Goal: Task Accomplishment & Management: Manage account settings

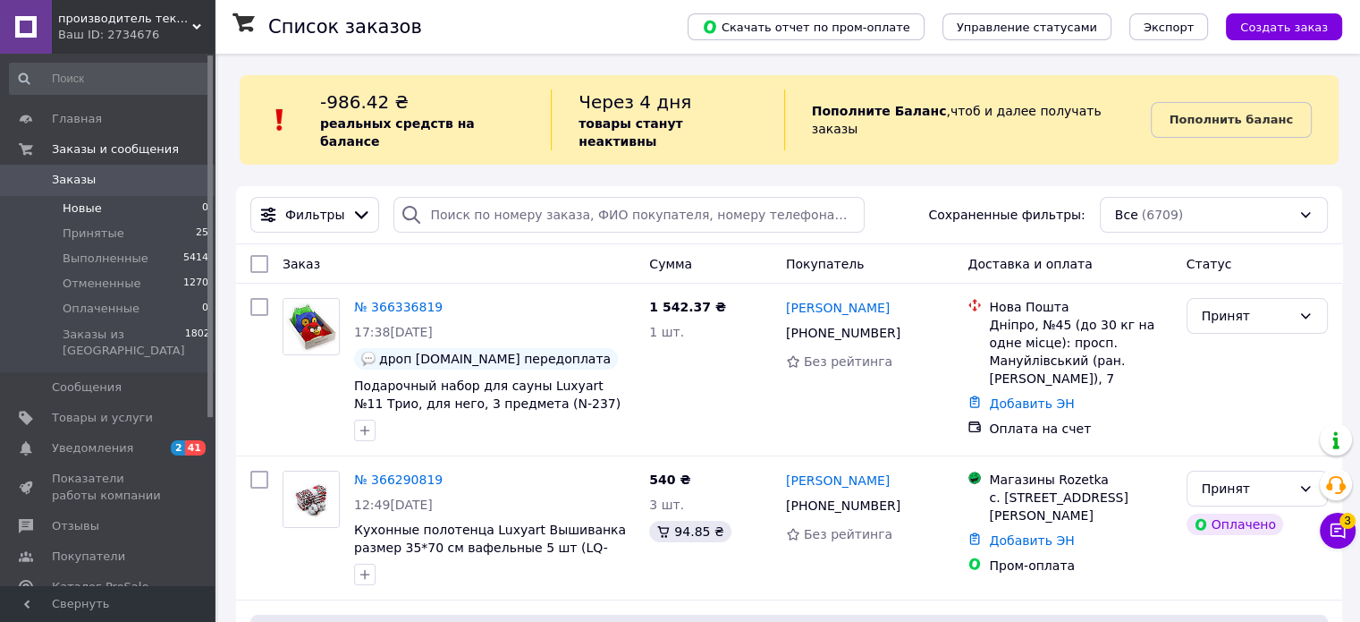
click at [130, 210] on li "Новые 0" at bounding box center [109, 208] width 219 height 25
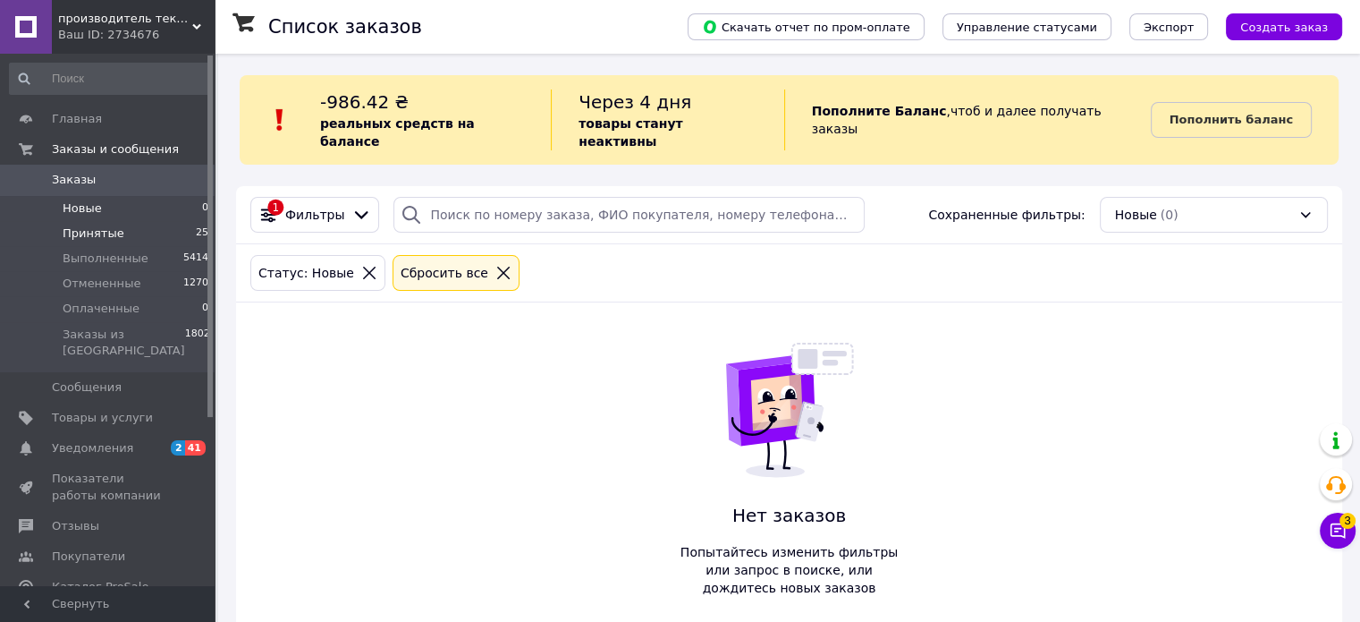
click at [106, 234] on span "Принятые" at bounding box center [94, 233] width 62 height 16
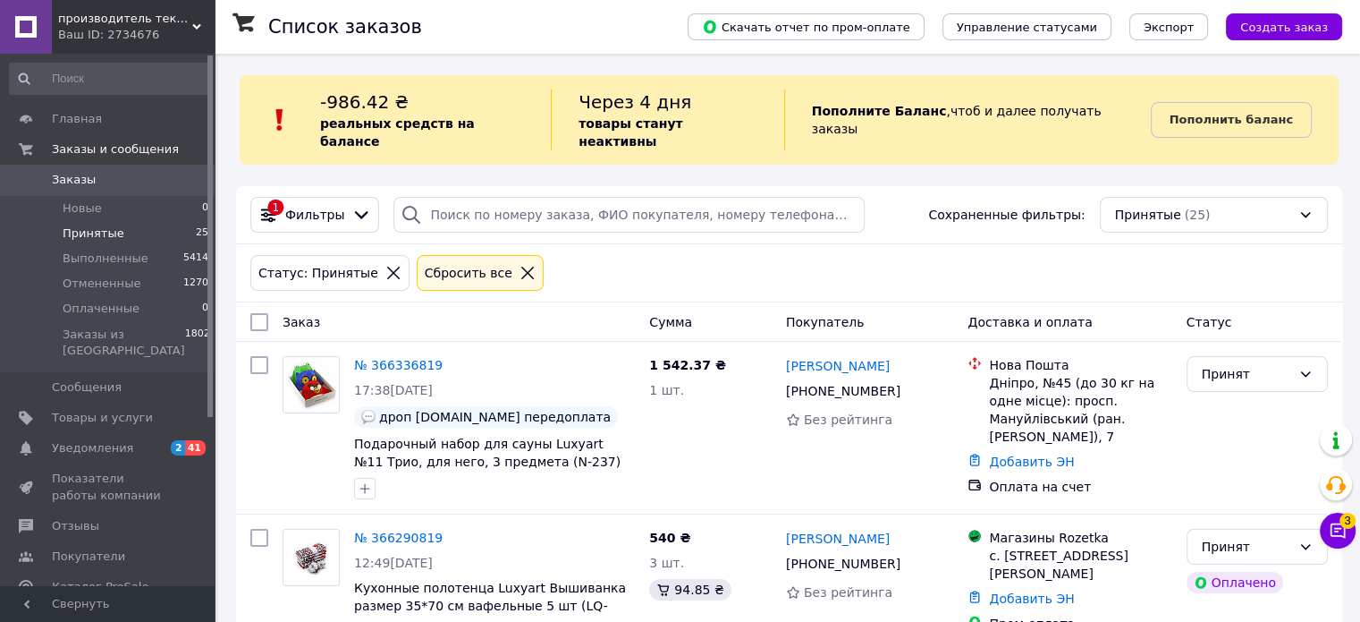
click at [122, 232] on li "Принятые 25" at bounding box center [109, 233] width 219 height 25
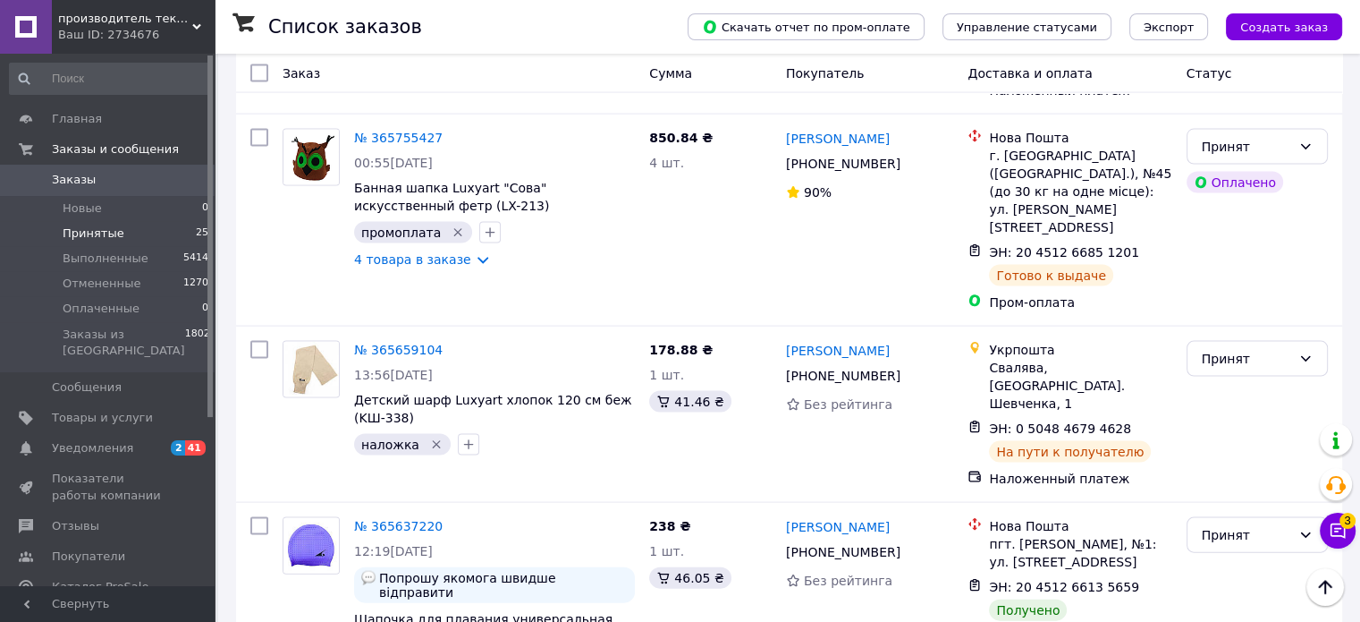
scroll to position [3667, 0]
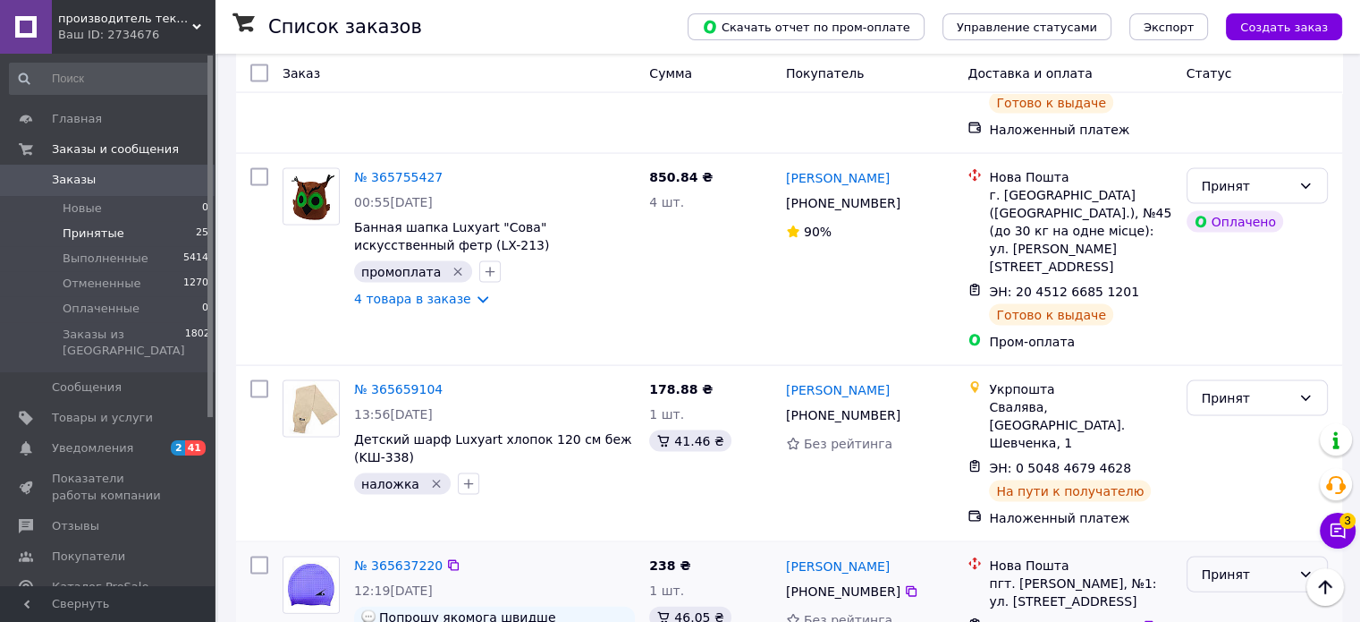
click at [1234, 564] on div "Принят" at bounding box center [1246, 574] width 89 height 20
click at [1233, 318] on li "Выполнен" at bounding box center [1257, 315] width 140 height 32
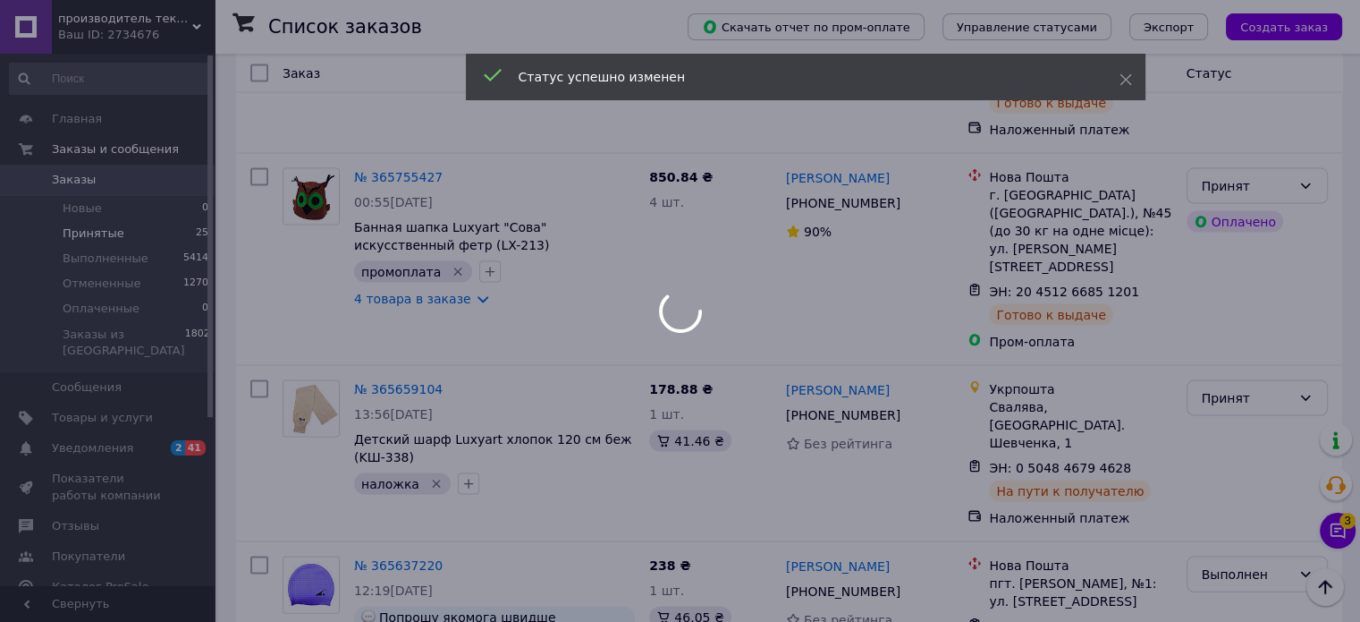
scroll to position [3578, 0]
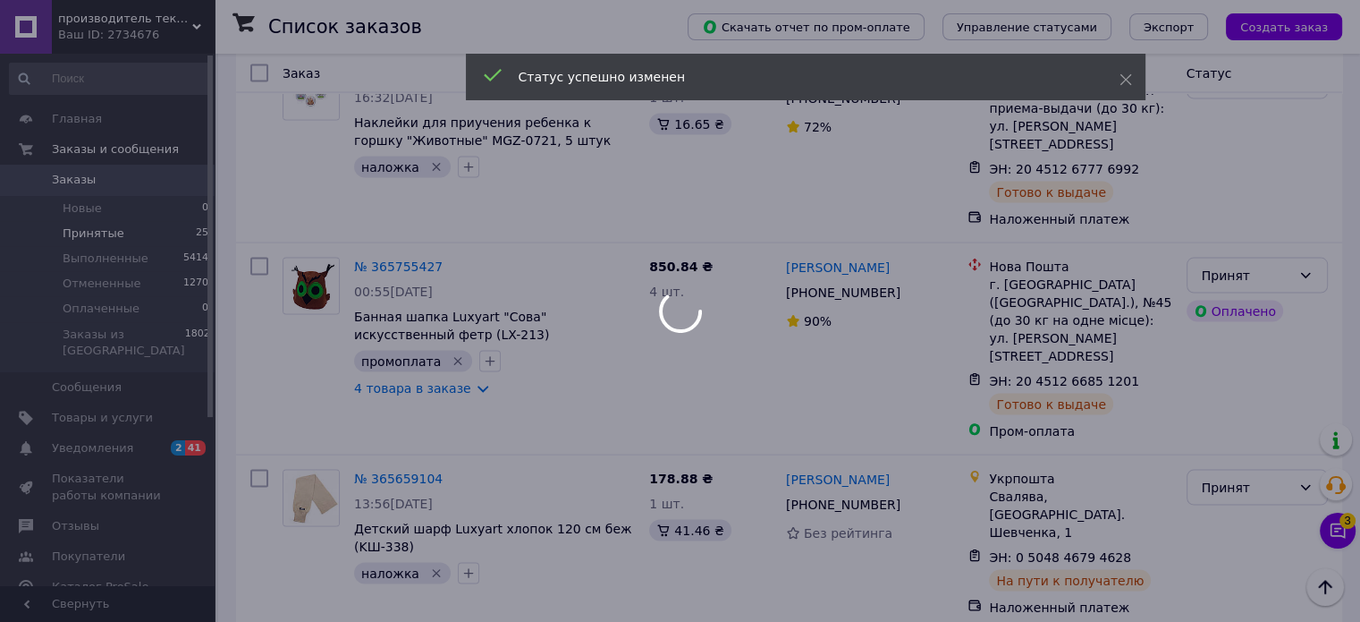
click at [868, 445] on div at bounding box center [680, 311] width 1360 height 622
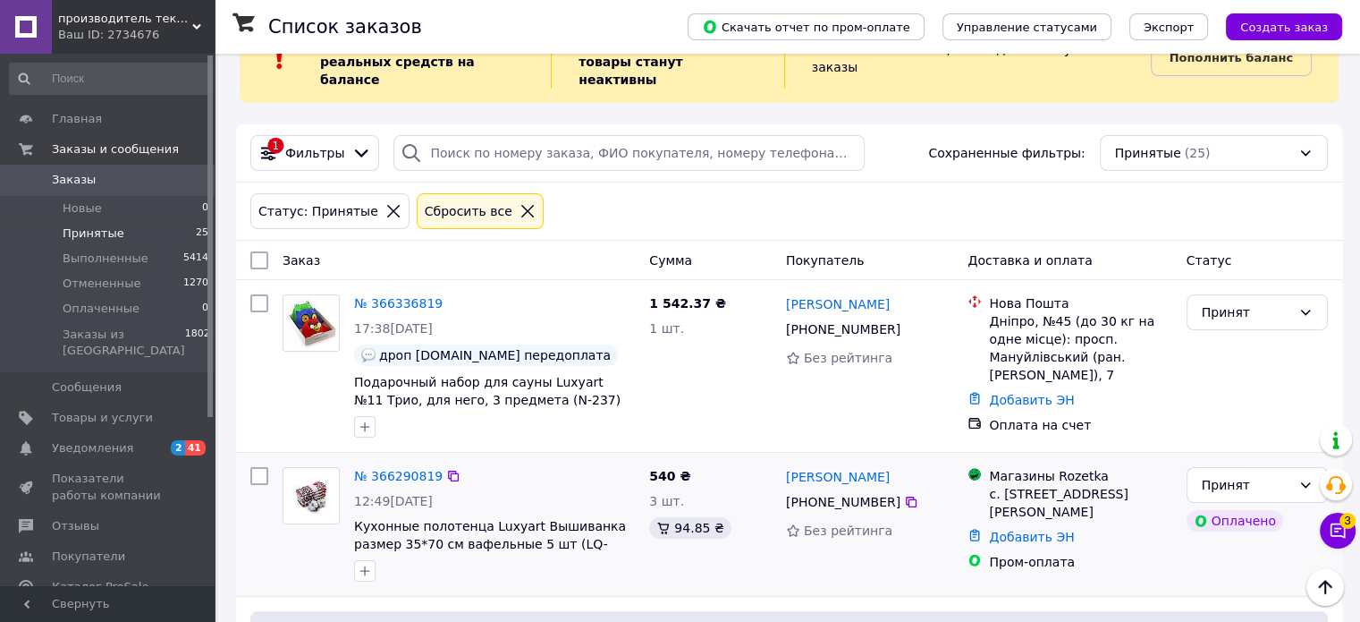
scroll to position [0, 0]
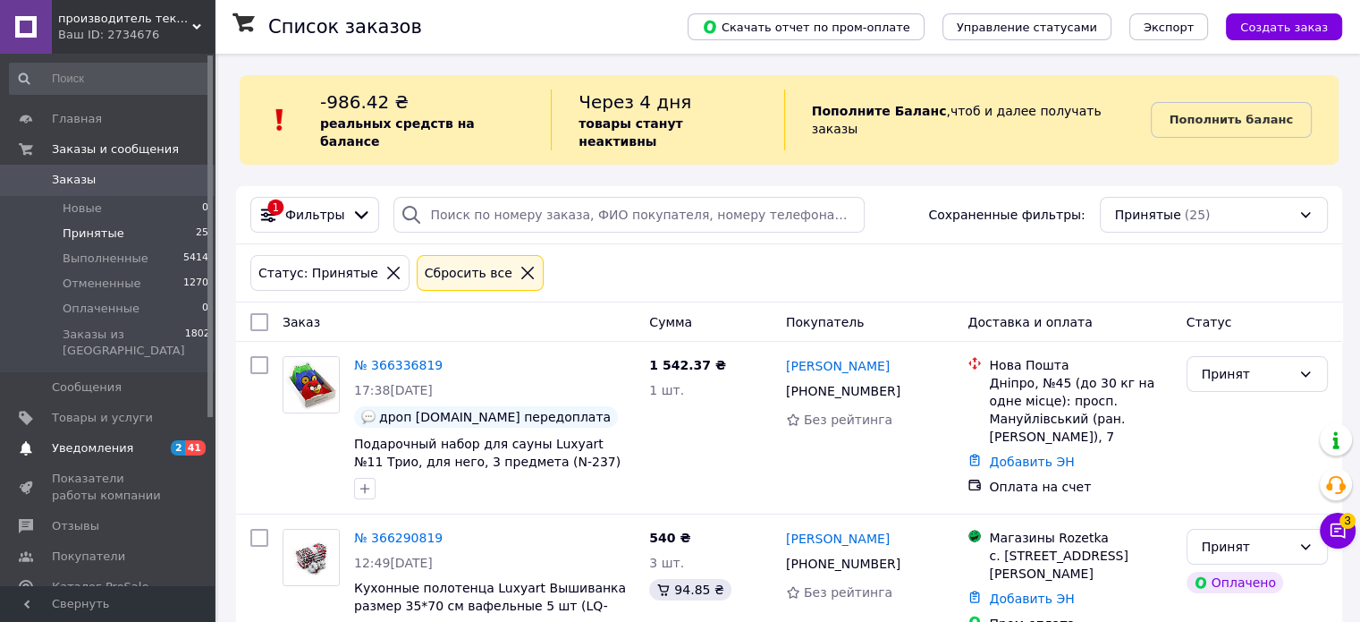
click at [179, 440] on span "2" at bounding box center [178, 447] width 14 height 15
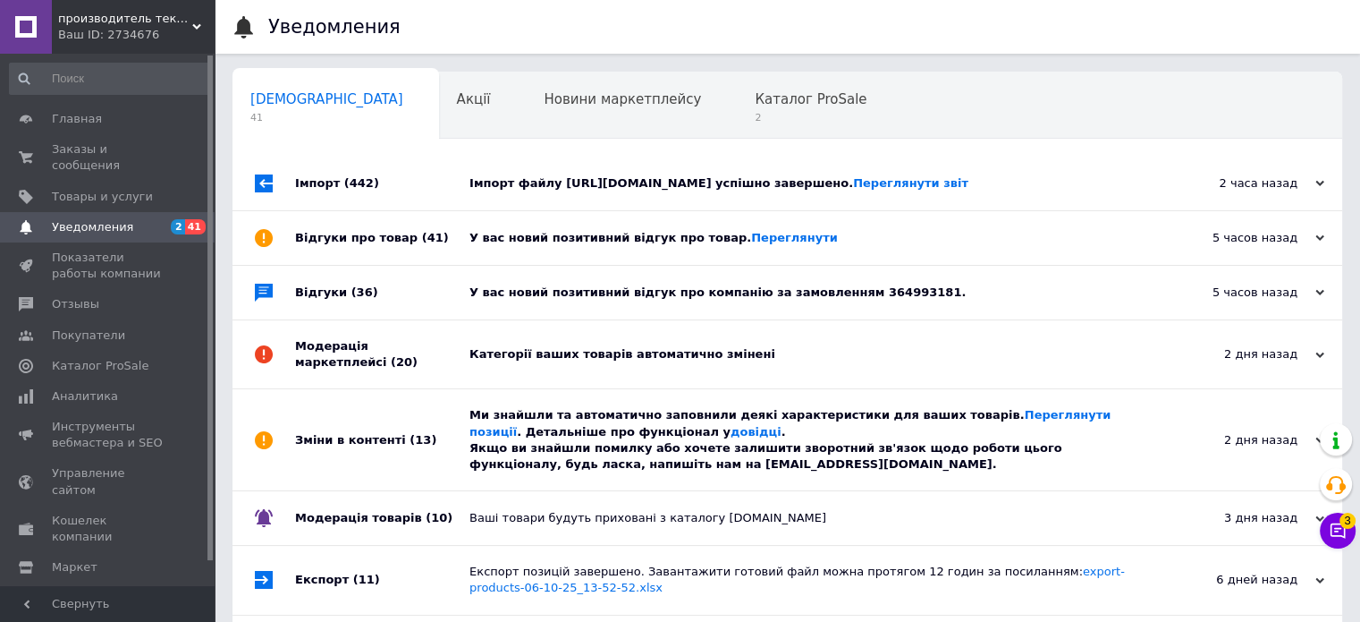
click at [426, 524] on span "(10)" at bounding box center [439, 517] width 27 height 13
click at [420, 468] on div "Зміни в контенті (13)" at bounding box center [382, 439] width 174 height 101
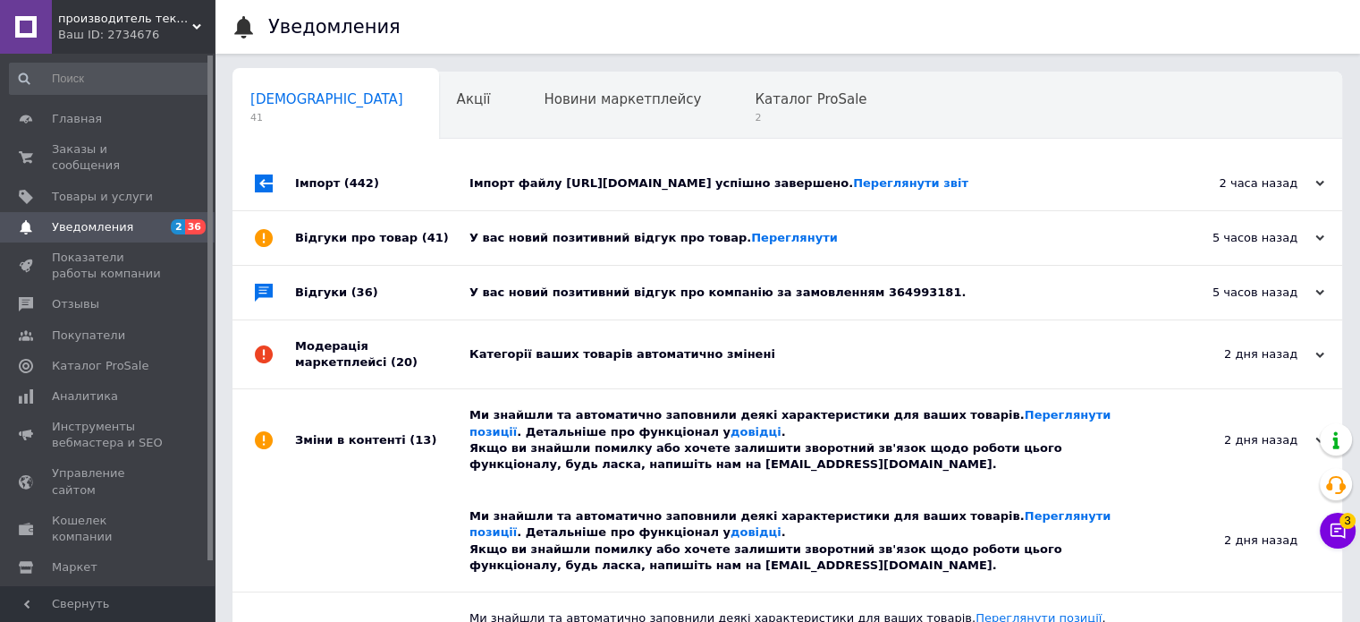
click at [433, 381] on div "Модерація маркетплейсі (20)" at bounding box center [382, 354] width 174 height 68
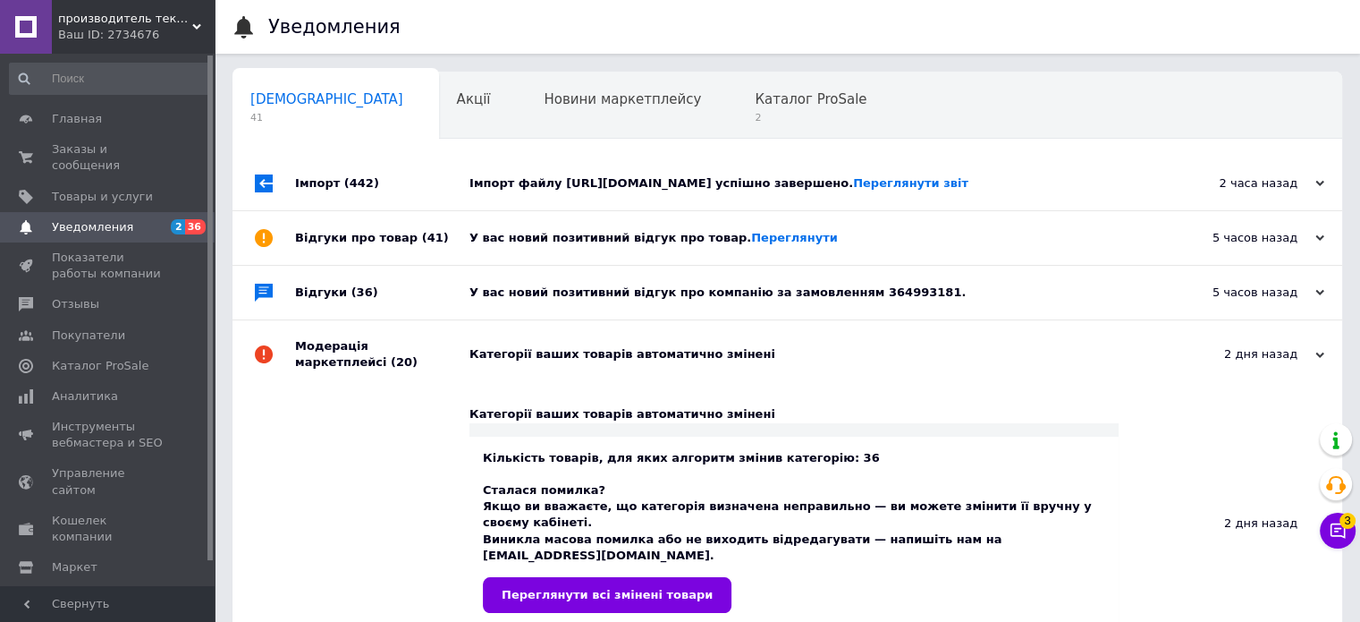
click at [424, 302] on div "Відгуки (36)" at bounding box center [382, 293] width 174 height 54
click at [436, 262] on div "Відгуки про товар (41)" at bounding box center [382, 238] width 174 height 54
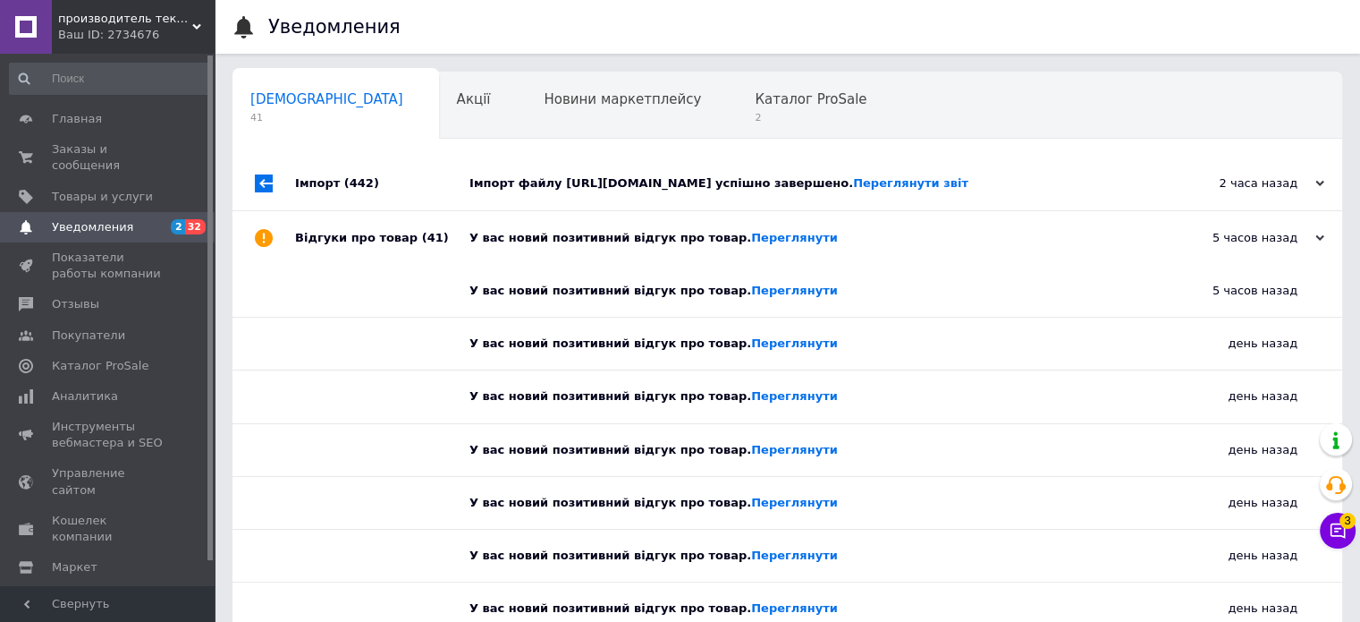
click at [428, 189] on div "Імпорт (442)" at bounding box center [382, 184] width 174 height 54
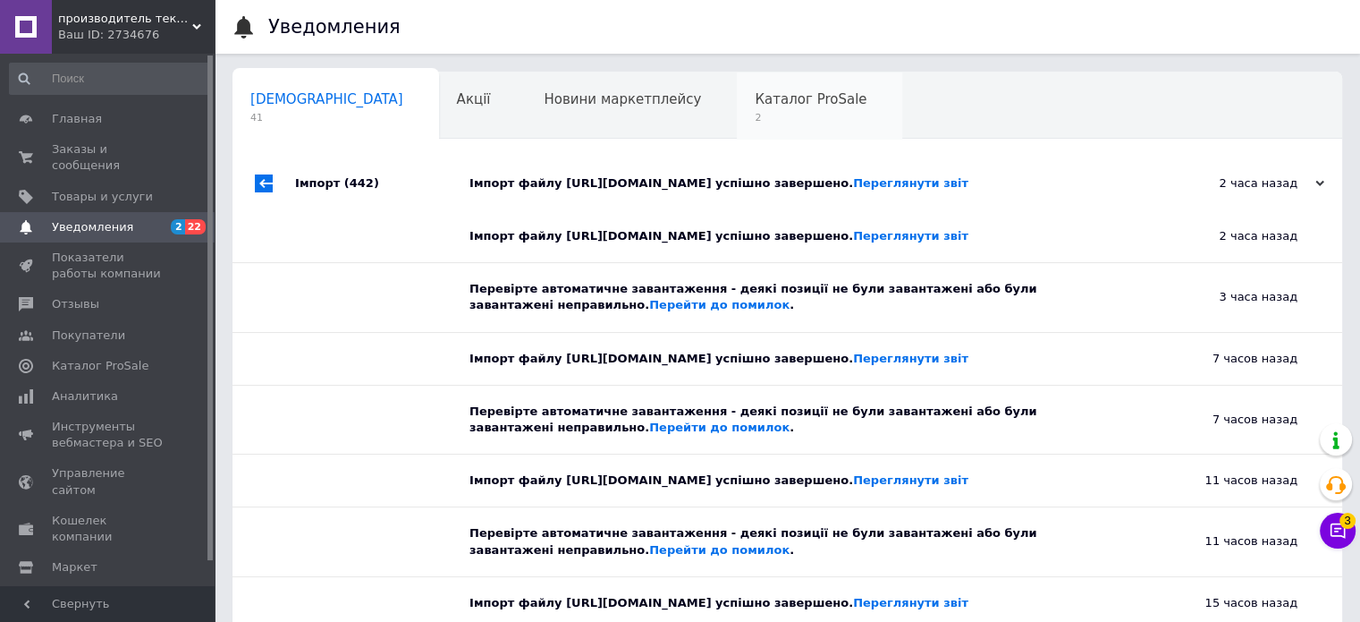
click at [737, 128] on div "Каталог ProSale 2" at bounding box center [819, 106] width 165 height 68
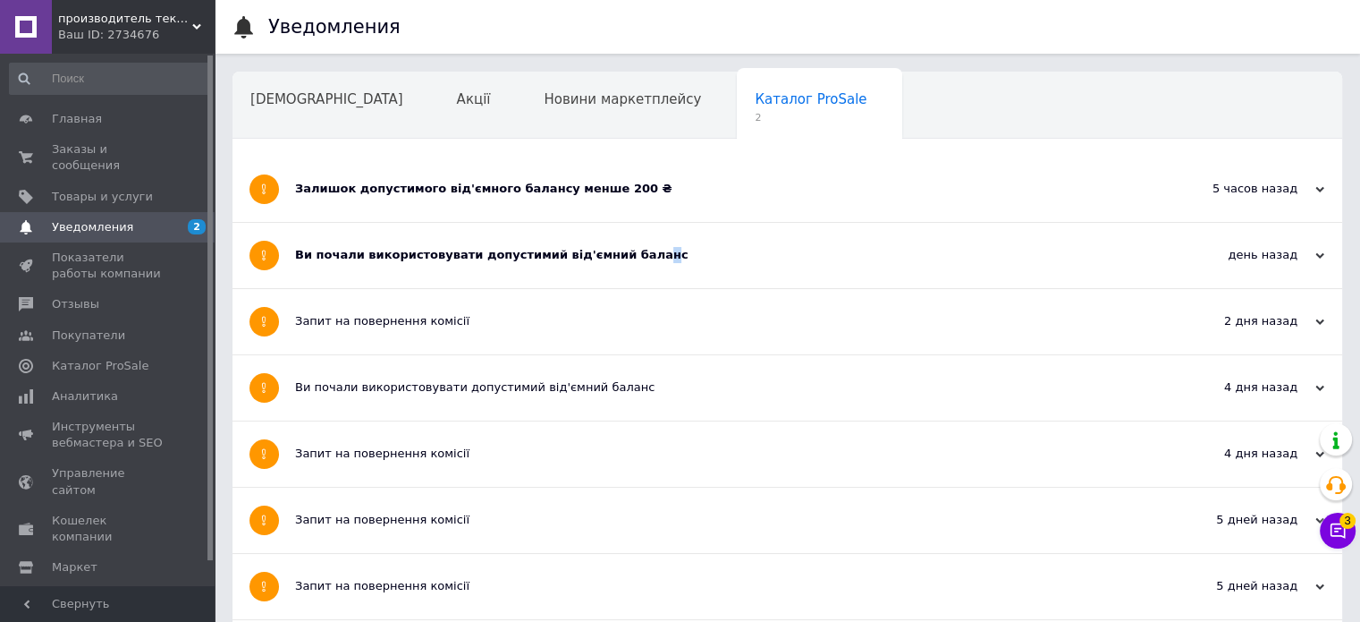
click at [623, 253] on div "Ви почали використовувати допустимий від'ємний баланс" at bounding box center [720, 255] width 851 height 16
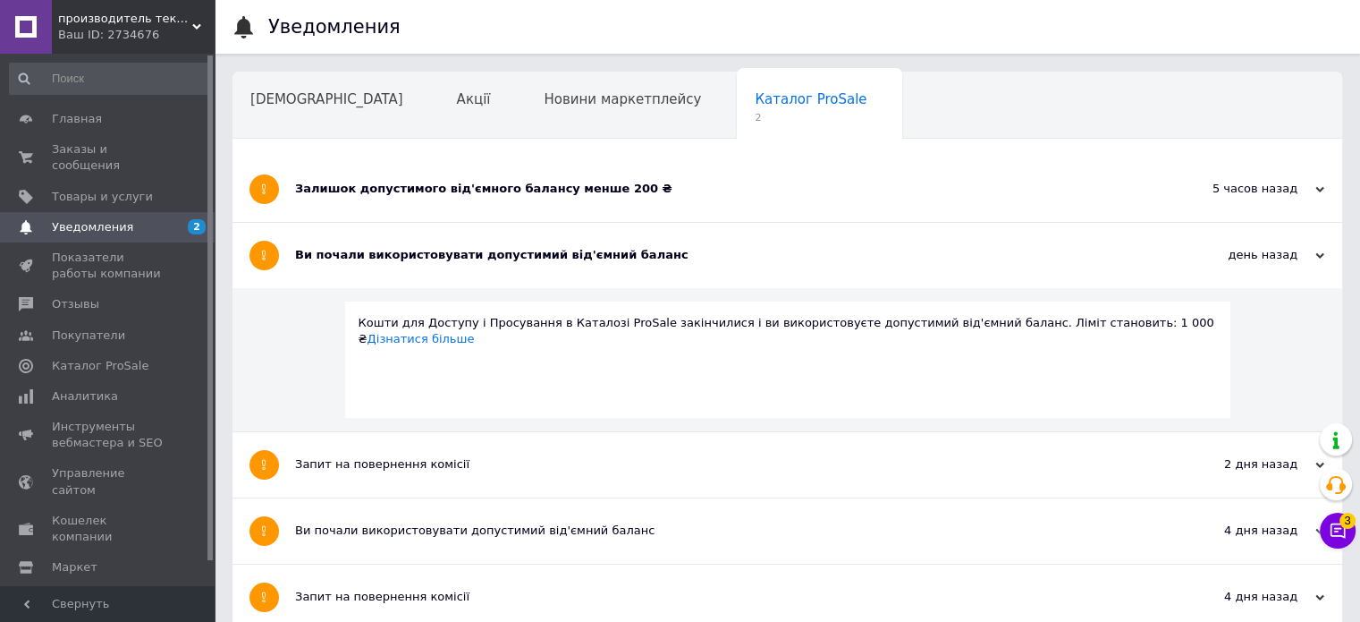
drag, startPoint x: 642, startPoint y: 195, endPoint x: 528, endPoint y: 210, distance: 115.5
click at [638, 196] on div "Залишок допустимого від'ємного балансу менше 200 ₴" at bounding box center [720, 189] width 851 height 16
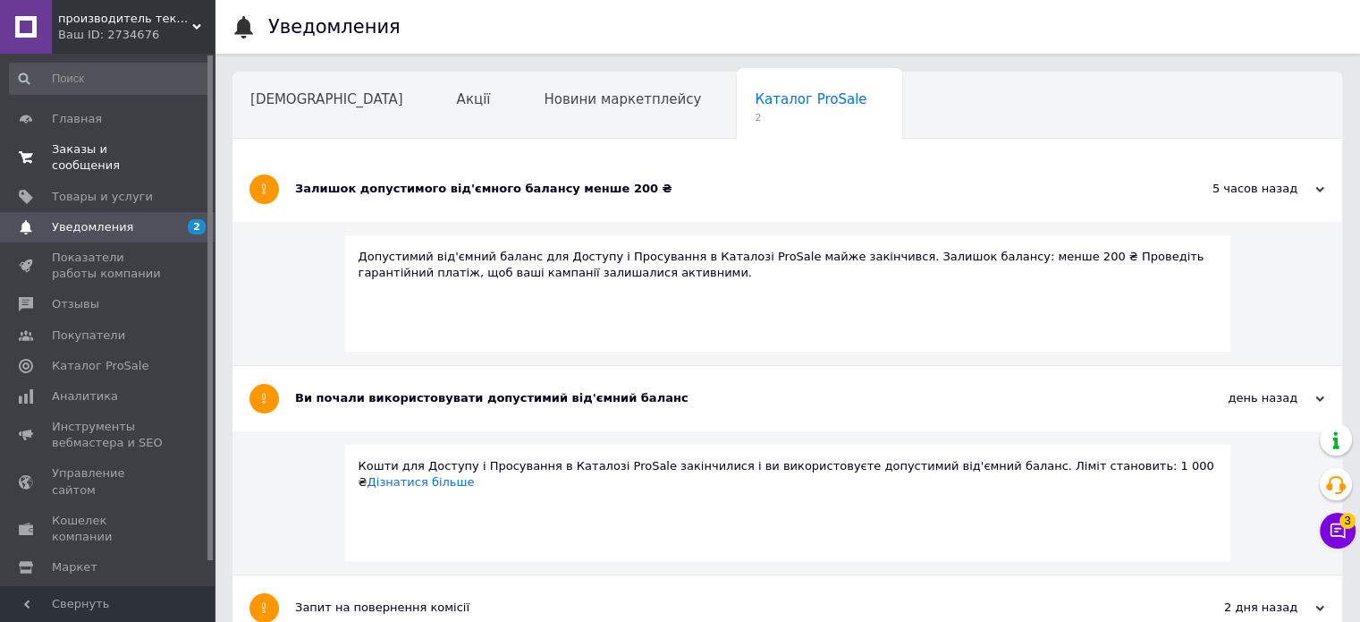
drag, startPoint x: 140, startPoint y: 144, endPoint x: 137, endPoint y: 157, distance: 13.0
click at [140, 145] on span "Заказы и сообщения" at bounding box center [109, 157] width 114 height 32
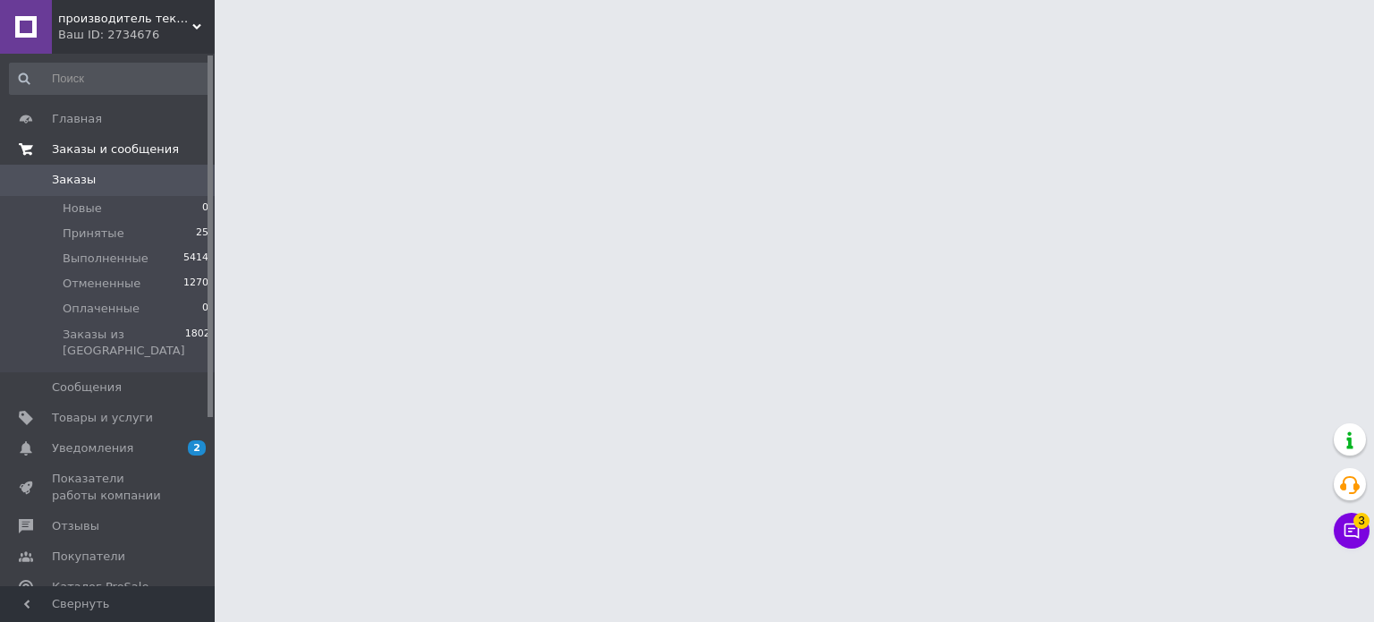
drag, startPoint x: 89, startPoint y: 232, endPoint x: 86, endPoint y: 135, distance: 96.7
click at [89, 231] on span "Принятые" at bounding box center [94, 233] width 62 height 16
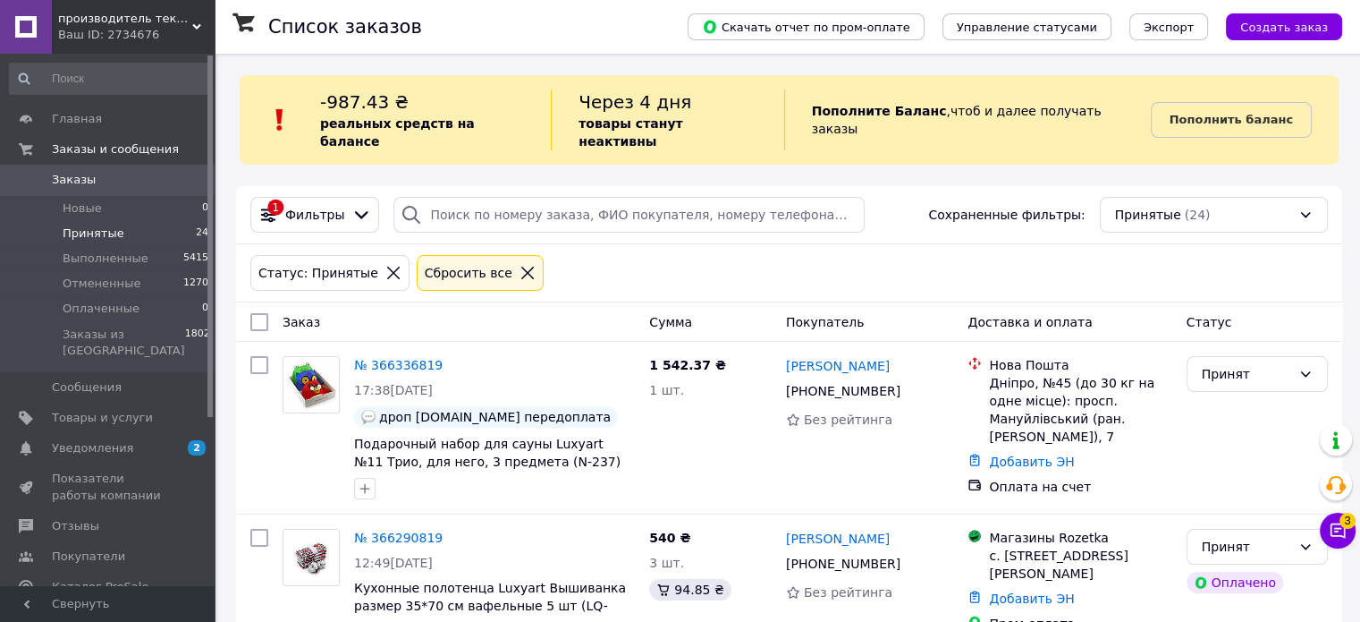
click at [129, 228] on li "Принятые 24" at bounding box center [109, 233] width 219 height 25
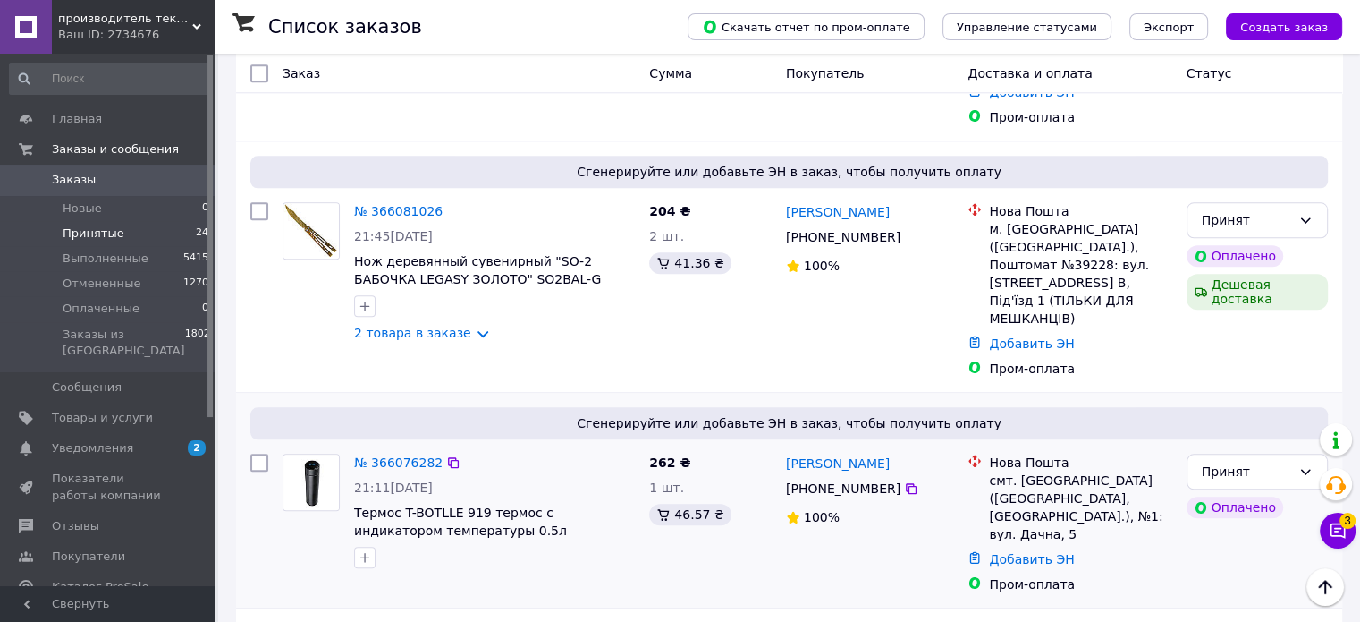
scroll to position [1789, 0]
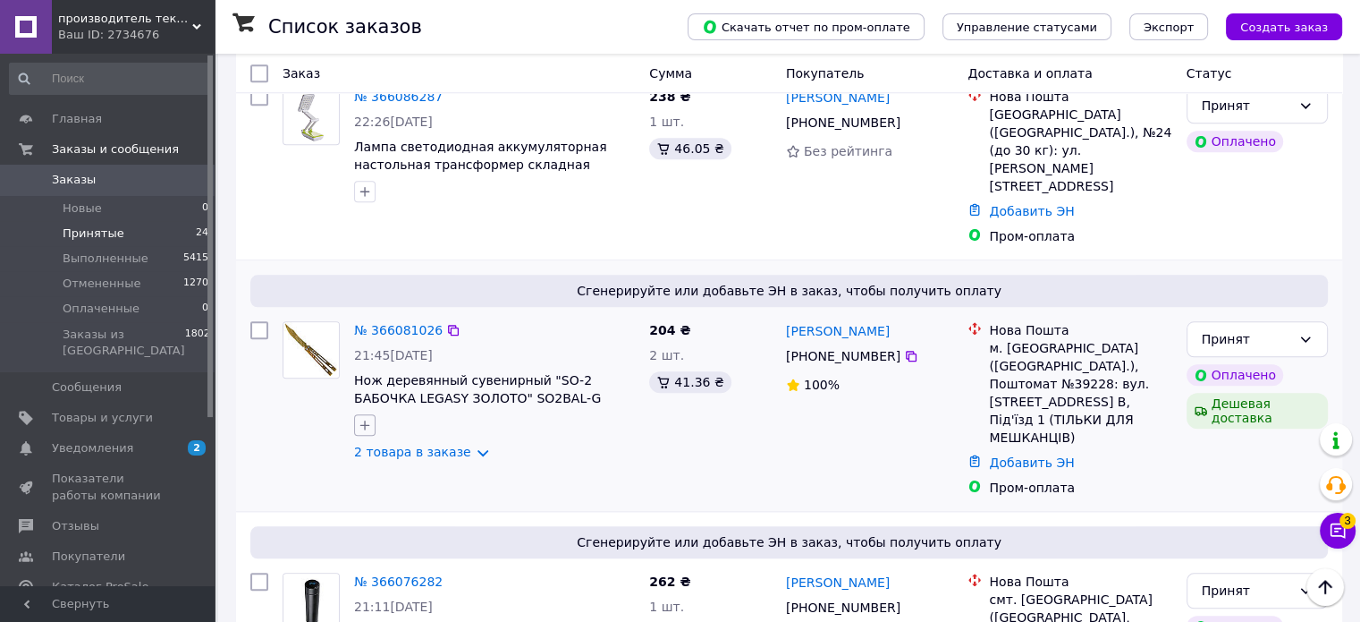
click at [360, 418] on icon "button" at bounding box center [365, 425] width 14 height 14
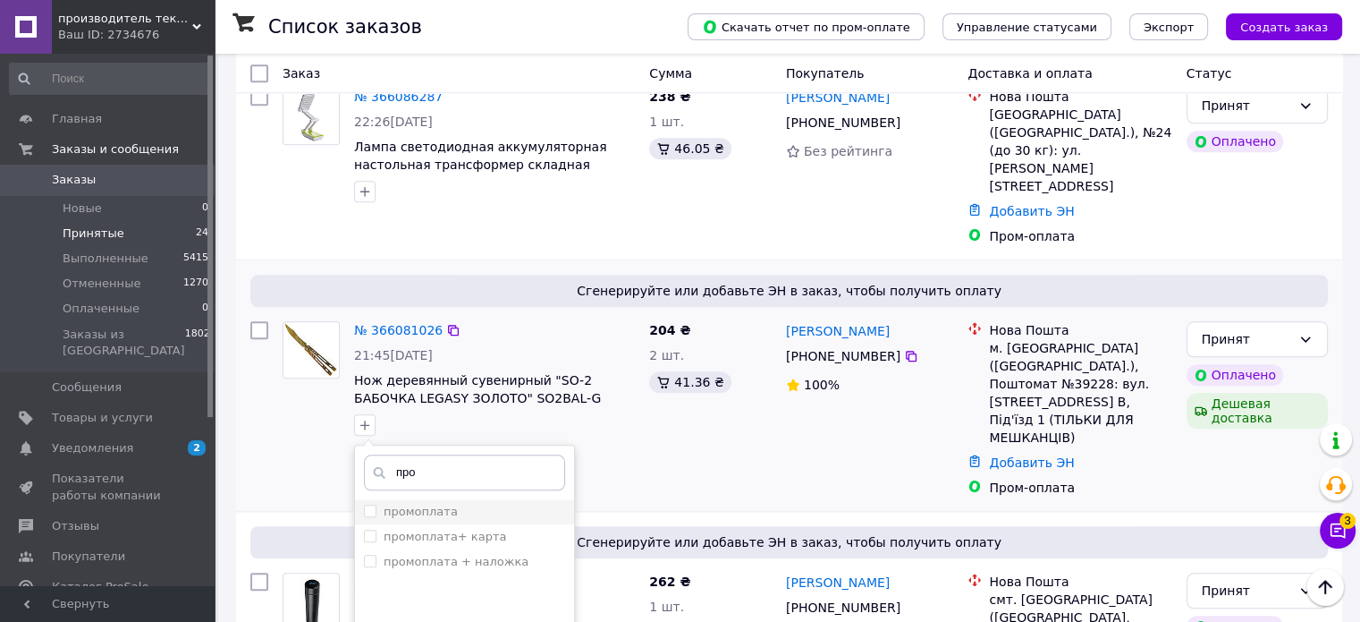
type input "про"
drag, startPoint x: 429, startPoint y: 436, endPoint x: 440, endPoint y: 423, distance: 16.5
click at [429, 504] on label "промоплата" at bounding box center [421, 510] width 74 height 13
checkbox input "true"
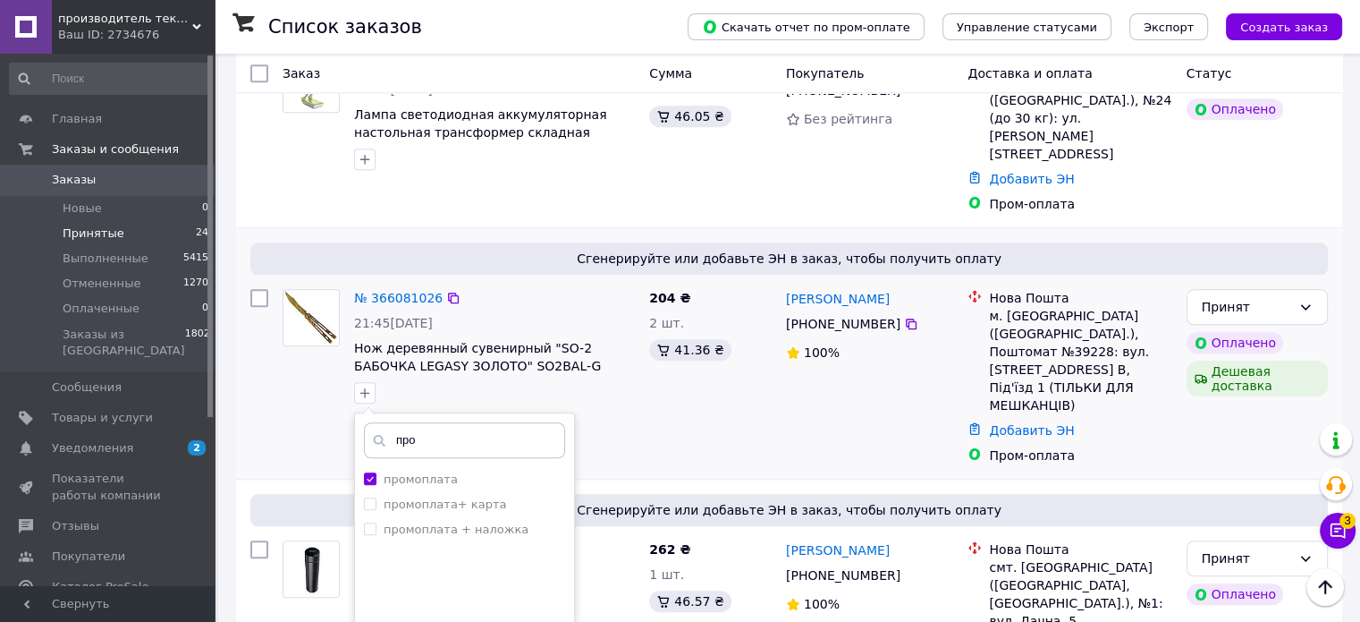
scroll to position [1878, 0]
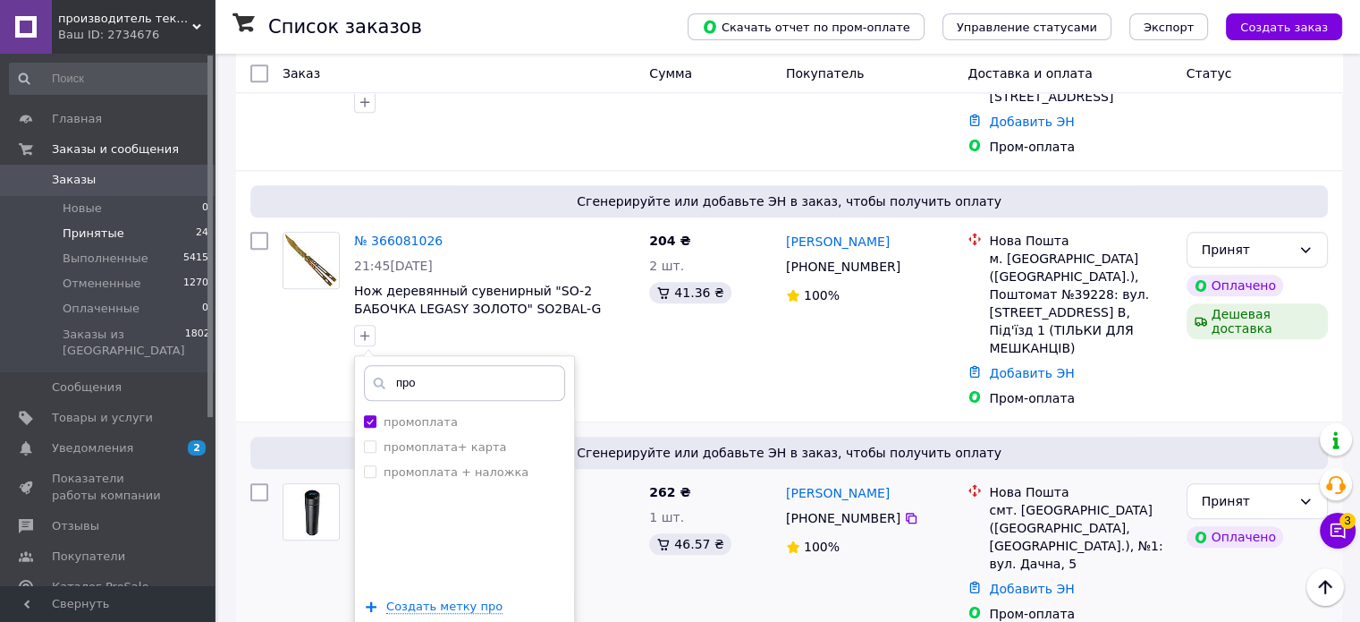
drag, startPoint x: 501, startPoint y: 587, endPoint x: 512, endPoint y: 456, distance: 131.0
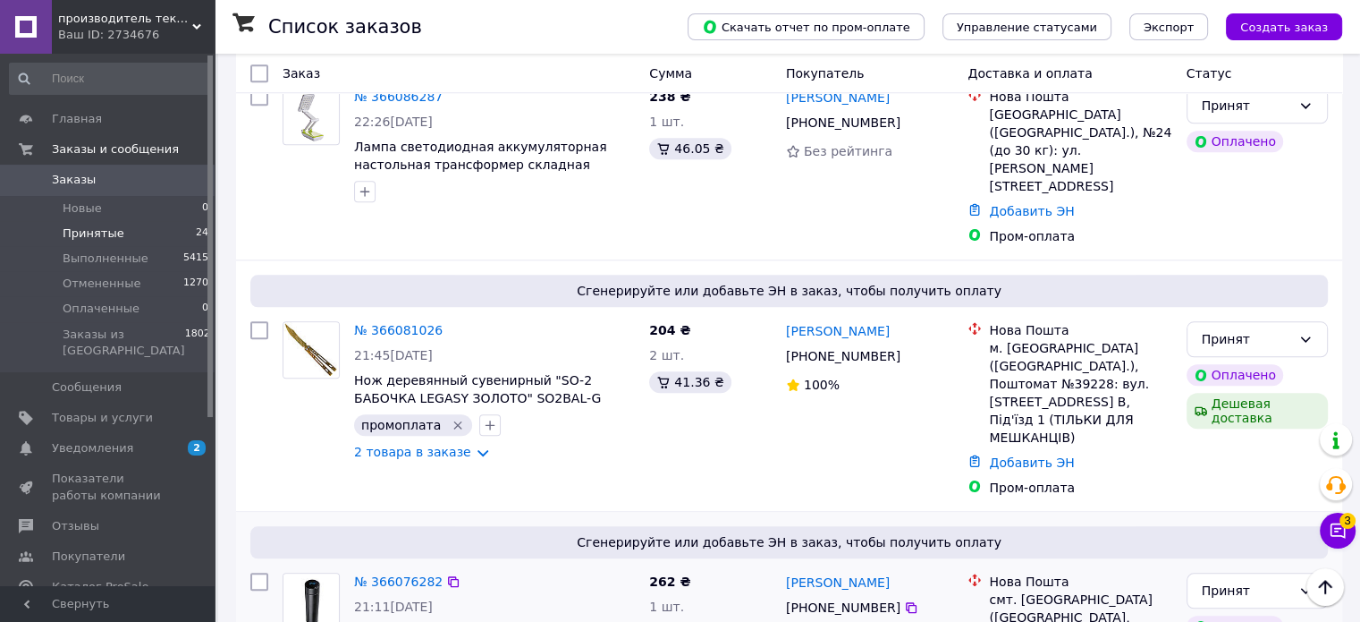
scroll to position [1968, 0]
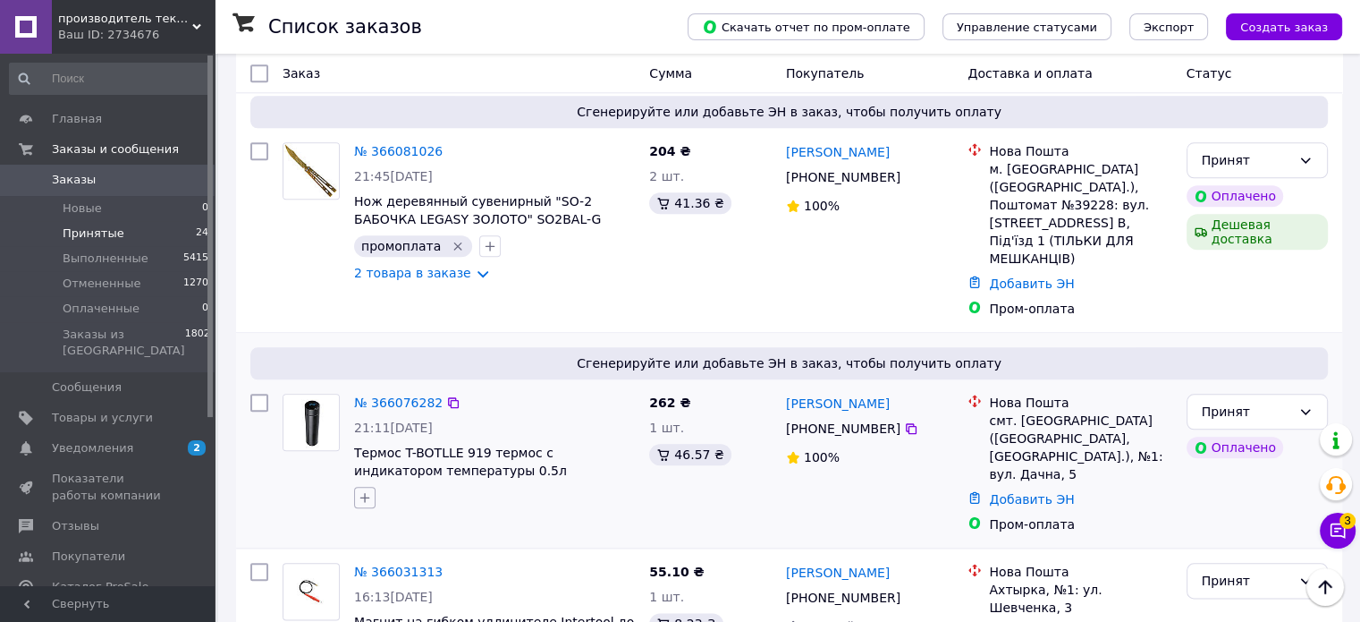
click at [361, 490] on icon "button" at bounding box center [365, 497] width 14 height 14
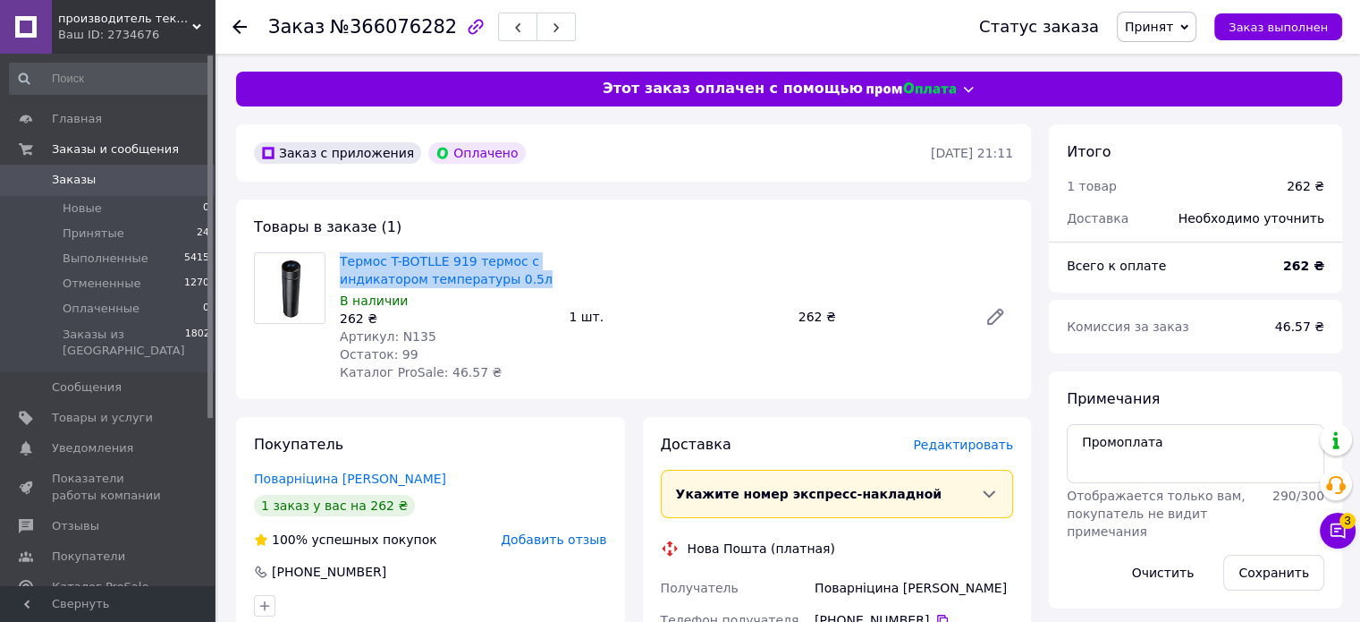
drag, startPoint x: 537, startPoint y: 274, endPoint x: 325, endPoint y: 280, distance: 212.1
click at [337, 257] on div "Термос T-BOTLLE 919 термос с индикатором температуры 0.5л В наличии 262 ₴ Артик…" at bounding box center [447, 317] width 229 height 136
copy link "Термос T-BOTLLE 919 термос с индикатором температуры 0.5л"
click at [407, 336] on span "Артикул: N135" at bounding box center [388, 336] width 97 height 14
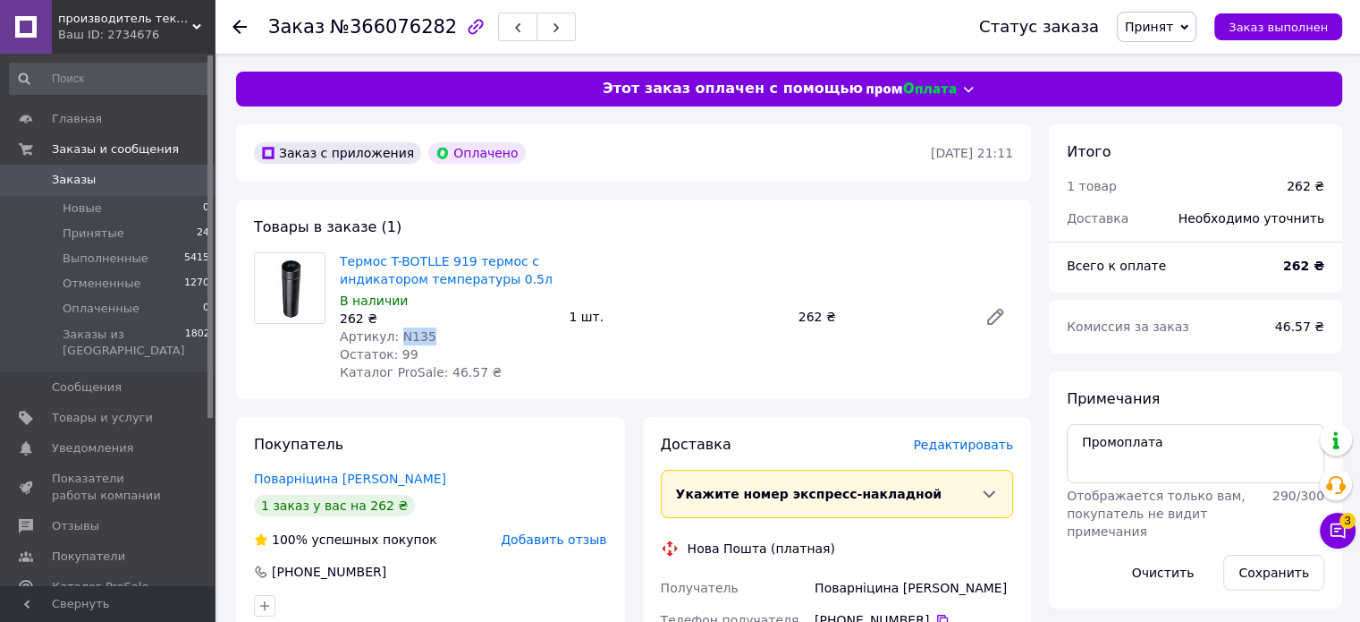
click at [406, 335] on span "Артикул: N135" at bounding box center [388, 336] width 97 height 14
copy span "N135"
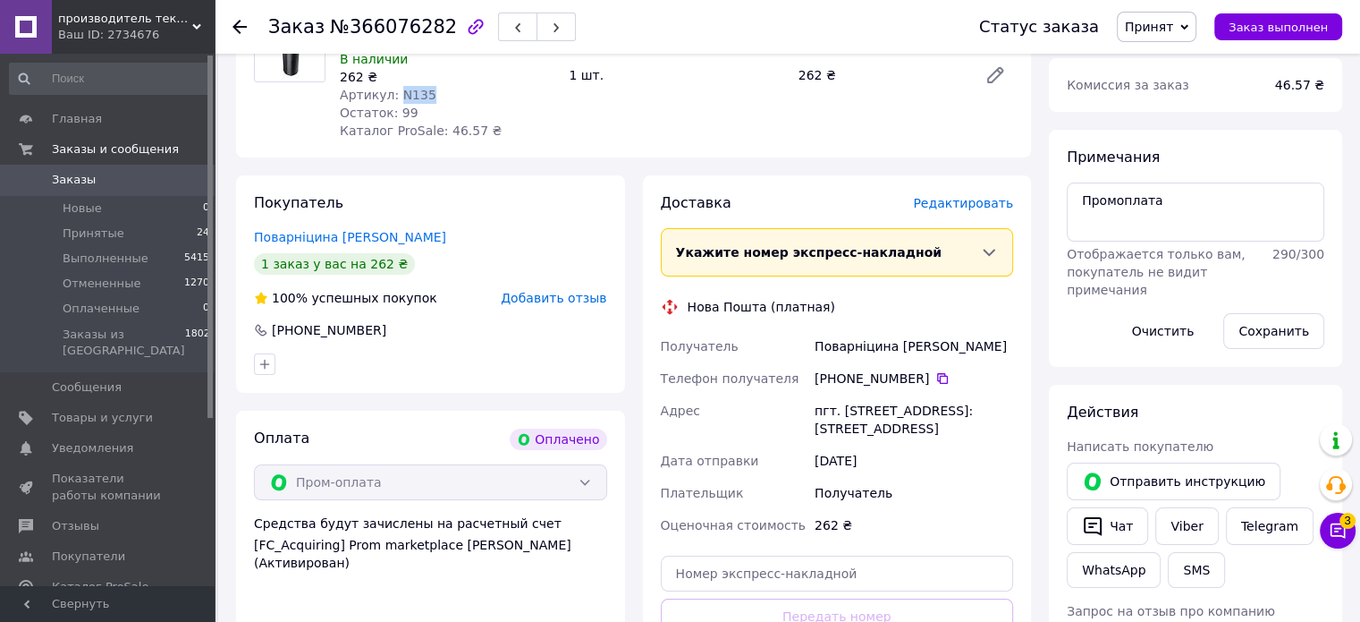
scroll to position [268, 0]
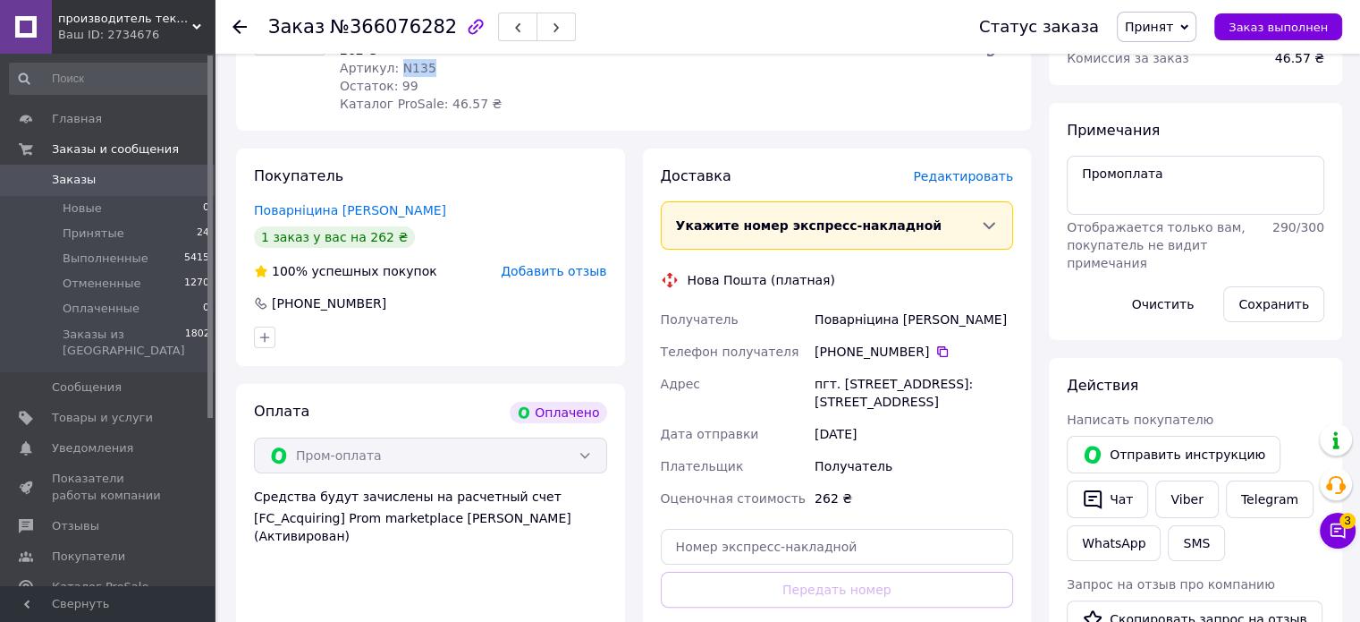
drag, startPoint x: 816, startPoint y: 321, endPoint x: 885, endPoint y: 436, distance: 134.8
click at [885, 436] on div "Получатель Поварніцина Сузанна Телефон получателя +380 93 807 04 77   Адрес пгт…" at bounding box center [837, 408] width 360 height 211
copy div "Поварніцина Сузанна Телефон получателя +380 93 807 04 77   Адрес пгт. Черкасско…"
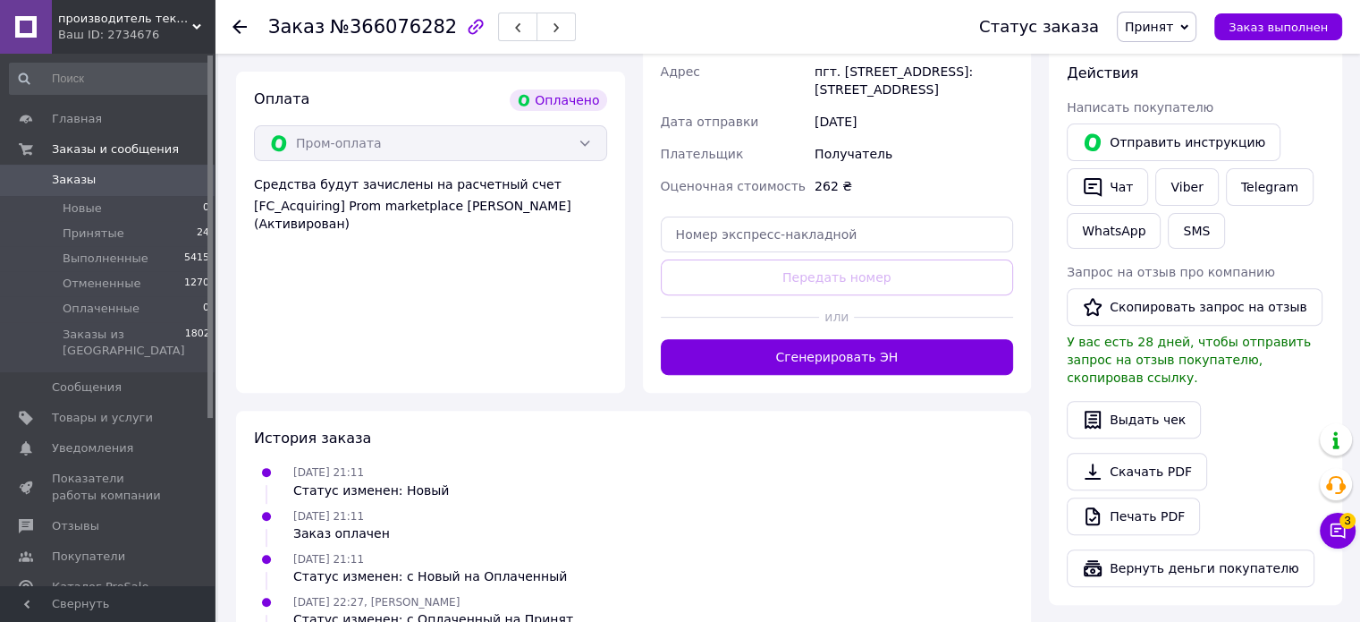
scroll to position [626, 0]
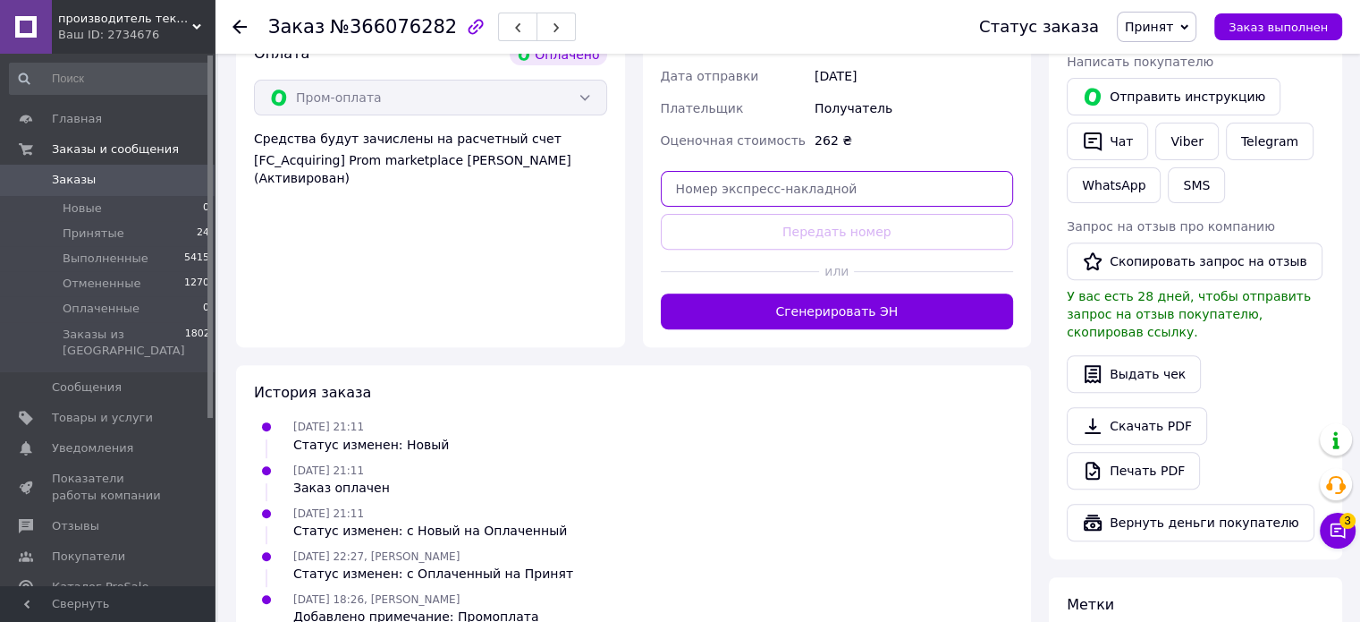
click at [781, 207] on input "text" at bounding box center [837, 189] width 353 height 36
paste input "20451269272570"
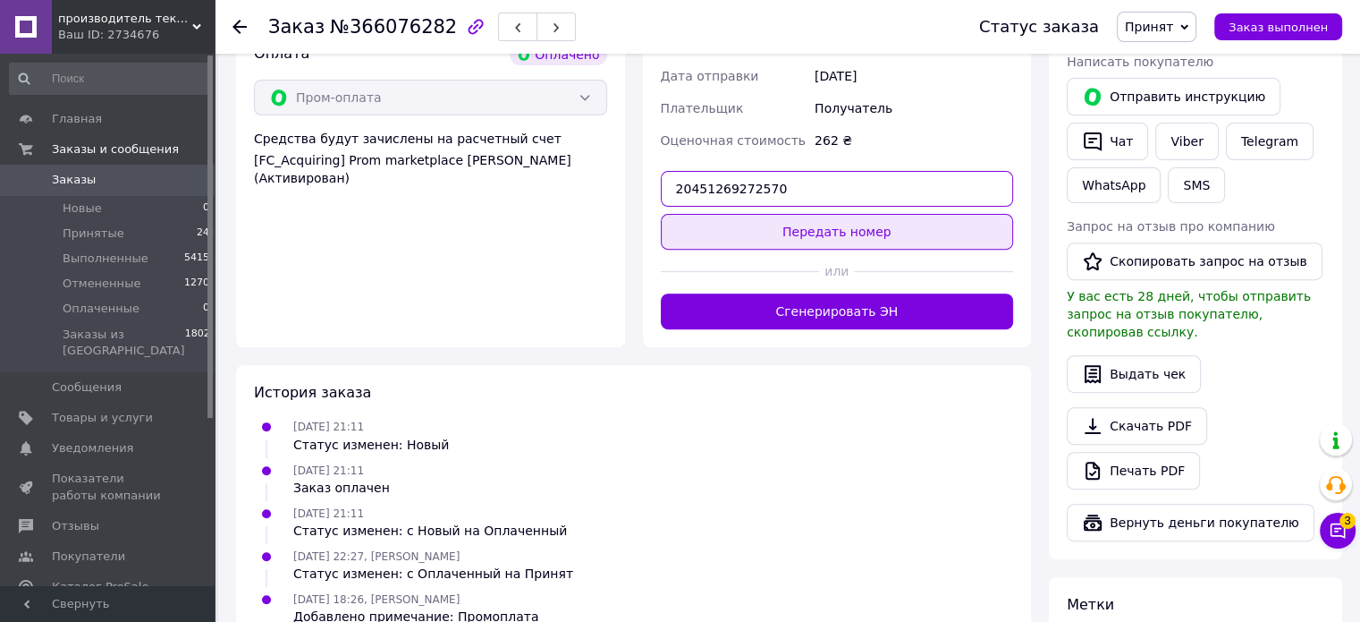
type input "20451269272570"
click at [809, 250] on button "Передать номер" at bounding box center [837, 232] width 353 height 36
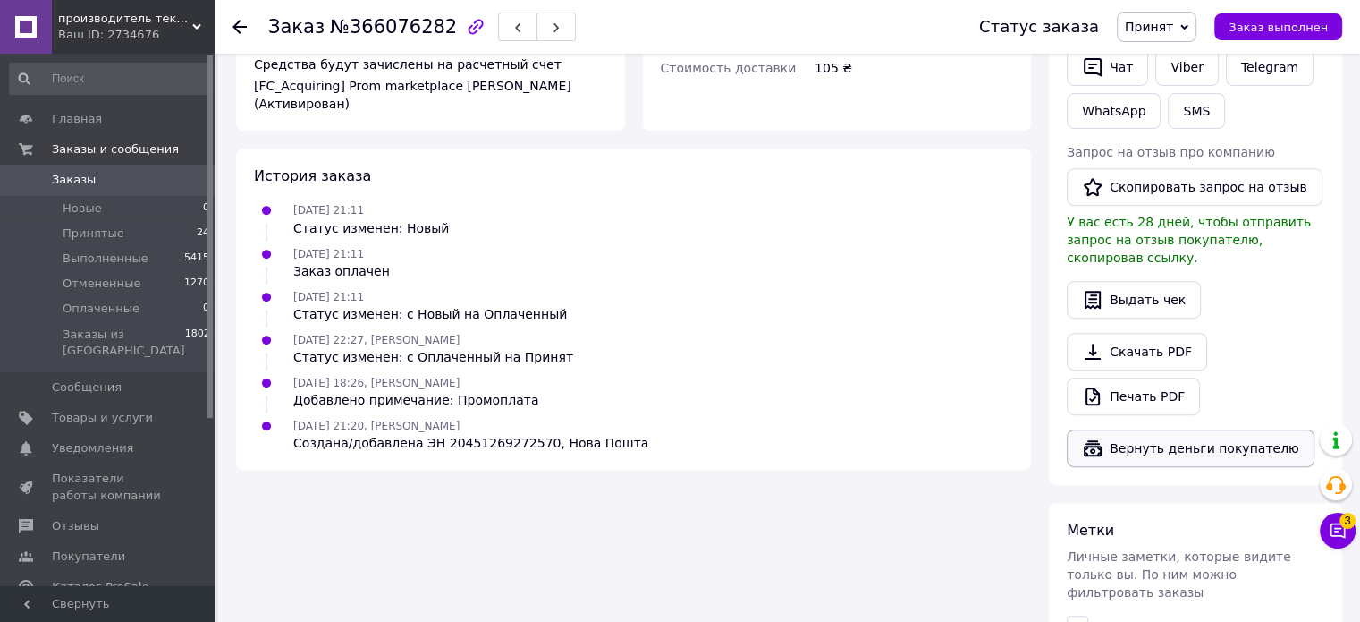
scroll to position [713, 0]
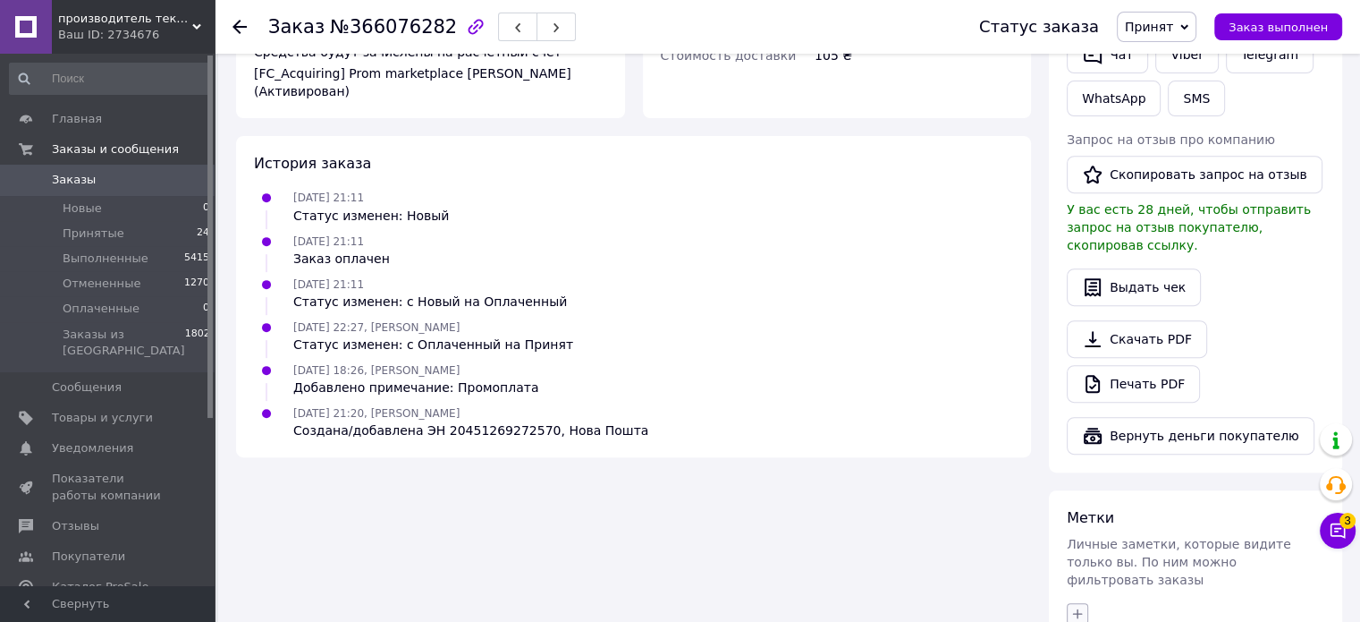
click at [1072, 603] on button "button" at bounding box center [1077, 613] width 21 height 21
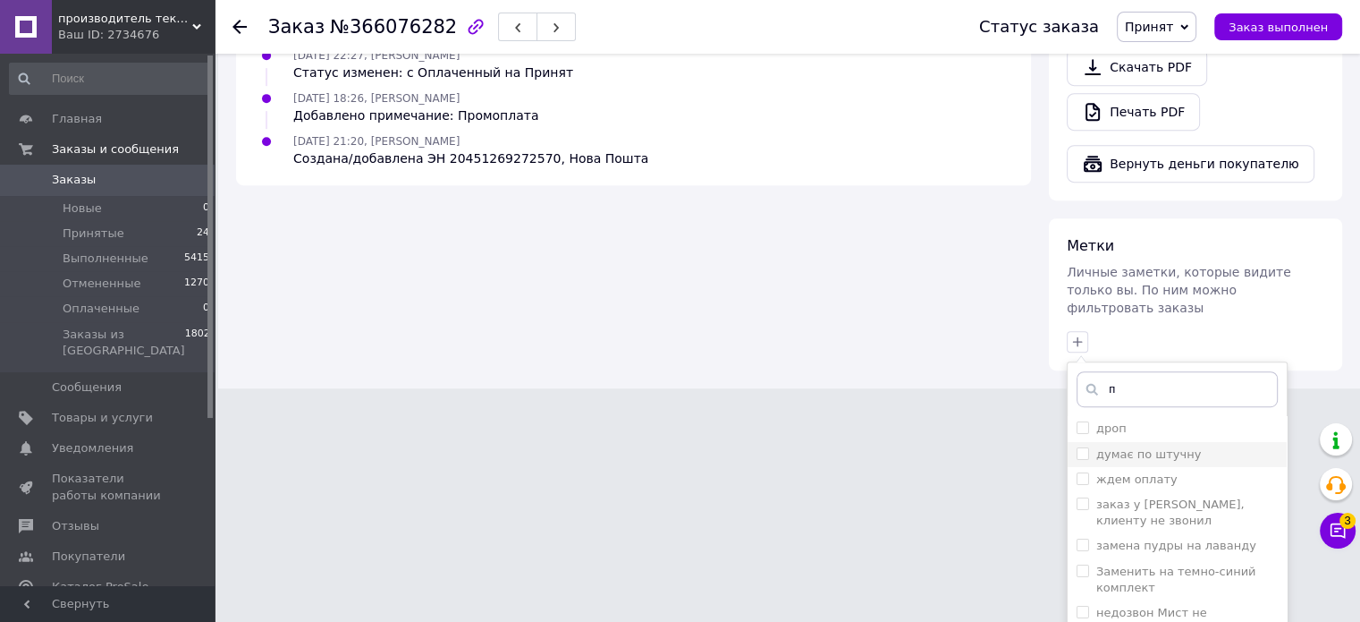
scroll to position [999, 0]
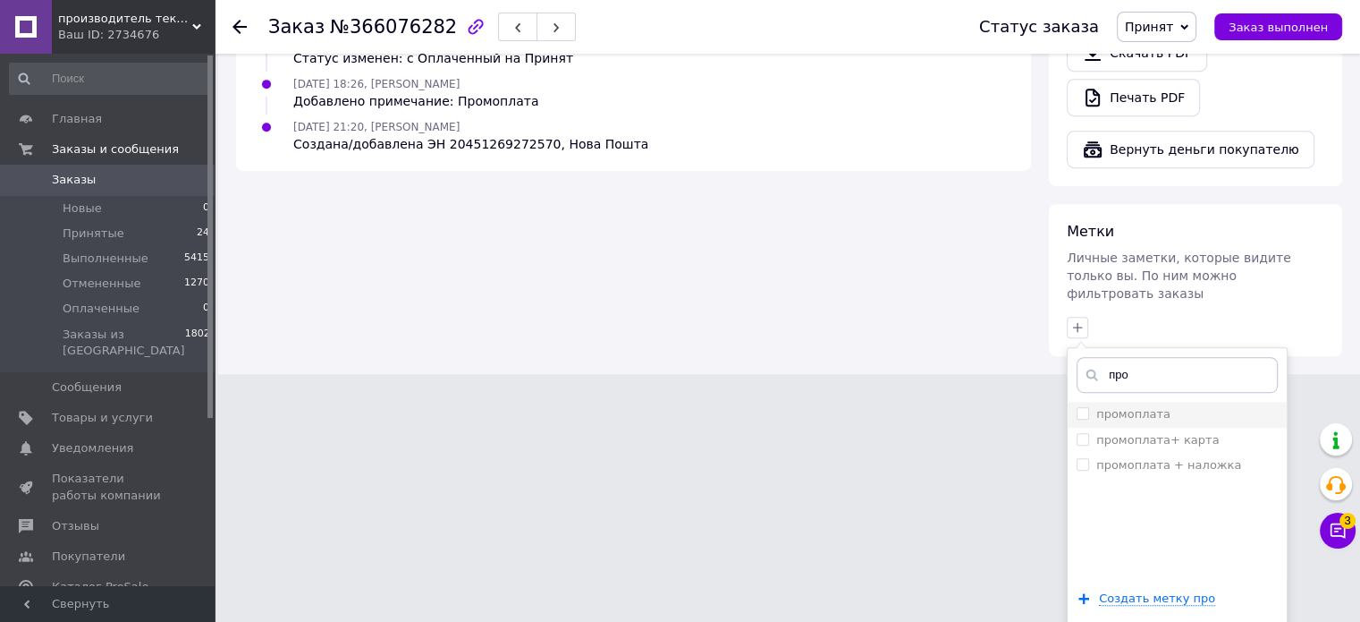
type input "про"
click at [1135, 407] on label "промоплата" at bounding box center [1134, 413] width 74 height 13
checkbox input "true"
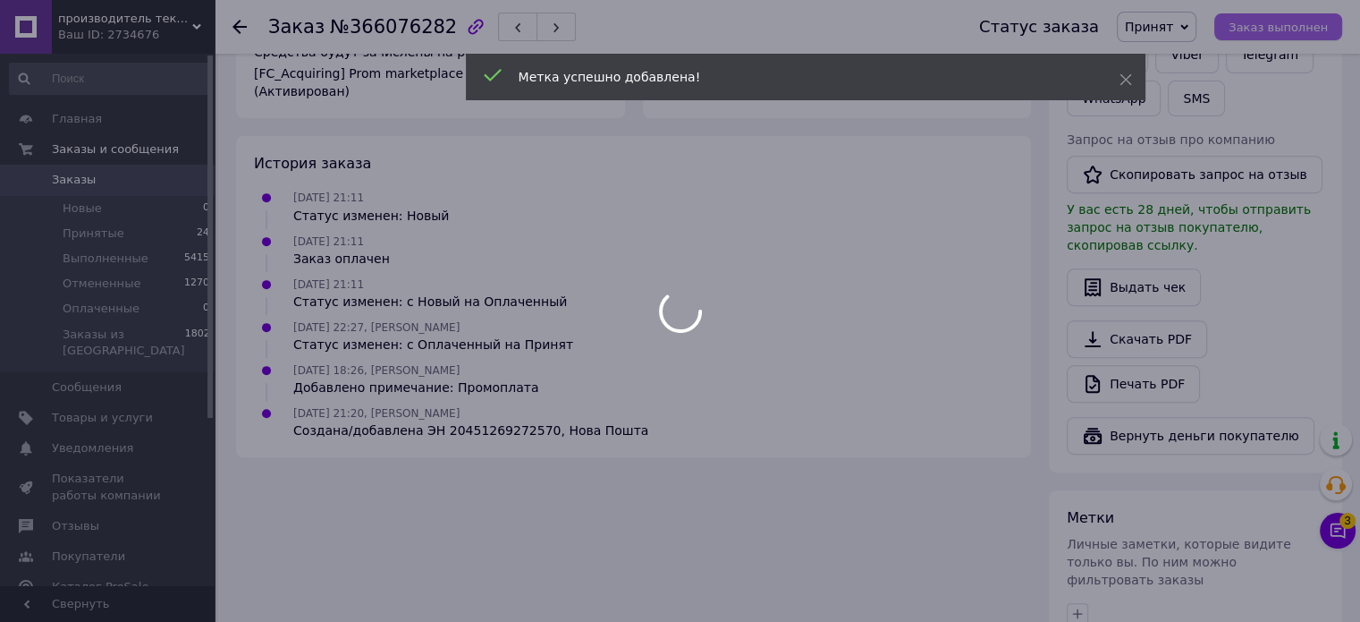
scroll to position [741, 0]
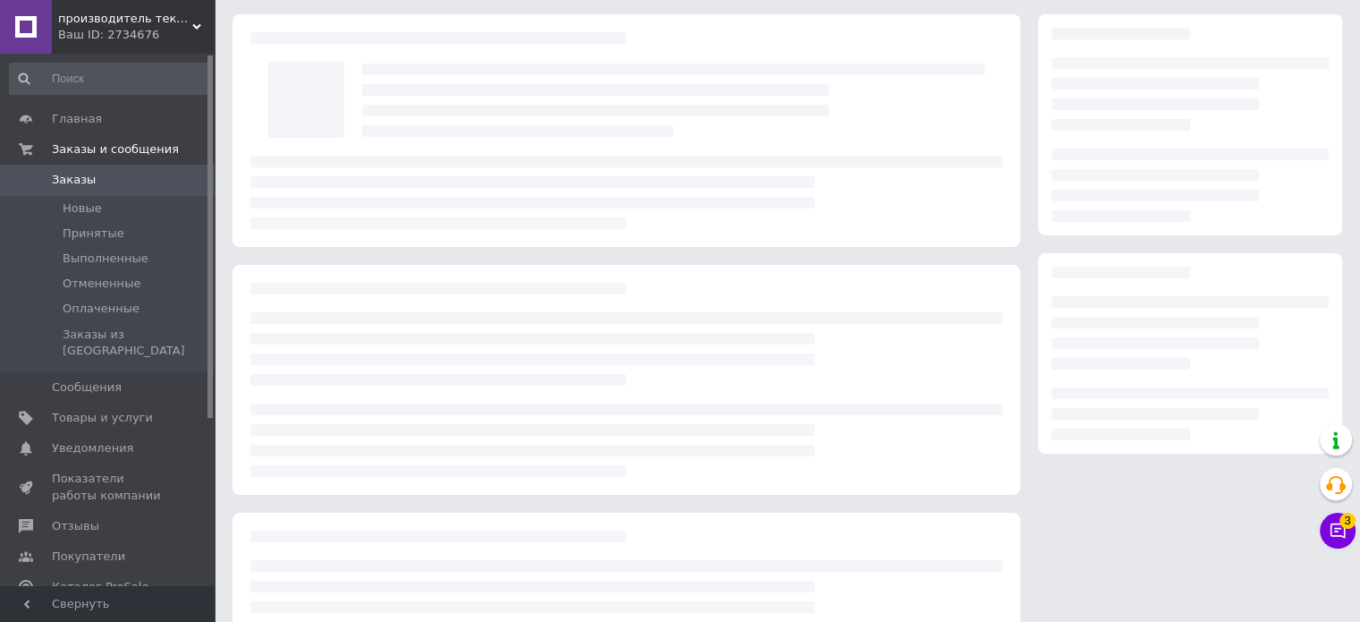
scroll to position [89, 0]
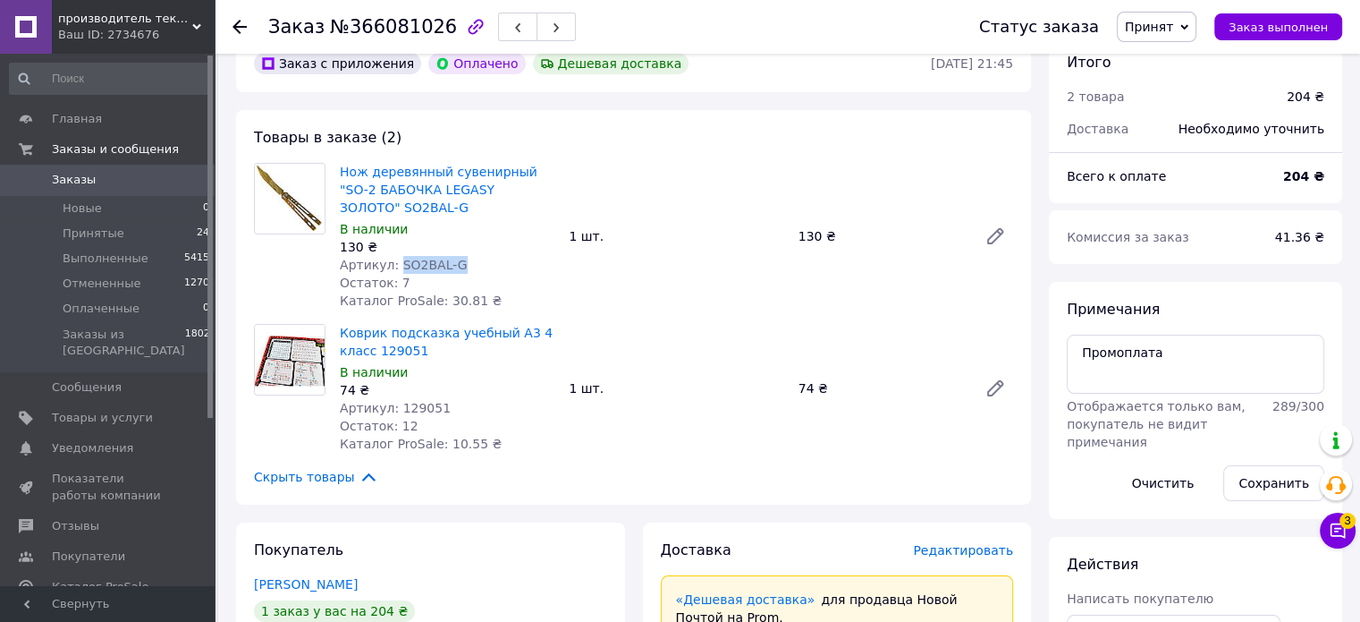
drag, startPoint x: 462, startPoint y: 263, endPoint x: 397, endPoint y: 279, distance: 67.2
click at [394, 270] on div "Артикул: SO2BAL-G" at bounding box center [447, 265] width 215 height 18
copy span "SO2BAL-G"
click at [415, 402] on span "Артикул: 129051" at bounding box center [395, 408] width 111 height 14
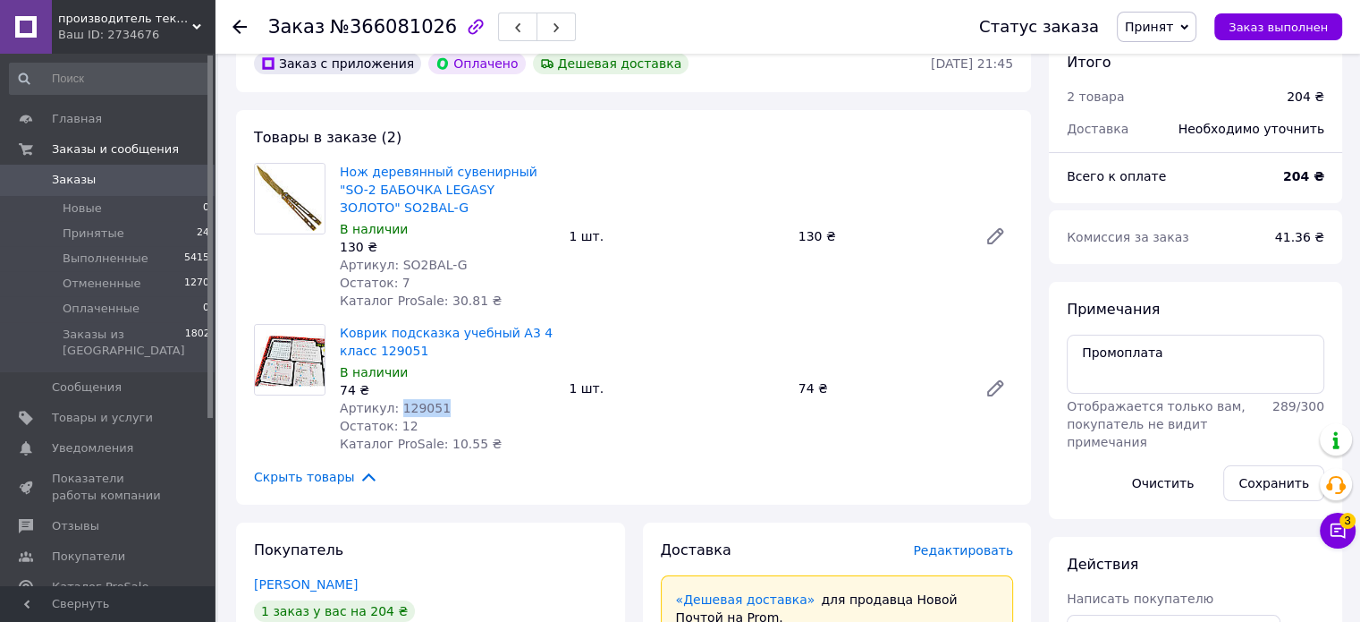
copy span "129051"
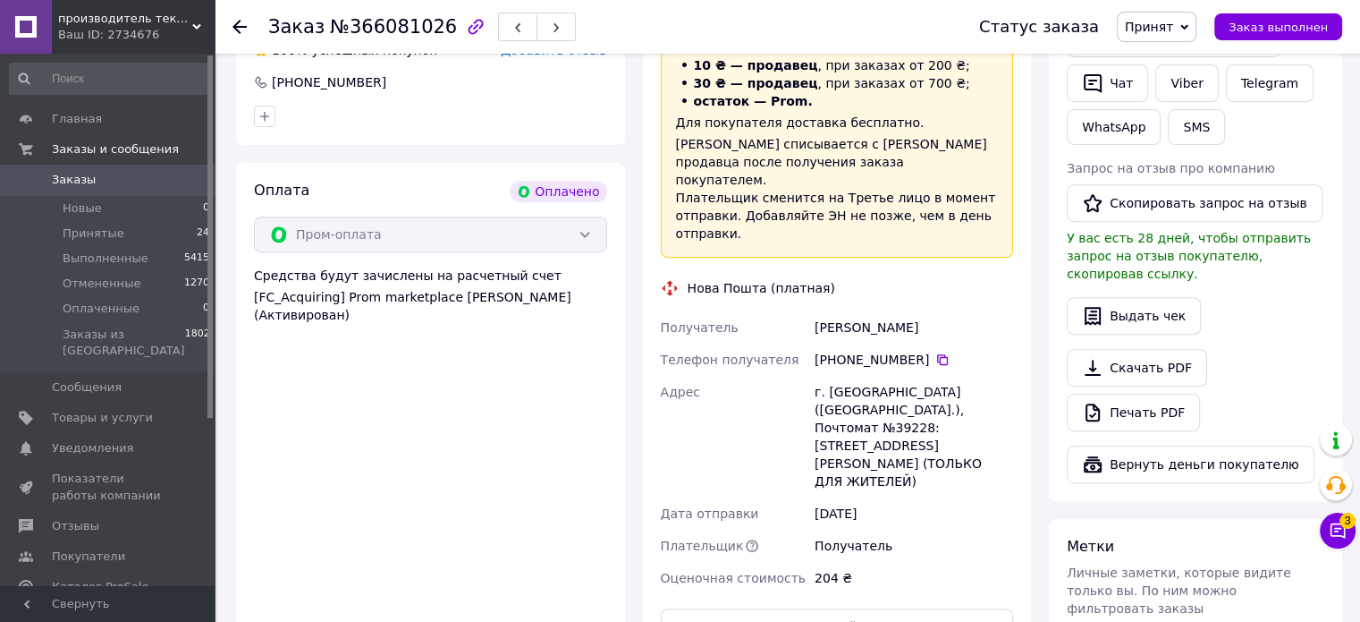
scroll to position [716, 0]
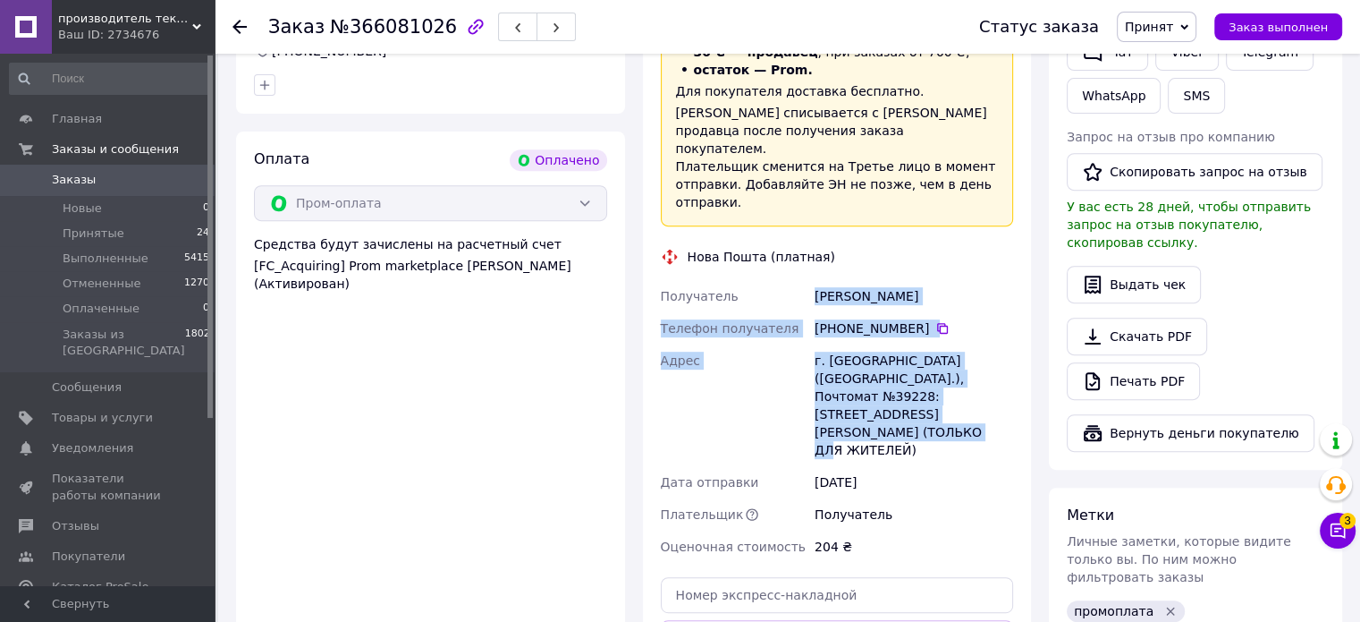
drag, startPoint x: 817, startPoint y: 275, endPoint x: 961, endPoint y: 408, distance: 196.2
click at [970, 406] on div "Получатель Герасимчук Ірина Телефон получателя +380 96 115 26 17   Адрес г. Мал…" at bounding box center [837, 421] width 360 height 283
copy div "Герасимчук Ірина Телефон получателя +380 96 115 26 17   Адрес г. Малин (Житомир…"
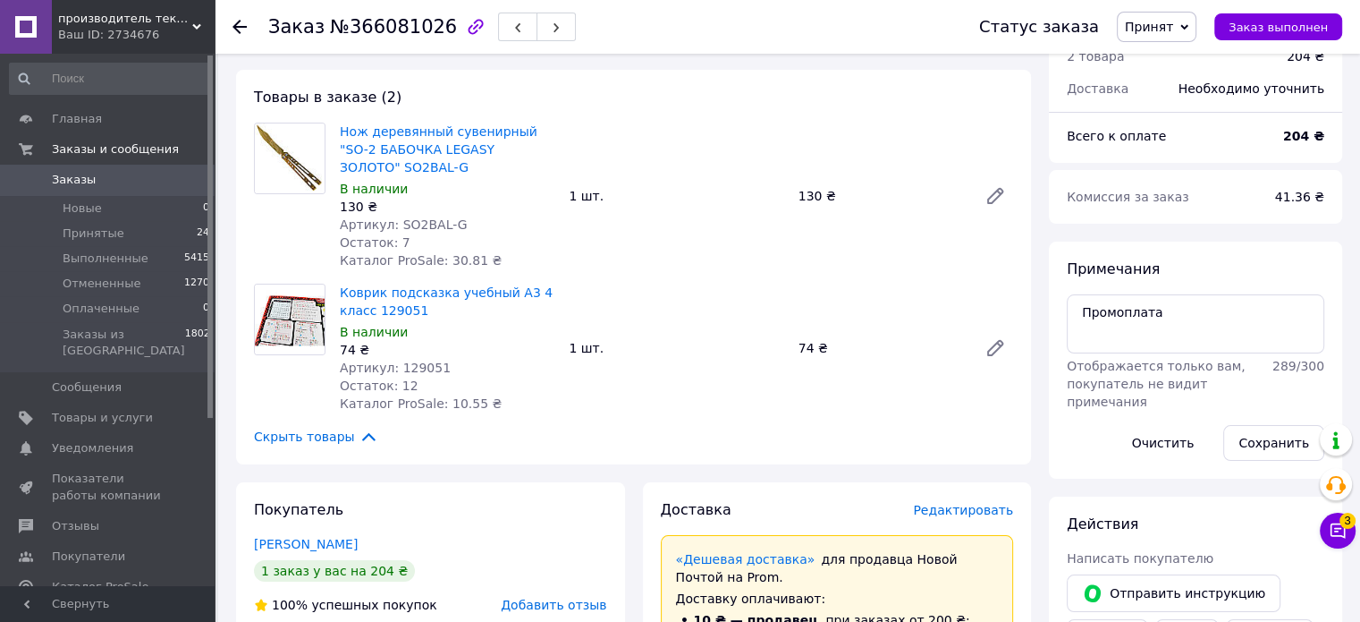
scroll to position [89, 0]
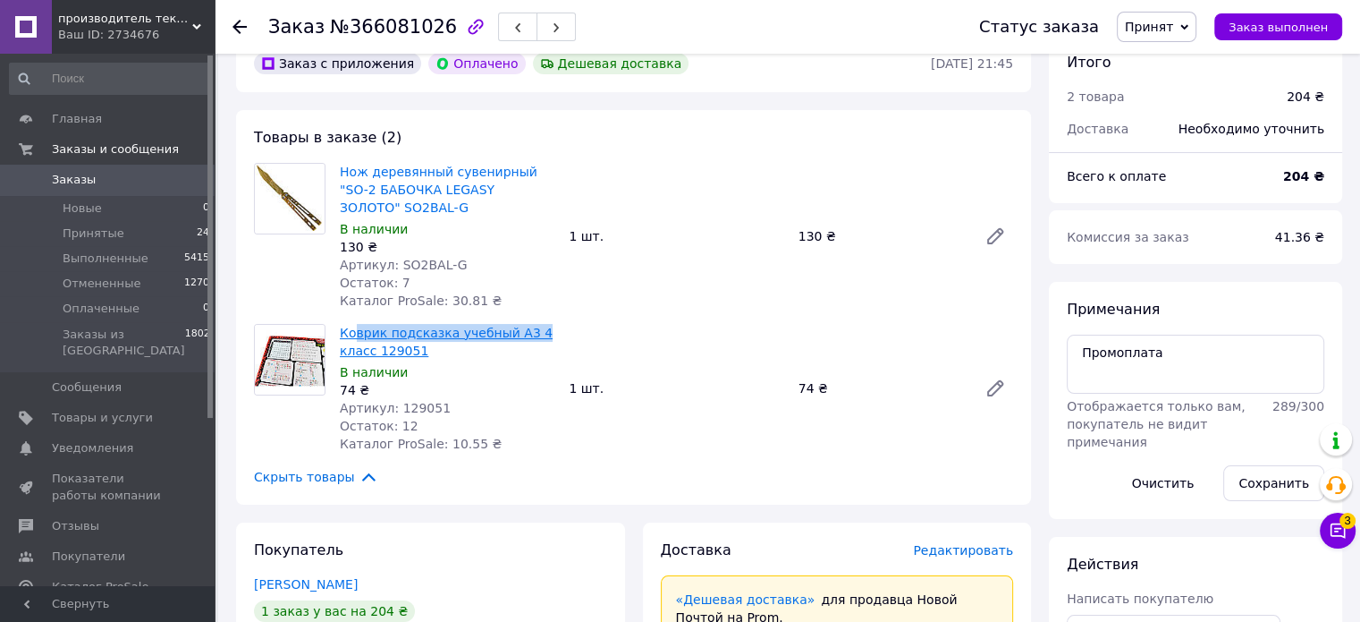
drag, startPoint x: 478, startPoint y: 333, endPoint x: 381, endPoint y: 358, distance: 99.8
click at [351, 343] on span "Коврик подсказка учебный А3 4 класс 129051" at bounding box center [447, 342] width 215 height 36
drag, startPoint x: 427, startPoint y: 353, endPoint x: 340, endPoint y: 343, distance: 87.4
click at [341, 340] on span "Коврик подсказка учебный А3 4 класс 129051" at bounding box center [447, 342] width 215 height 36
copy link "Коврик подсказка учебный А3 4 класс 129051"
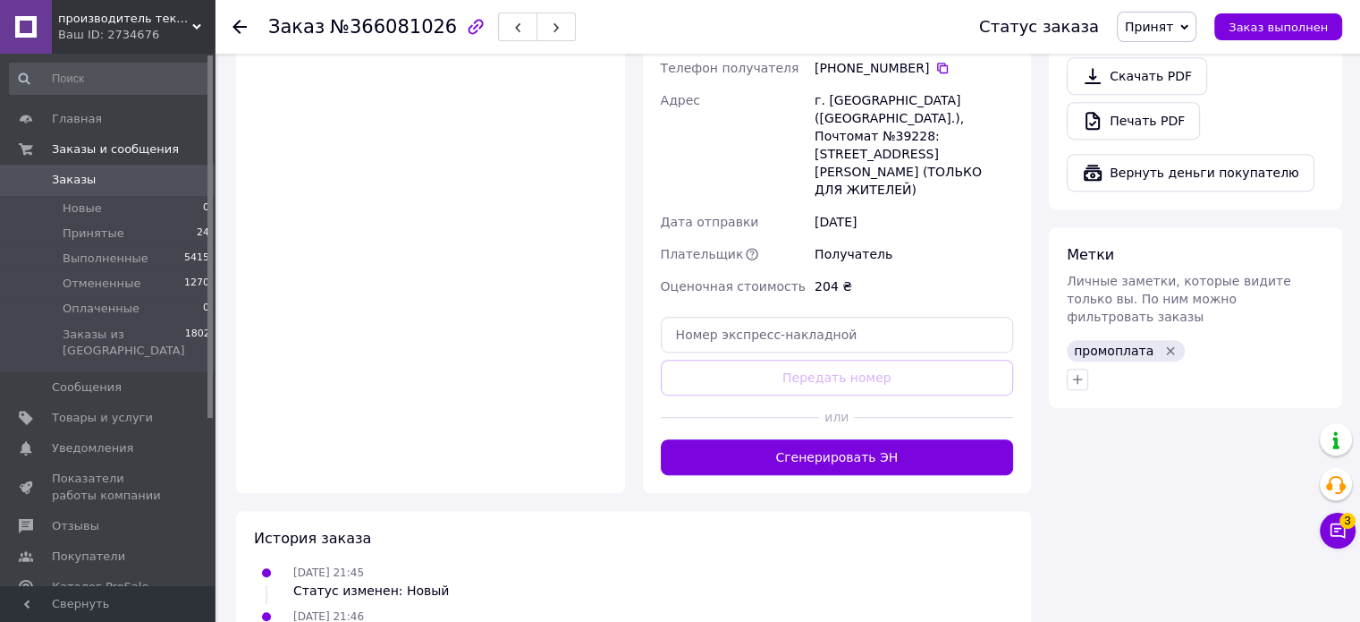
scroll to position [1073, 0]
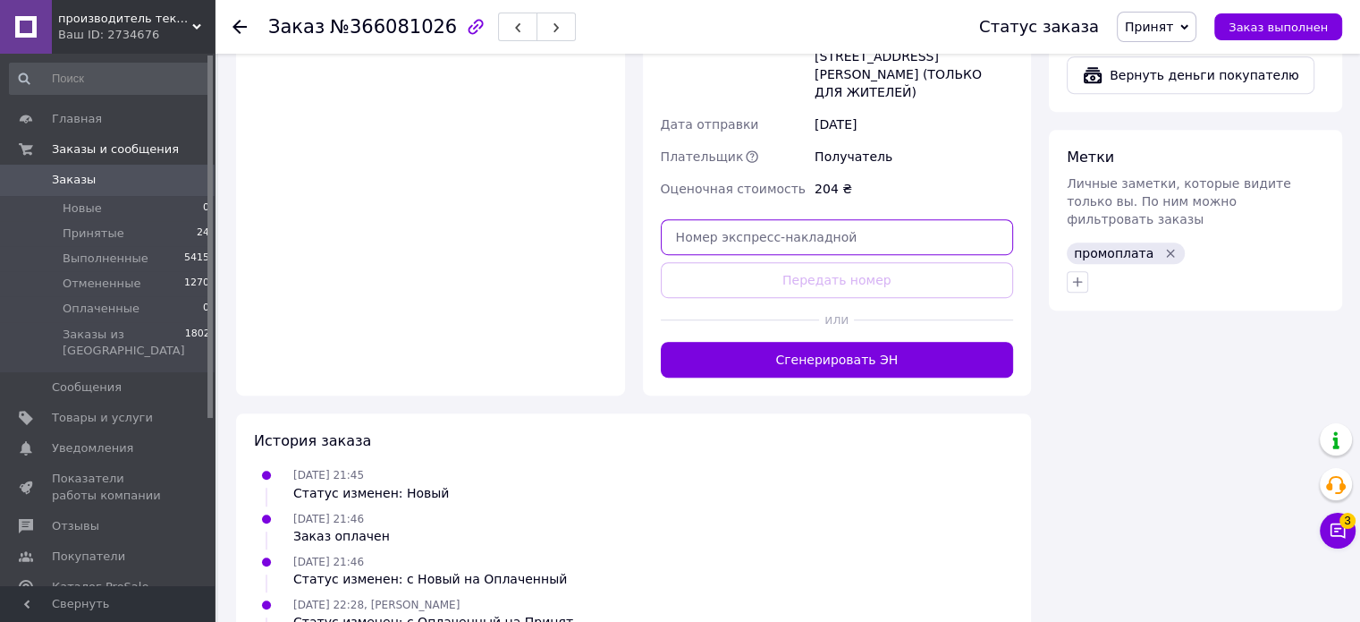
click at [716, 219] on input "text" at bounding box center [837, 237] width 353 height 36
paste input "20451269273879"
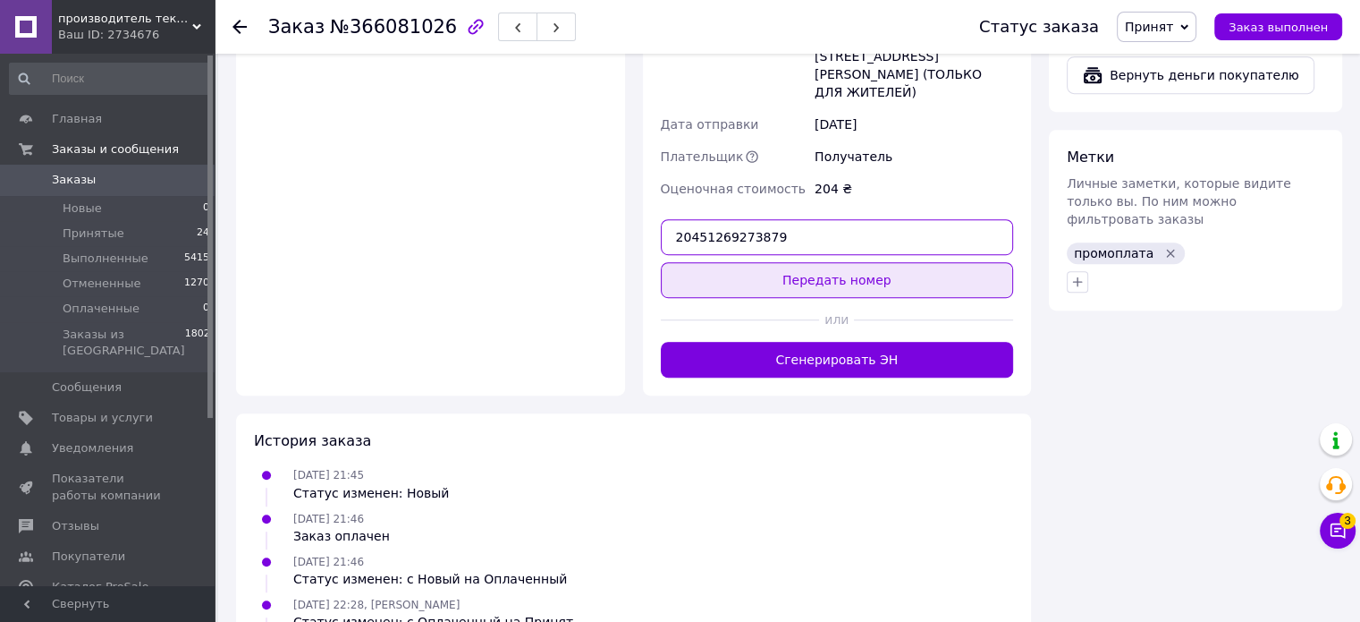
type input "20451269273879"
drag, startPoint x: 724, startPoint y: 210, endPoint x: 743, endPoint y: 216, distance: 19.5
click at [724, 262] on button "Передать номер" at bounding box center [837, 280] width 353 height 36
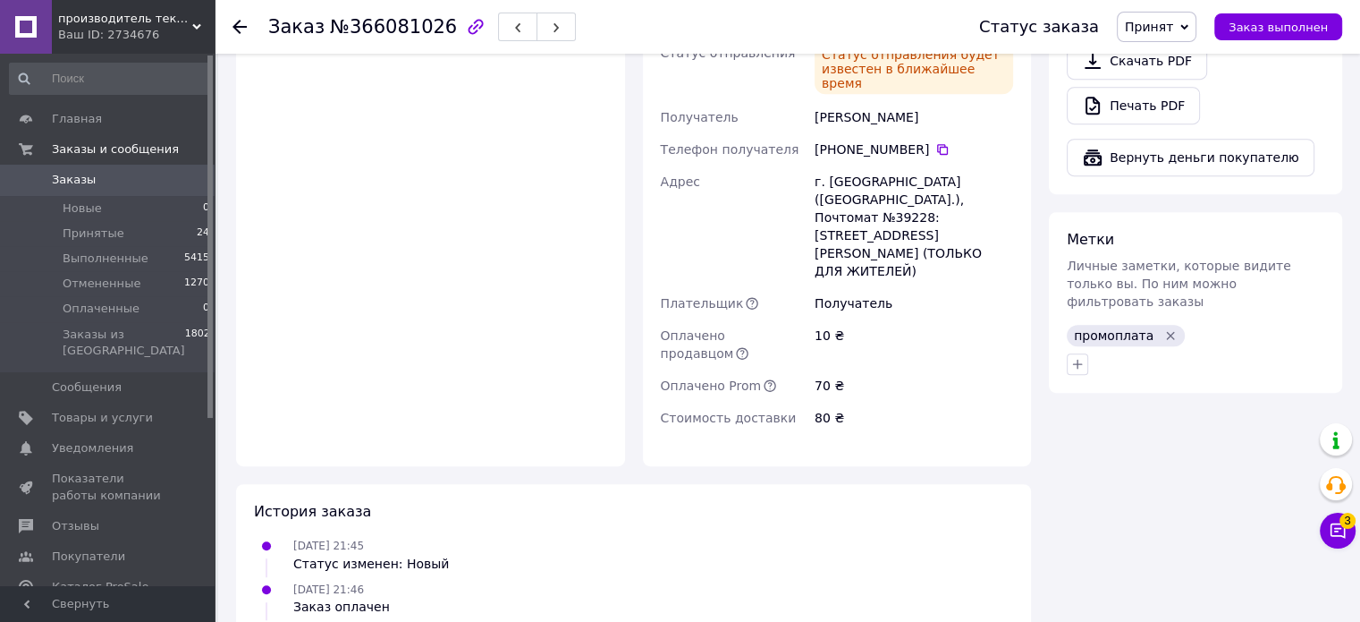
scroll to position [805, 0]
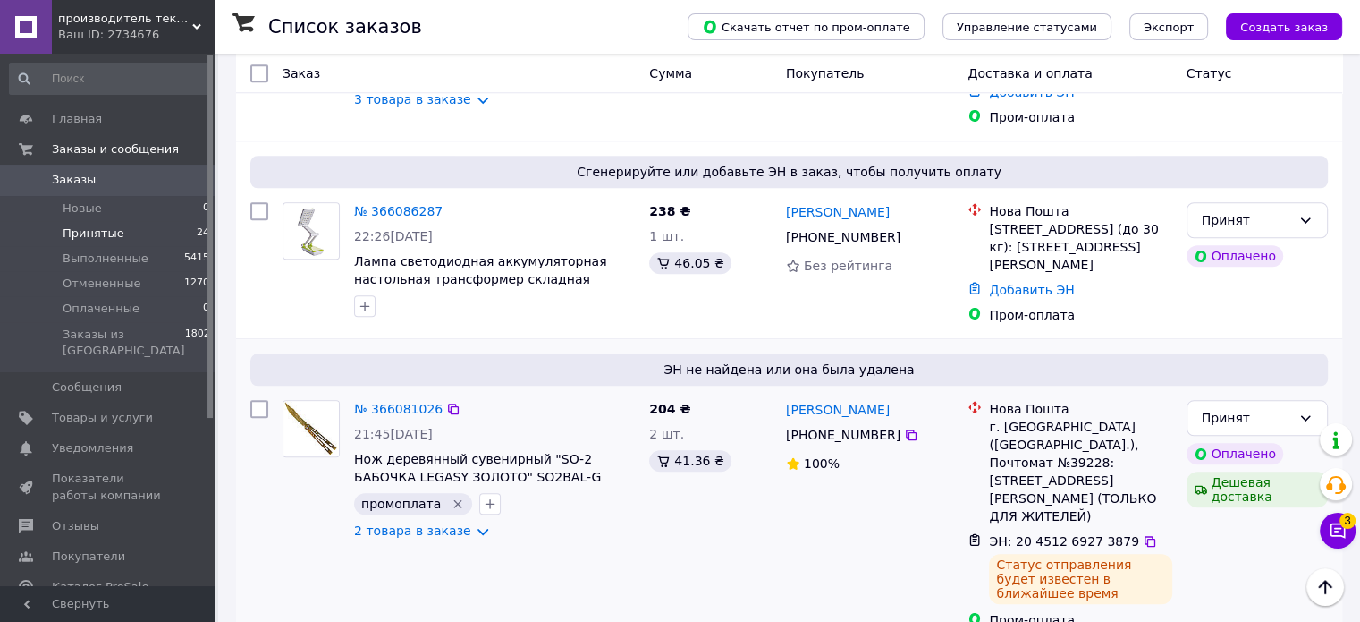
scroll to position [1603, 0]
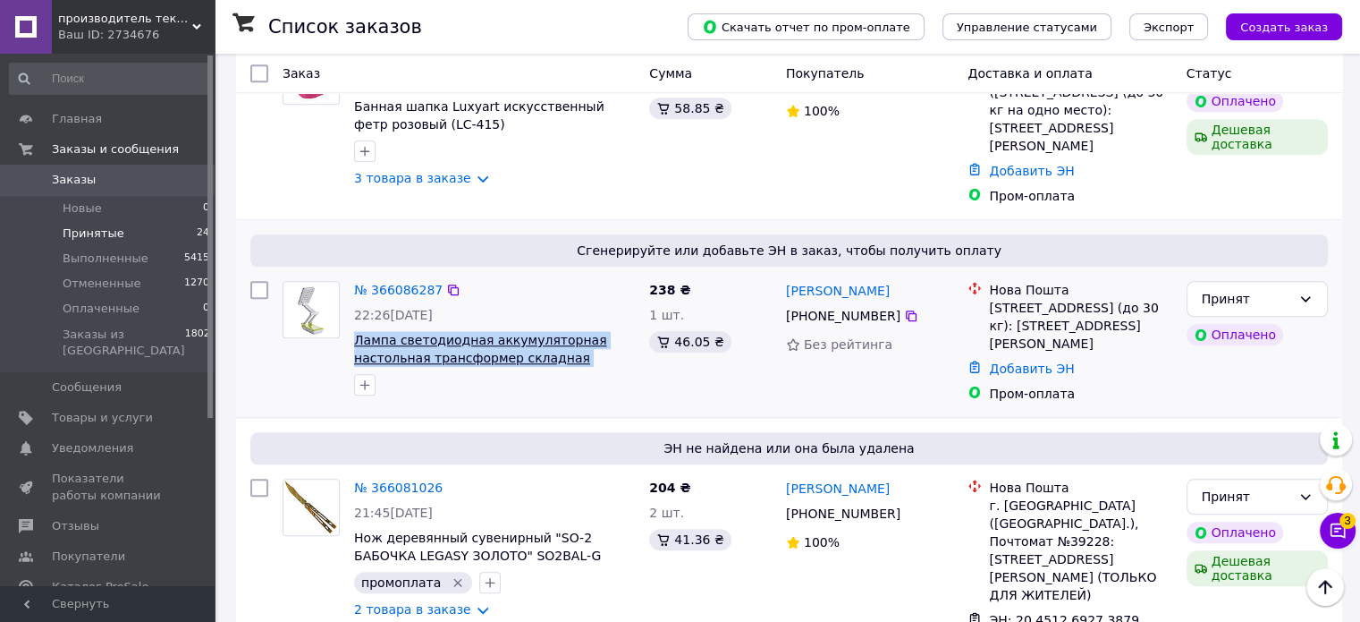
drag, startPoint x: 640, startPoint y: 314, endPoint x: 357, endPoint y: 296, distance: 283.2
click at [357, 296] on div "№ 366086287 22:26, 10.10.2025 Лампа светодиодная аккумуляторная настольная тран…" at bounding box center [494, 338] width 295 height 129
copy span "Лампа светодиодная аккумуляторная настольная трансформер складная Topwell 1019"
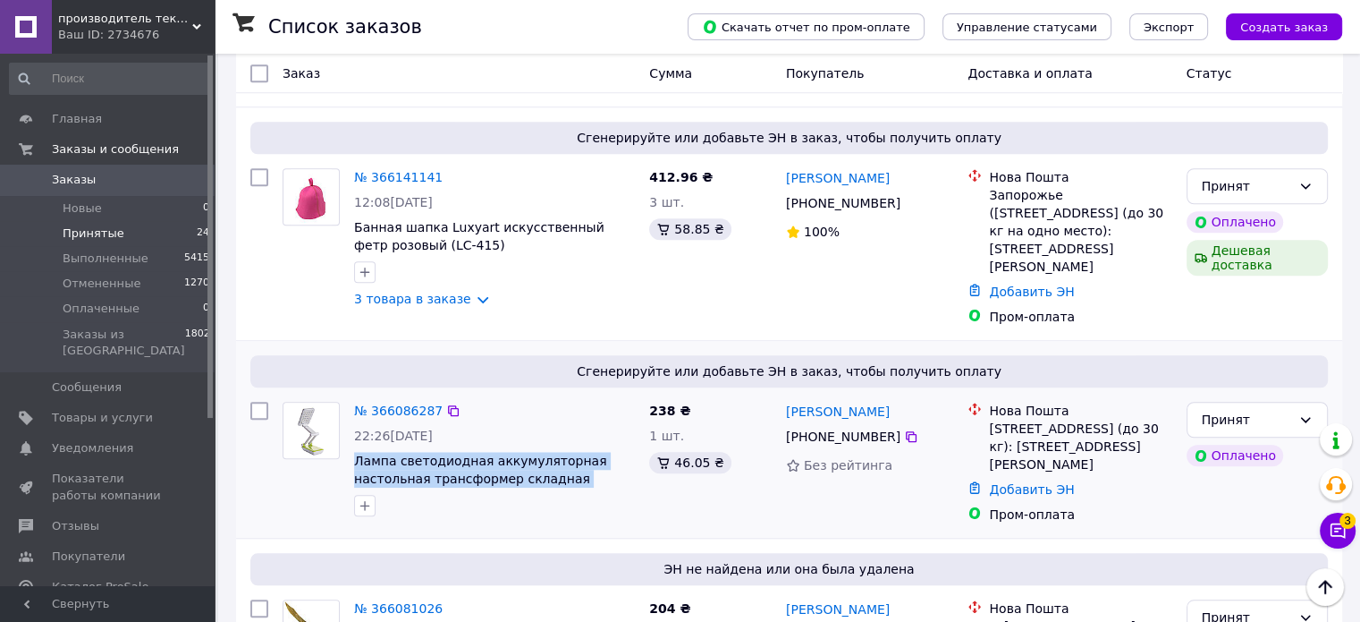
scroll to position [1513, 0]
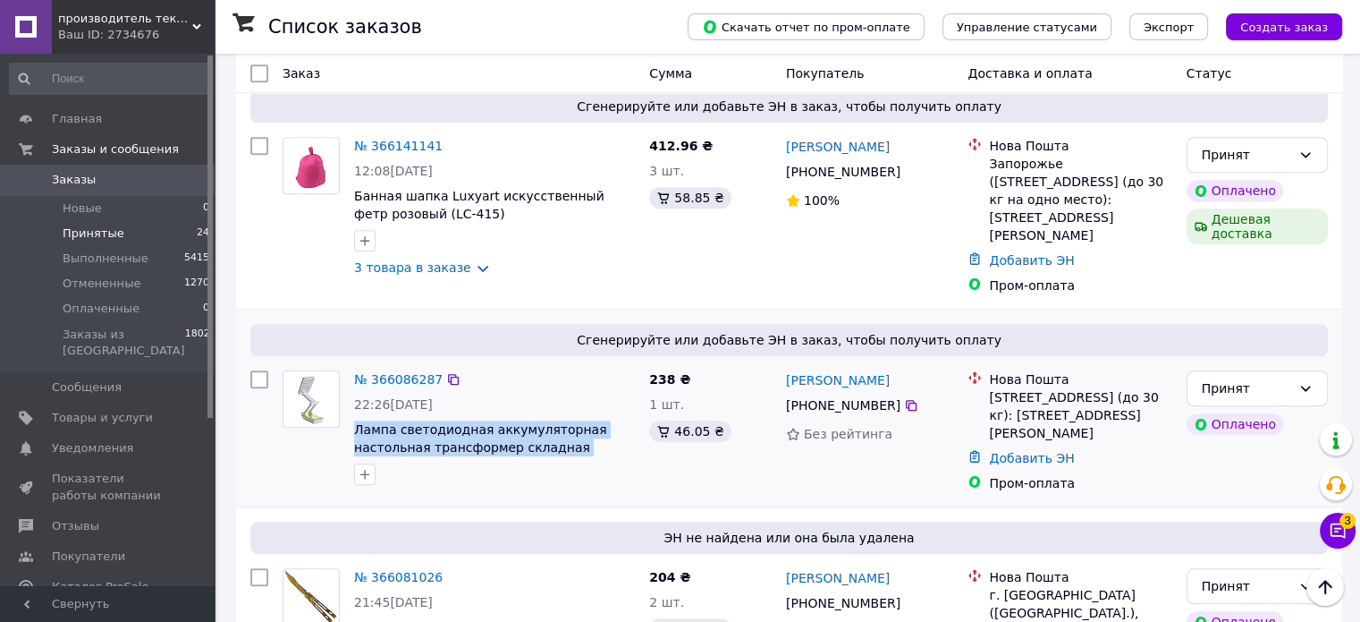
drag, startPoint x: 365, startPoint y: 434, endPoint x: 380, endPoint y: 446, distance: 19.7
click at [366, 467] on icon "button" at bounding box center [365, 474] width 14 height 14
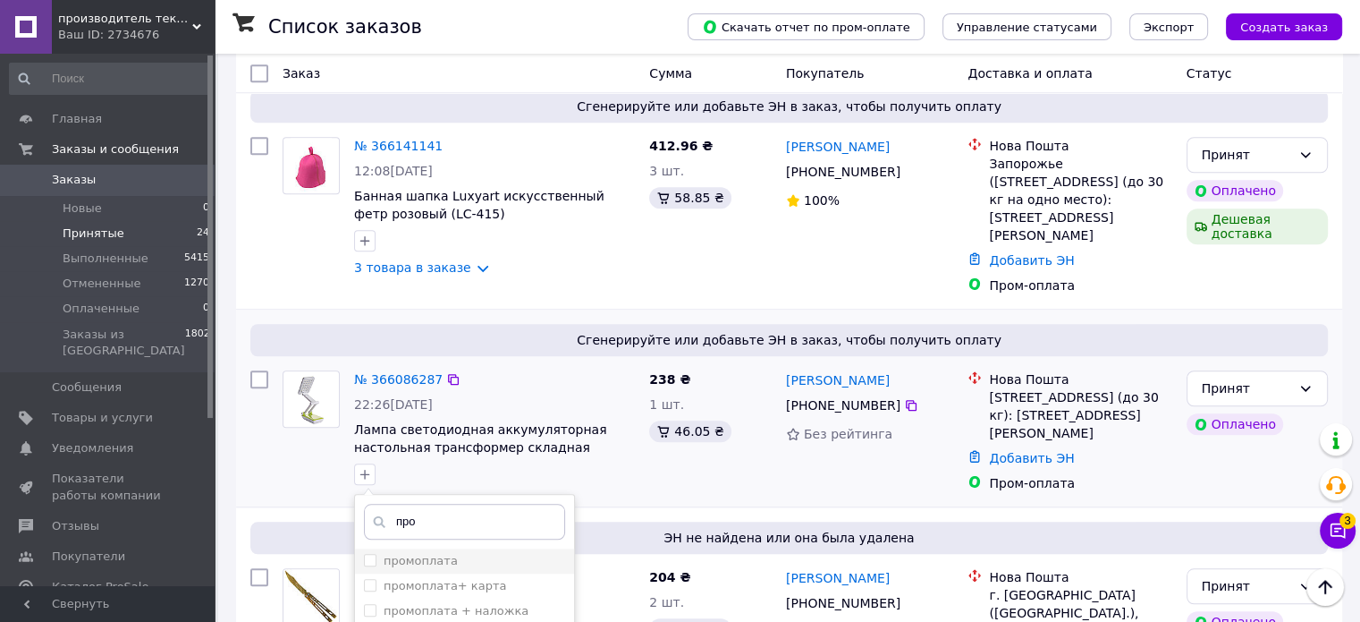
type input "про"
click at [437, 554] on label "промоплата" at bounding box center [421, 560] width 74 height 13
checkbox input "true"
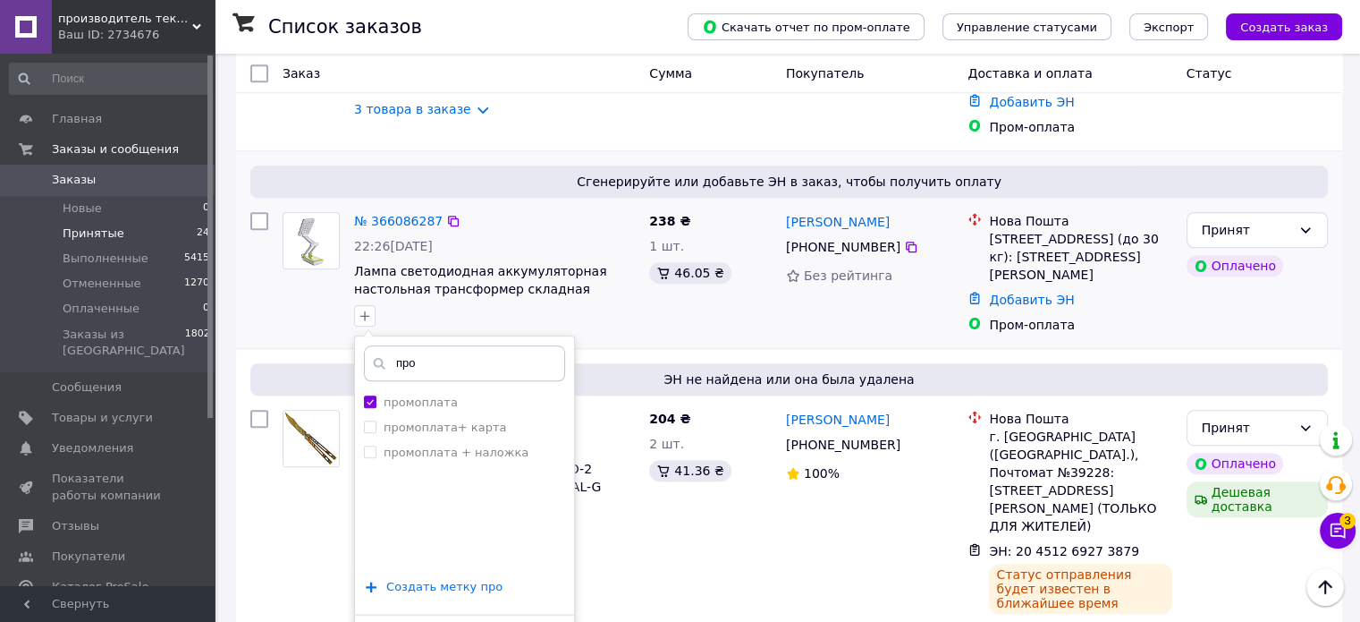
scroll to position [1692, 0]
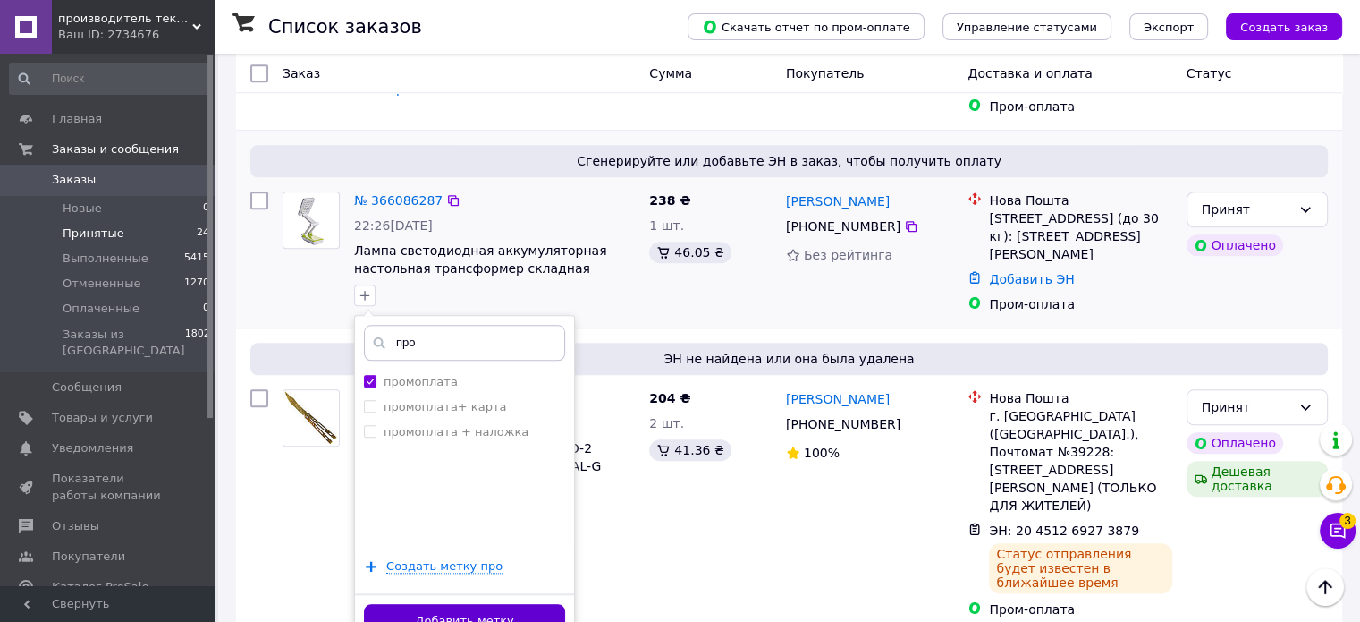
click at [484, 604] on button "Добавить метку" at bounding box center [464, 621] width 201 height 35
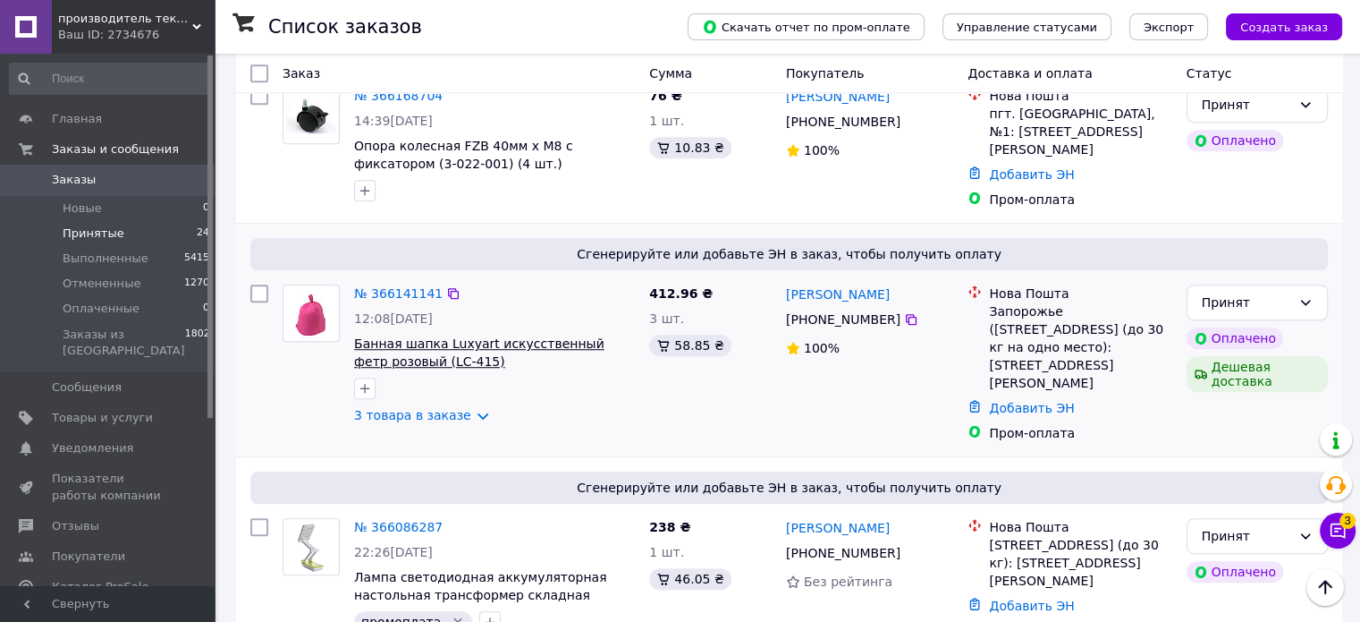
scroll to position [1334, 0]
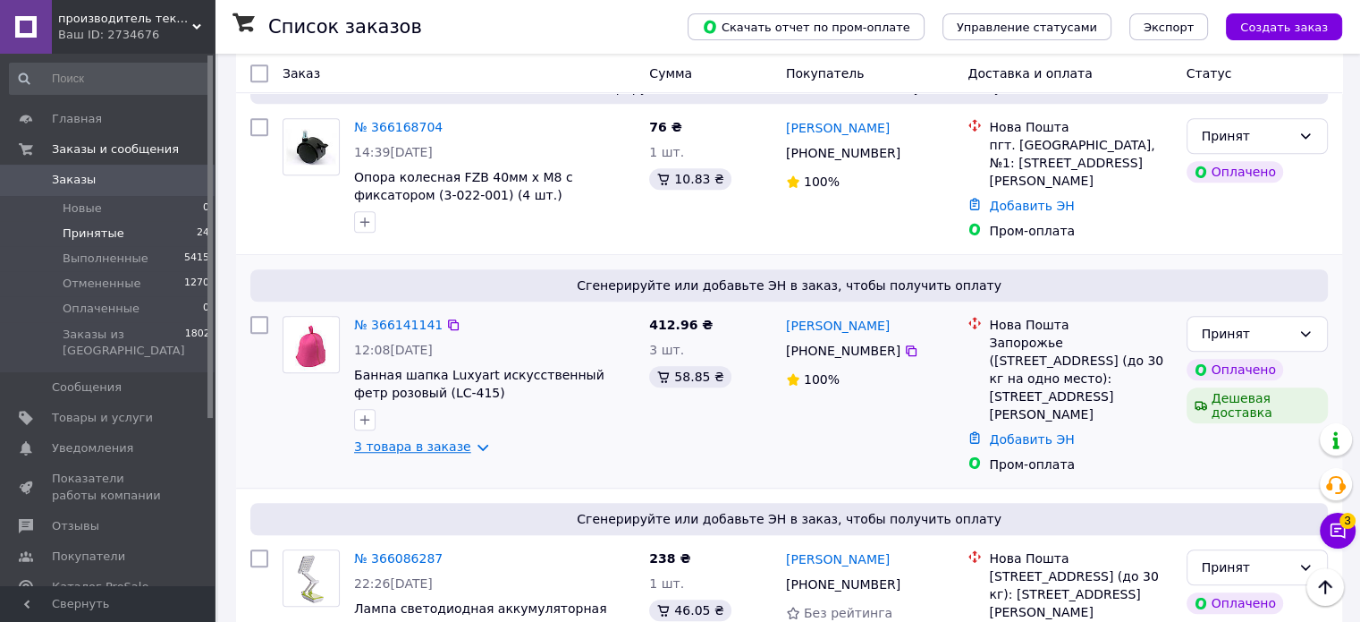
click at [464, 439] on link "3 товара в заказе" at bounding box center [412, 446] width 117 height 14
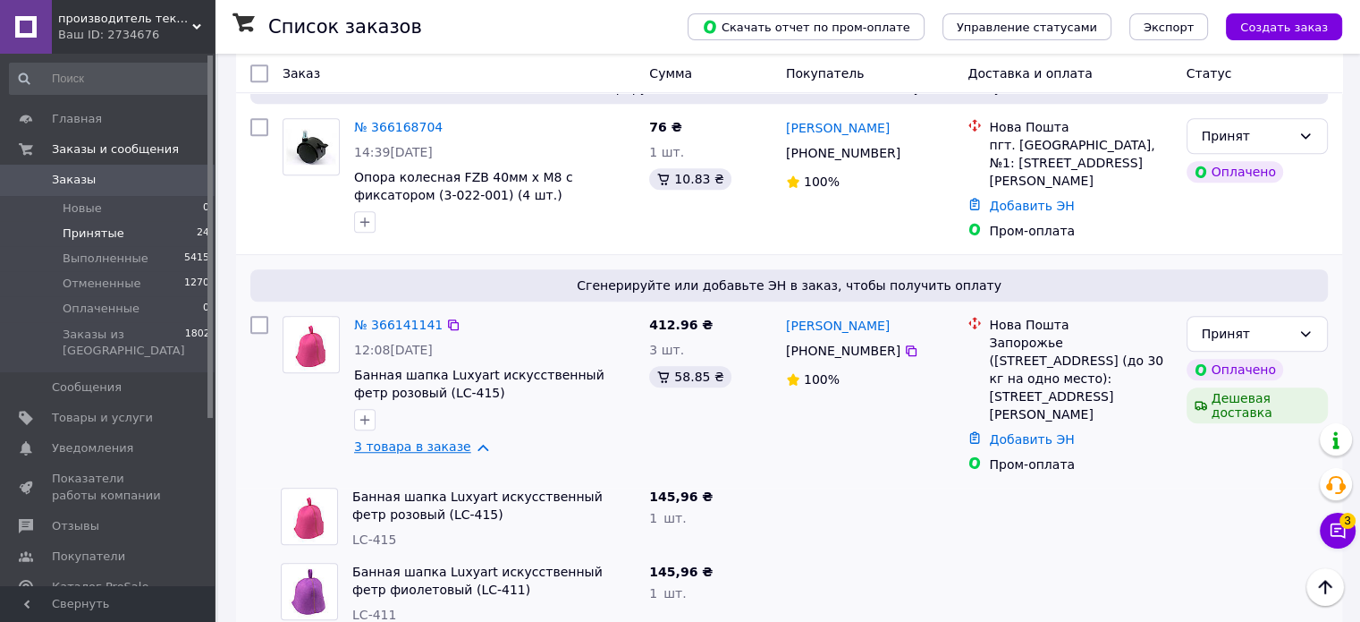
click at [464, 439] on link "3 товара в заказе" at bounding box center [412, 446] width 117 height 14
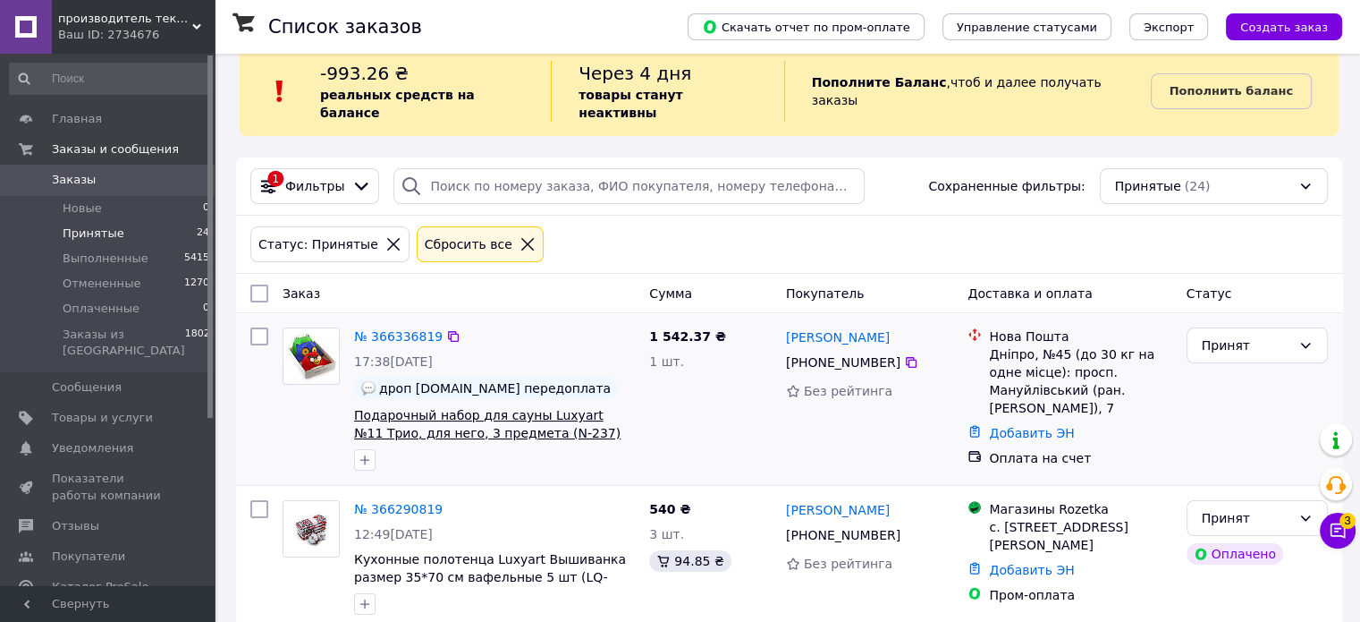
scroll to position [0, 0]
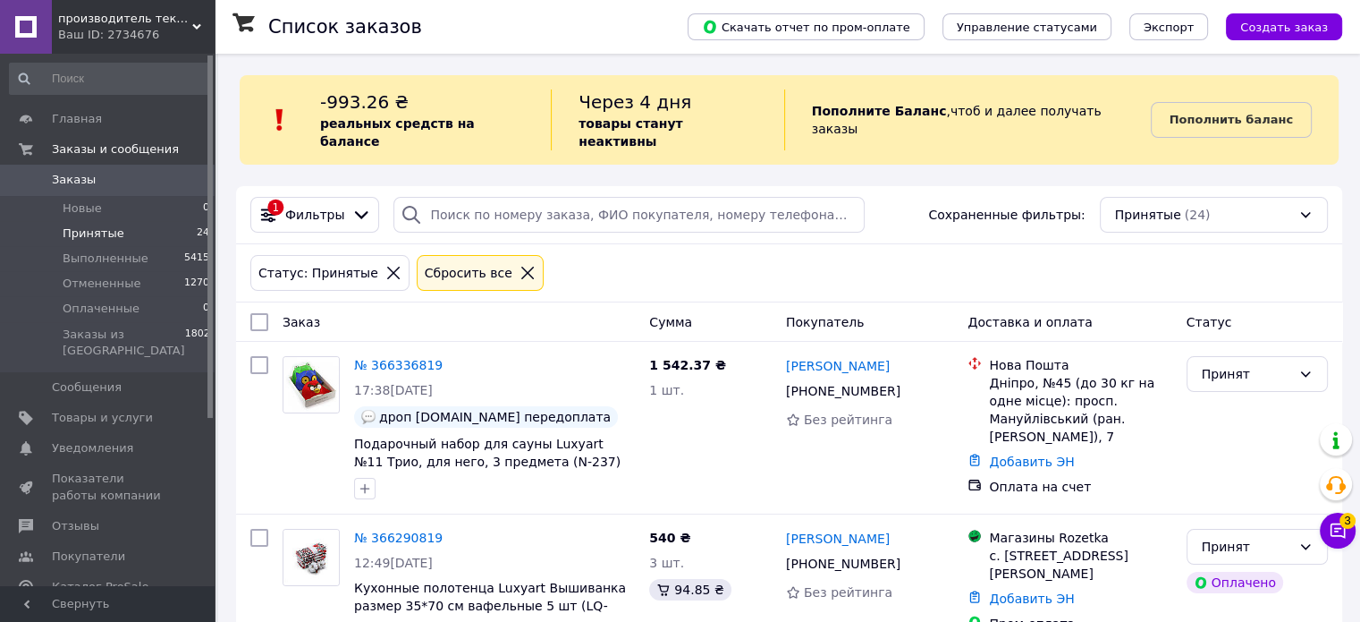
click at [155, 208] on li "Новые 0" at bounding box center [110, 208] width 220 height 25
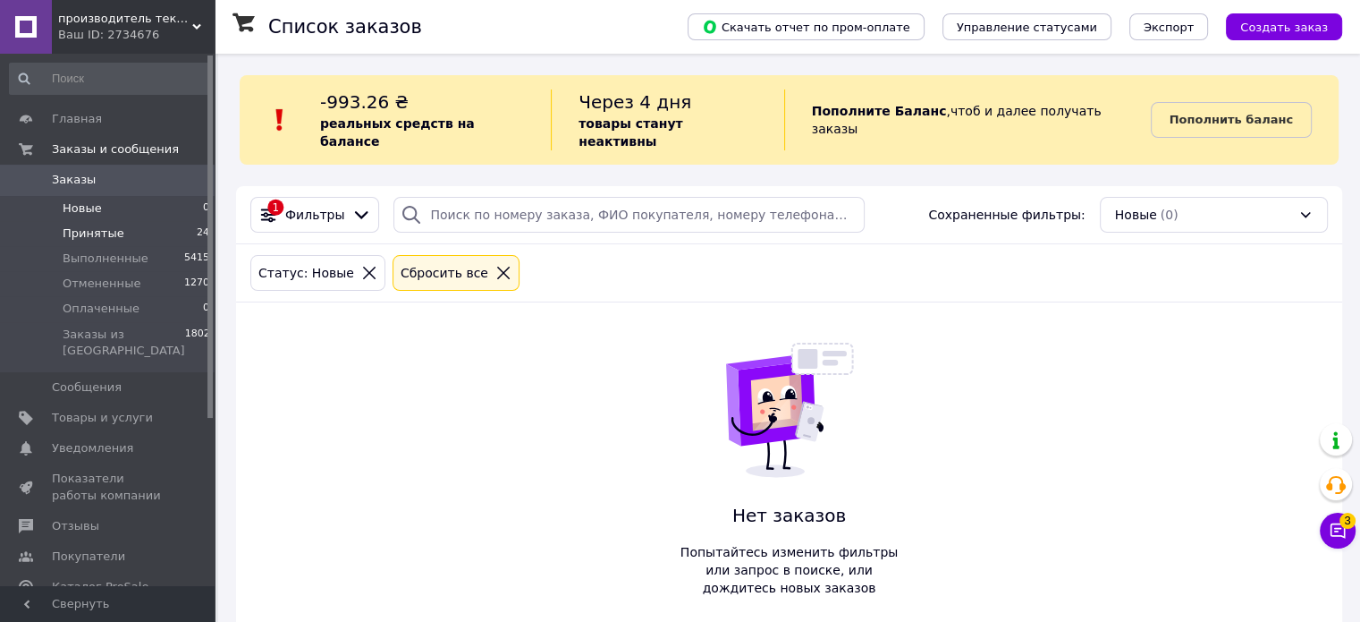
click at [108, 235] on span "Принятые" at bounding box center [94, 233] width 62 height 16
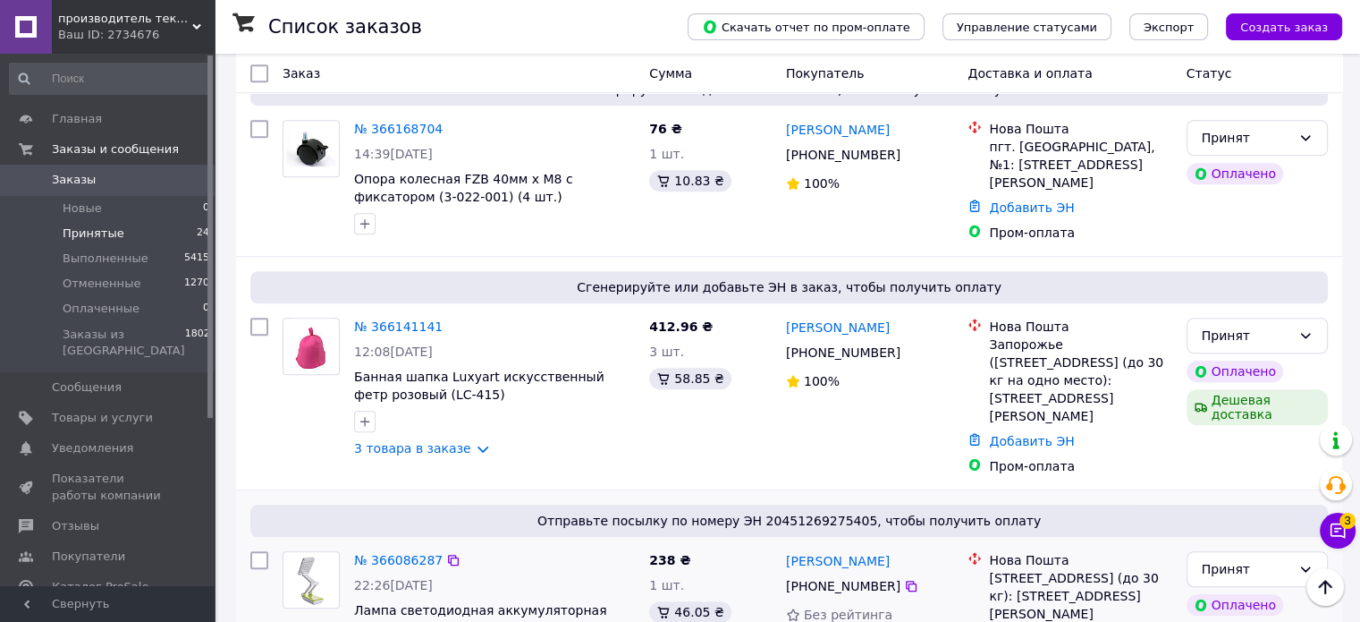
scroll to position [1332, 0]
click at [361, 415] on icon "button" at bounding box center [365, 422] width 14 height 14
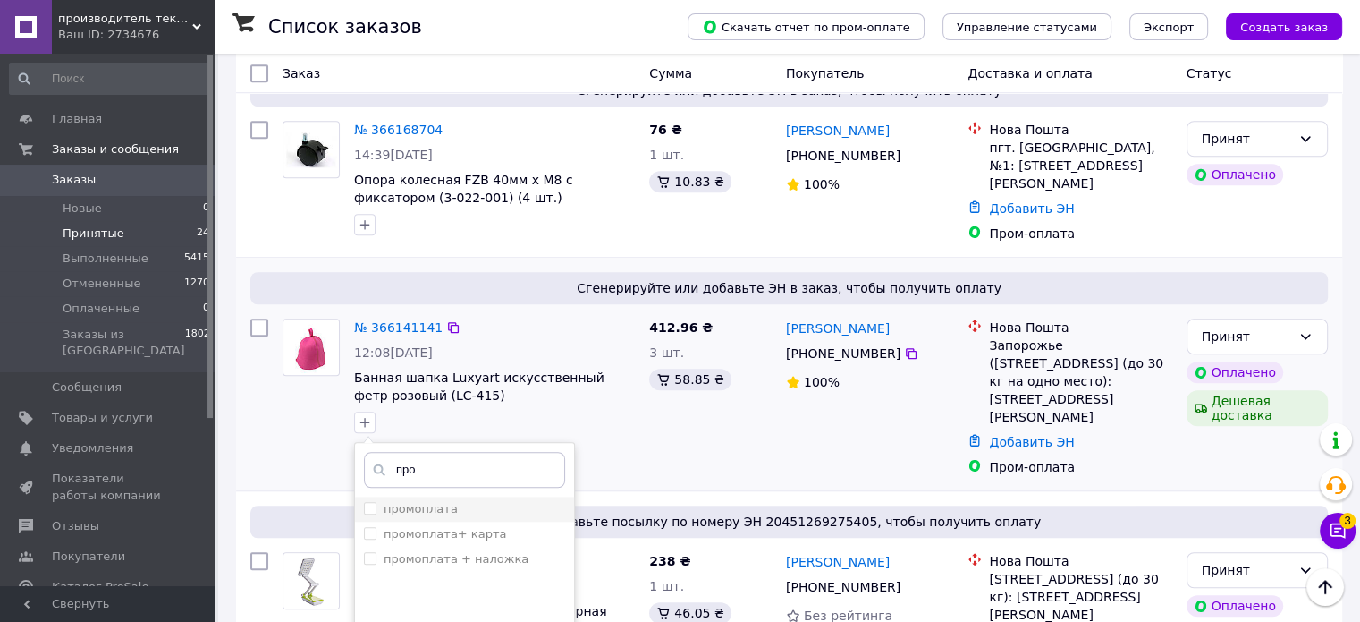
type input "про"
click at [415, 502] on label "промоплата" at bounding box center [421, 508] width 74 height 13
checkbox input "true"
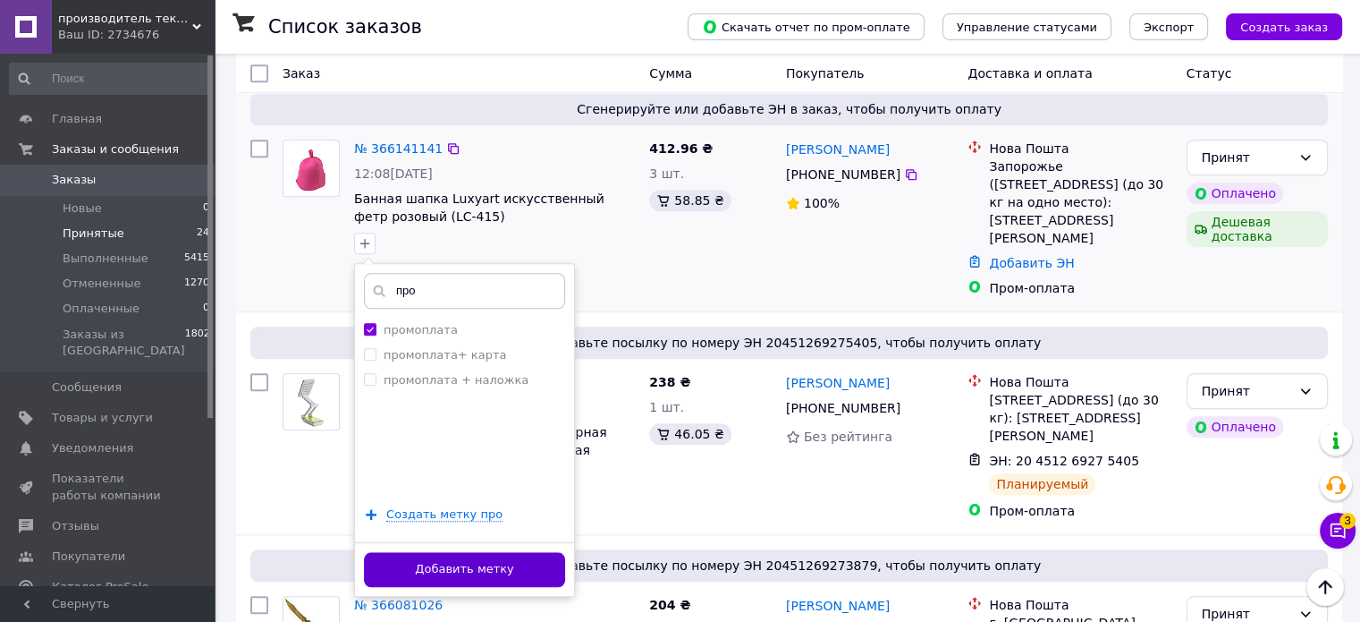
click at [515, 552] on button "Добавить метку" at bounding box center [464, 569] width 201 height 35
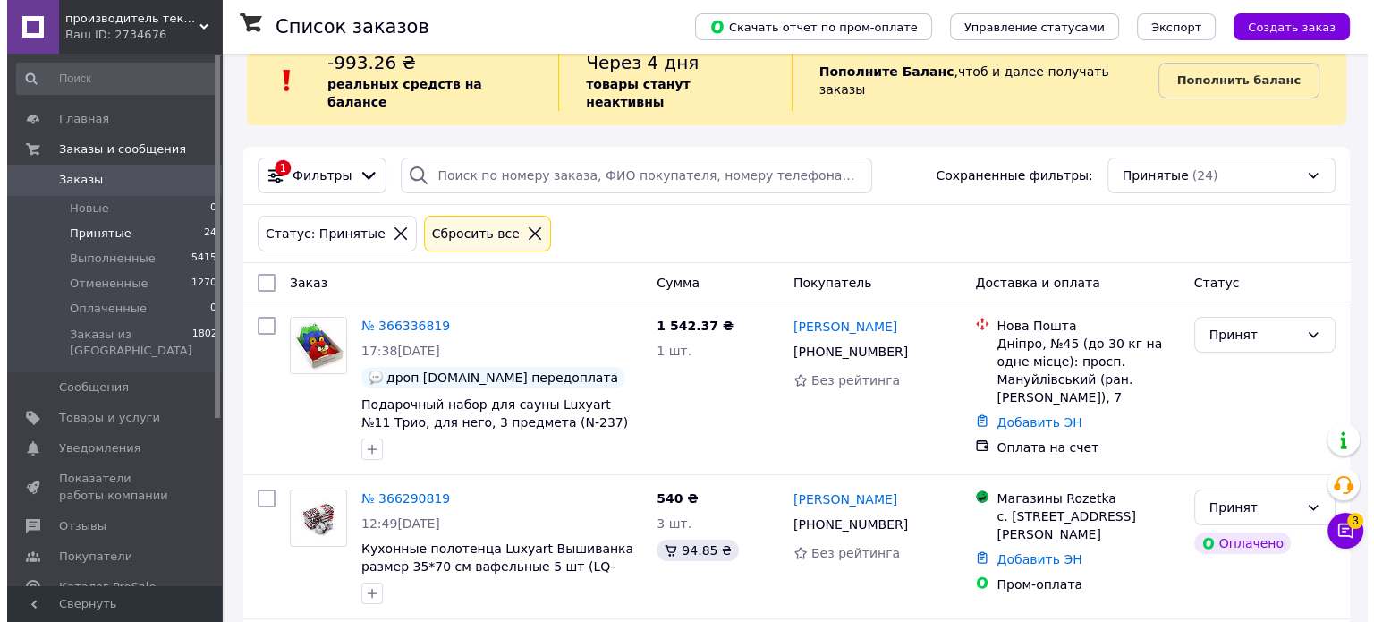
scroll to position [0, 0]
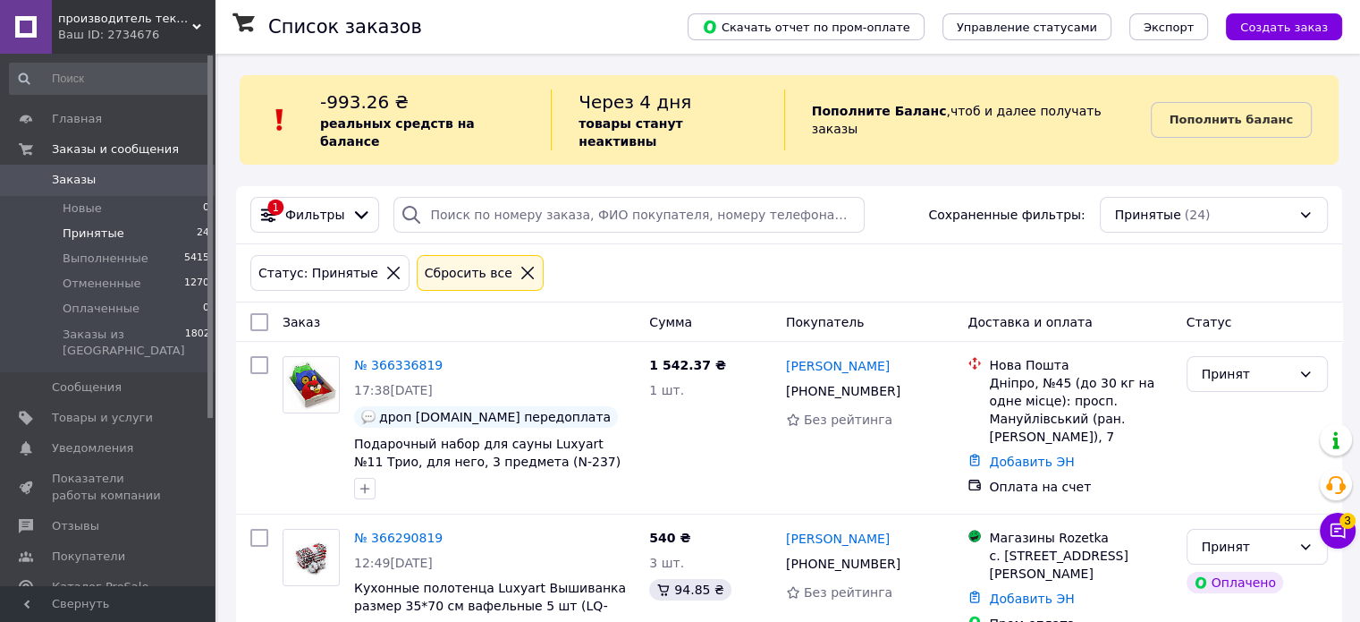
click at [1197, 113] on b "Пополнить баланс" at bounding box center [1231, 119] width 123 height 13
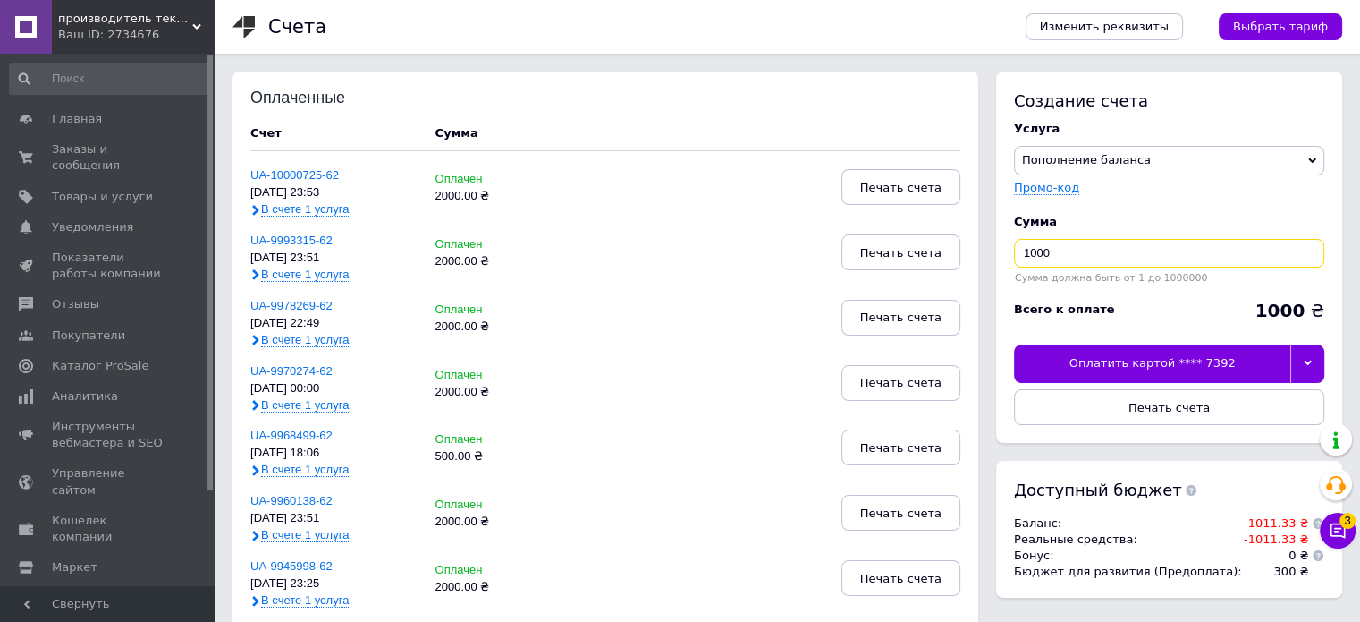
drag, startPoint x: 1082, startPoint y: 256, endPoint x: 905, endPoint y: 232, distance: 178.7
type input "3000"
click at [1304, 372] on div at bounding box center [1308, 363] width 34 height 38
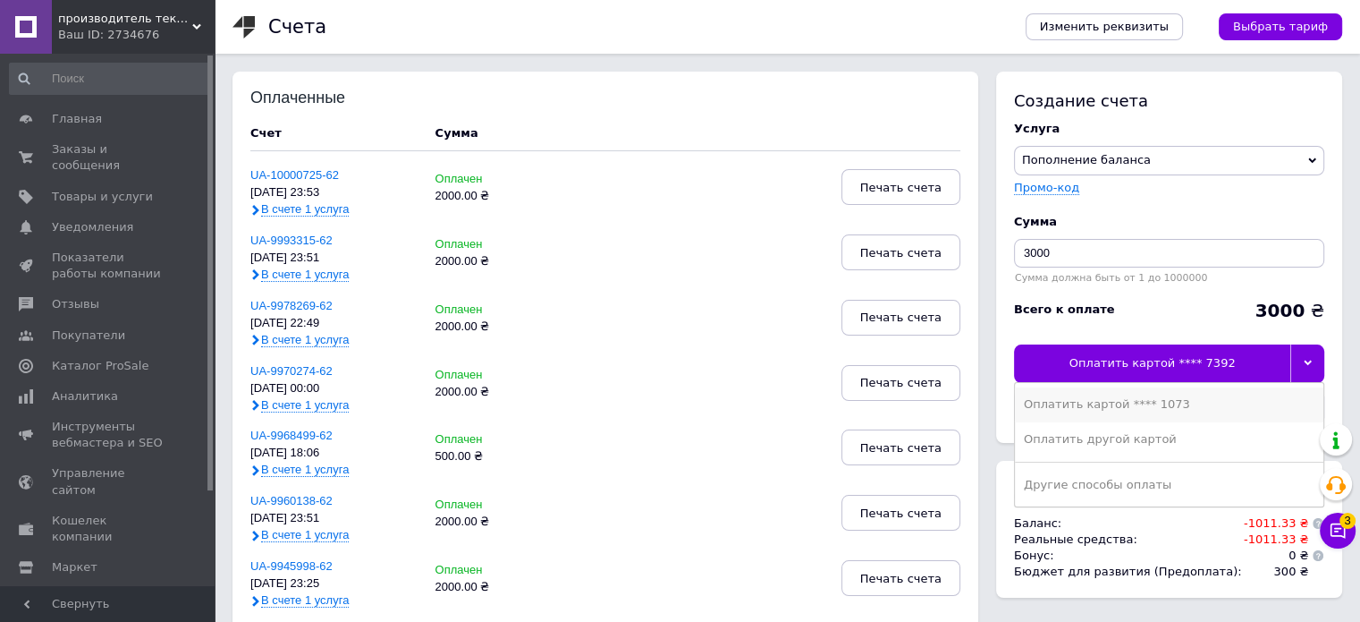
click at [1146, 411] on div "Оплатить картой **** 1073" at bounding box center [1169, 404] width 291 height 16
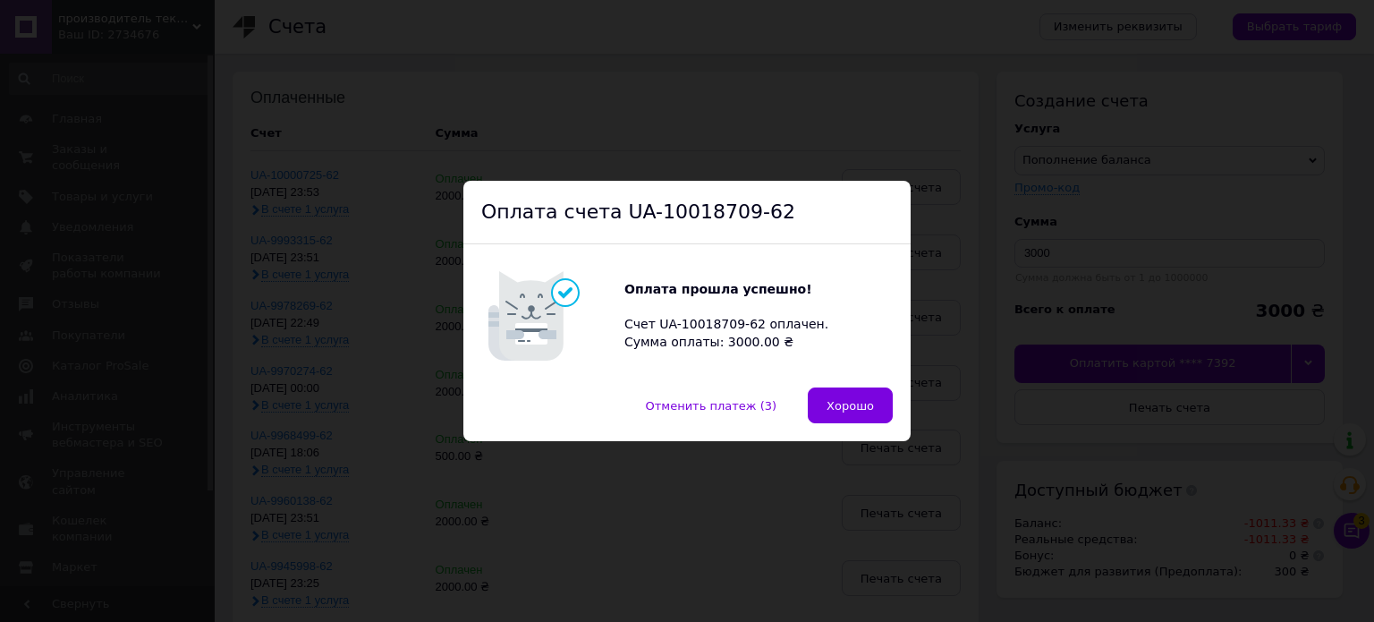
click at [825, 401] on button "Хорошо" at bounding box center [850, 405] width 85 height 36
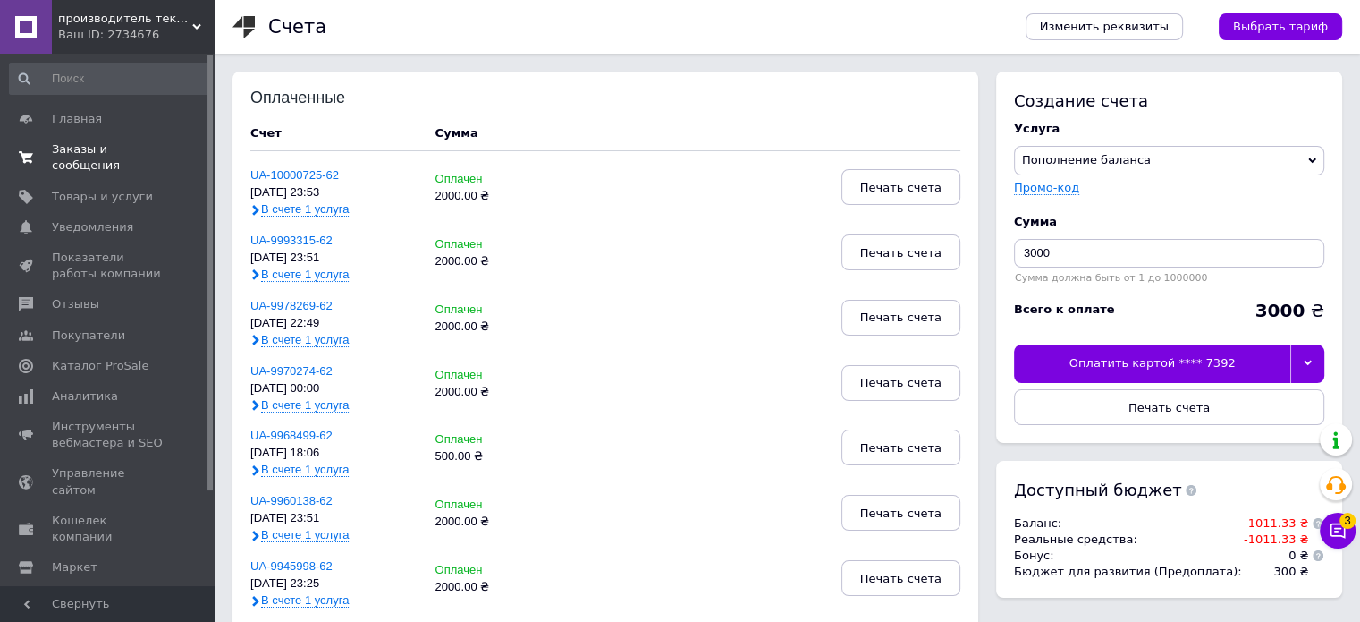
click at [99, 157] on span "Заказы и сообщения" at bounding box center [109, 157] width 114 height 32
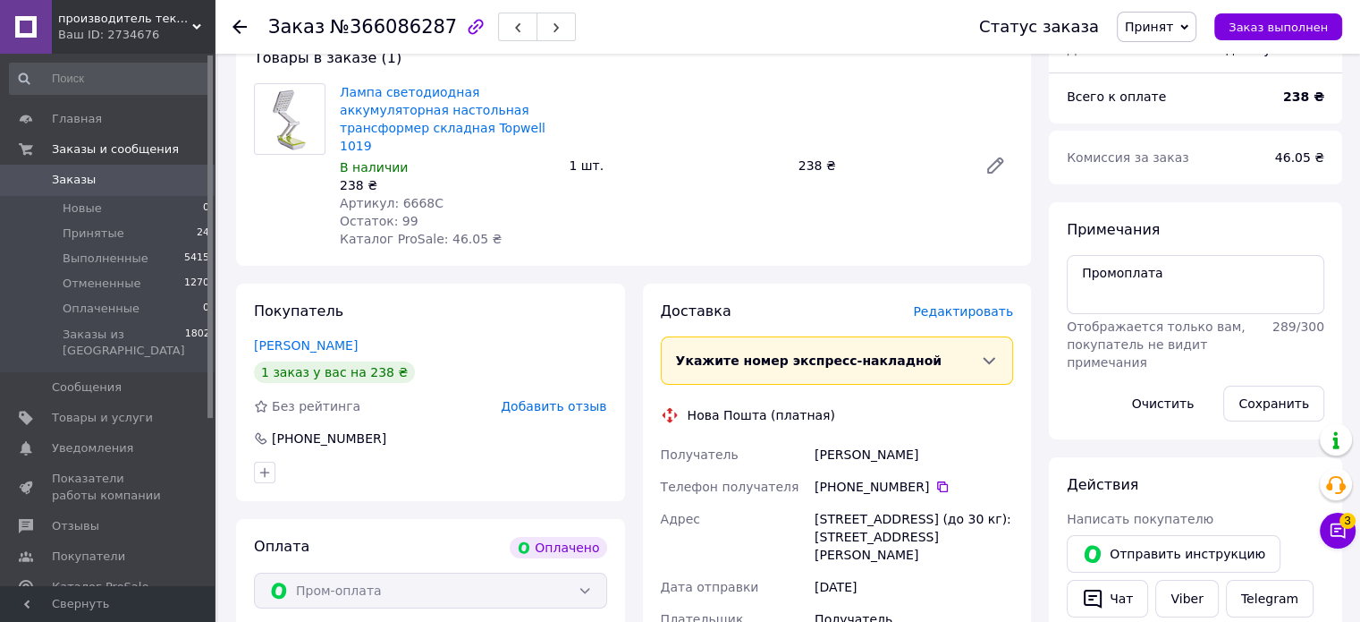
scroll to position [179, 0]
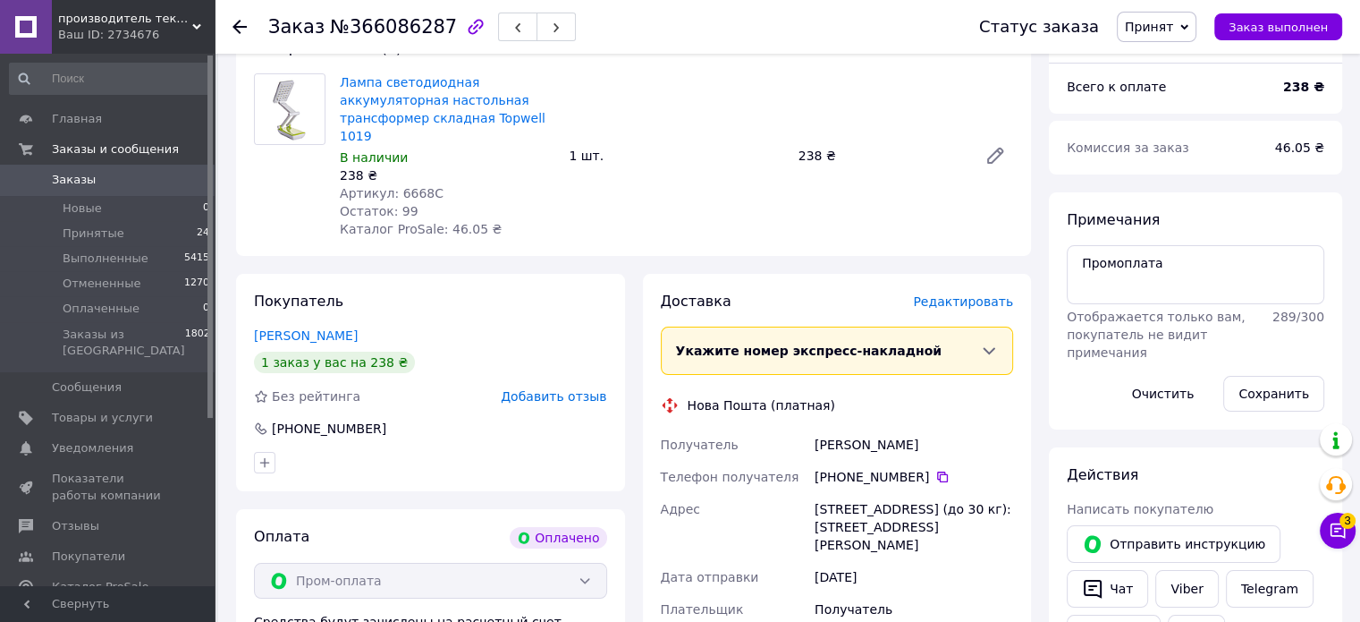
drag, startPoint x: 817, startPoint y: 424, endPoint x: 875, endPoint y: 521, distance: 113.5
click at [875, 521] on div "Получатель [PERSON_NAME] Телефон получателя [PHONE_NUMBER]   Адрес [STREET_ADDR…" at bounding box center [837, 542] width 360 height 229
copy div "[PERSON_NAME] Телефон получателя [PHONE_NUMBER]   Адрес [STREET_ADDRESS] (до 30…"
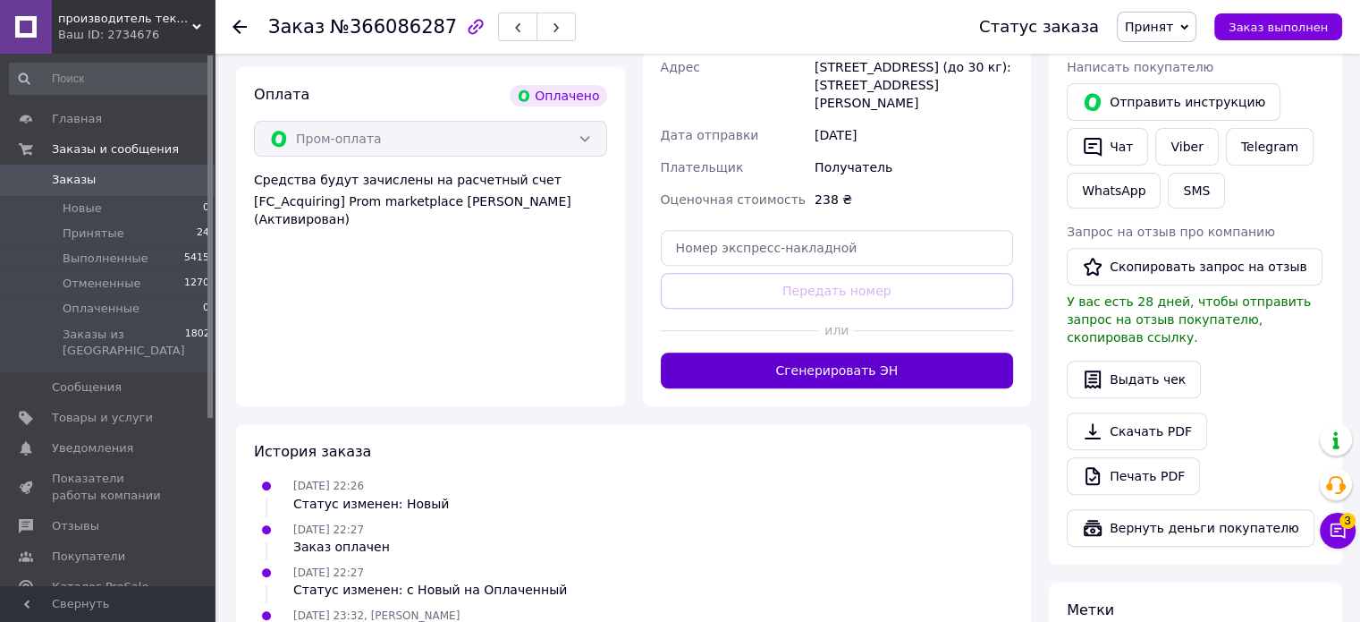
scroll to position [626, 0]
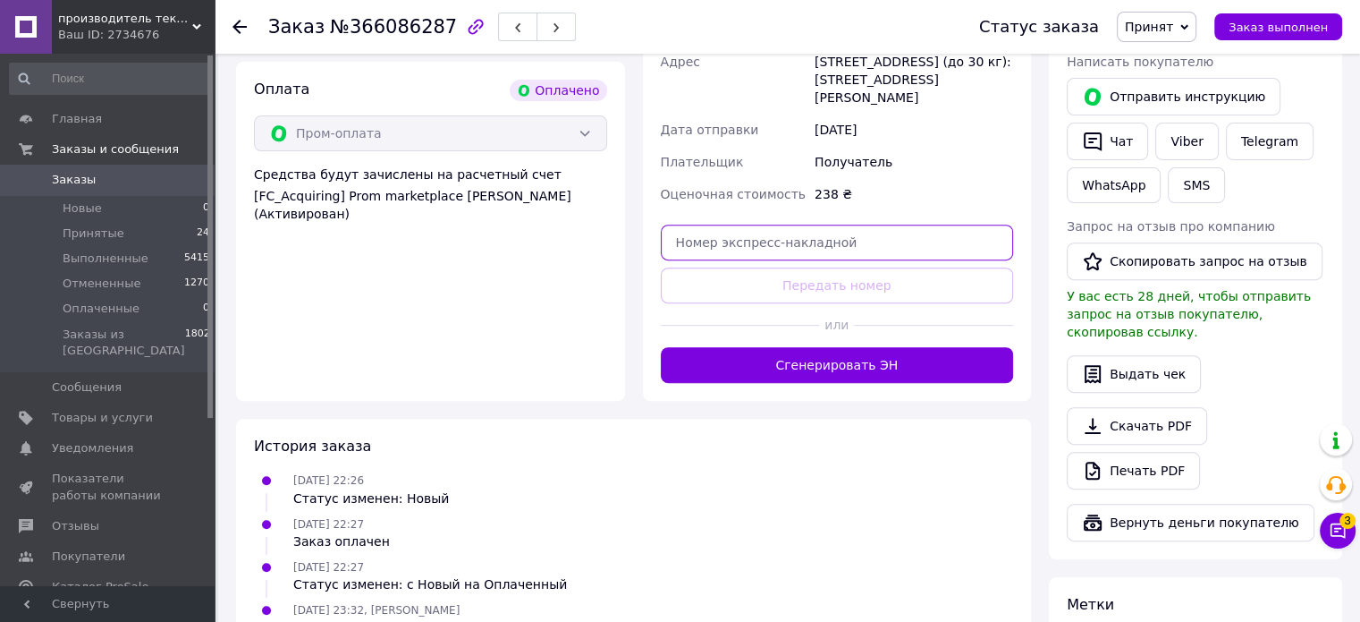
click at [760, 224] on input "text" at bounding box center [837, 242] width 353 height 36
paste input "12октября13октября"
drag, startPoint x: 543, startPoint y: 185, endPoint x: 496, endPoint y: 199, distance: 48.7
click at [445, 178] on div "Покупатель [PERSON_NAME] 1 заказ у вас на 238 ₴ Без рейтинга Добавить отзыв [PH…" at bounding box center [633, 113] width 813 height 574
paste input "20451269275405"
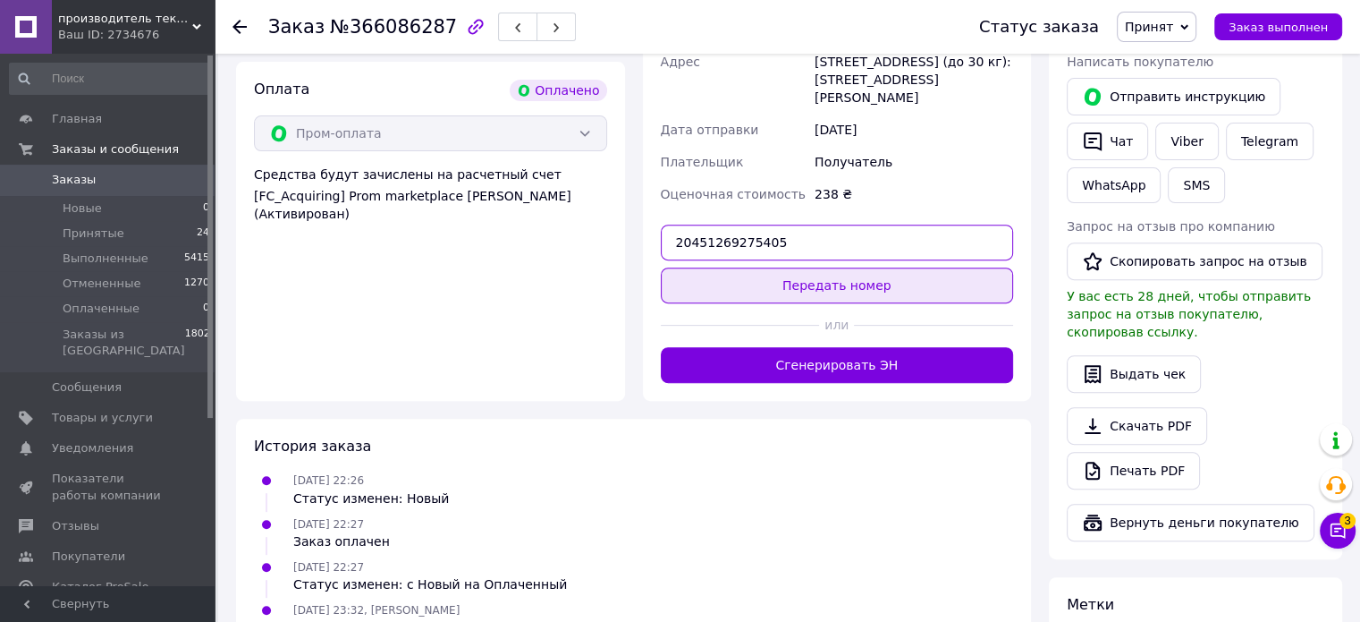
type input "20451269275405"
click at [837, 267] on button "Передать номер" at bounding box center [837, 285] width 353 height 36
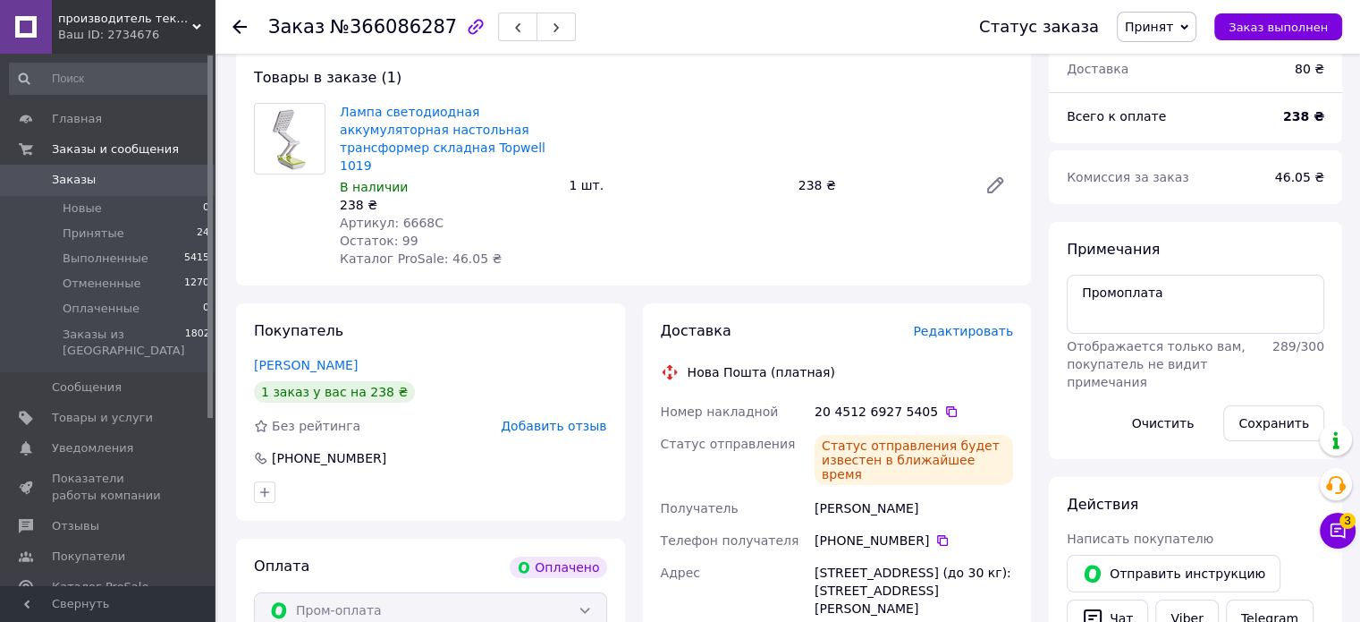
scroll to position [115, 0]
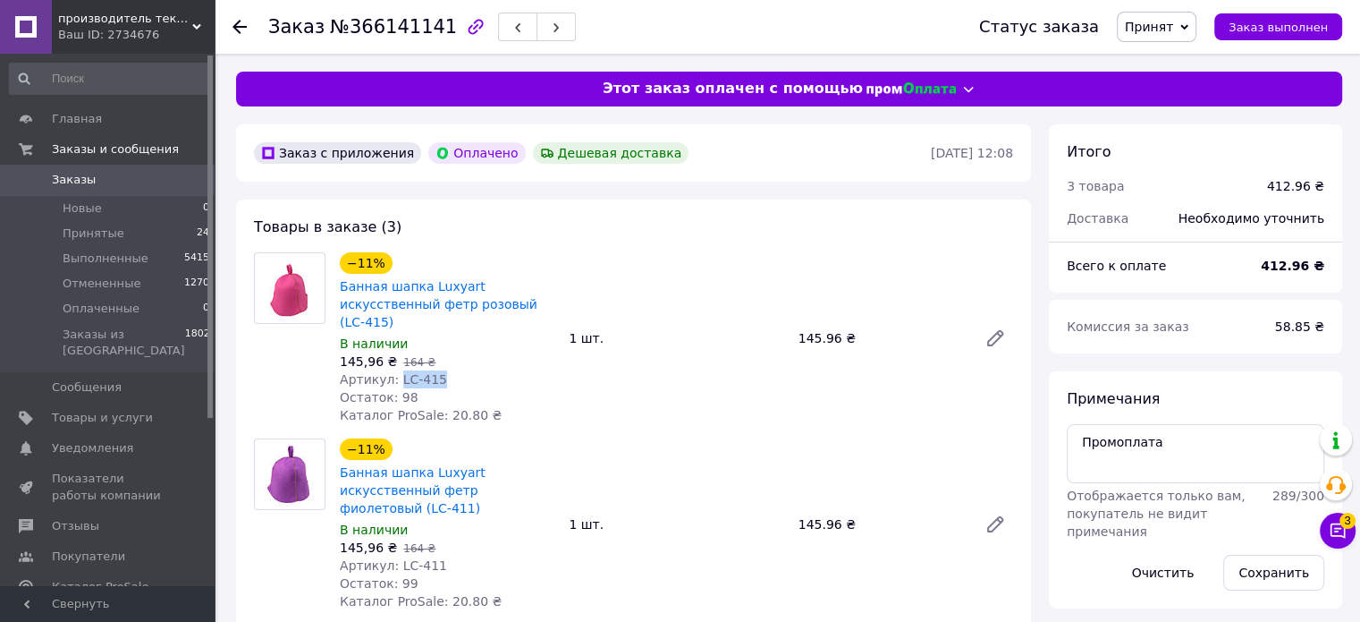
drag, startPoint x: 433, startPoint y: 360, endPoint x: 394, endPoint y: 364, distance: 39.5
click at [394, 370] on div "Артикул: LС-415" at bounding box center [447, 379] width 215 height 18
copy span "LС-415"
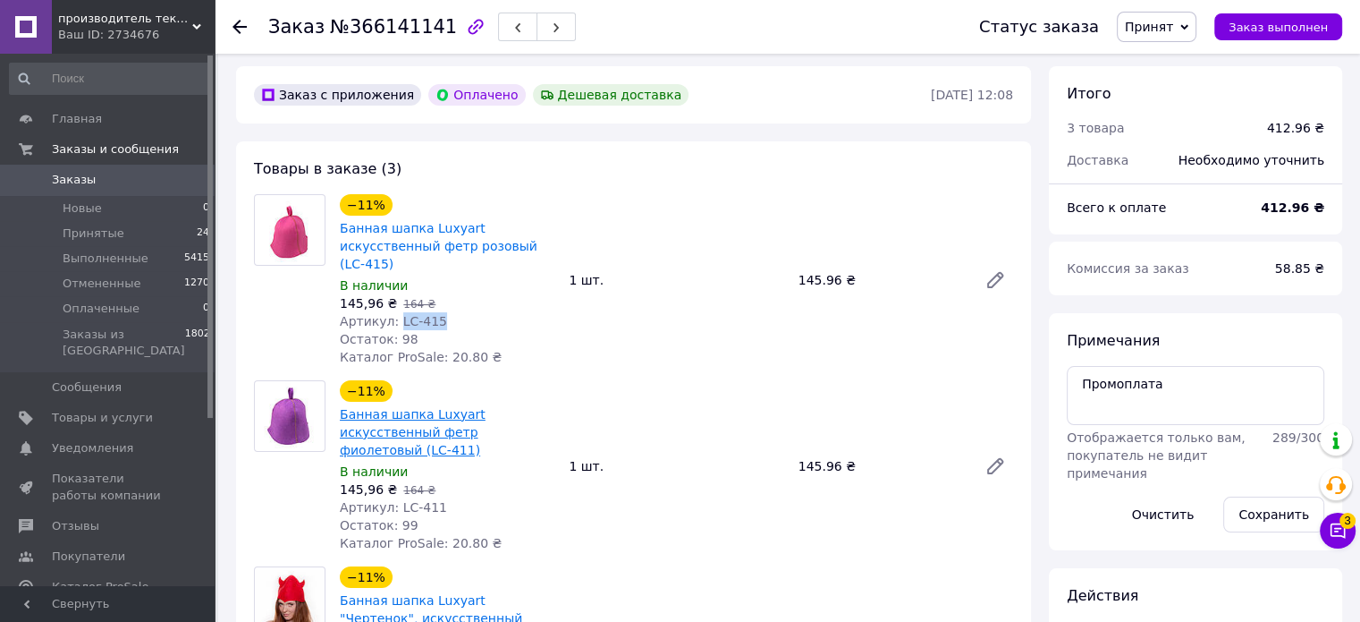
scroll to position [89, 0]
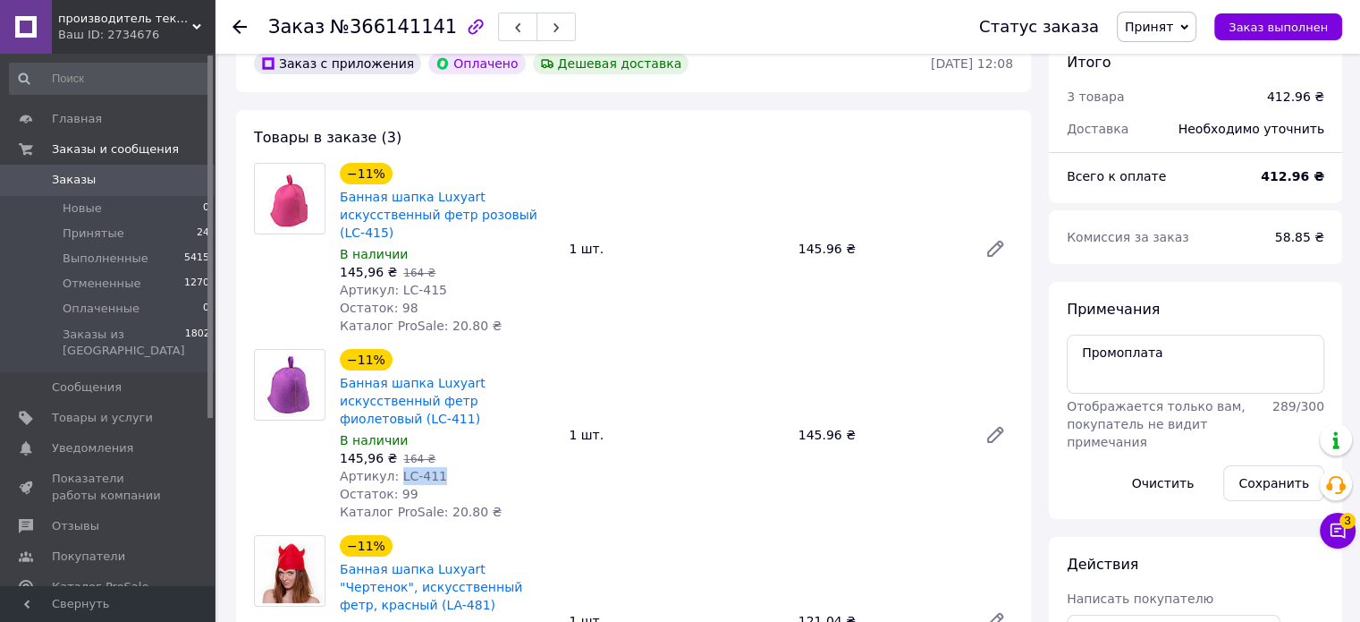
drag, startPoint x: 441, startPoint y: 441, endPoint x: 393, endPoint y: 438, distance: 48.4
click at [393, 467] on div "Артикул: LС-411" at bounding box center [447, 476] width 215 height 18
copy span "LС-411"
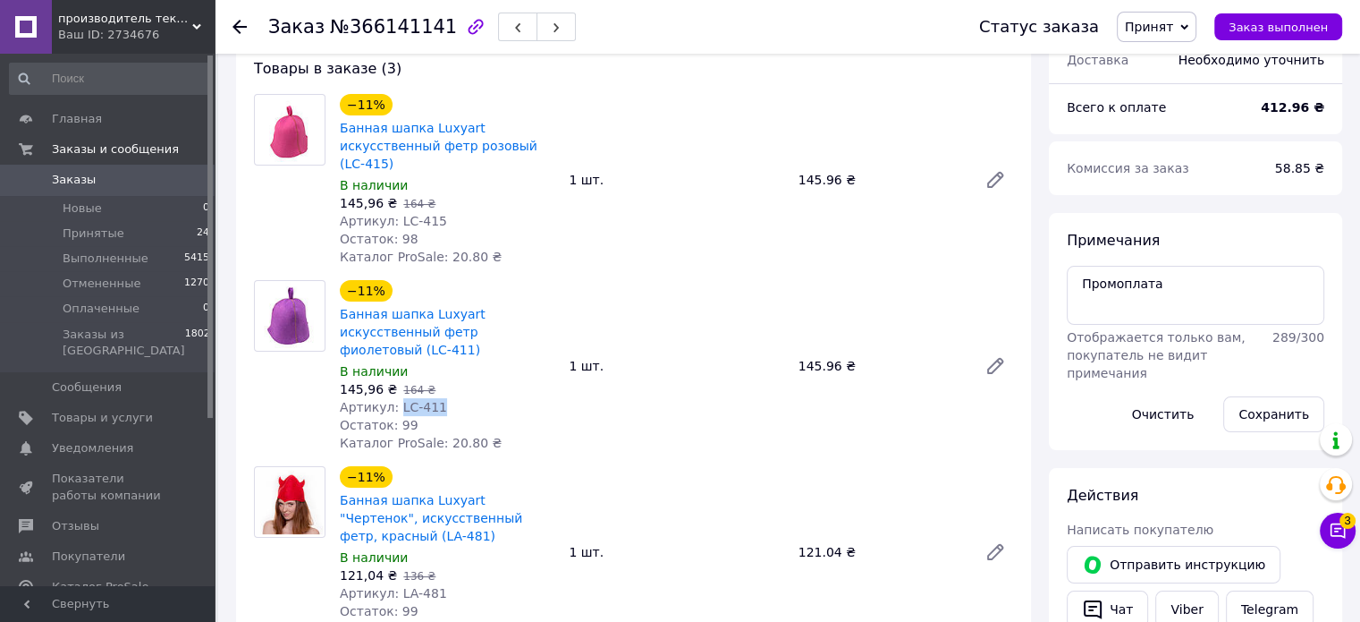
scroll to position [268, 0]
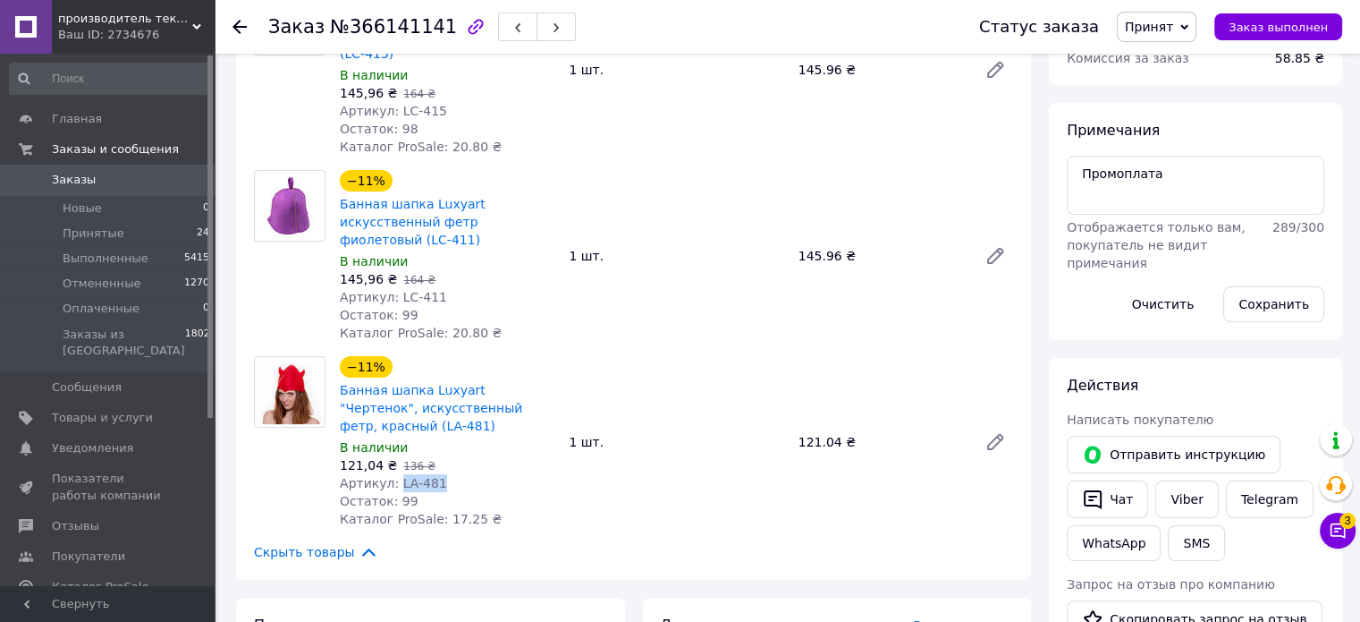
drag, startPoint x: 433, startPoint y: 446, endPoint x: 394, endPoint y: 460, distance: 41.6
click at [392, 474] on div "Артикул: LA-481" at bounding box center [447, 483] width 215 height 18
copy span "LA-481"
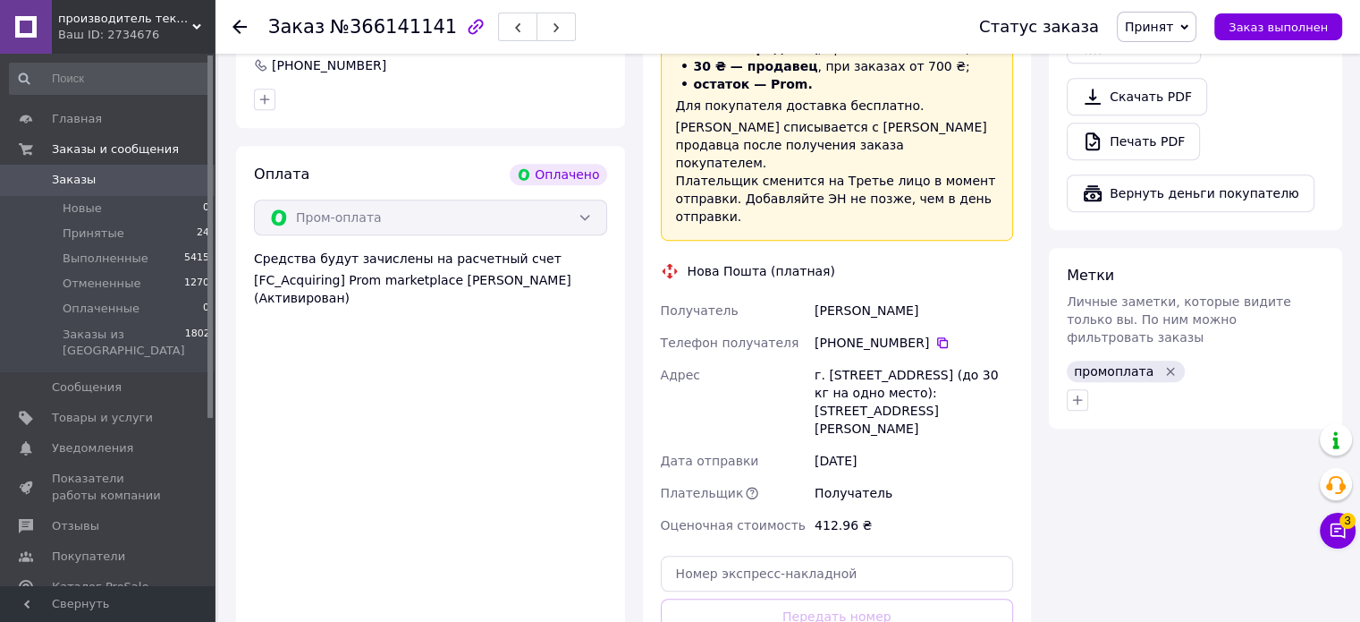
scroll to position [984, 0]
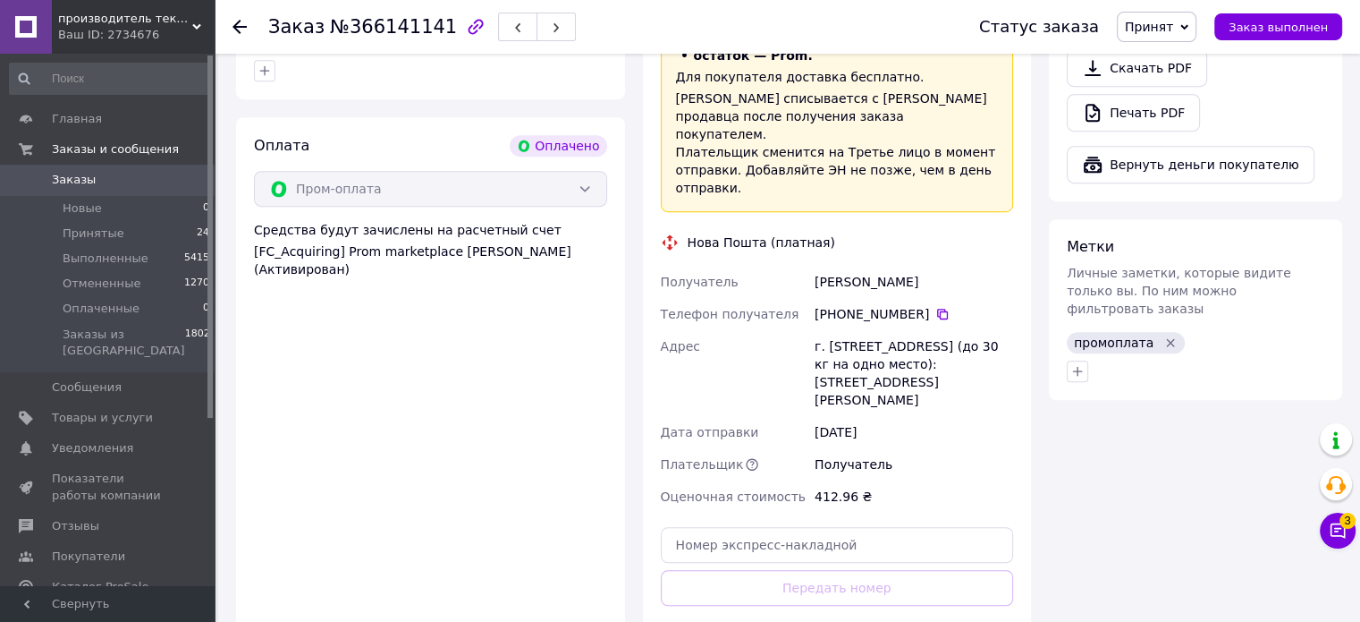
drag, startPoint x: 815, startPoint y: 226, endPoint x: 1019, endPoint y: 335, distance: 231.3
click at [1019, 335] on div "Доставка Редактировать «Дешевая доставка»   для продавца [GEOGRAPHIC_DATA] на P…" at bounding box center [837, 292] width 389 height 821
copy div "Тюхта [PERSON_NAME] Телефон получателя [PHONE_NUMBER]   Адрес г. [STREET_ADDRES…"
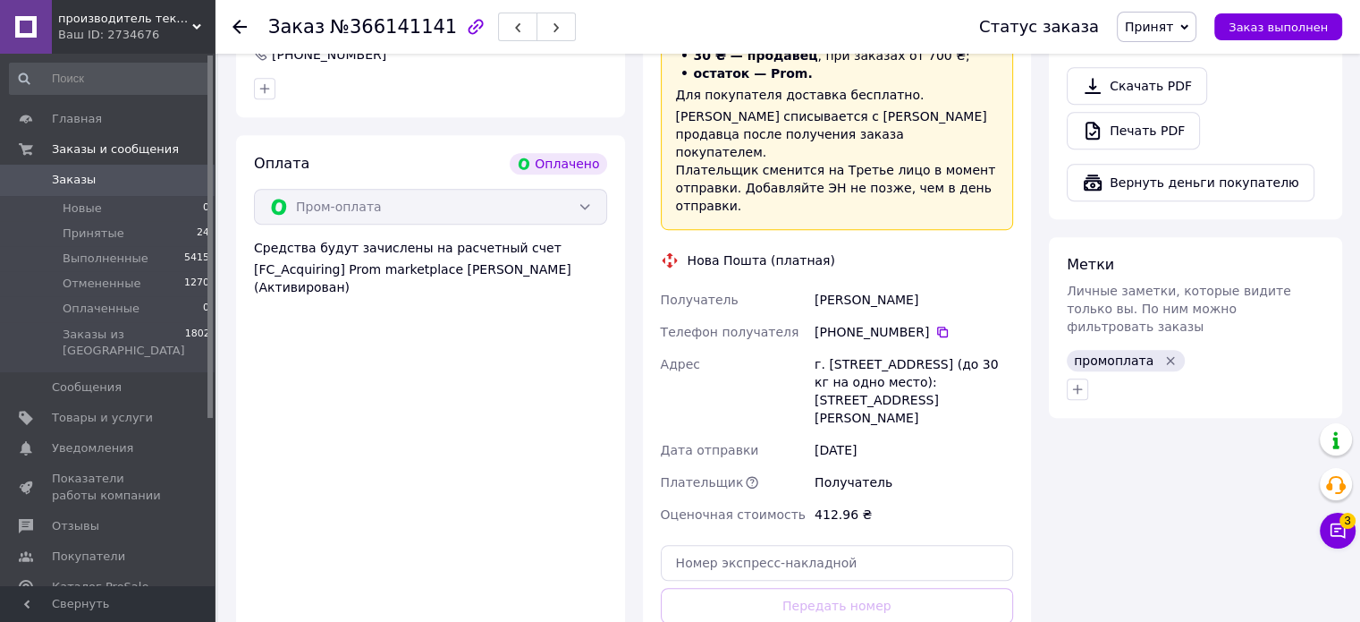
scroll to position [1163, 0]
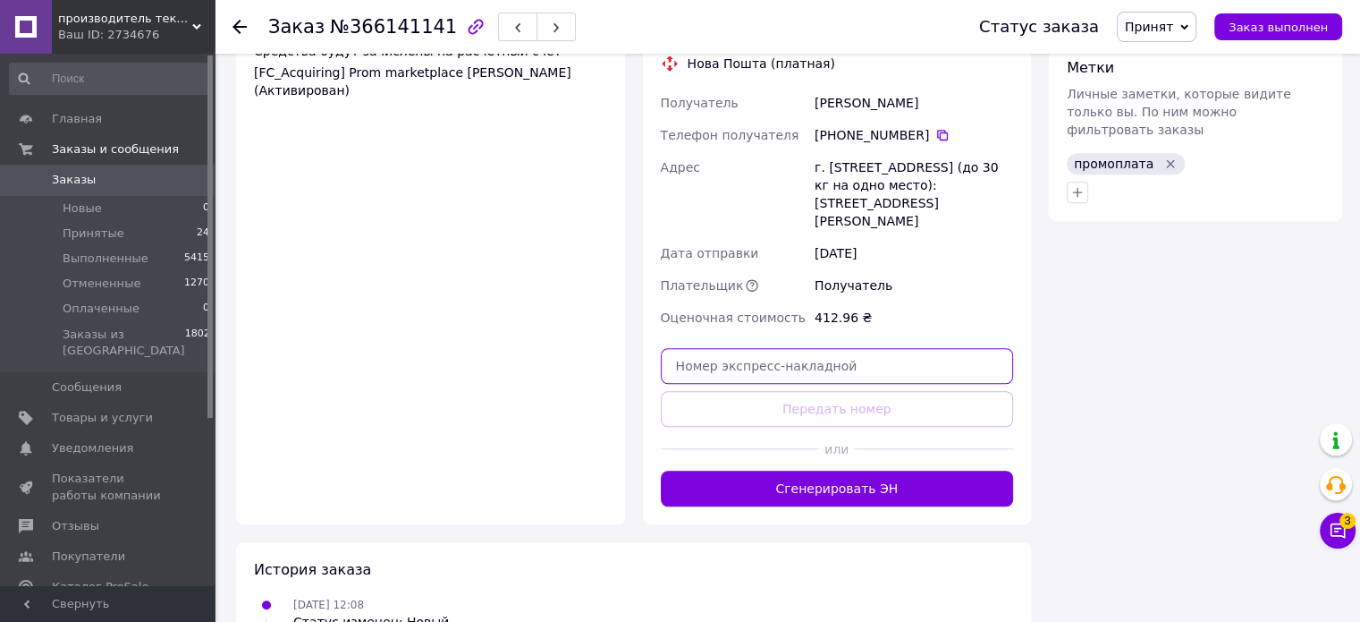
click at [791, 348] on input "text" at bounding box center [837, 366] width 353 height 36
paste input "20451269279598"
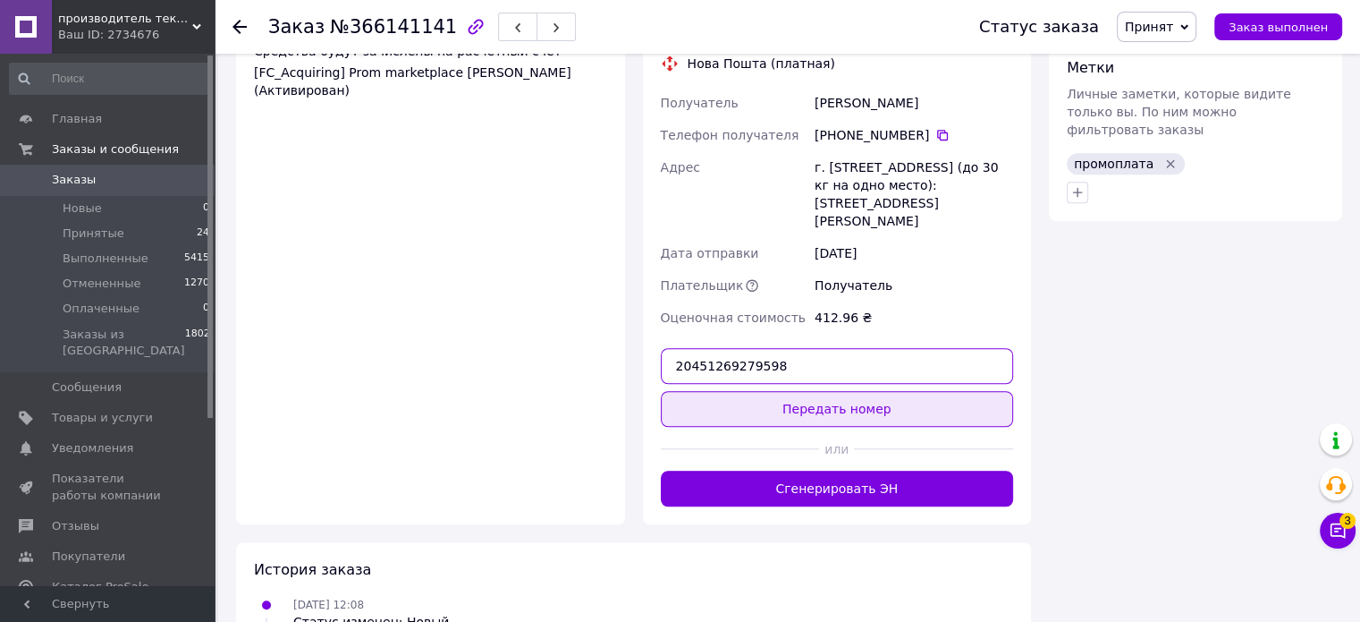
type input "20451269279598"
click at [809, 391] on button "Передать номер" at bounding box center [837, 409] width 353 height 36
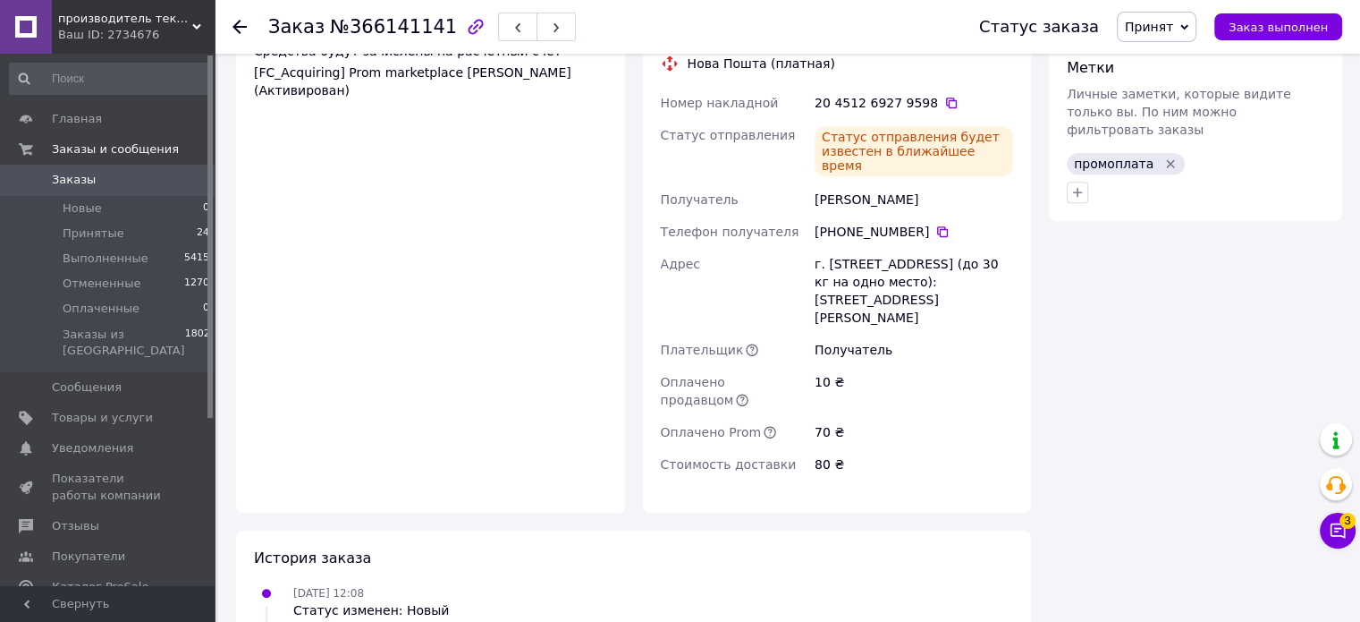
scroll to position [894, 0]
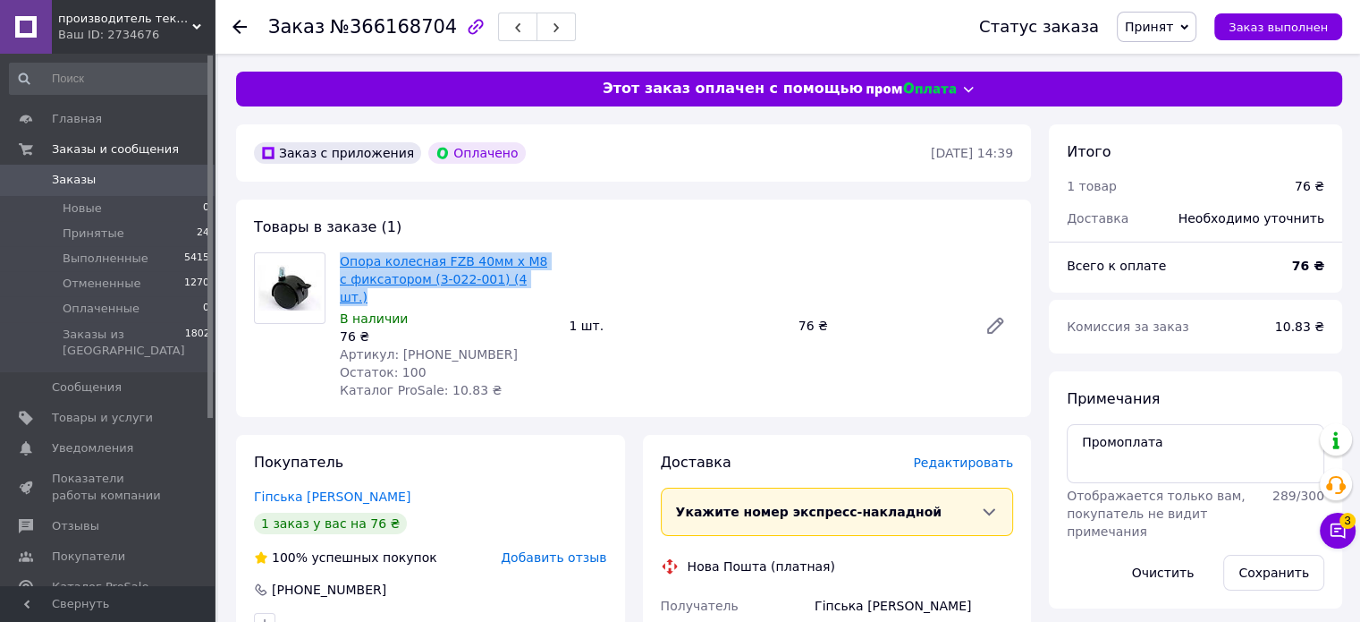
drag, startPoint x: 522, startPoint y: 280, endPoint x: 340, endPoint y: 260, distance: 183.5
click at [340, 260] on span "Опора колесная FZB 40мм x М8 с фиксатором (3-022-001) (4 шт.)" at bounding box center [447, 279] width 215 height 54
copy link "Опора колесная FZB 40мм x М8 с фиксатором (3-022-001) (4 шт.)"
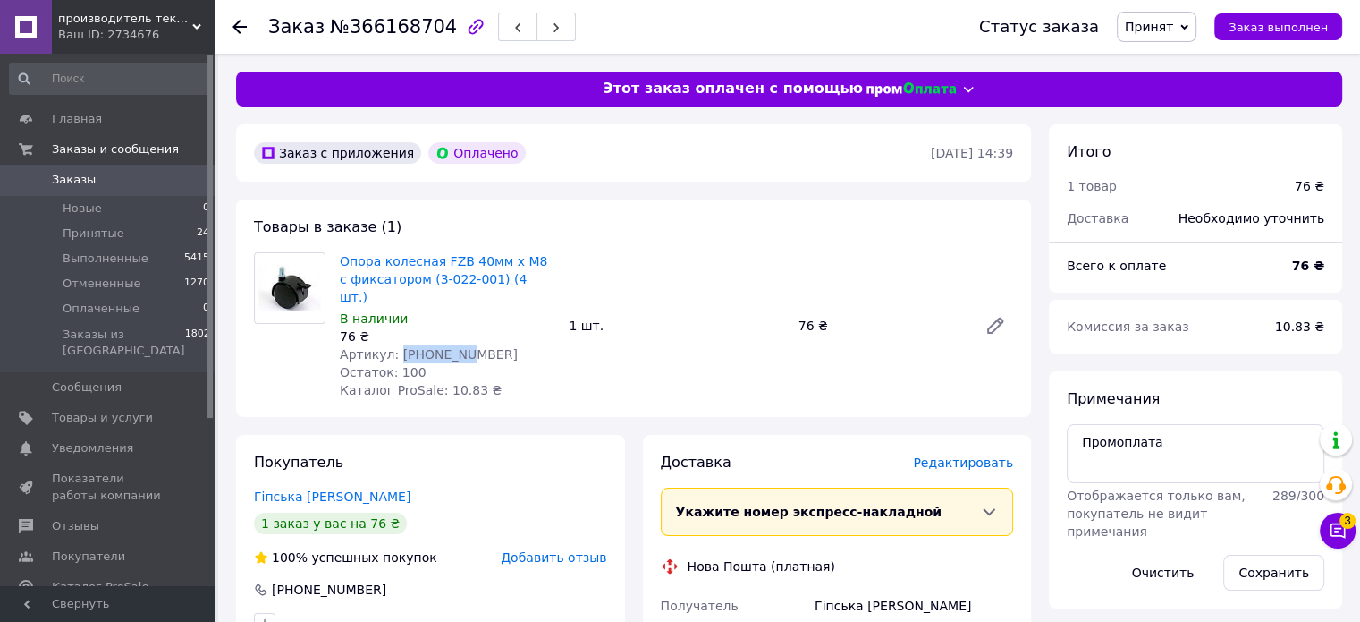
drag, startPoint x: 451, startPoint y: 335, endPoint x: 394, endPoint y: 336, distance: 57.2
click at [394, 345] on div "Артикул: 3-022-001" at bounding box center [447, 354] width 215 height 18
copy span "3-022-001"
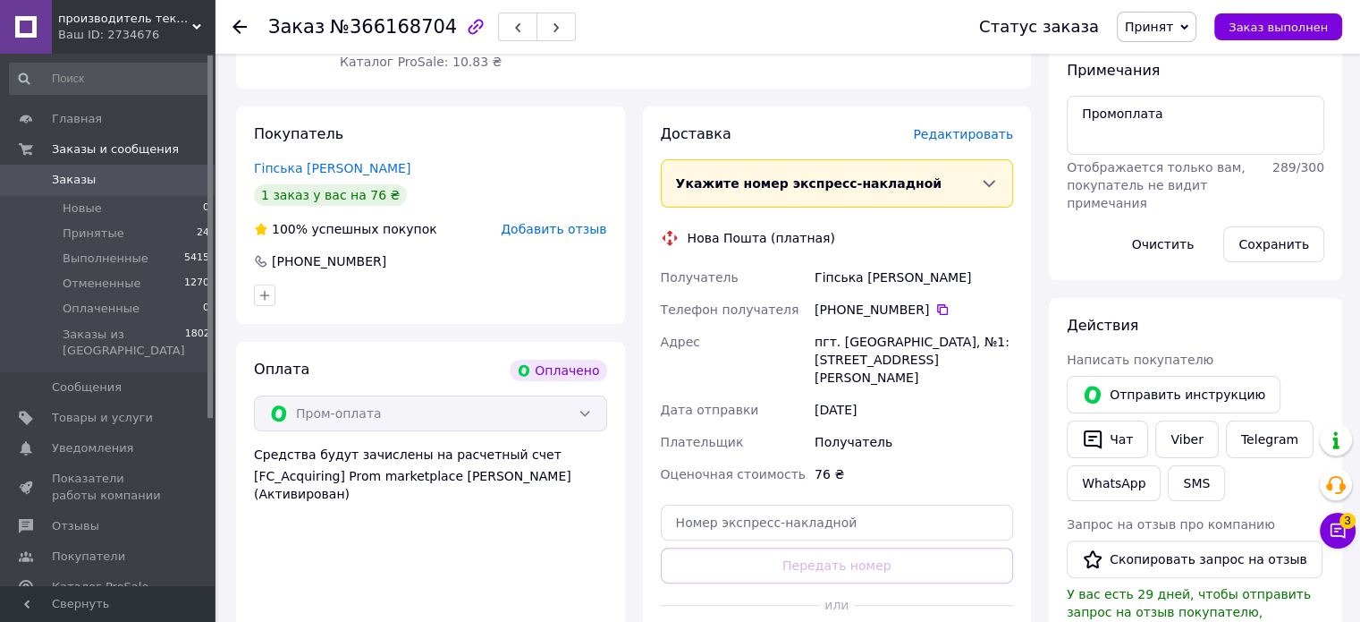
scroll to position [358, 0]
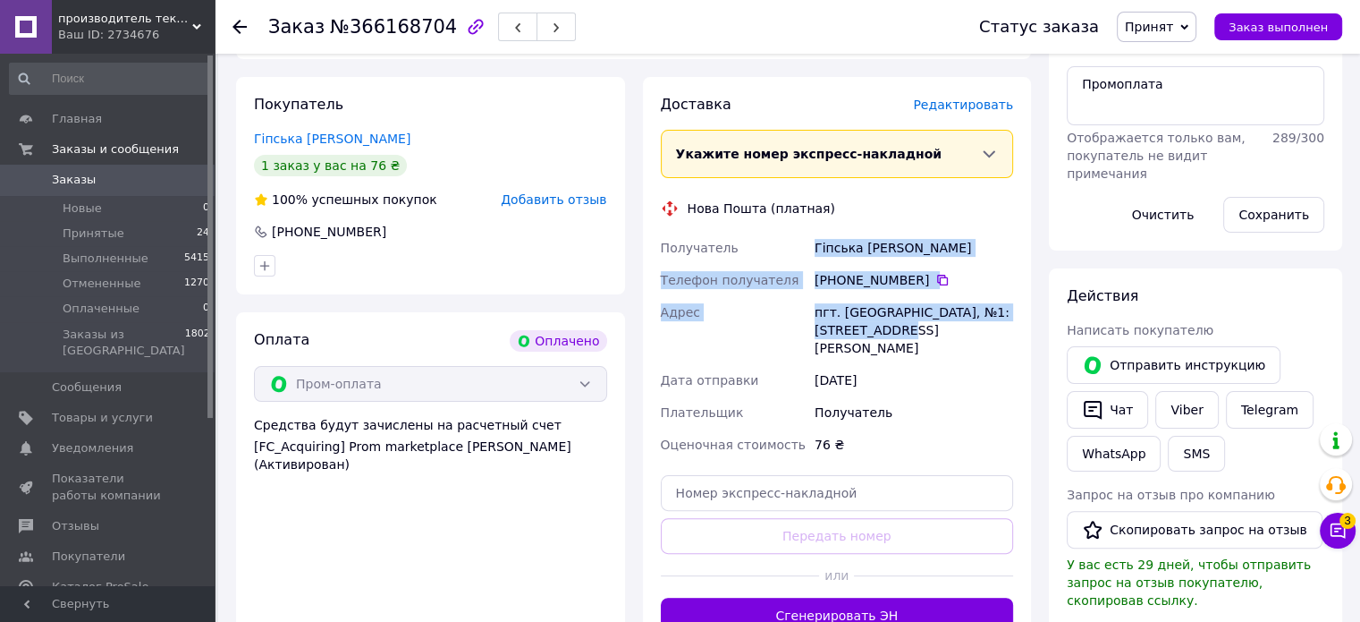
drag, startPoint x: 810, startPoint y: 229, endPoint x: 907, endPoint y: 314, distance: 128.6
click at [907, 314] on div "Получатель Гіпська Анна Телефон получателя +380 98 046 68 09   Адрес пгт. Велик…" at bounding box center [837, 346] width 360 height 229
copy div "Гіпська Анна Телефон получателя +380 98 046 68 09   Адрес пгт. Великая Димерка,…"
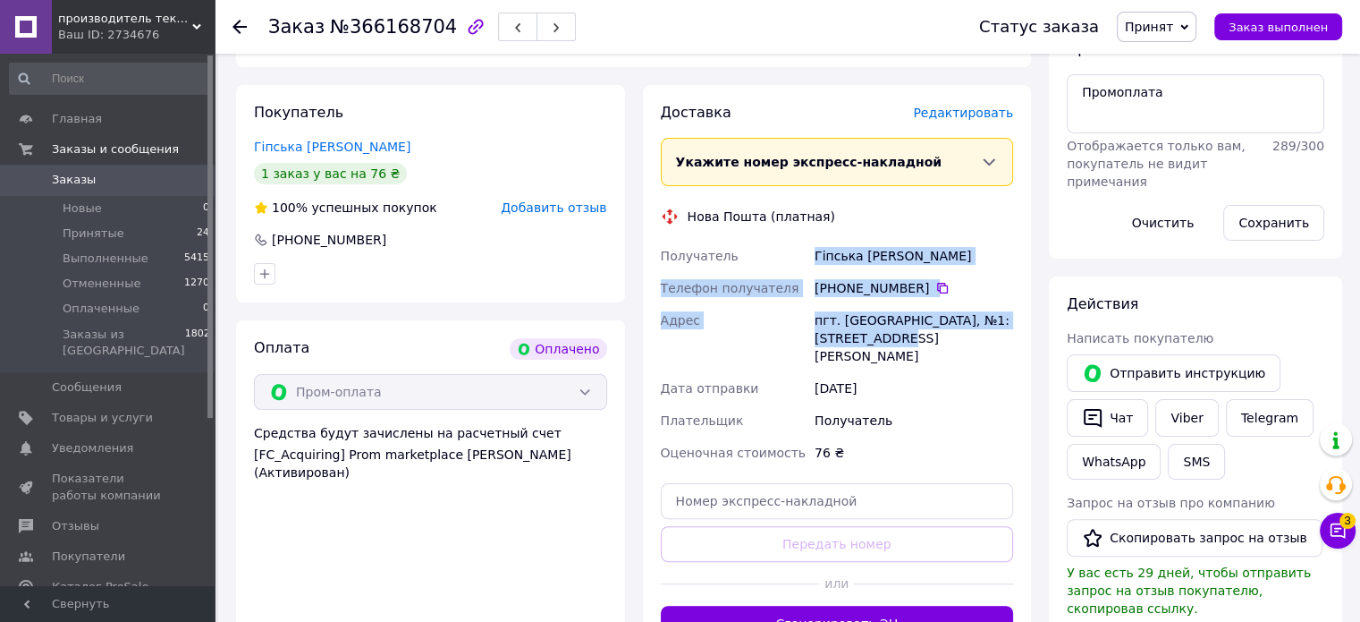
scroll to position [447, 0]
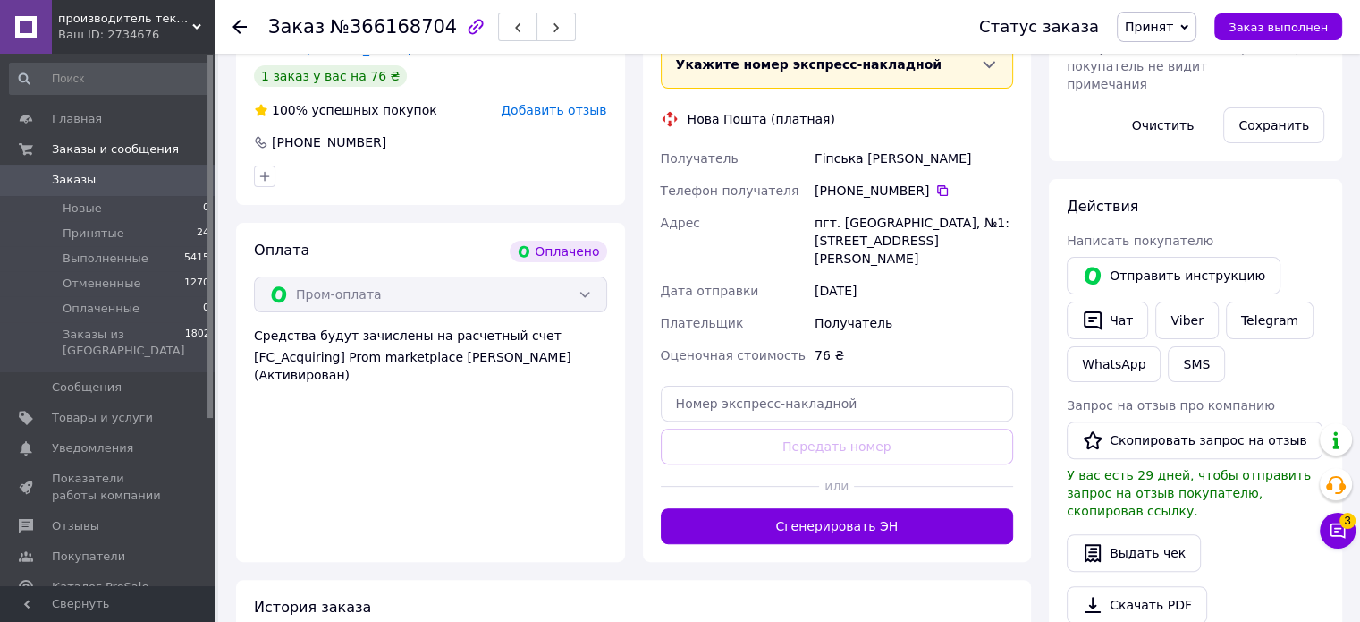
click at [763, 339] on div "Оценочная стоимость" at bounding box center [734, 355] width 155 height 32
drag, startPoint x: 757, startPoint y: 359, endPoint x: 771, endPoint y: 393, distance: 36.9
click at [757, 385] on input "text" at bounding box center [837, 403] width 353 height 36
paste input "20451269280510"
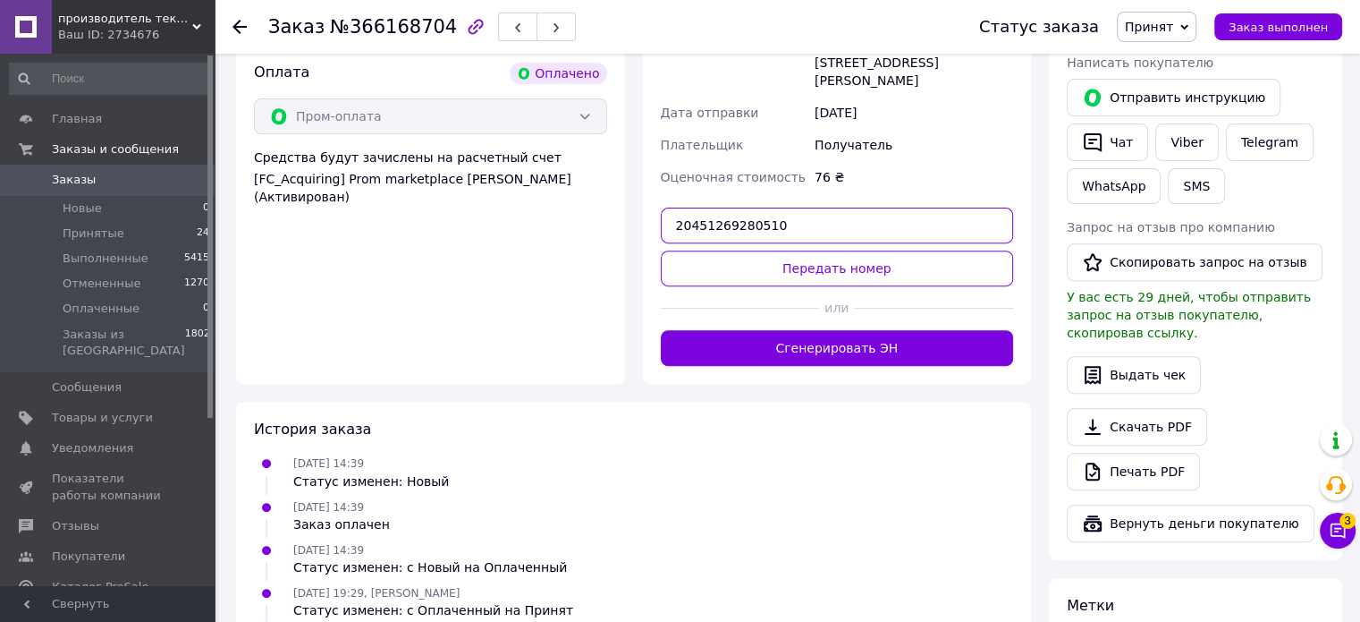
scroll to position [626, 0]
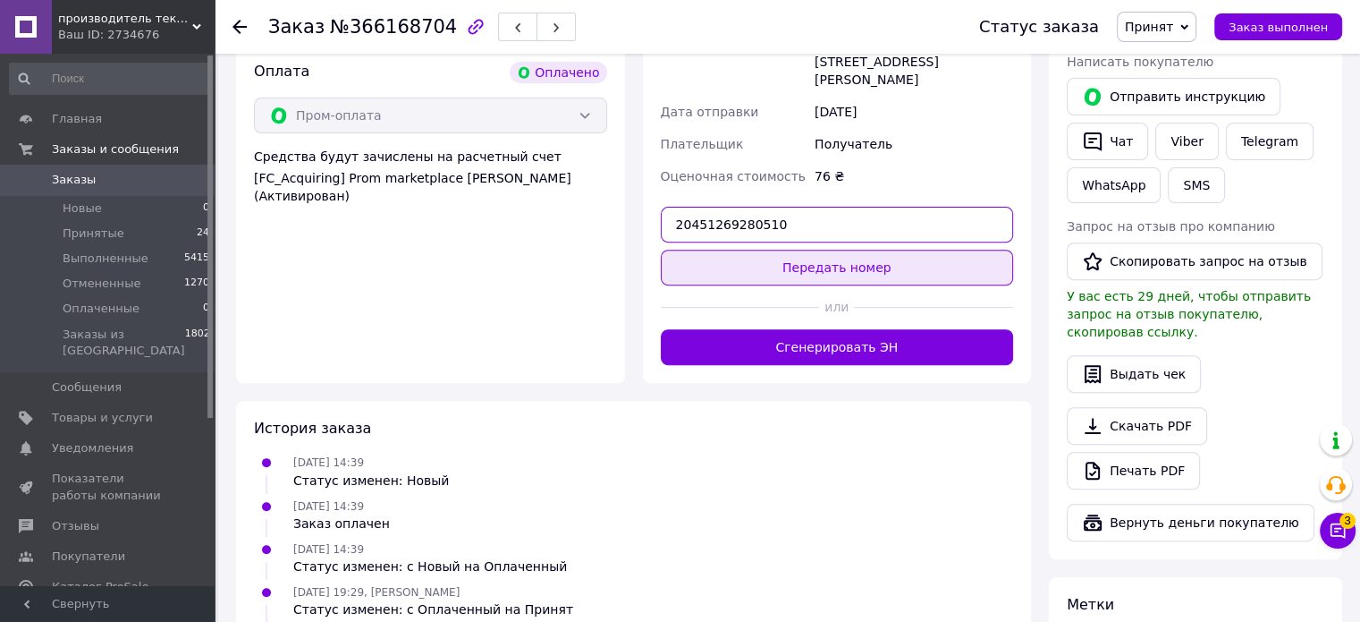
type input "20451269280510"
click at [773, 250] on button "Передать номер" at bounding box center [837, 268] width 353 height 36
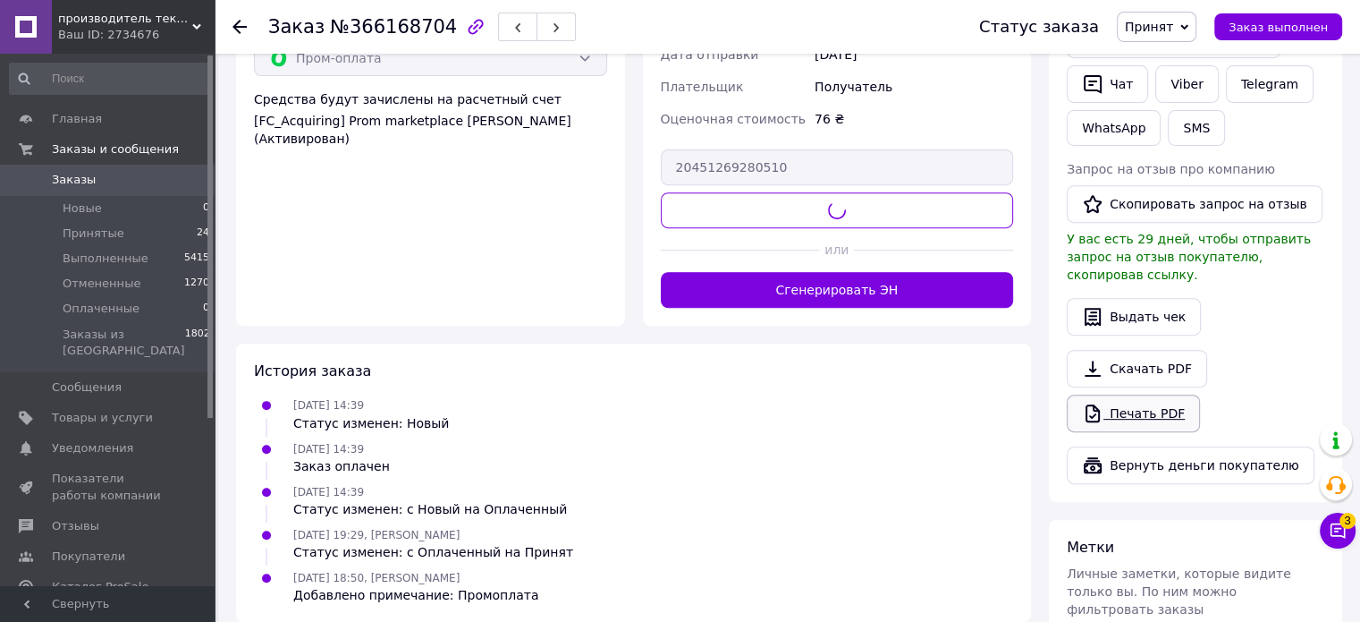
scroll to position [713, 0]
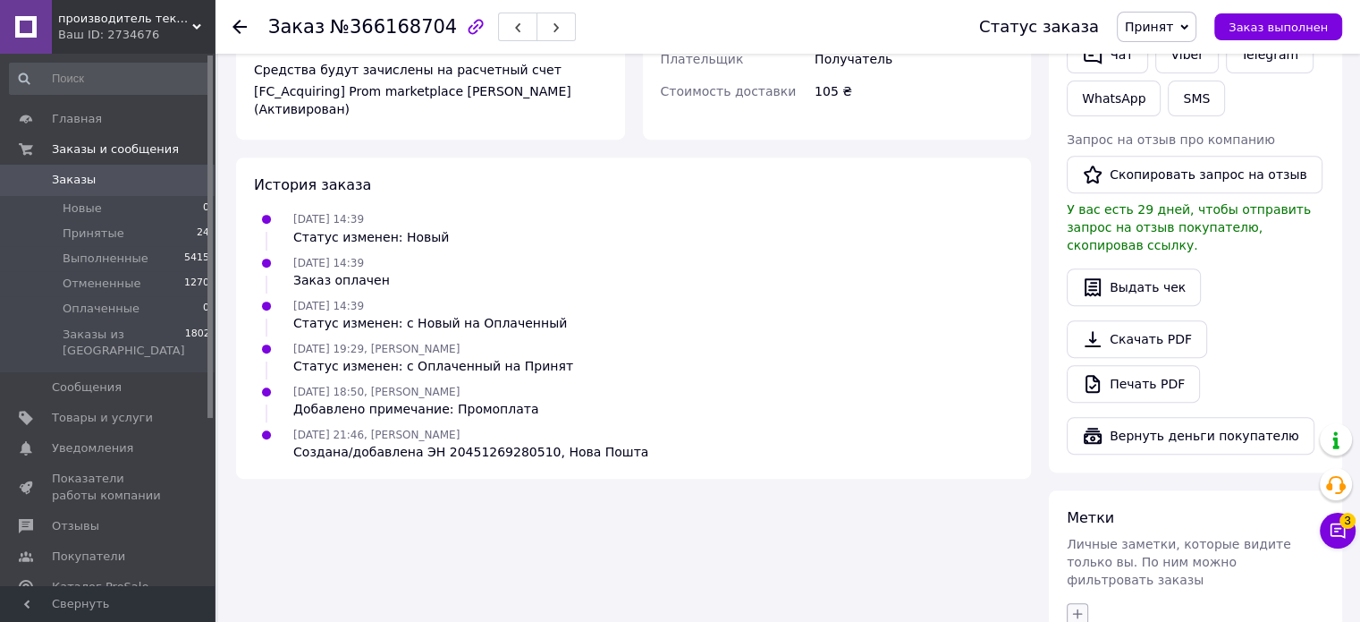
click at [1080, 603] on button "button" at bounding box center [1077, 613] width 21 height 21
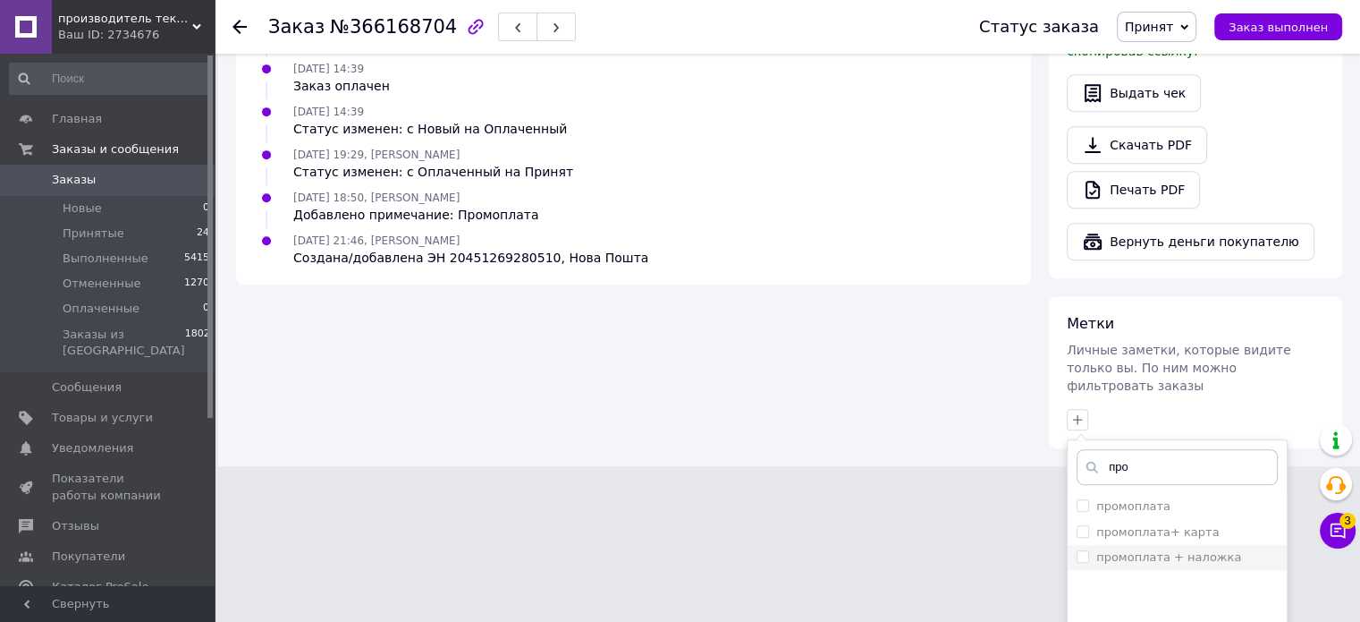
scroll to position [910, 0]
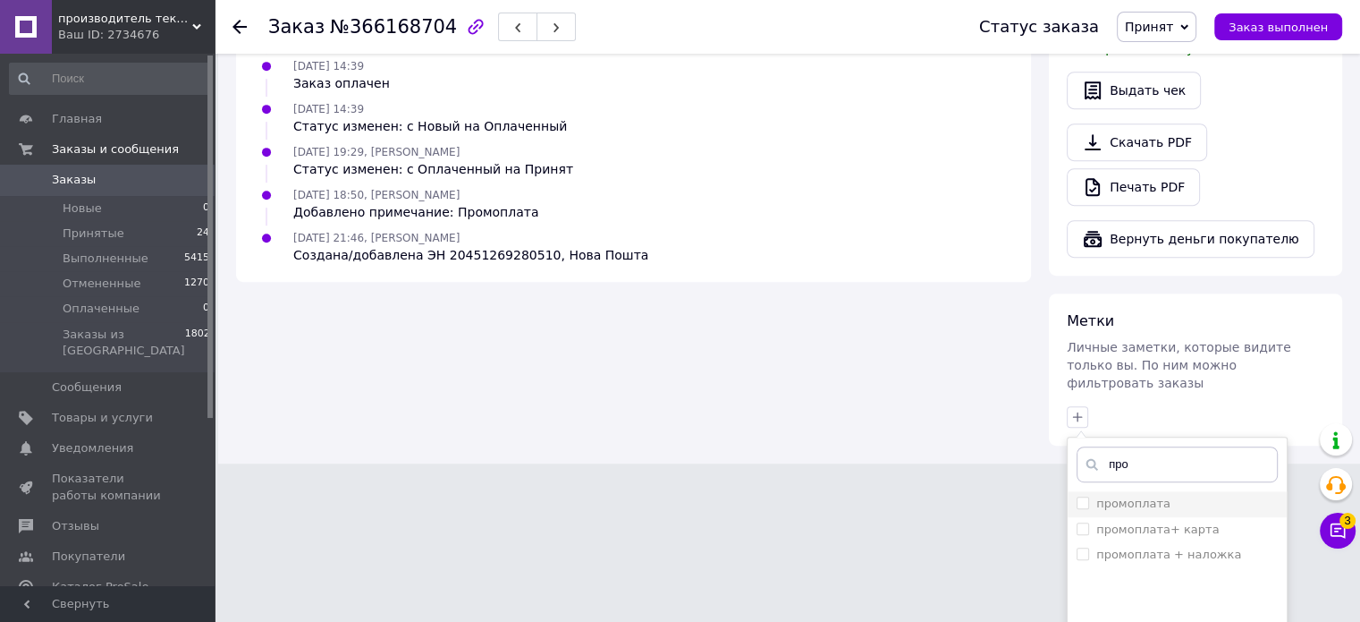
type input "про"
click at [1139, 496] on label "промоплата" at bounding box center [1134, 502] width 74 height 13
checkbox input "true"
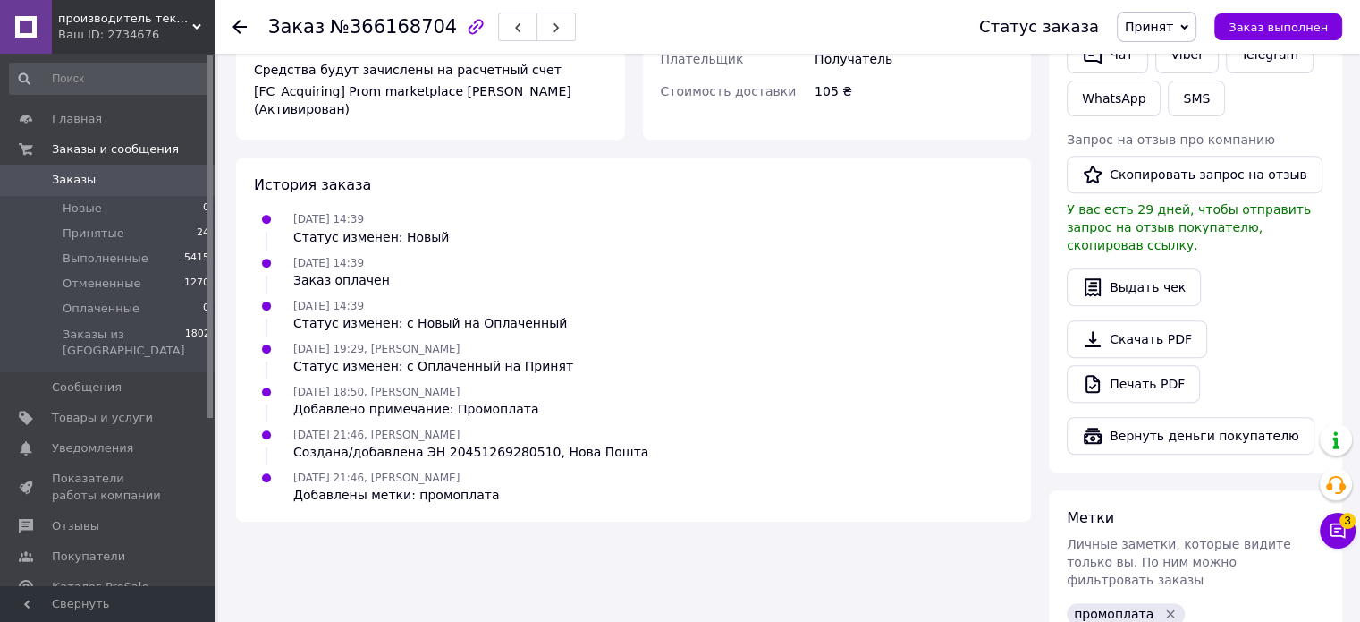
scroll to position [741, 0]
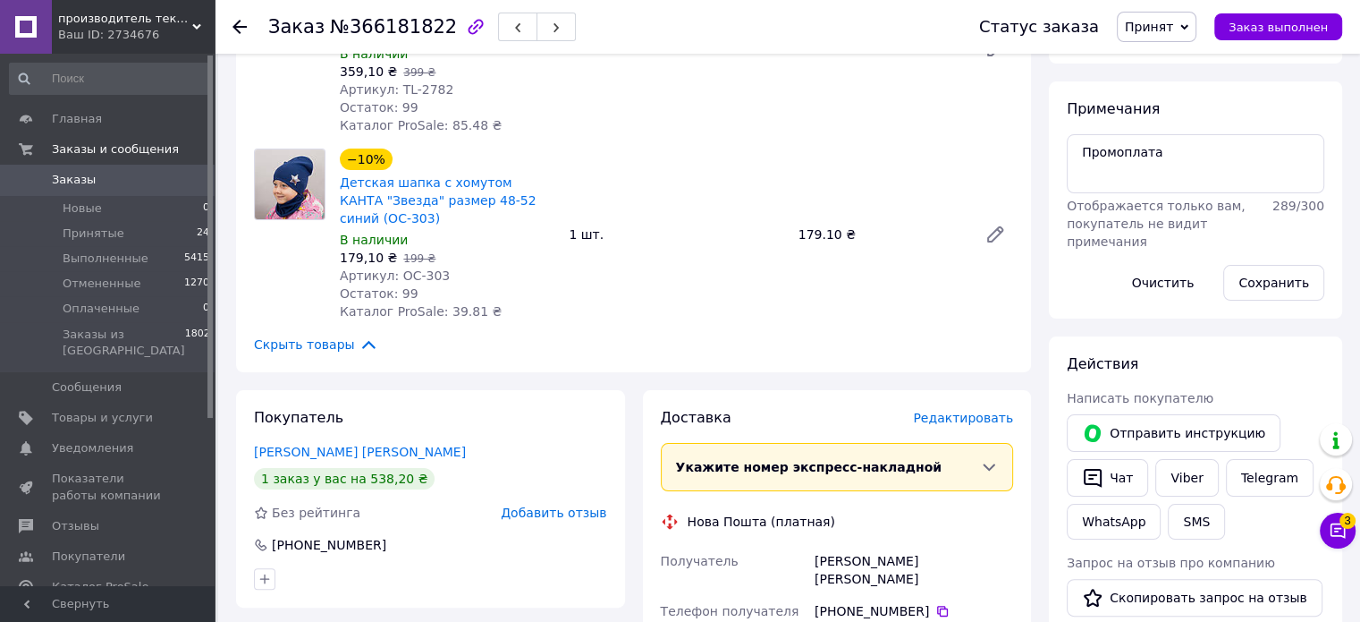
scroll to position [89, 0]
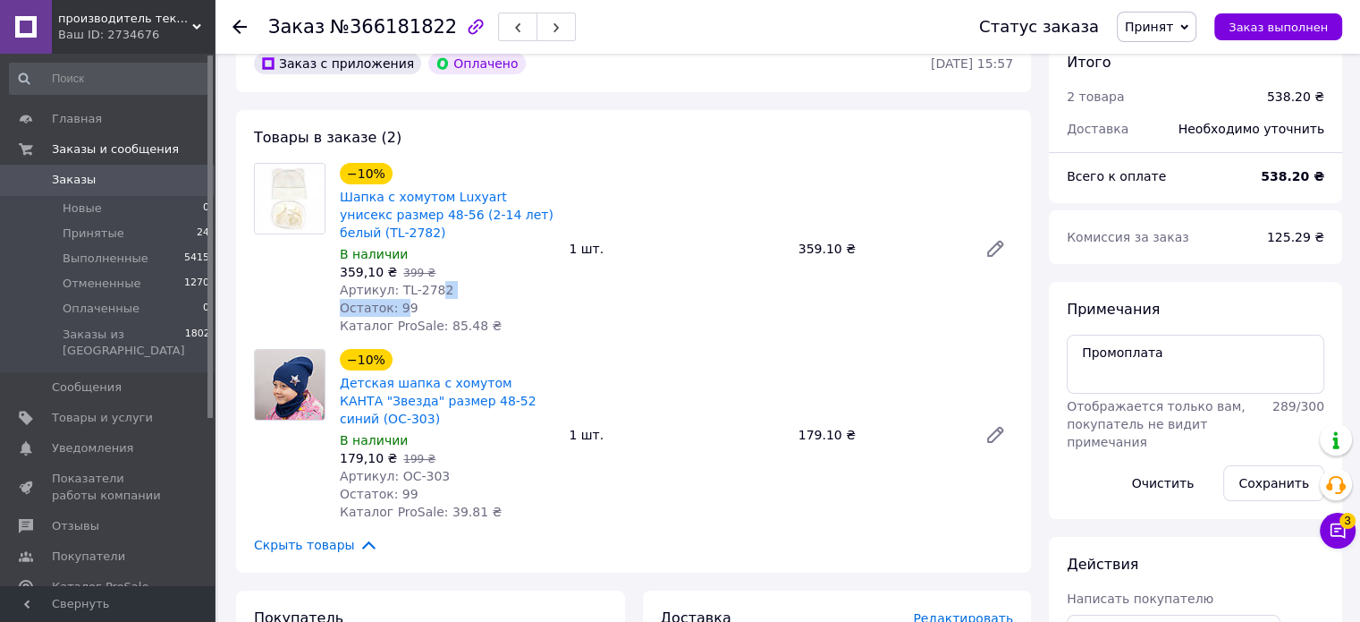
drag, startPoint x: 431, startPoint y: 288, endPoint x: 397, endPoint y: 302, distance: 36.9
click at [397, 301] on div "−10% Шапка с хомутом Luxyart унисекс размер 48-56 (2-14 лет) белый (TL-2782) В …" at bounding box center [447, 248] width 229 height 179
click at [442, 292] on div "Артикул: TL-2782" at bounding box center [447, 290] width 215 height 18
click at [445, 289] on div "Артикул: TL-2782" at bounding box center [447, 290] width 215 height 18
drag, startPoint x: 394, startPoint y: 289, endPoint x: 441, endPoint y: 286, distance: 47.5
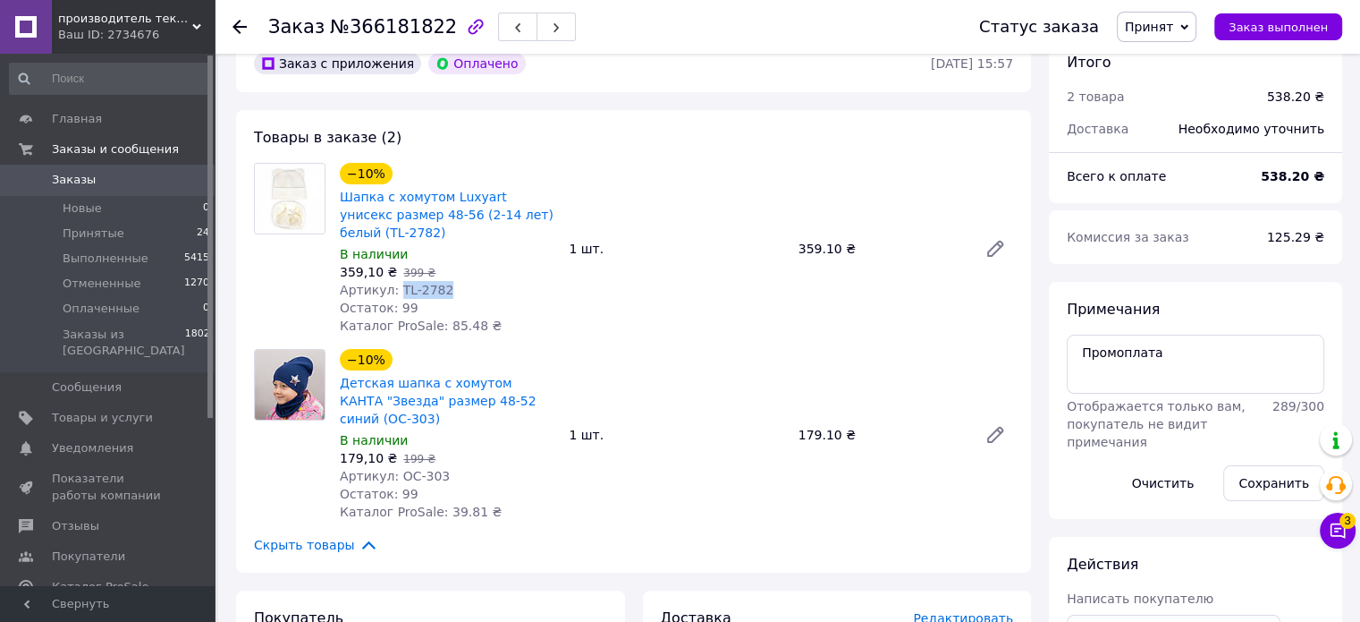
click at [441, 286] on div "Артикул: TL-2782" at bounding box center [447, 290] width 215 height 18
copy span "TL-2782"
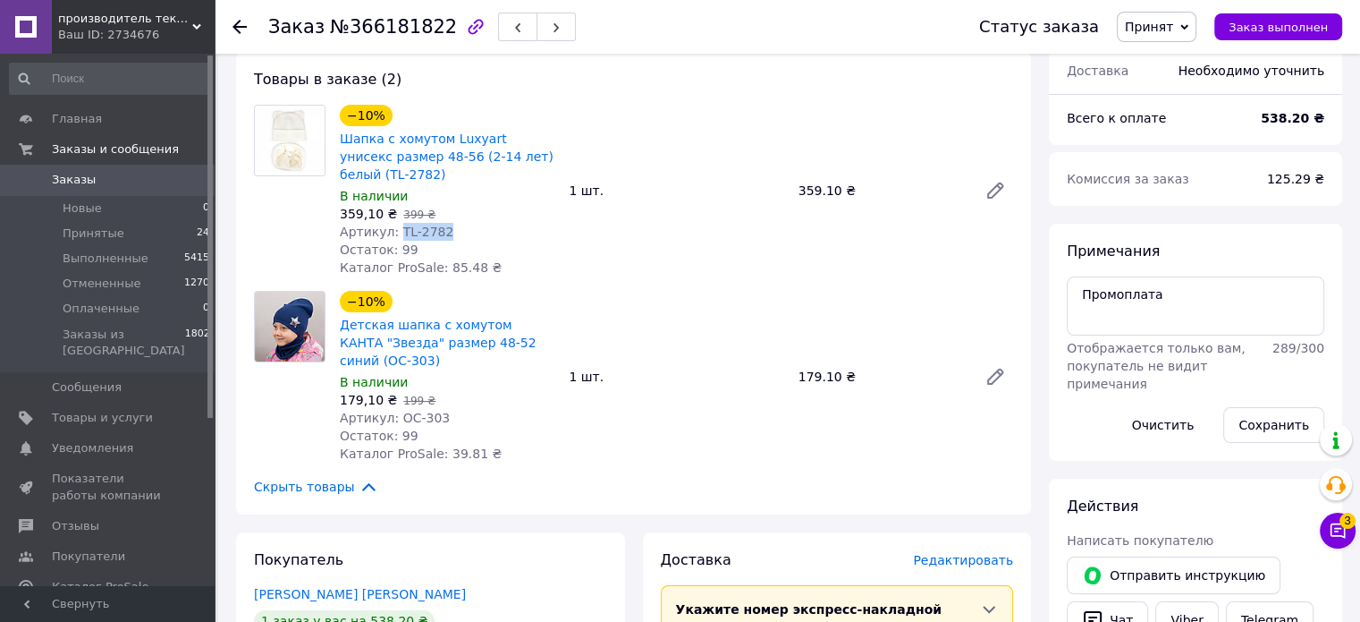
scroll to position [179, 0]
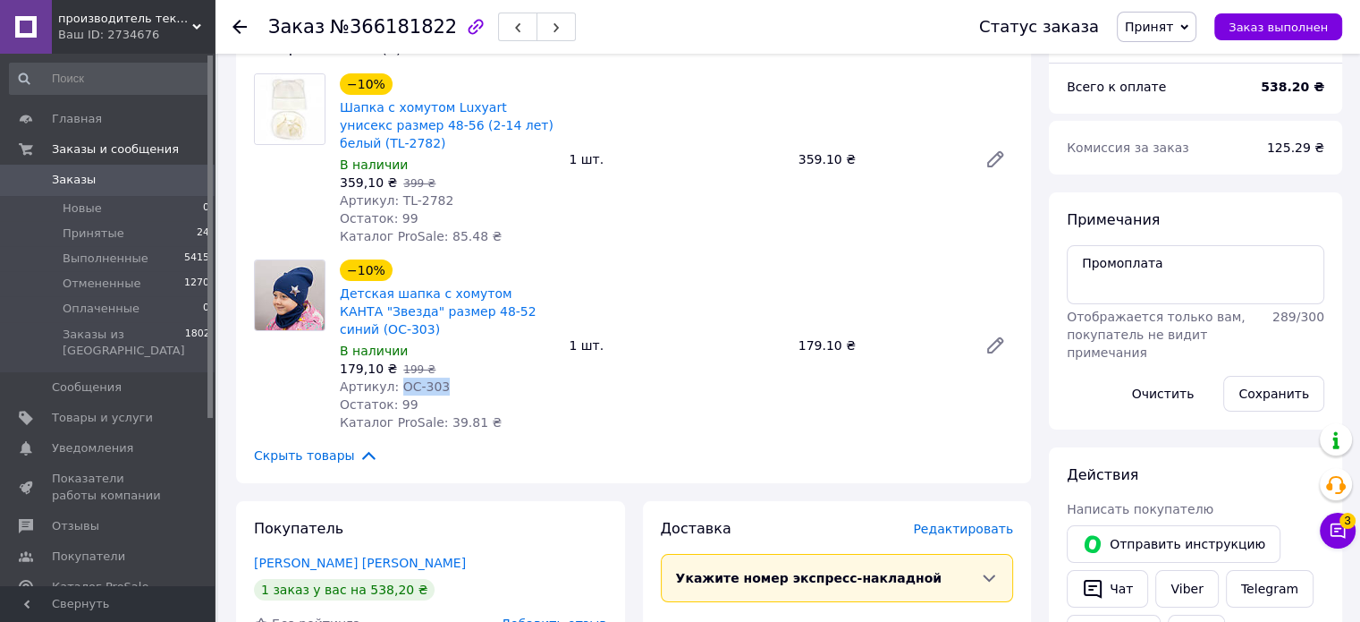
drag, startPoint x: 436, startPoint y: 386, endPoint x: 396, endPoint y: 391, distance: 40.5
click at [396, 391] on div "Артикул: OC-303" at bounding box center [447, 386] width 215 height 18
copy span "OC-303"
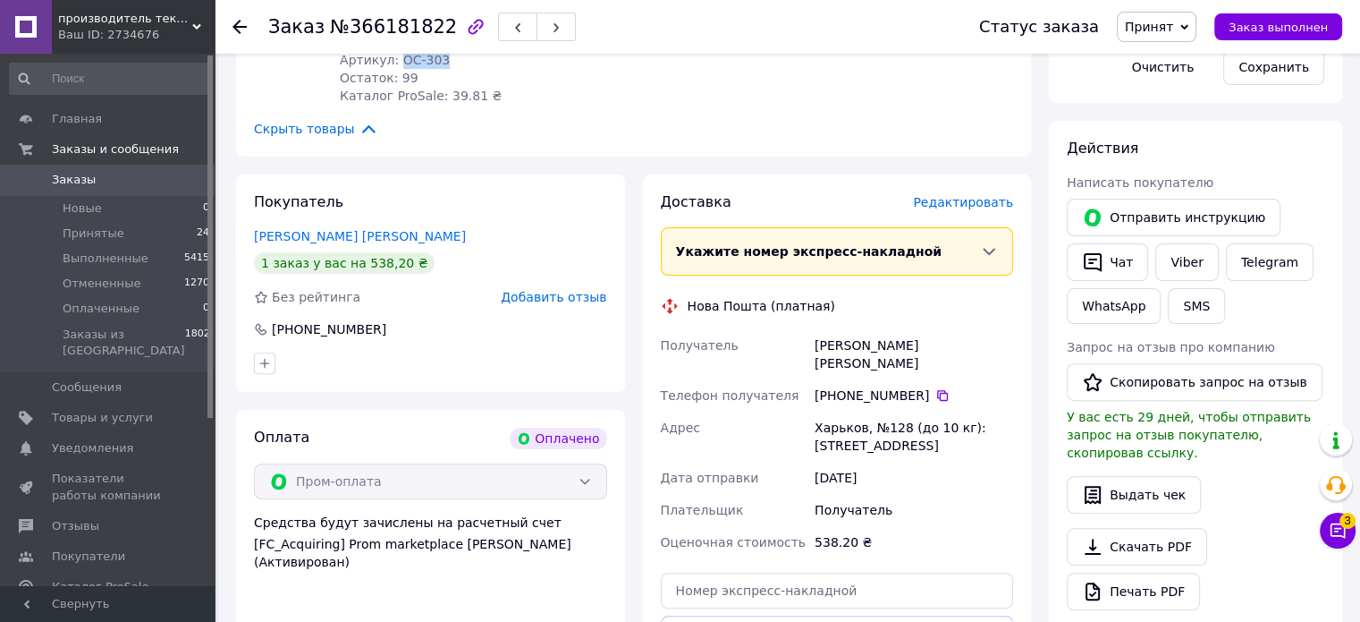
scroll to position [537, 0]
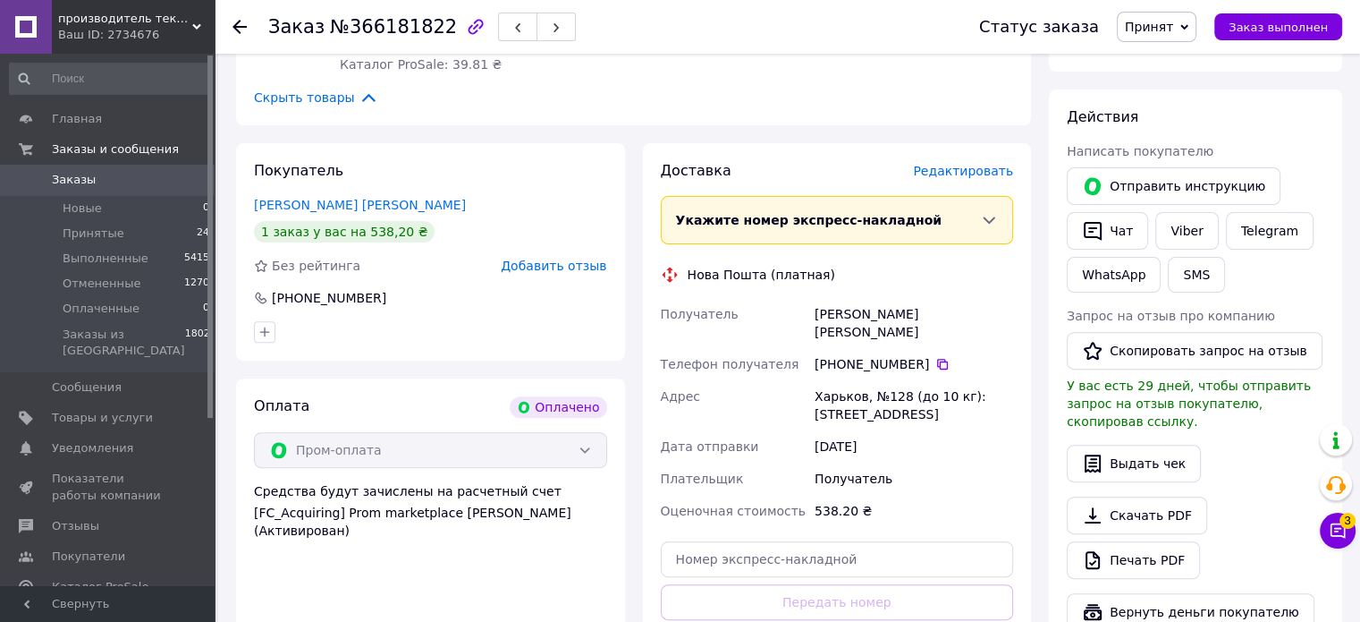
drag, startPoint x: 817, startPoint y: 316, endPoint x: 970, endPoint y: 395, distance: 171.6
click at [970, 395] on div "Получатель Щігорцова Наталя Телефон получателя +380 99 918 28 73   Адрес Харько…" at bounding box center [837, 412] width 360 height 229
copy div "Щігорцова Наталя Телефон получателя +380 99 918 28 73   Адрес Харьков, №128 (до…"
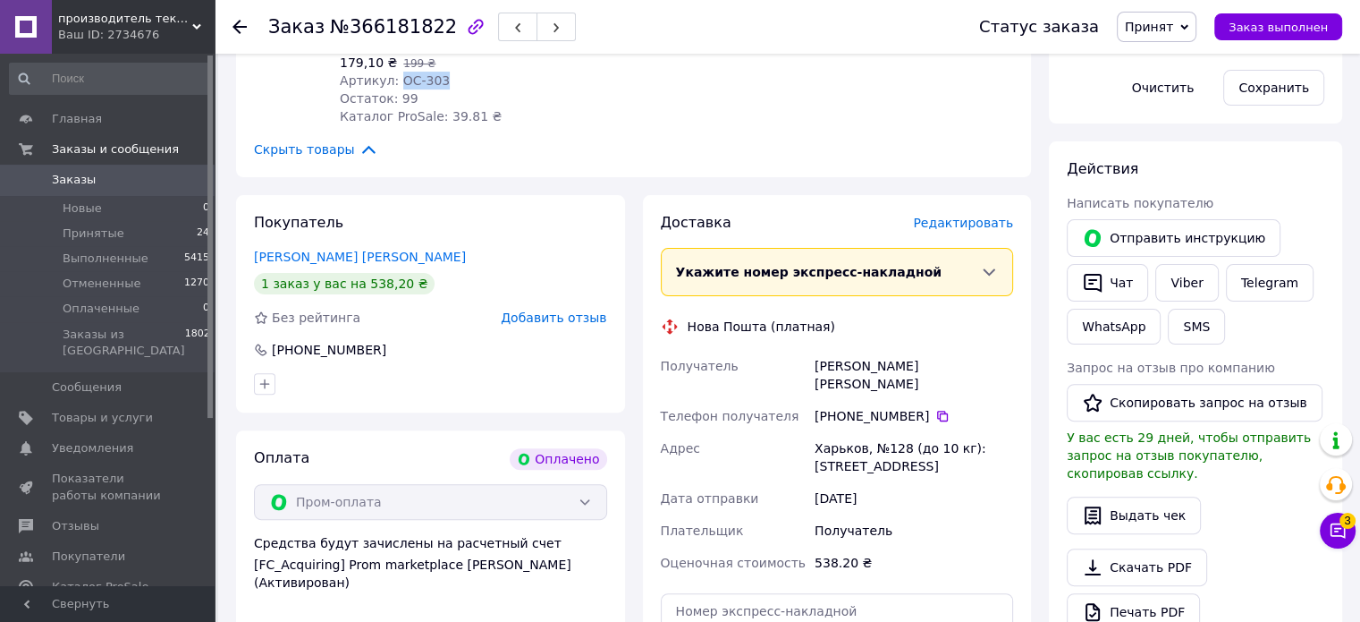
scroll to position [805, 0]
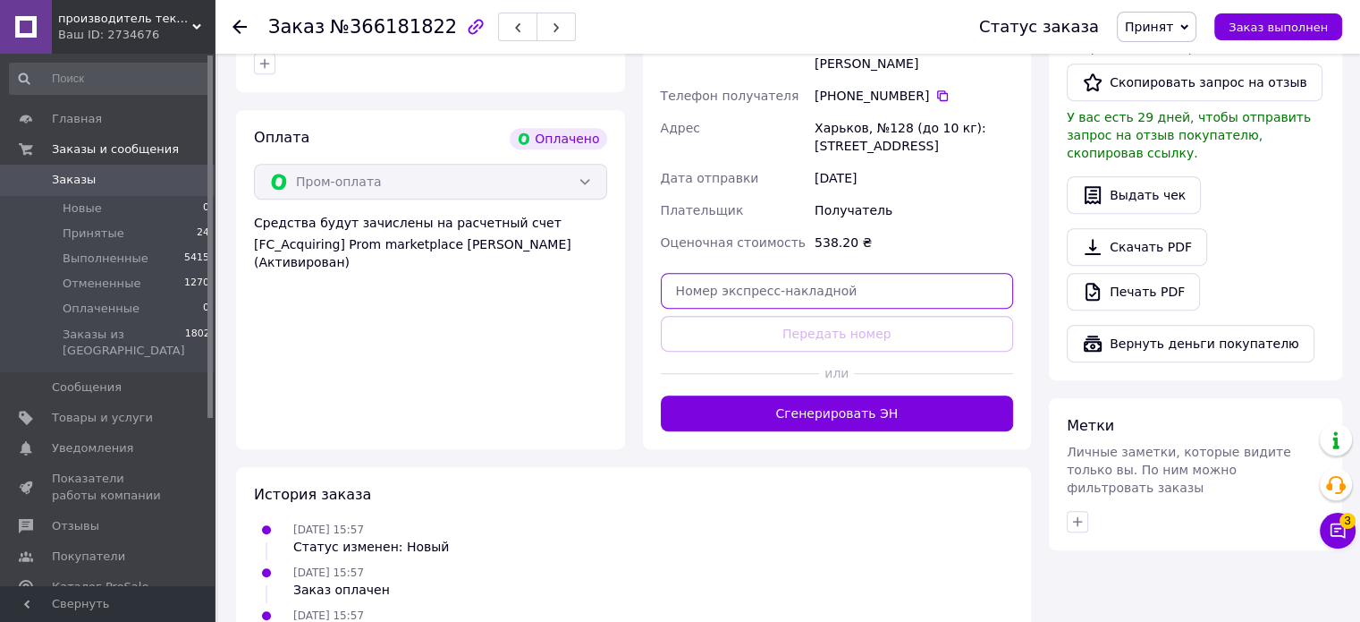
click at [762, 273] on input "text" at bounding box center [837, 291] width 353 height 36
paste input "20451269282252"
type input "20451269282252"
click at [769, 316] on button "Передать номер" at bounding box center [837, 334] width 353 height 36
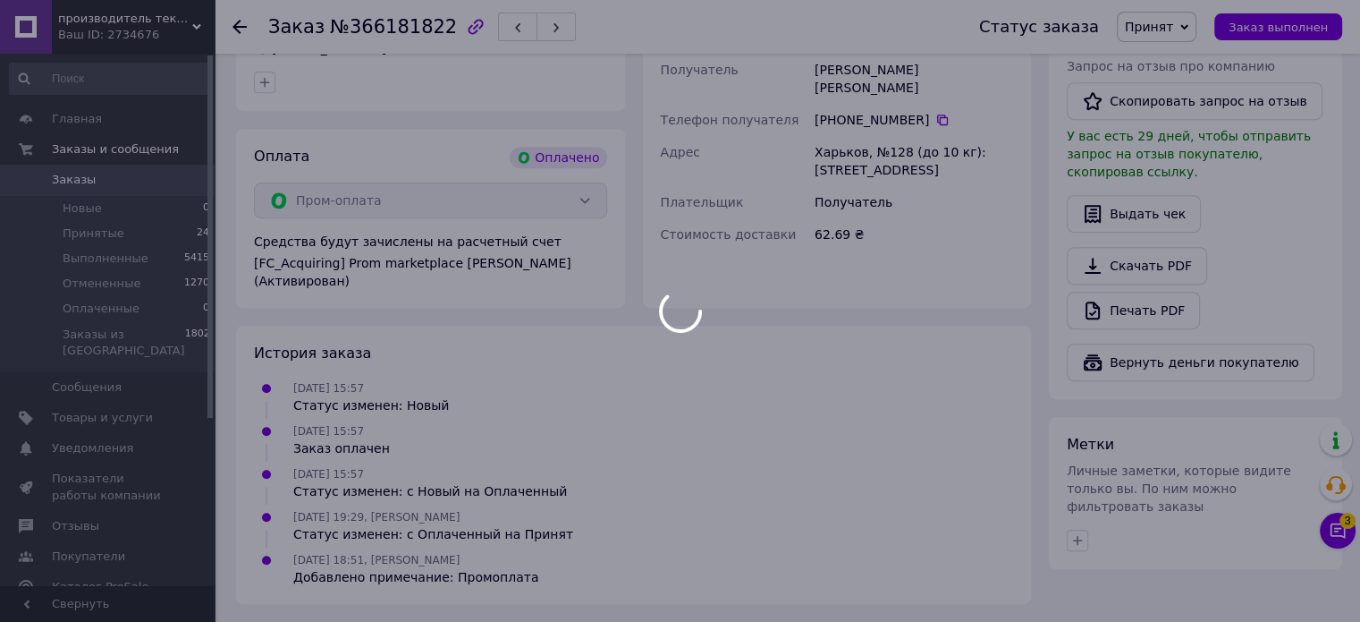
scroll to position [790, 0]
click at [1077, 502] on div at bounding box center [680, 311] width 1360 height 622
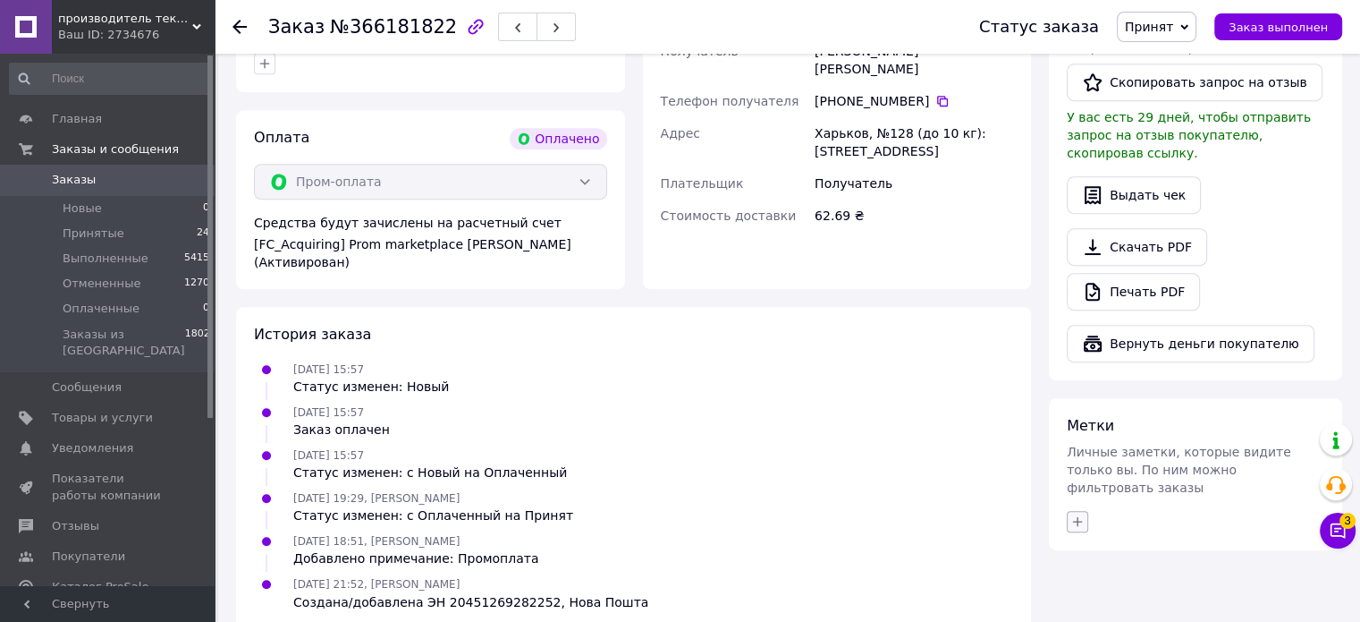
click at [1079, 514] on icon "button" at bounding box center [1078, 521] width 14 height 14
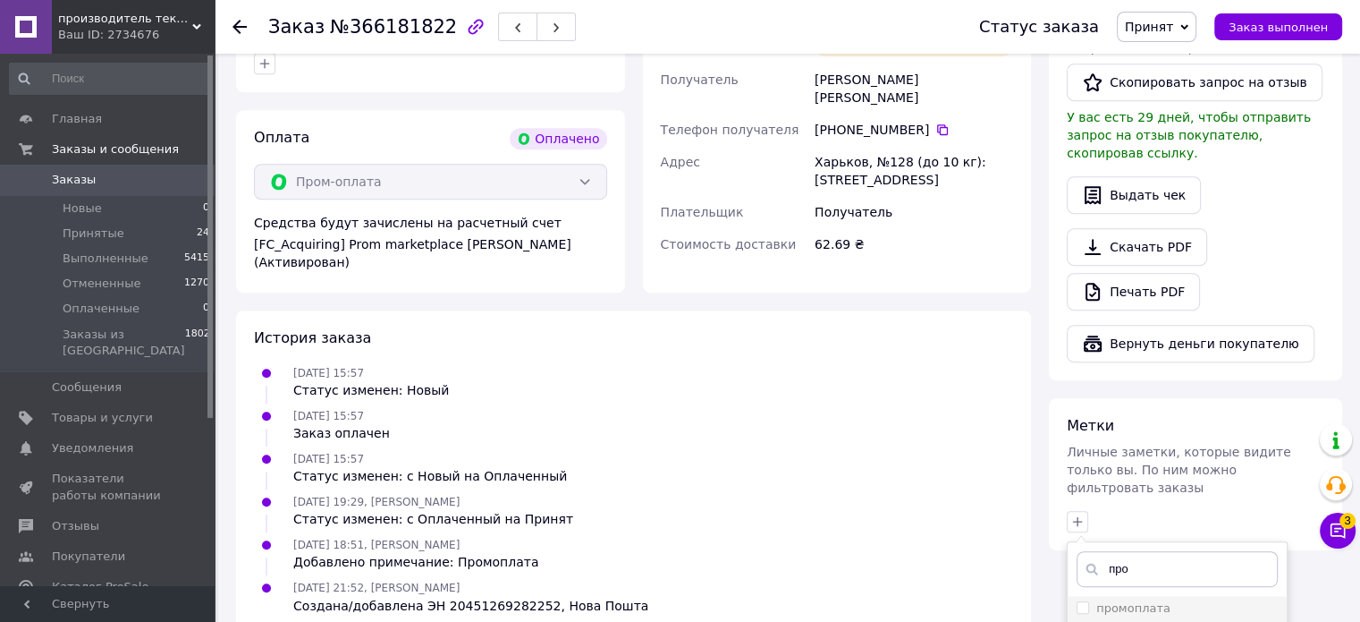
type input "про"
drag, startPoint x: 1156, startPoint y: 569, endPoint x: 1176, endPoint y: 435, distance: 135.7
click at [1156, 601] on label "промоплата" at bounding box center [1134, 607] width 74 height 13
checkbox input "true"
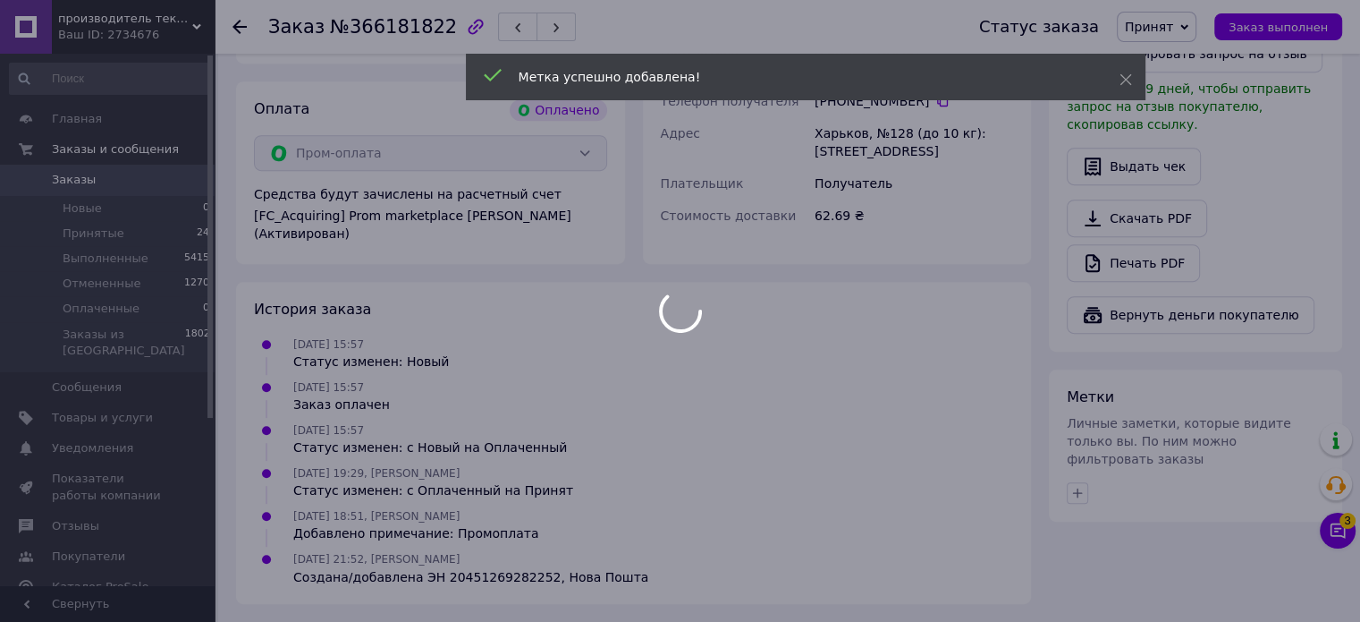
scroll to position [877, 0]
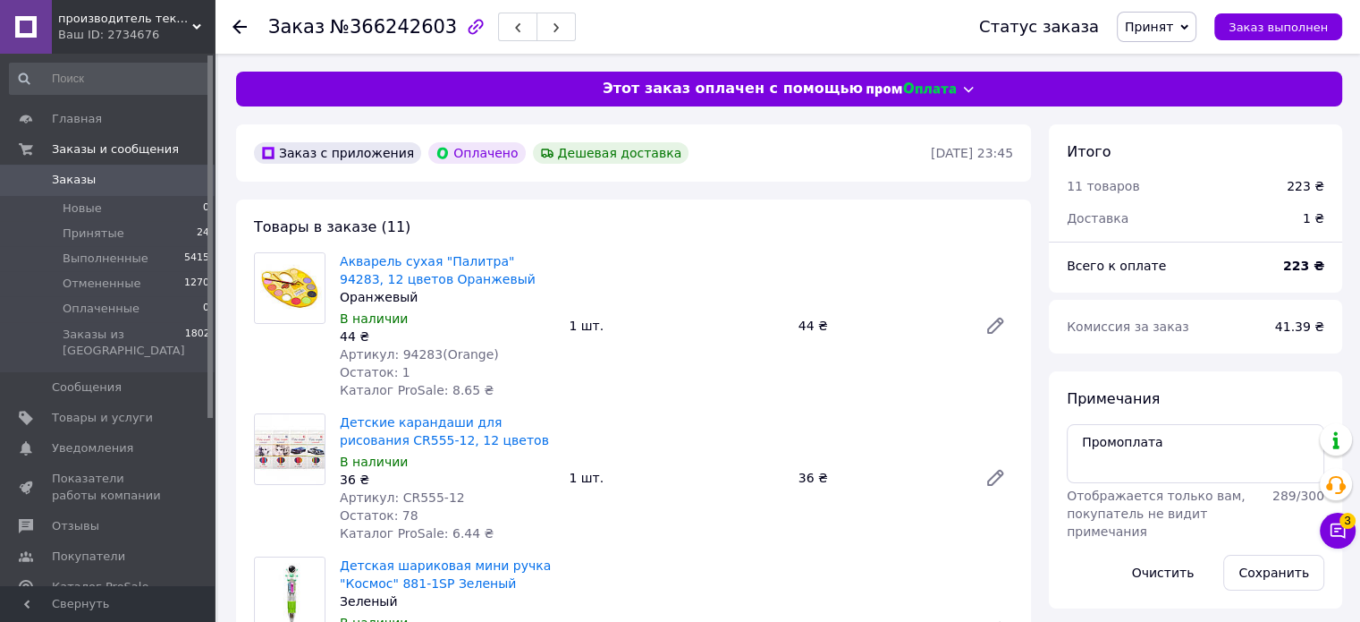
click at [406, 355] on span "Артикул: 94283(Orange)" at bounding box center [419, 354] width 159 height 14
click at [406, 354] on span "Артикул: 94283(Orange)" at bounding box center [419, 354] width 159 height 14
copy span "94283"
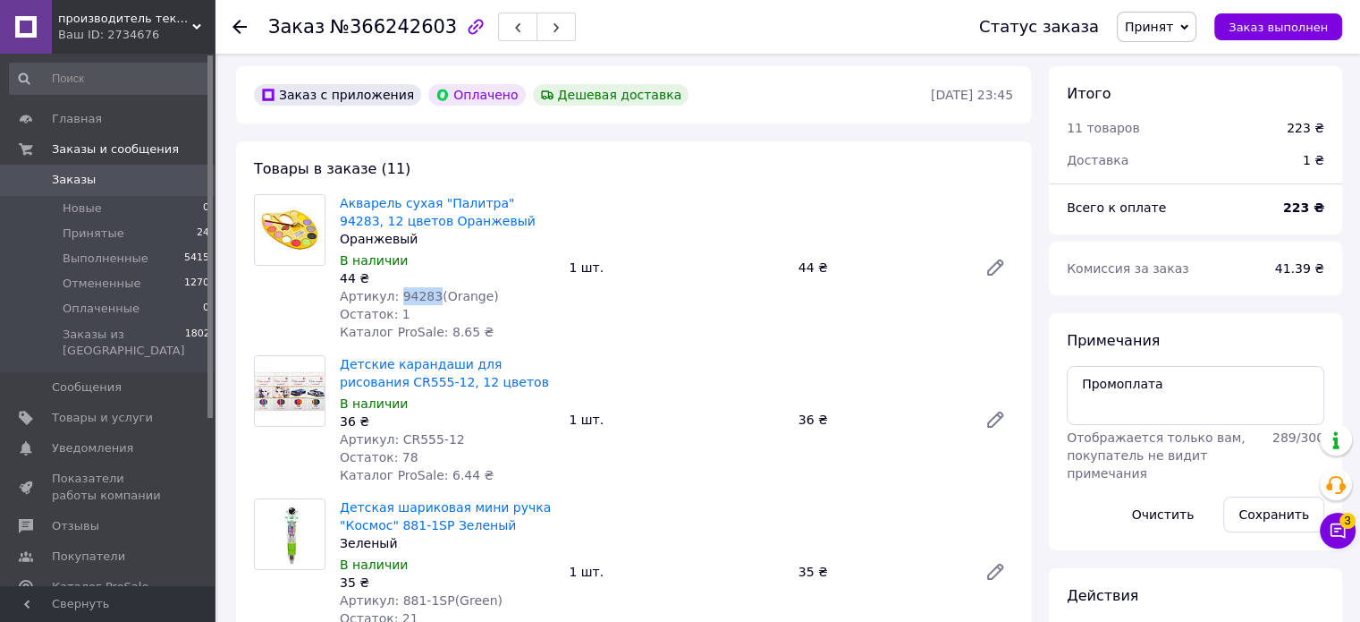
scroll to position [89, 0]
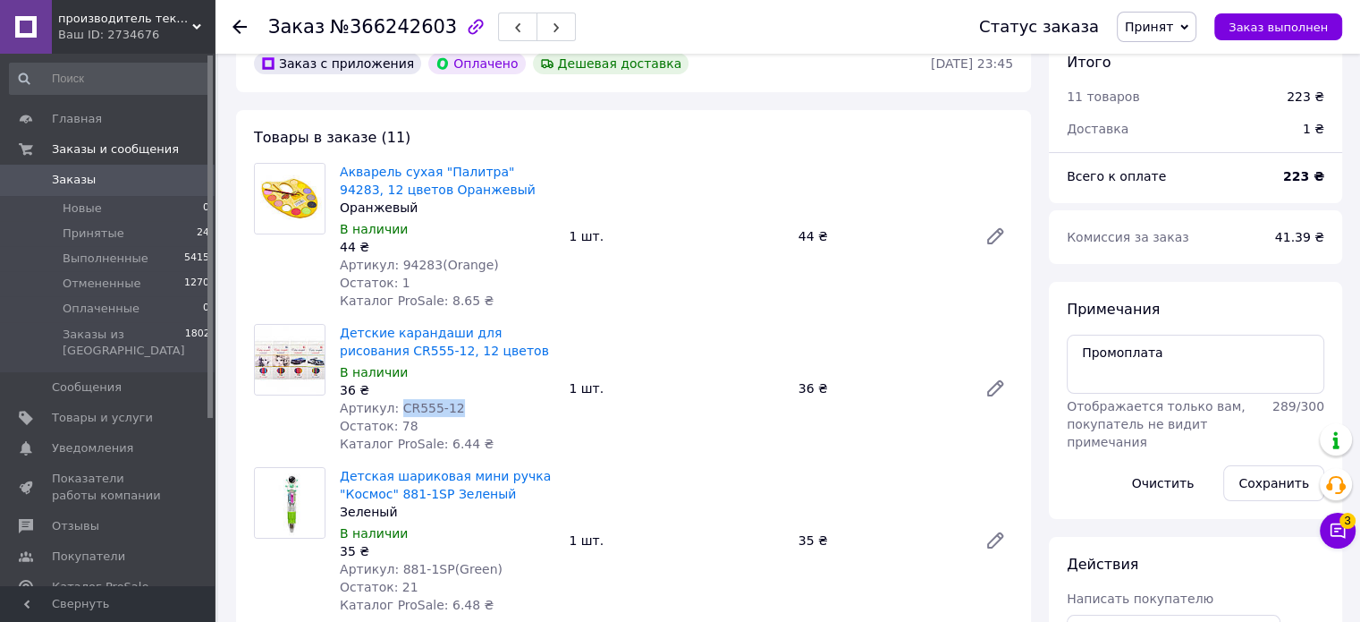
drag, startPoint x: 399, startPoint y: 409, endPoint x: 446, endPoint y: 410, distance: 47.4
click at [446, 410] on span "Артикул: CR555-12" at bounding box center [402, 408] width 125 height 14
copy span "CR555-12"
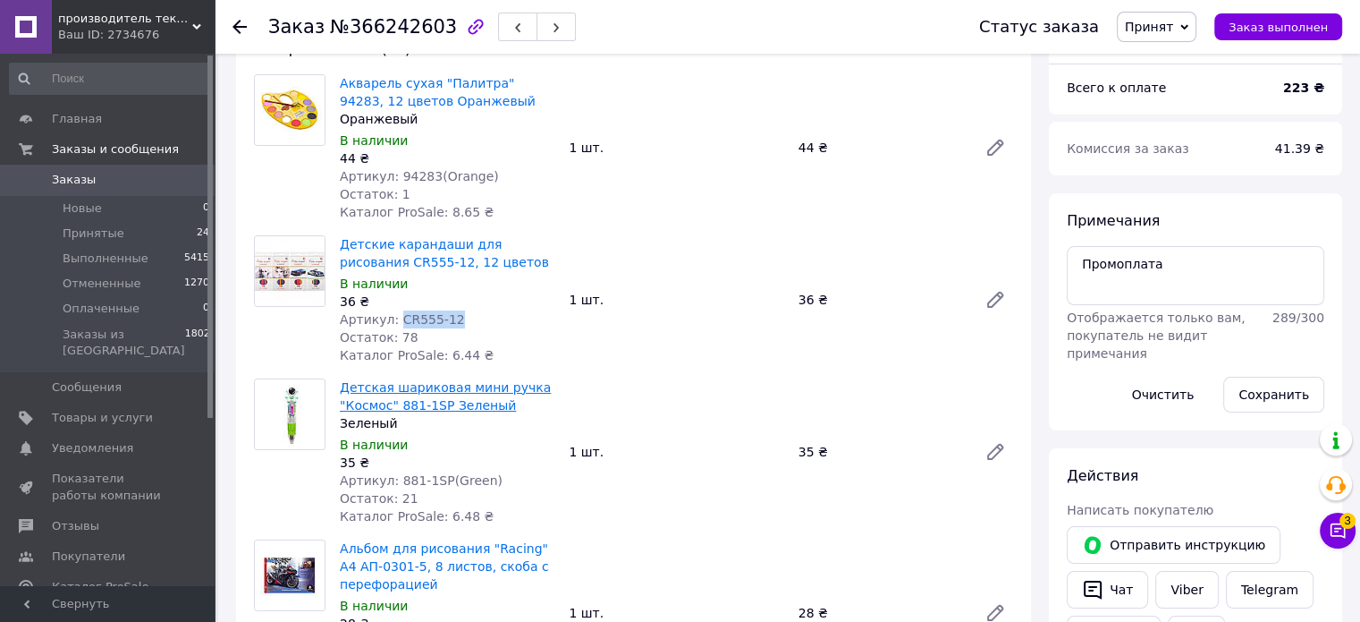
scroll to position [179, 0]
drag, startPoint x: 395, startPoint y: 479, endPoint x: 437, endPoint y: 482, distance: 42.2
click at [437, 482] on span "Артикул: 881-1SP(Green)" at bounding box center [421, 479] width 163 height 14
copy span "881-1SP"
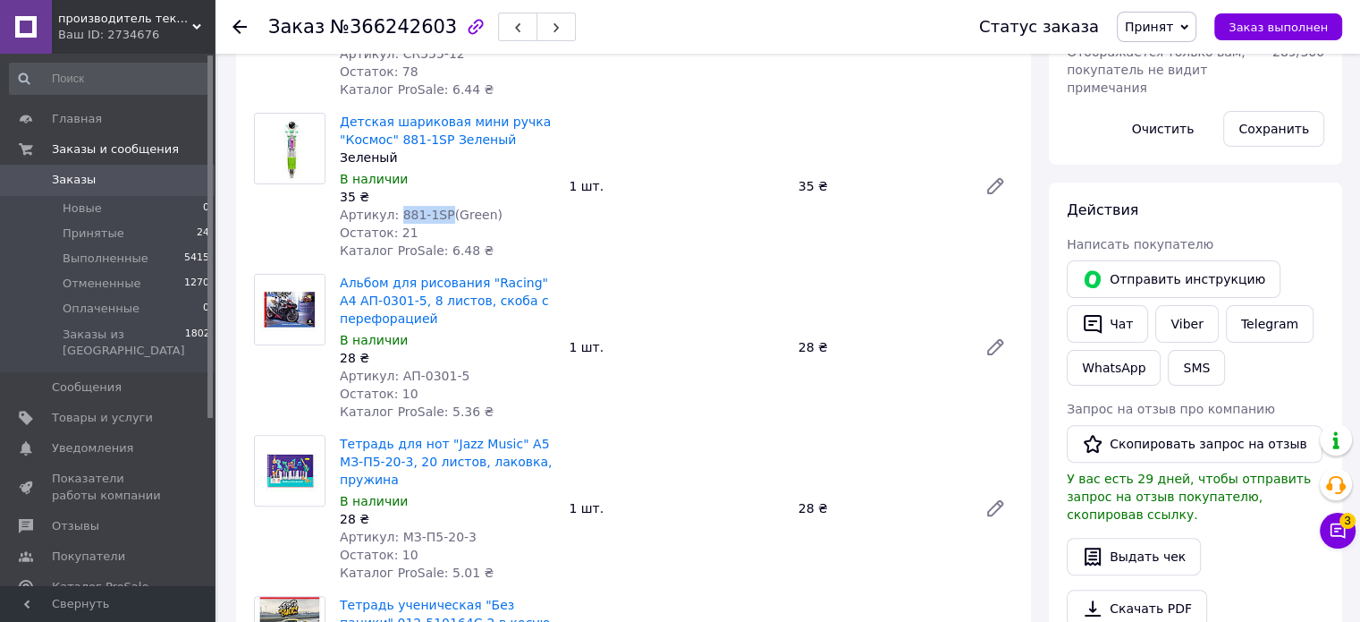
scroll to position [447, 0]
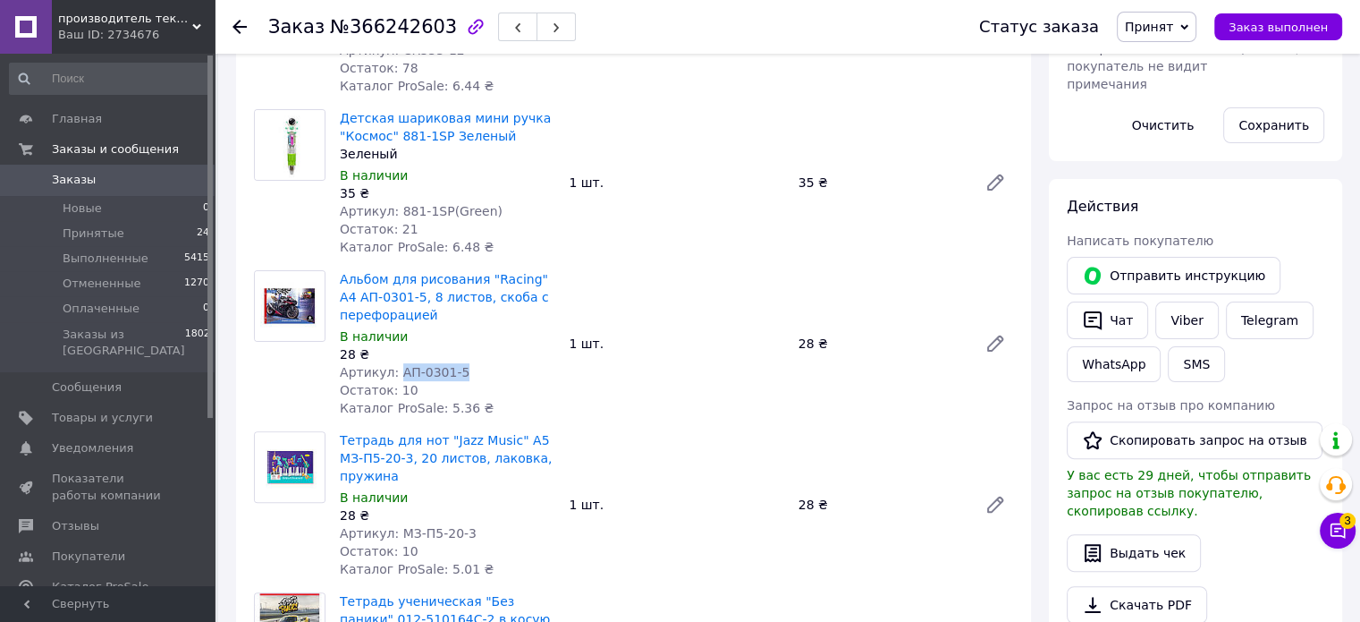
drag, startPoint x: 394, startPoint y: 371, endPoint x: 454, endPoint y: 368, distance: 60.0
click at [454, 368] on div "Артикул: АП-0301-5" at bounding box center [447, 372] width 215 height 18
copy span "АП-0301-5"
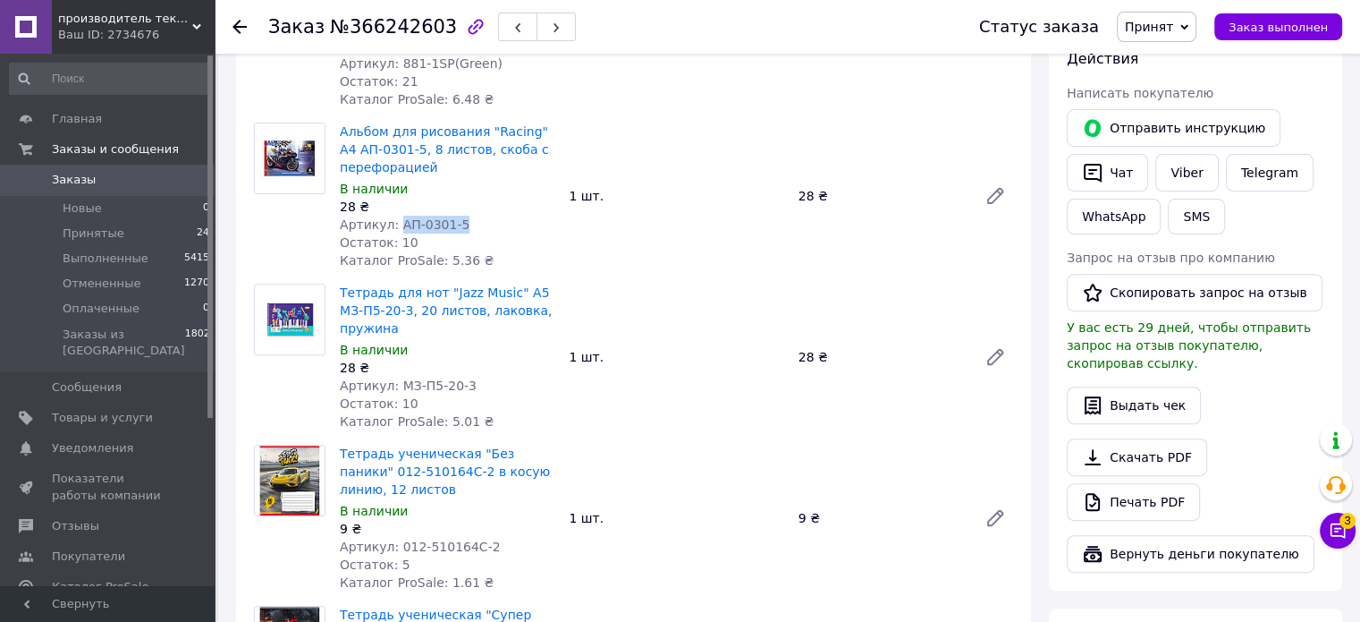
scroll to position [626, 0]
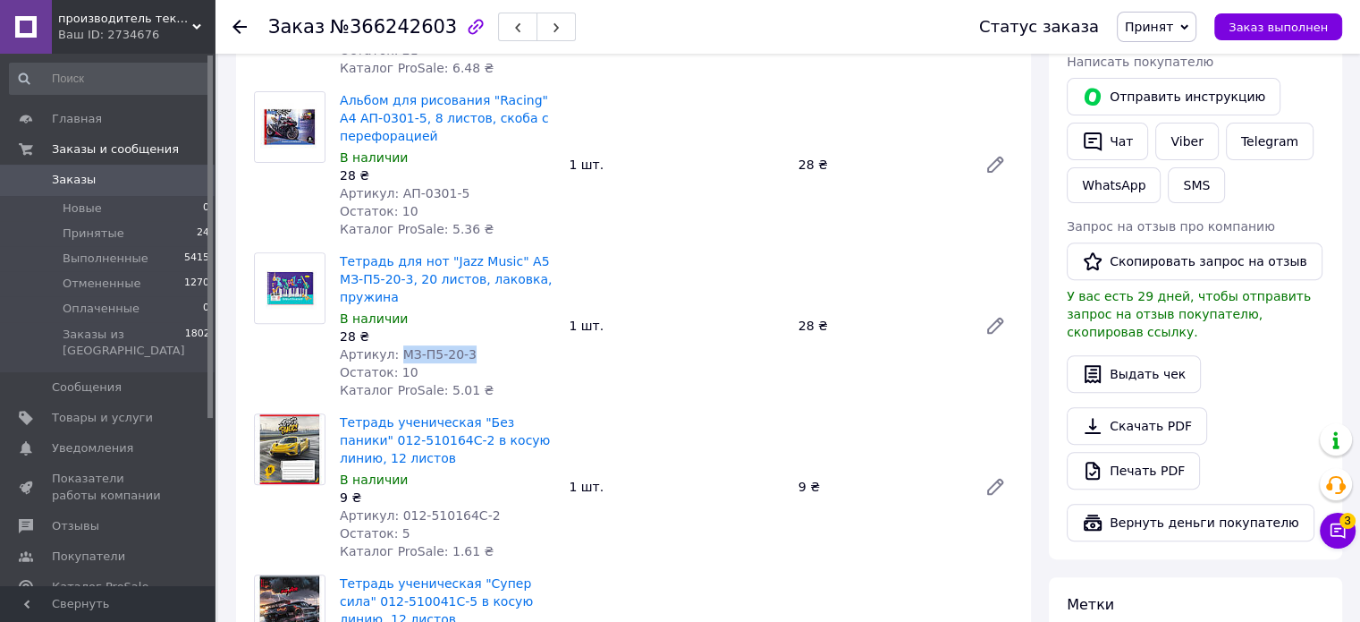
drag, startPoint x: 463, startPoint y: 355, endPoint x: 396, endPoint y: 358, distance: 67.1
click at [396, 358] on div "Артикул: МЗ-П5-20-3" at bounding box center [447, 354] width 215 height 18
copy span "МЗ-П5-20-3"
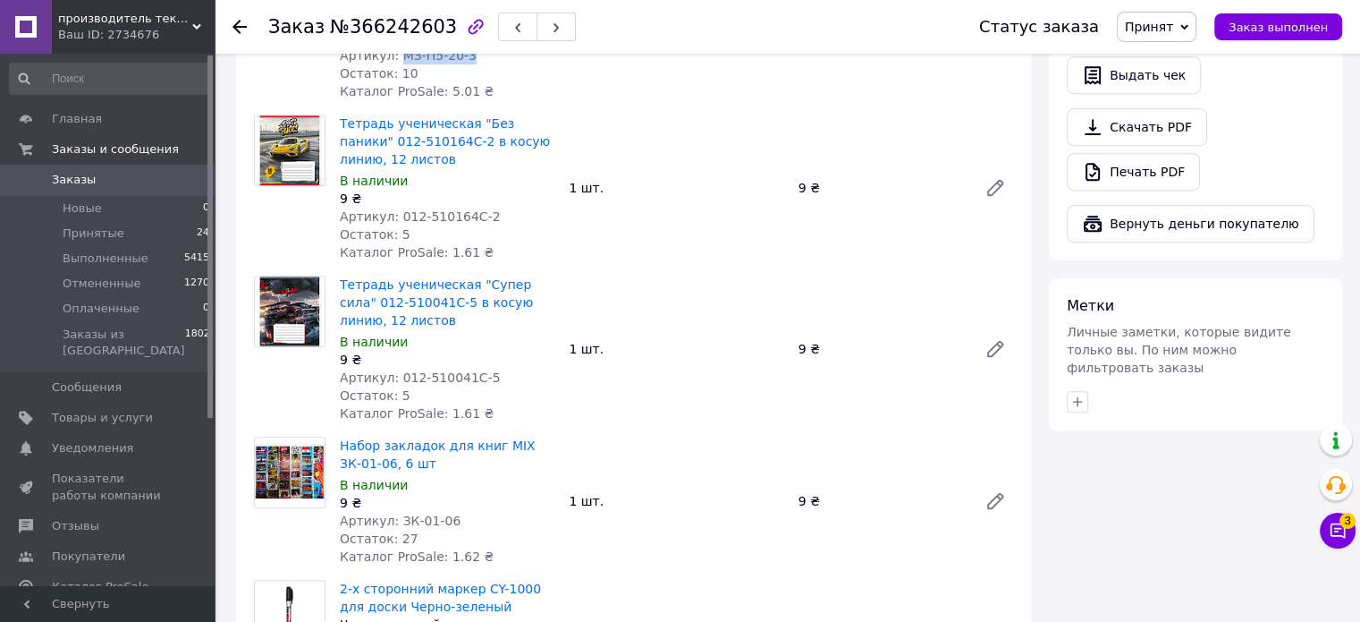
scroll to position [894, 0]
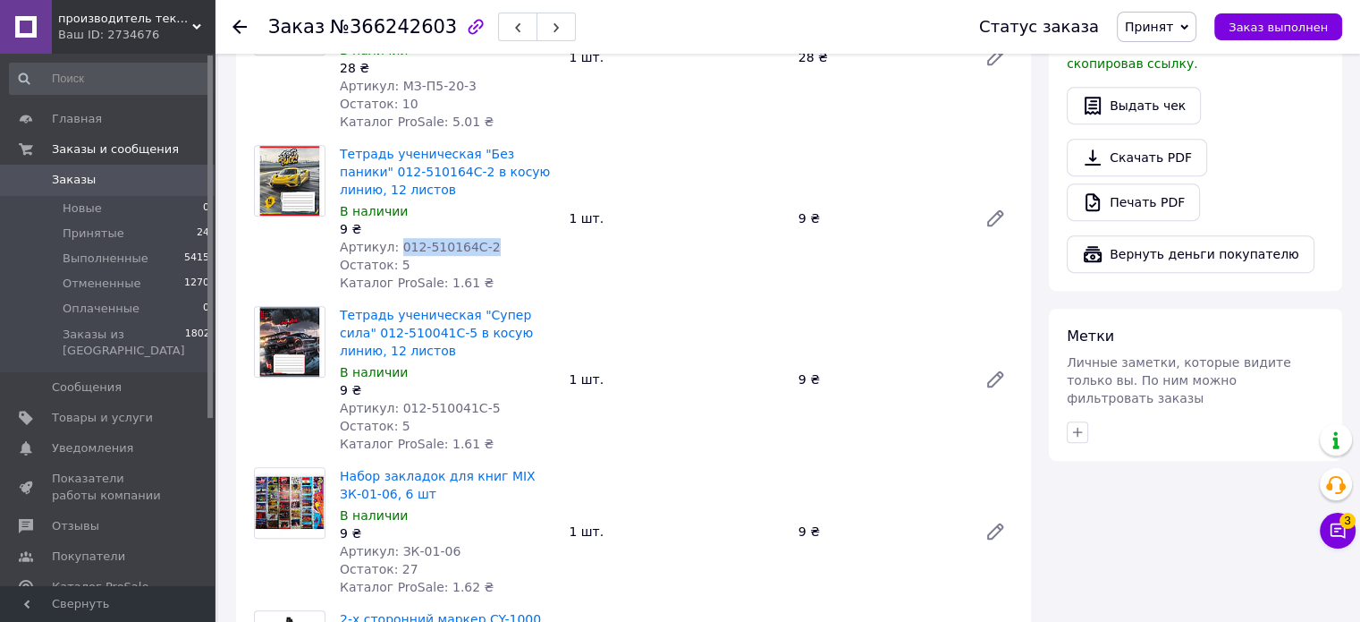
drag, startPoint x: 469, startPoint y: 242, endPoint x: 393, endPoint y: 250, distance: 76.4
click at [393, 250] on div "Артикул: 012-510164C-2" at bounding box center [447, 247] width 215 height 18
copy span "012-510164C-2"
drag, startPoint x: 480, startPoint y: 406, endPoint x: 393, endPoint y: 404, distance: 87.7
click at [393, 404] on div "Артикул: 012-510041C-5" at bounding box center [447, 408] width 215 height 18
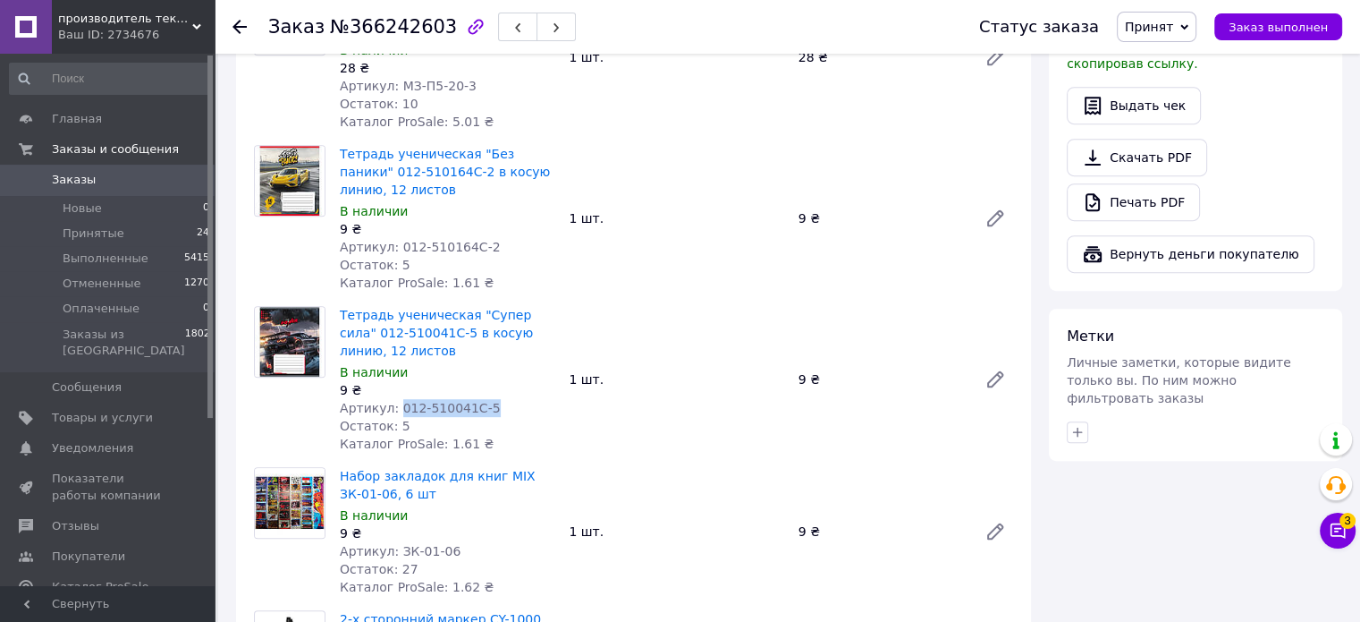
copy span "012-510041C-5"
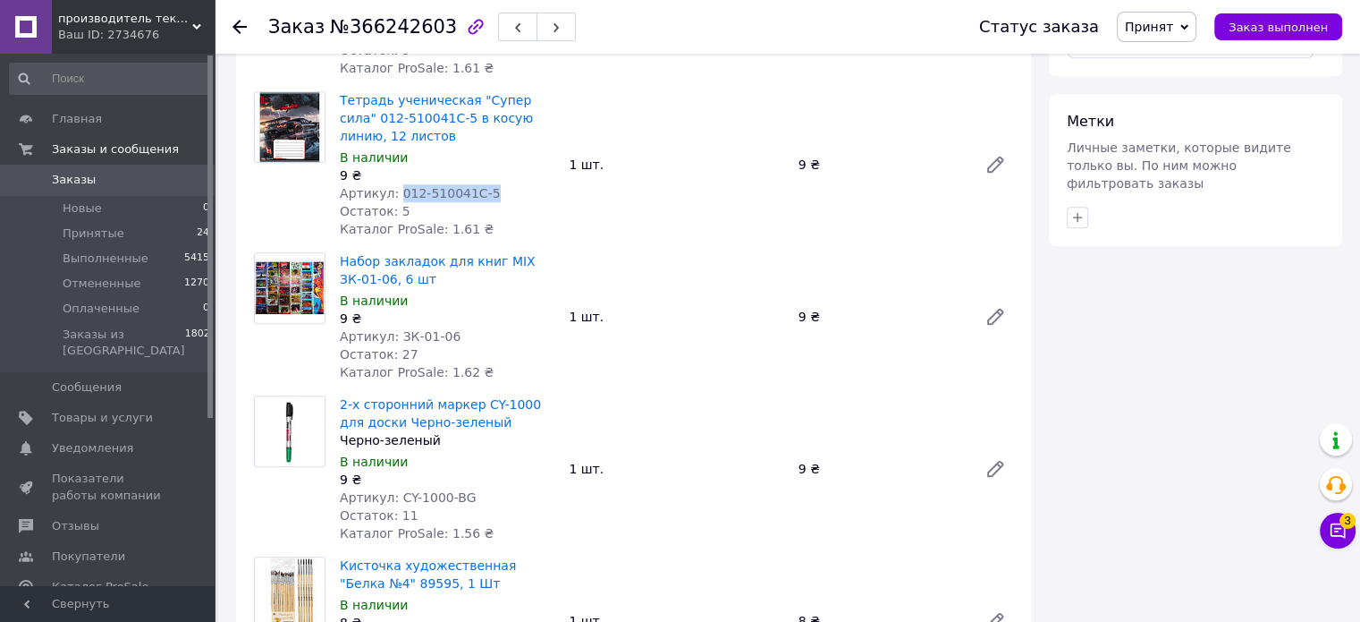
scroll to position [1163, 0]
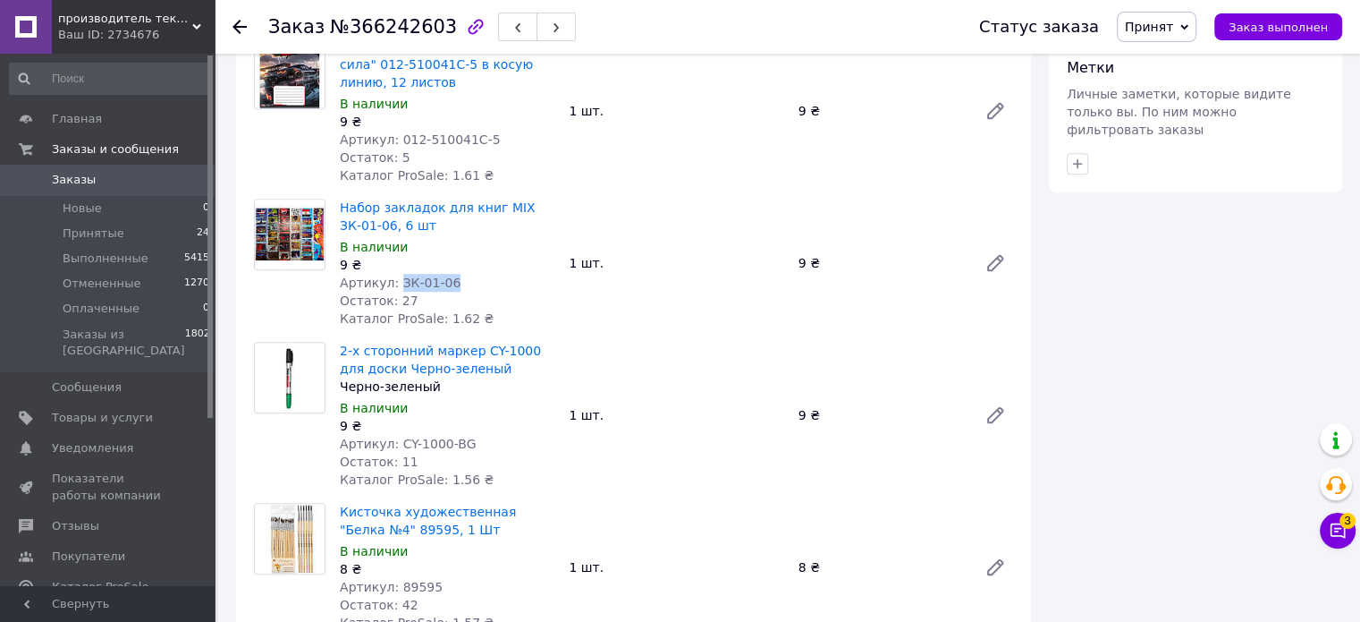
drag, startPoint x: 451, startPoint y: 282, endPoint x: 377, endPoint y: 323, distance: 84.1
click at [394, 284] on div "Артикул: ЗК-01-06" at bounding box center [447, 283] width 215 height 18
copy span "ЗК-01-06"
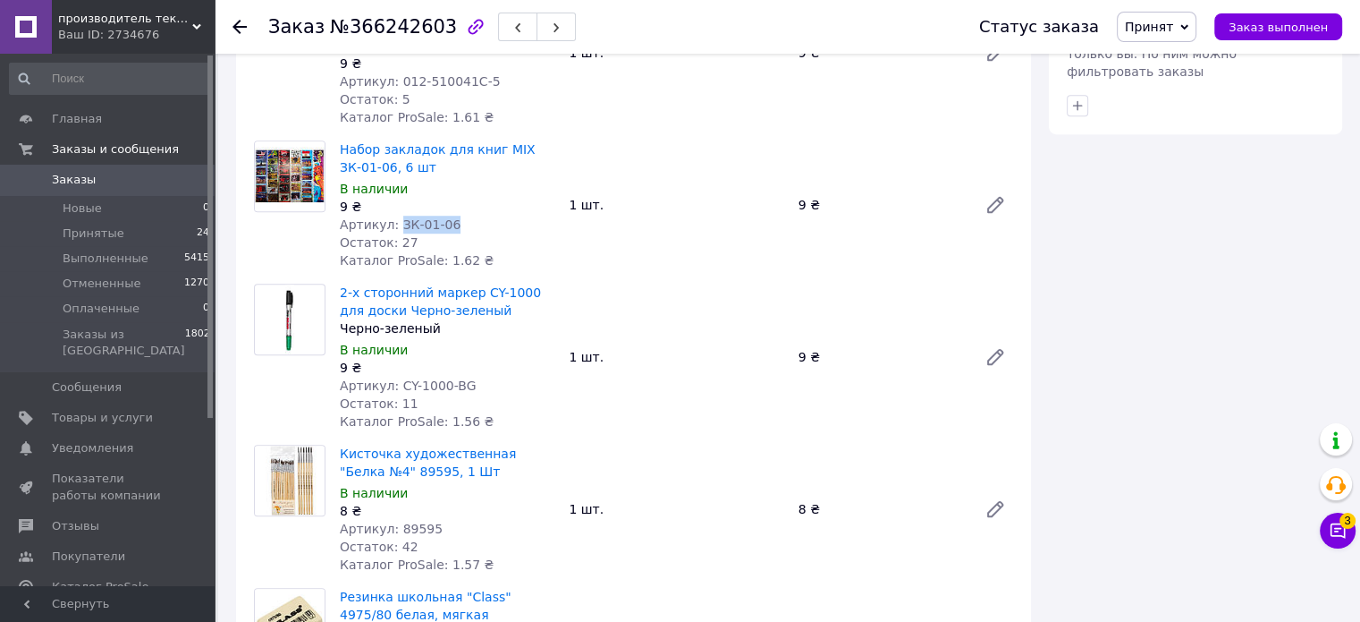
scroll to position [1252, 0]
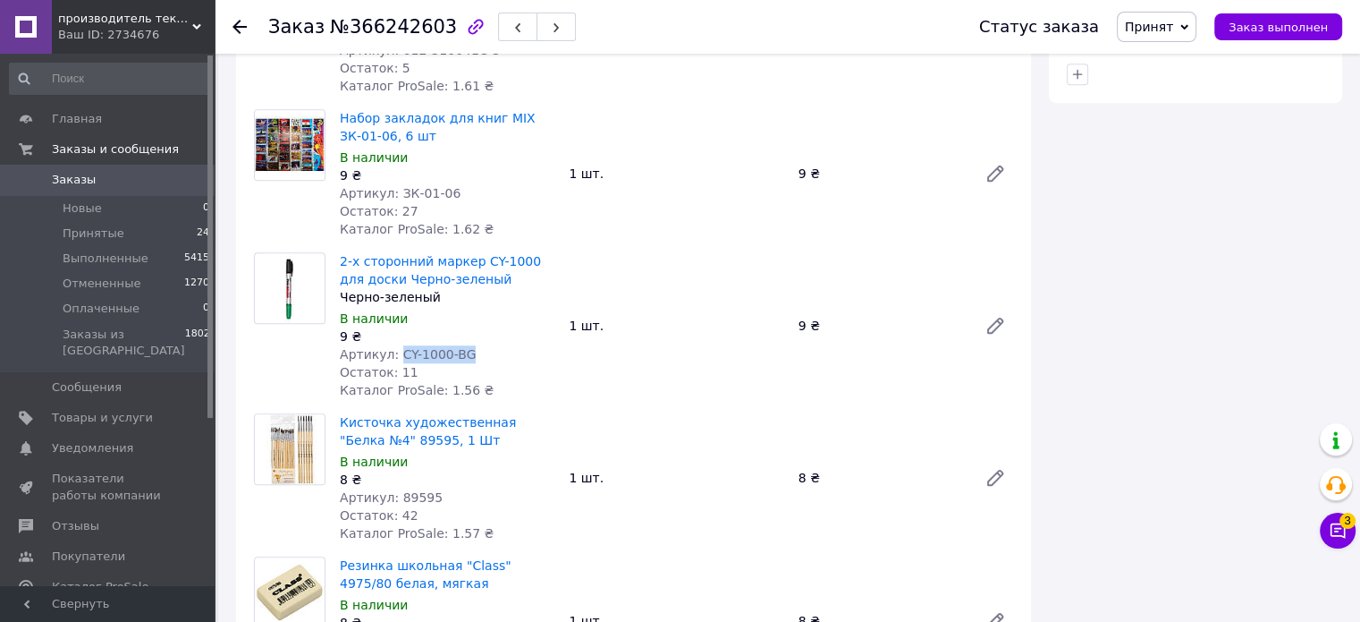
drag, startPoint x: 462, startPoint y: 350, endPoint x: 394, endPoint y: 355, distance: 69.1
click at [394, 355] on div "Артикул: CY-1000-BG" at bounding box center [447, 354] width 215 height 18
copy span "CY-1000-BG"
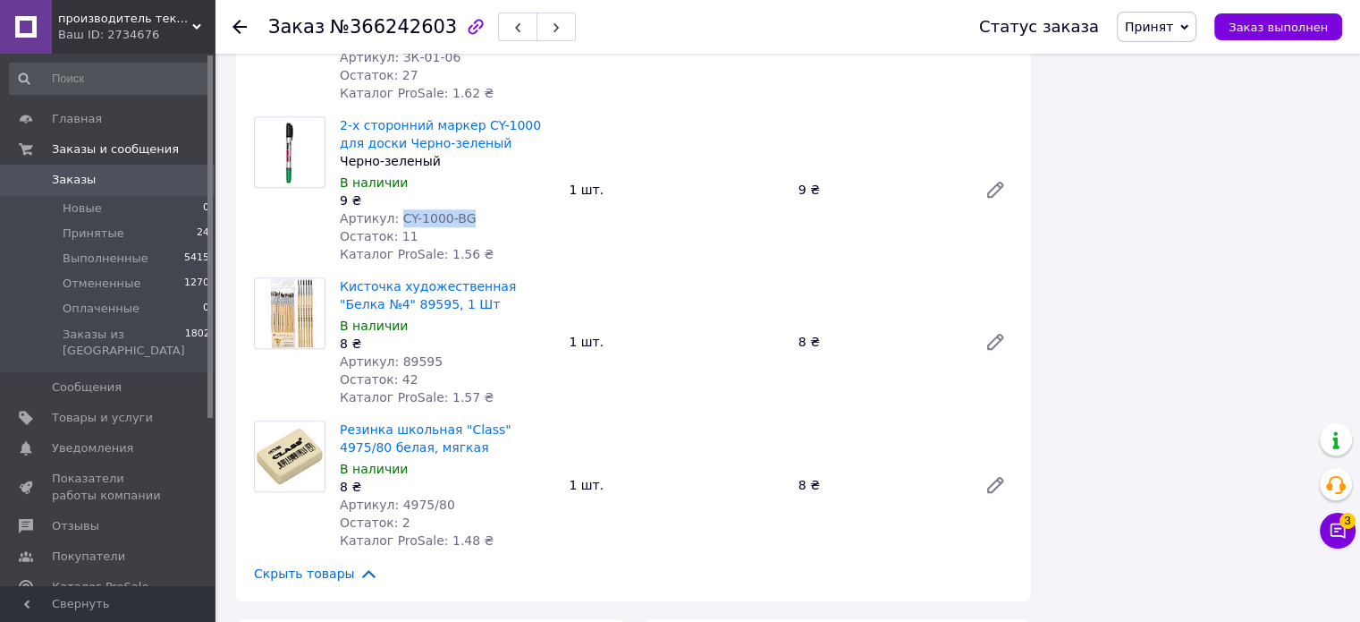
scroll to position [1431, 0]
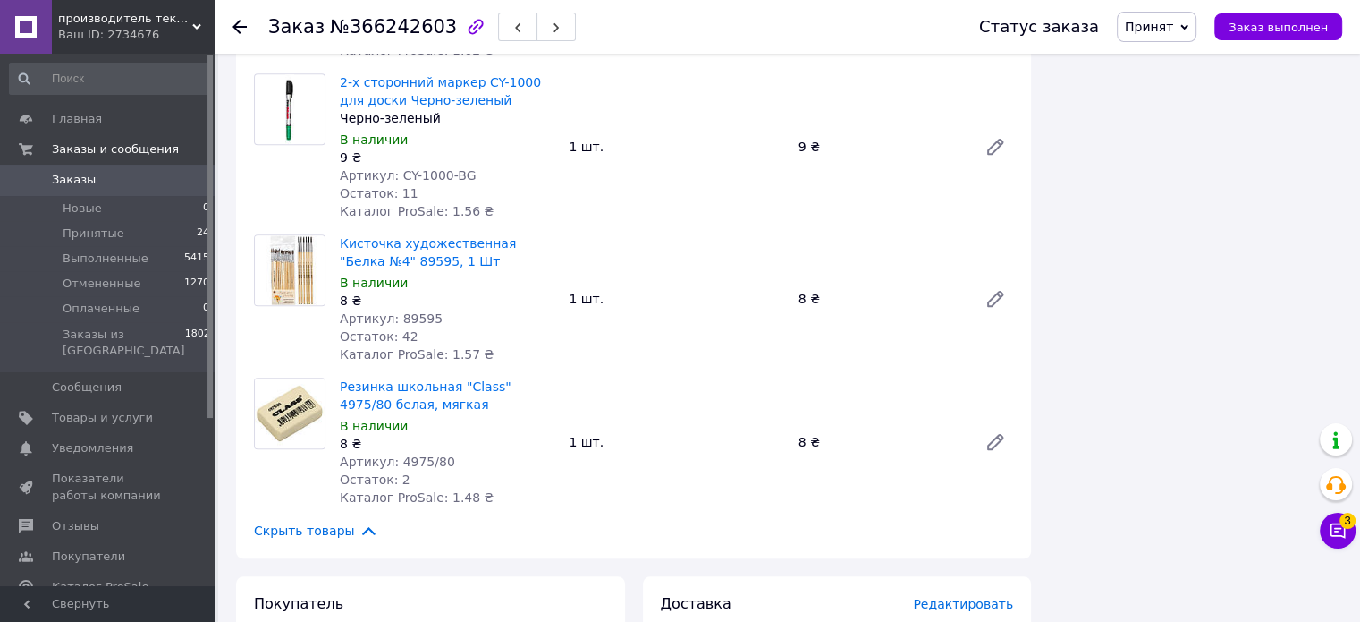
click at [408, 315] on span "Артикул: 89595" at bounding box center [391, 318] width 103 height 14
copy span "89595"
drag, startPoint x: 411, startPoint y: 463, endPoint x: 445, endPoint y: 464, distance: 33.1
click at [445, 464] on div "Артикул: 4975/80" at bounding box center [447, 462] width 215 height 18
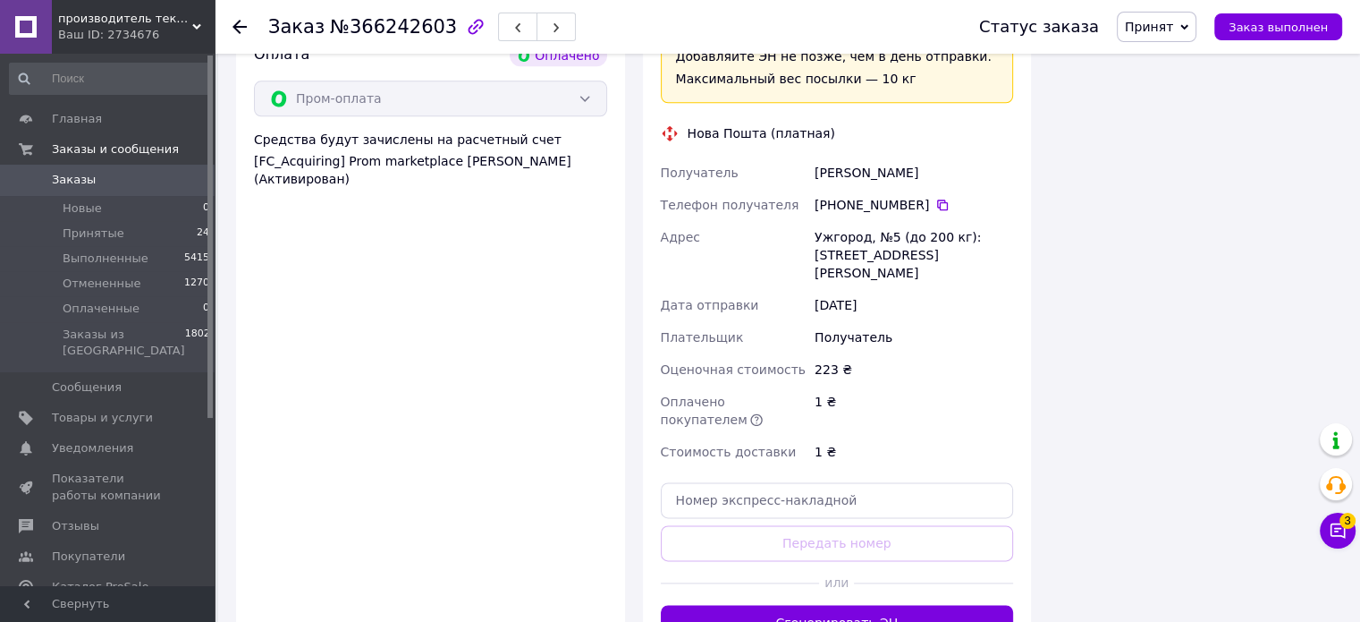
scroll to position [2236, 0]
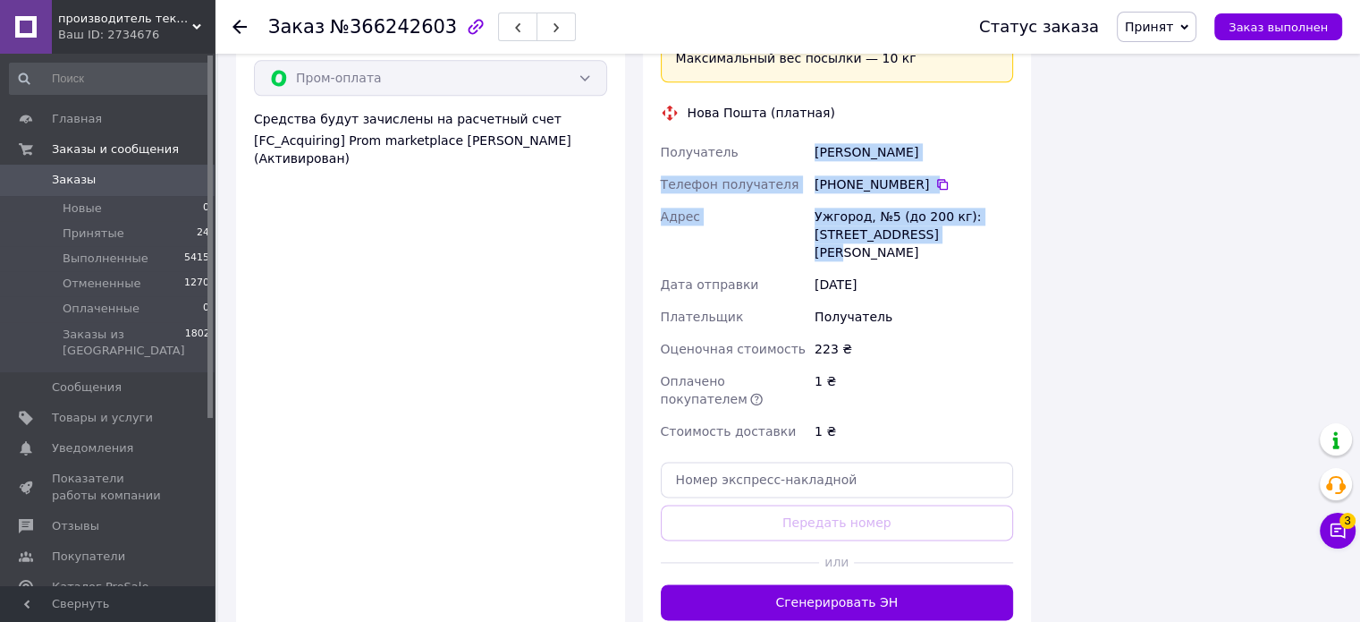
drag, startPoint x: 824, startPoint y: 142, endPoint x: 919, endPoint y: 225, distance: 126.8
click at [919, 224] on div "Получатель [PERSON_NAME] Телефон получателя [PHONE_NUMBER]   Адрес Ужгород, №5 …" at bounding box center [837, 291] width 360 height 311
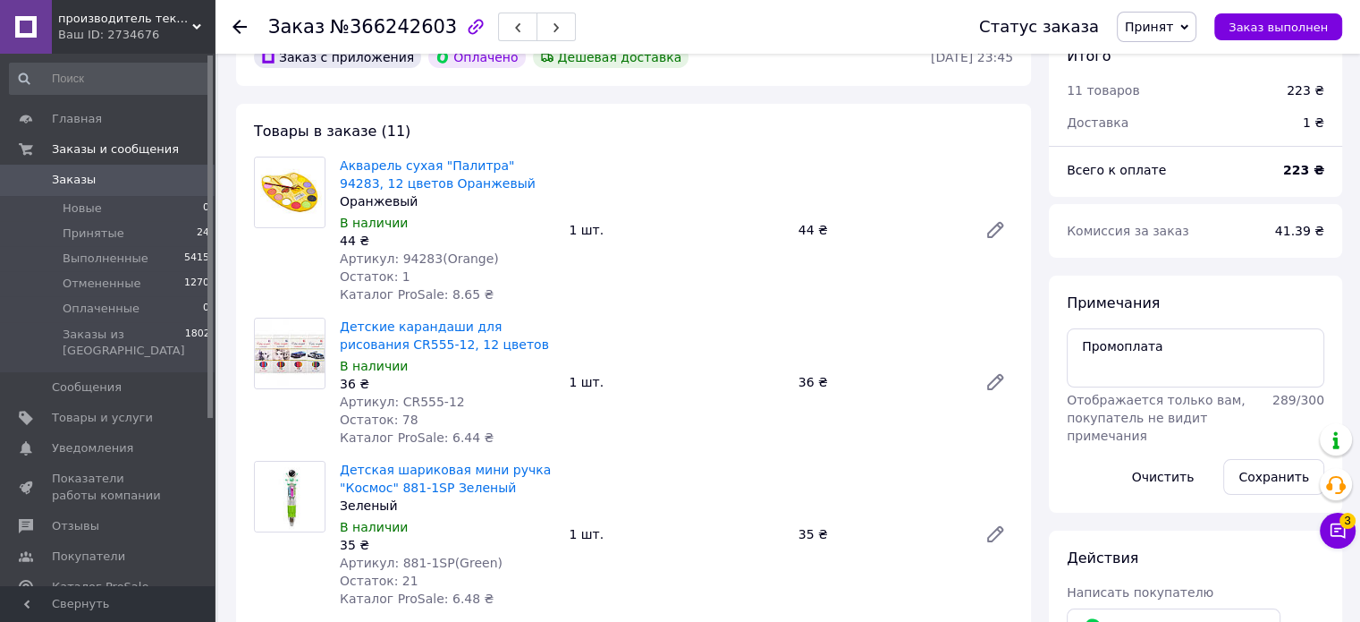
scroll to position [0, 0]
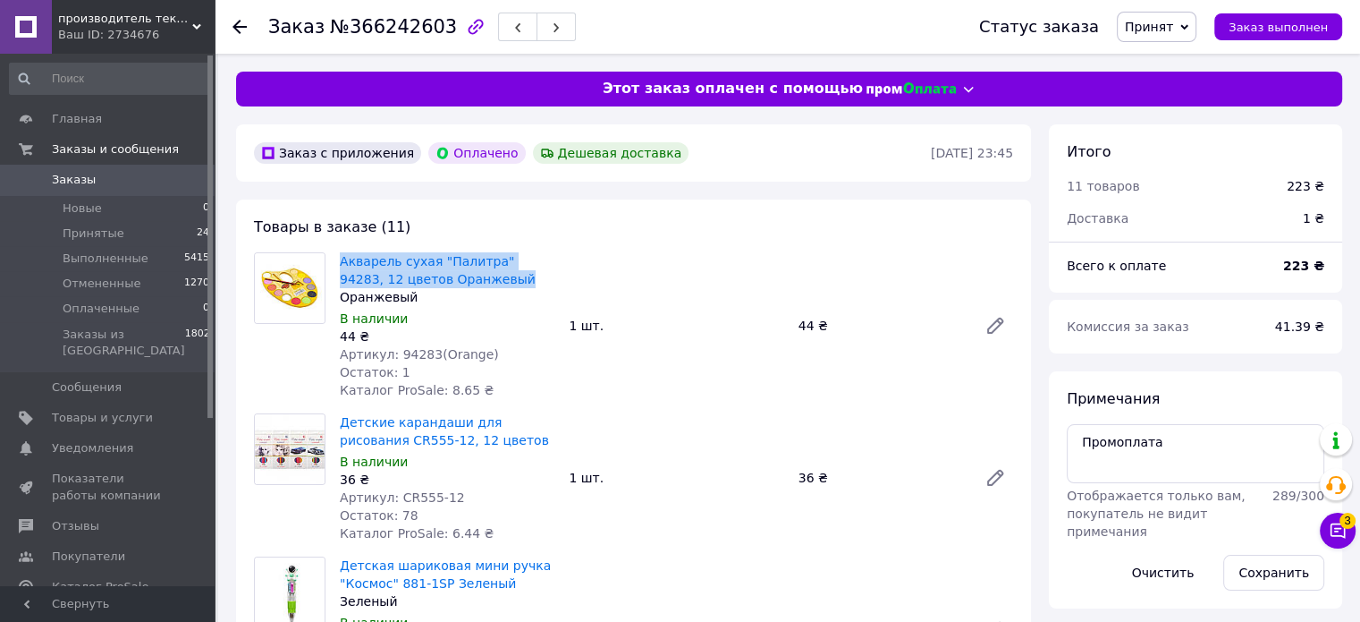
drag, startPoint x: 454, startPoint y: 277, endPoint x: 335, endPoint y: 268, distance: 119.3
click at [335, 268] on div "Акварель сухая "Палитра" 94283, 12 цветов Оранжевый Оранжевый В наличии 44 ₴ Ар…" at bounding box center [447, 326] width 229 height 154
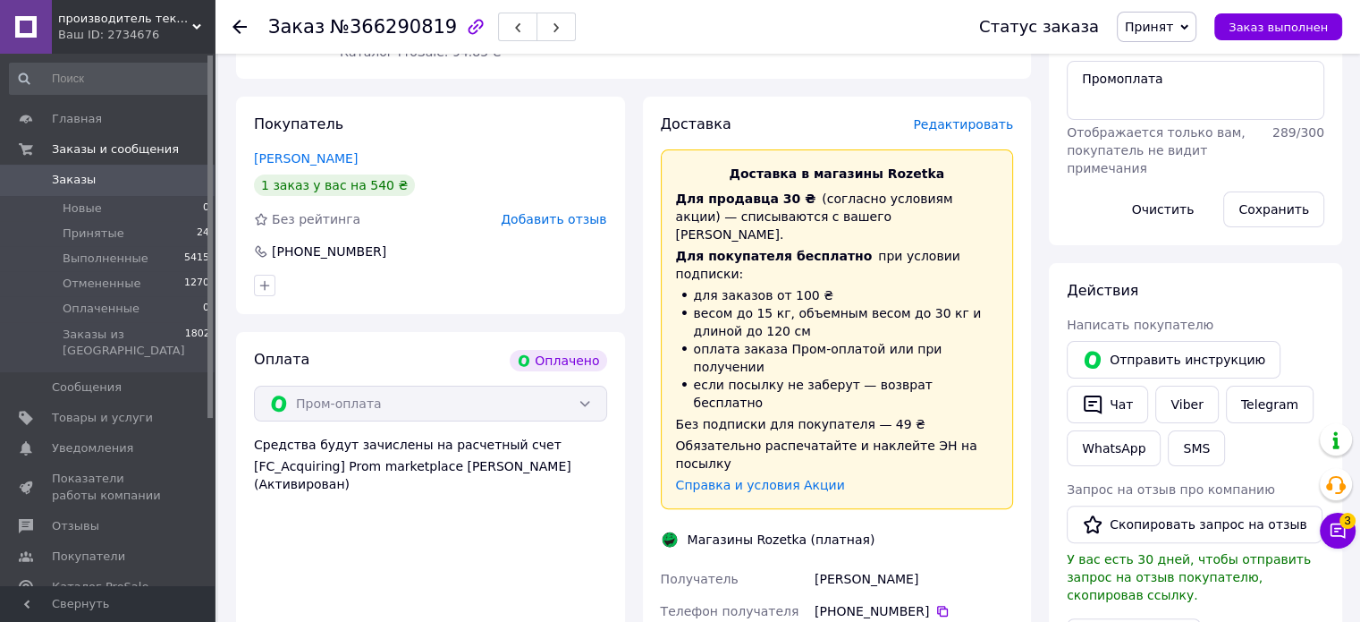
scroll to position [537, 0]
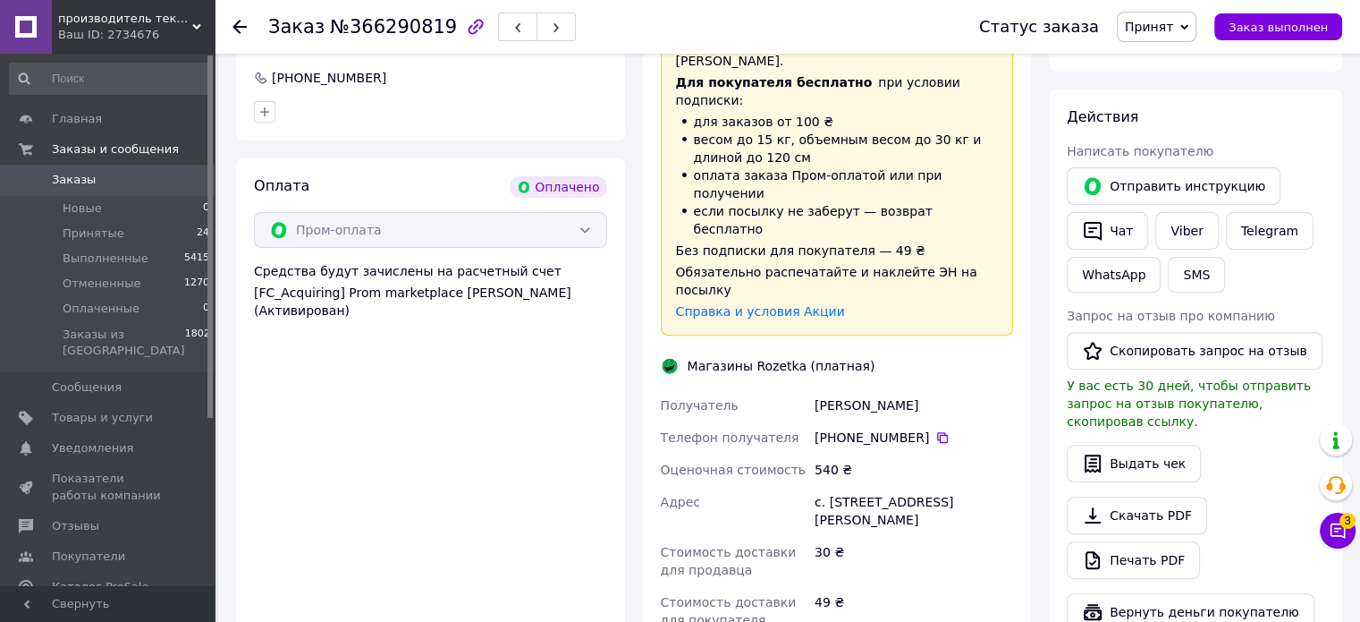
drag, startPoint x: 816, startPoint y: 318, endPoint x: 978, endPoint y: 432, distance: 198.3
click at [978, 430] on div "Получатель [PERSON_NAME] Телефон получателя [PHONE_NUMBER]   Оценочная стоимост…" at bounding box center [837, 512] width 360 height 247
copy div "[PERSON_NAME] Телефон получателя [PHONE_NUMBER]   Оценочная стоимость 540 ₴ Адр…"
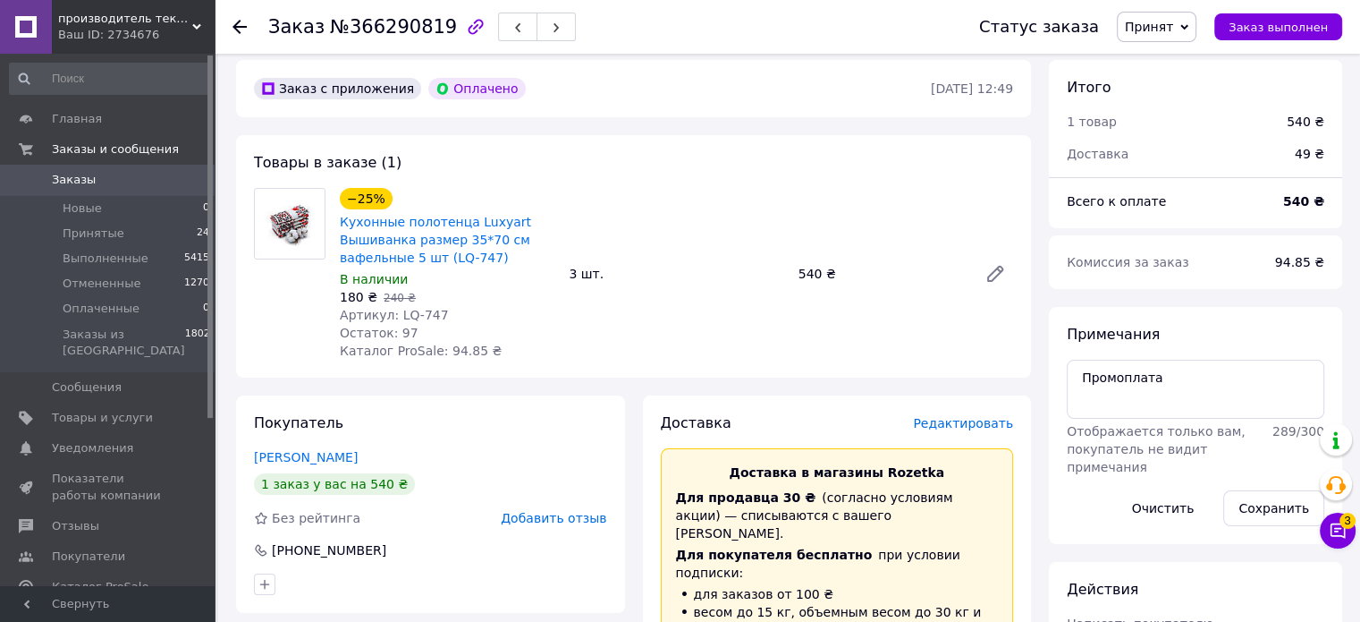
scroll to position [0, 0]
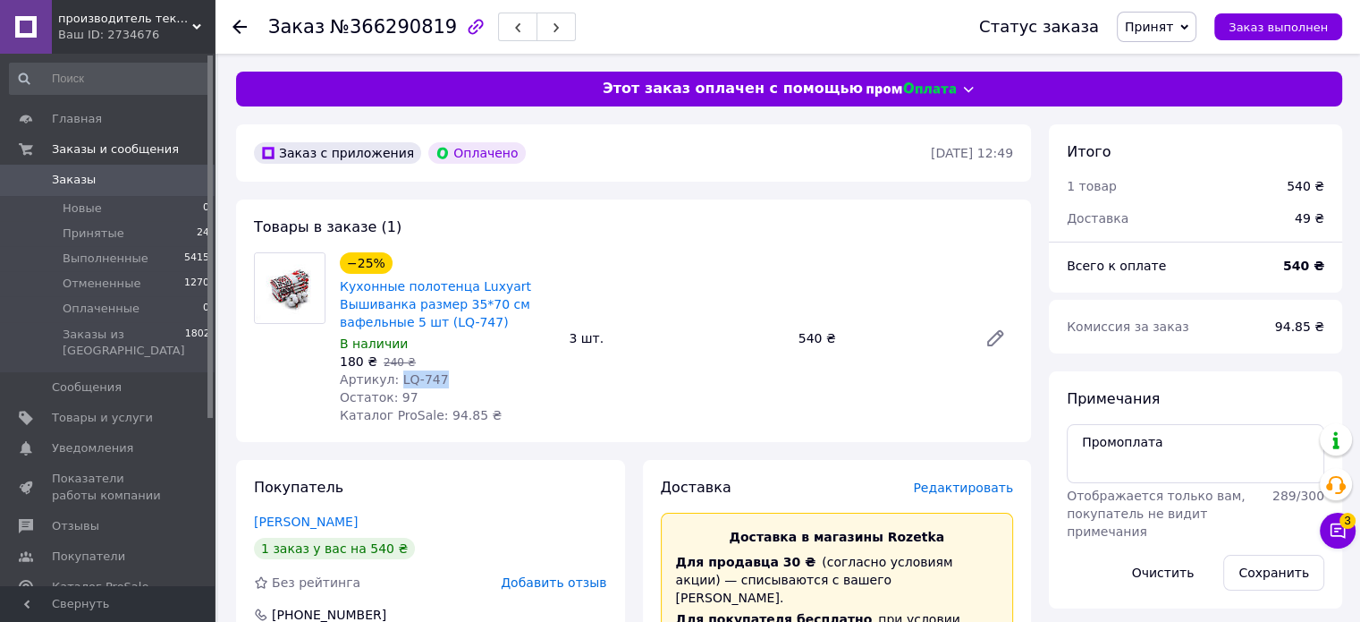
drag, startPoint x: 439, startPoint y: 379, endPoint x: 394, endPoint y: 381, distance: 45.7
click at [394, 381] on div "Артикул: LQ-747" at bounding box center [447, 379] width 215 height 18
copy span "LQ-747"
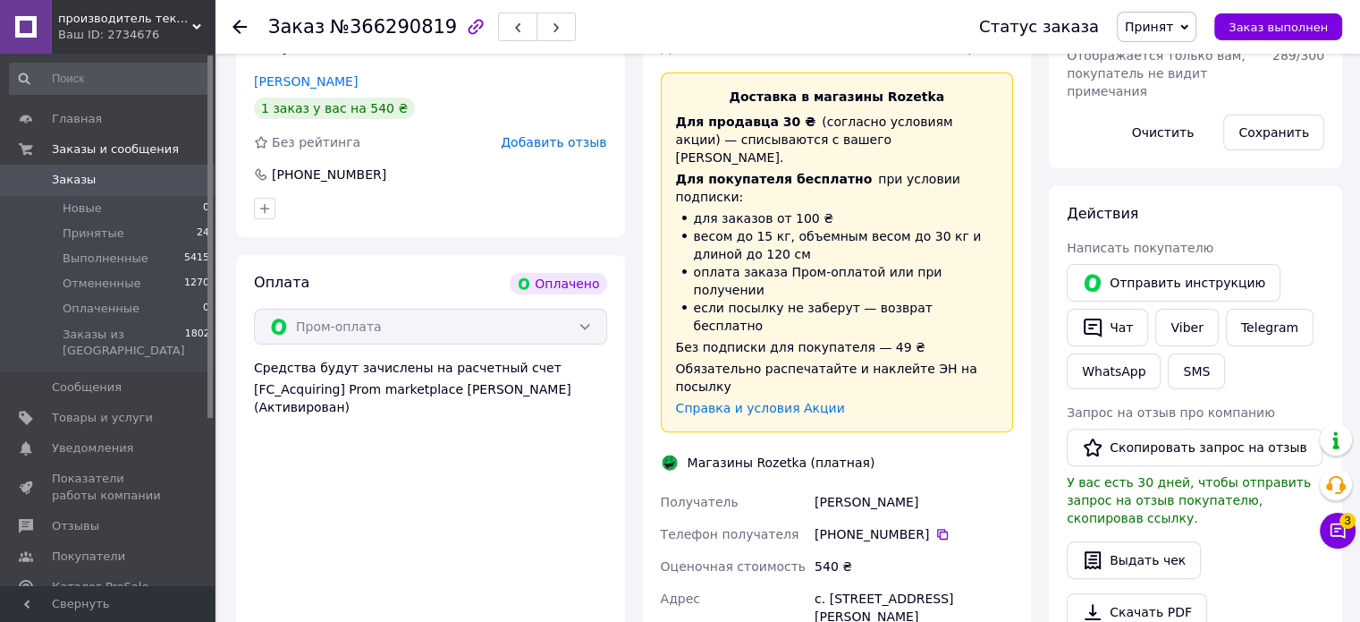
scroll to position [447, 0]
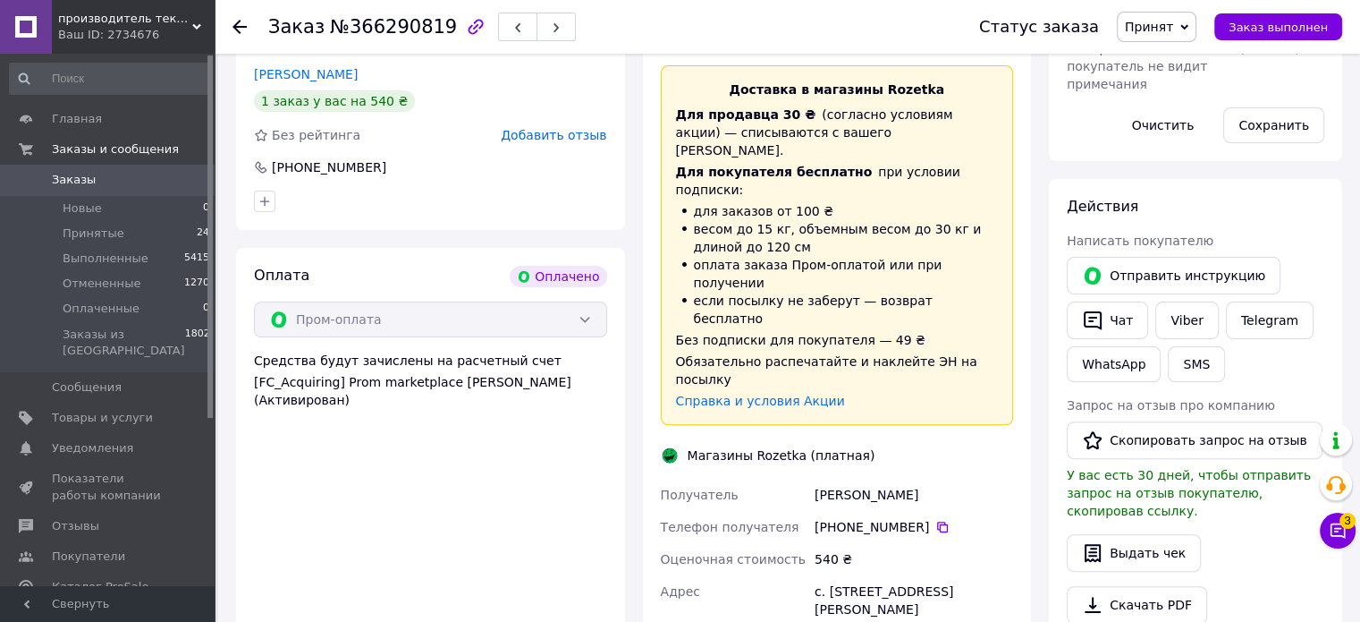
click at [938, 518] on div "[PHONE_NUMBER]" at bounding box center [914, 527] width 199 height 18
drag, startPoint x: 934, startPoint y: 438, endPoint x: 913, endPoint y: 429, distance: 22.4
click at [936, 520] on icon at bounding box center [943, 527] width 14 height 14
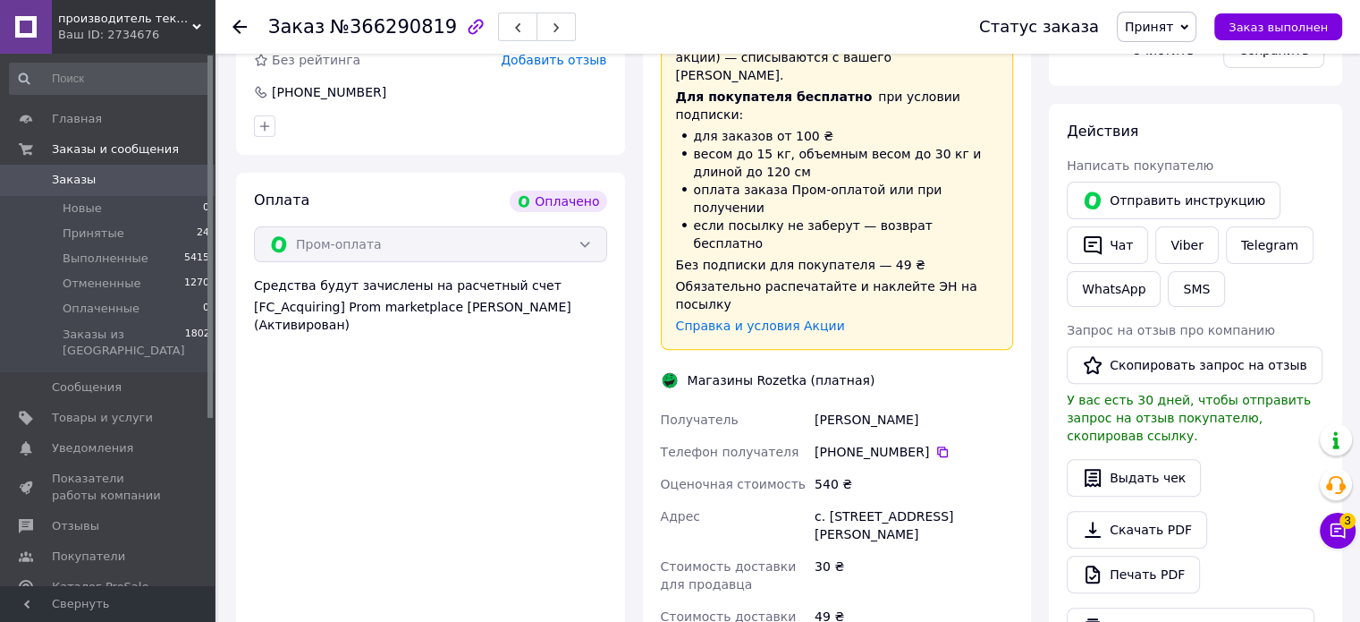
scroll to position [626, 0]
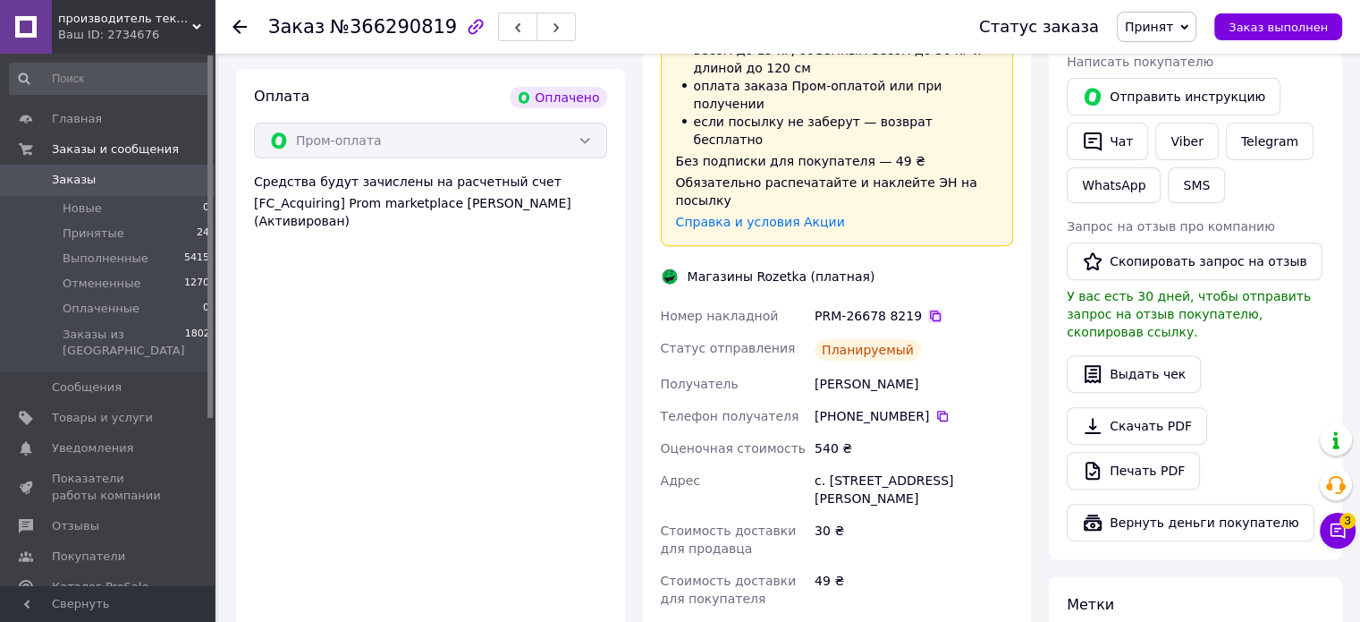
click at [930, 310] on icon at bounding box center [935, 315] width 11 height 11
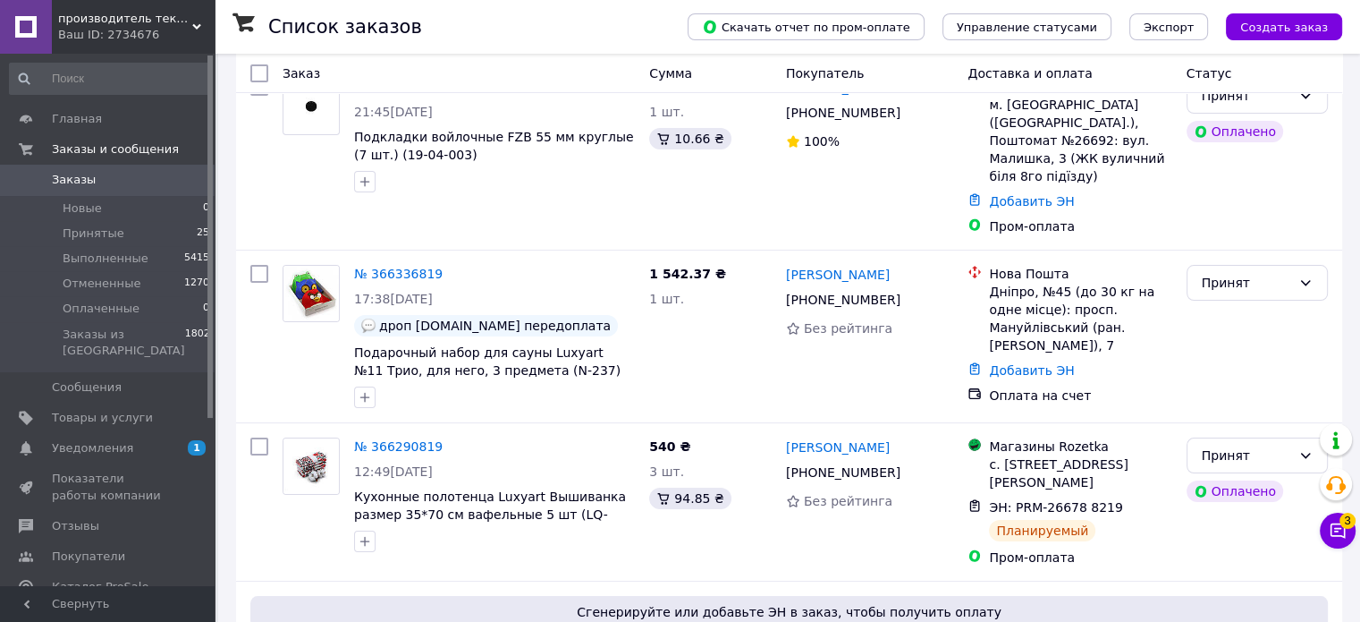
scroll to position [179, 0]
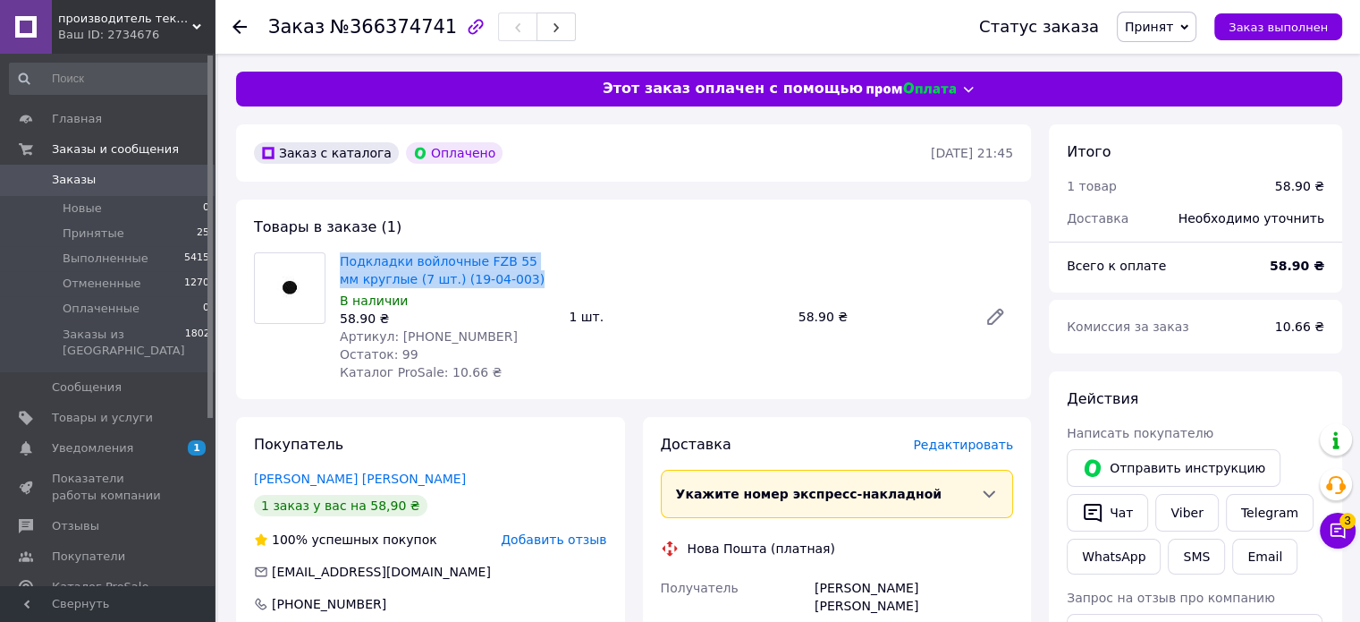
drag, startPoint x: 496, startPoint y: 275, endPoint x: 339, endPoint y: 333, distance: 167.8
click at [335, 264] on div "Подкладки войлочные FZB 55 мм круглые (7 шт.) (19-04-003) В наличии 58.90 ₴ Арт…" at bounding box center [447, 317] width 229 height 136
copy link "Подкладки войлочные FZB 55 мм круглые (7 шт.) (19-04-003)"
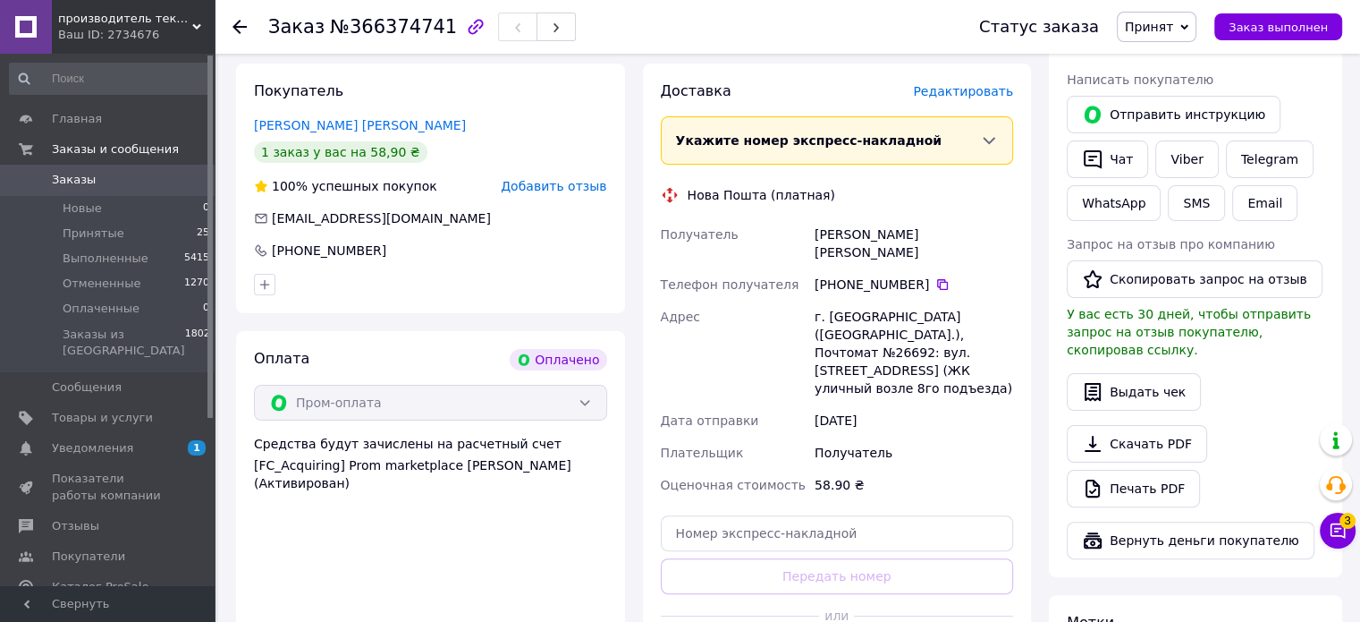
scroll to position [358, 0]
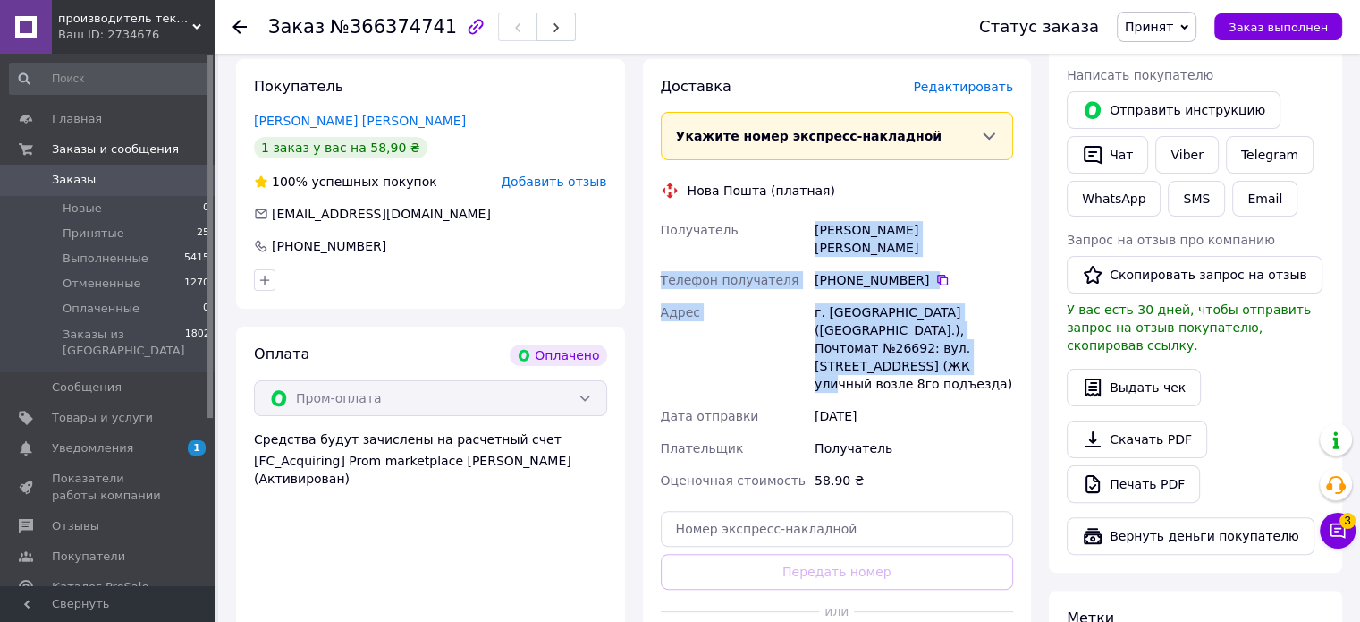
drag, startPoint x: 813, startPoint y: 226, endPoint x: 995, endPoint y: 368, distance: 231.3
click at [992, 335] on div "Получатель [PERSON_NAME] [PERSON_NAME] Телефон получателя [PHONE_NUMBER]   [GEO…" at bounding box center [837, 355] width 360 height 283
copy div "[PERSON_NAME] [PERSON_NAME] Телефон получателя [PHONE_NUMBER]   Адрес [STREET_A…"
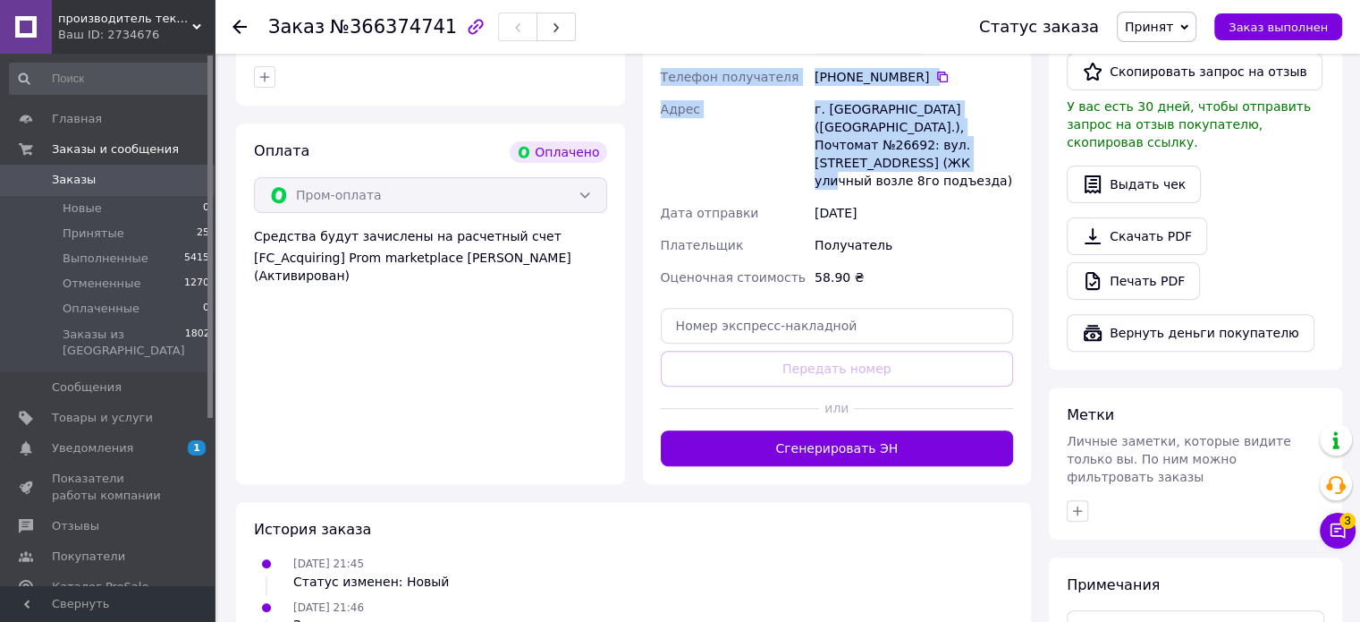
scroll to position [534, 0]
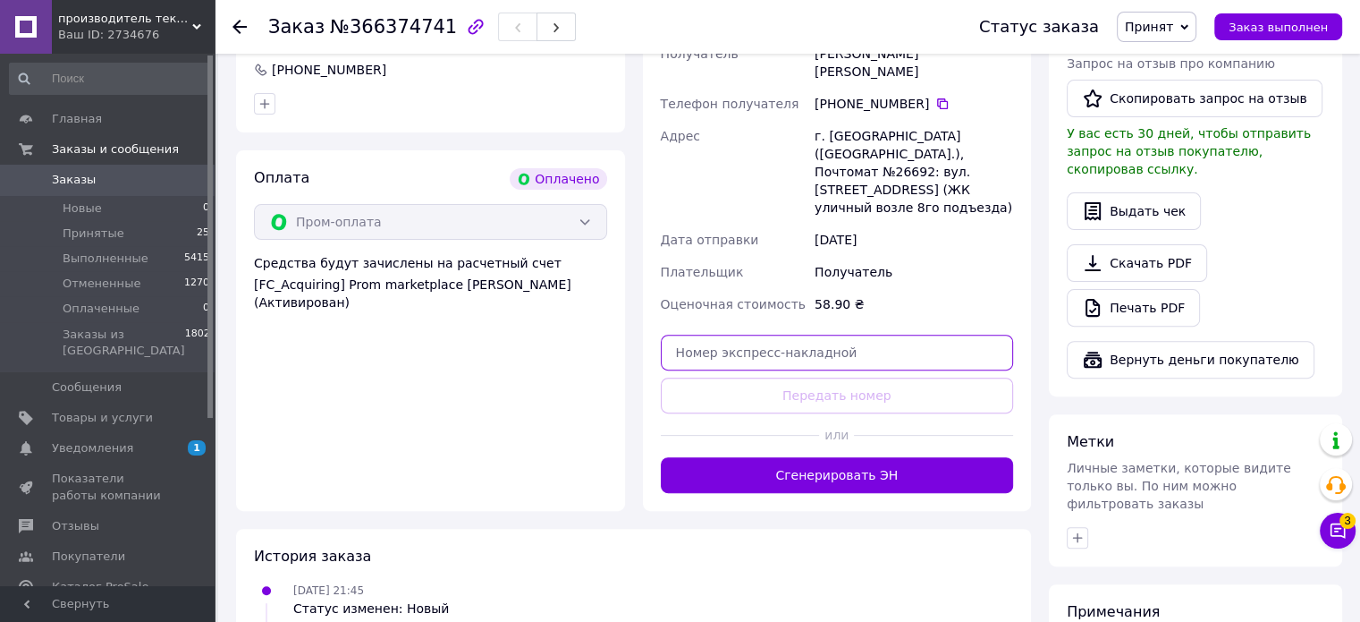
drag, startPoint x: 791, startPoint y: 306, endPoint x: 804, endPoint y: 327, distance: 25.3
click at [791, 335] on input "text" at bounding box center [837, 353] width 353 height 36
paste input "20451269284485"
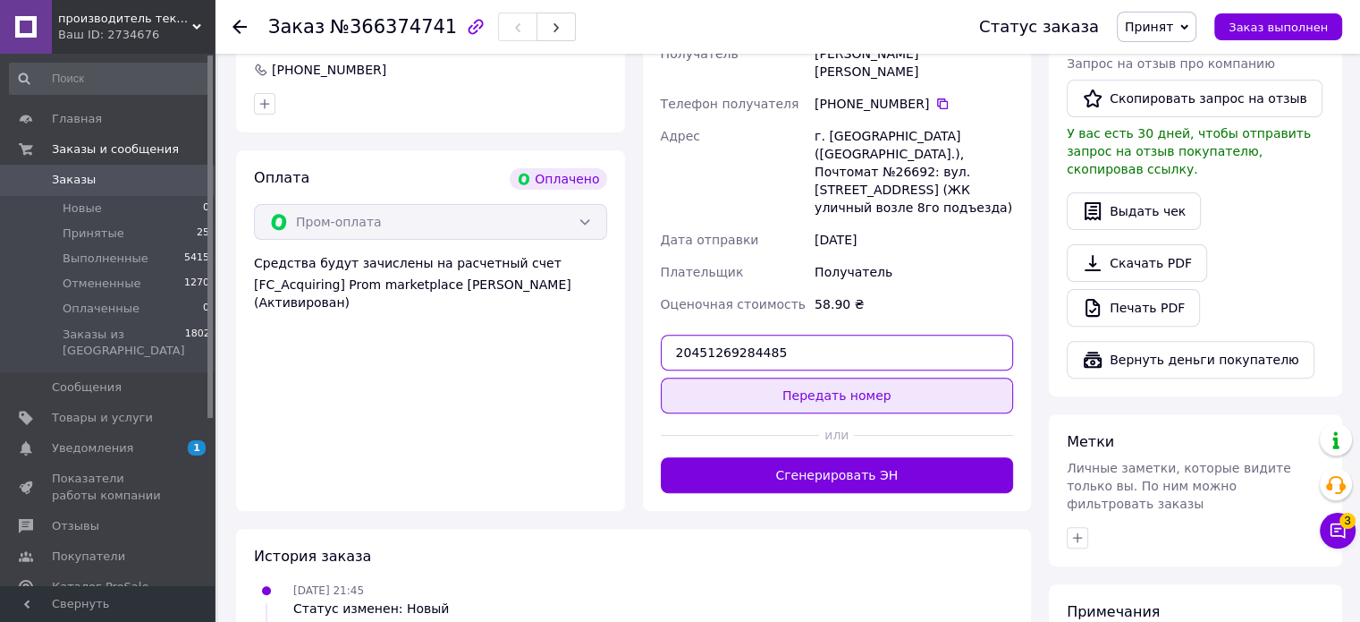
type input "20451269284485"
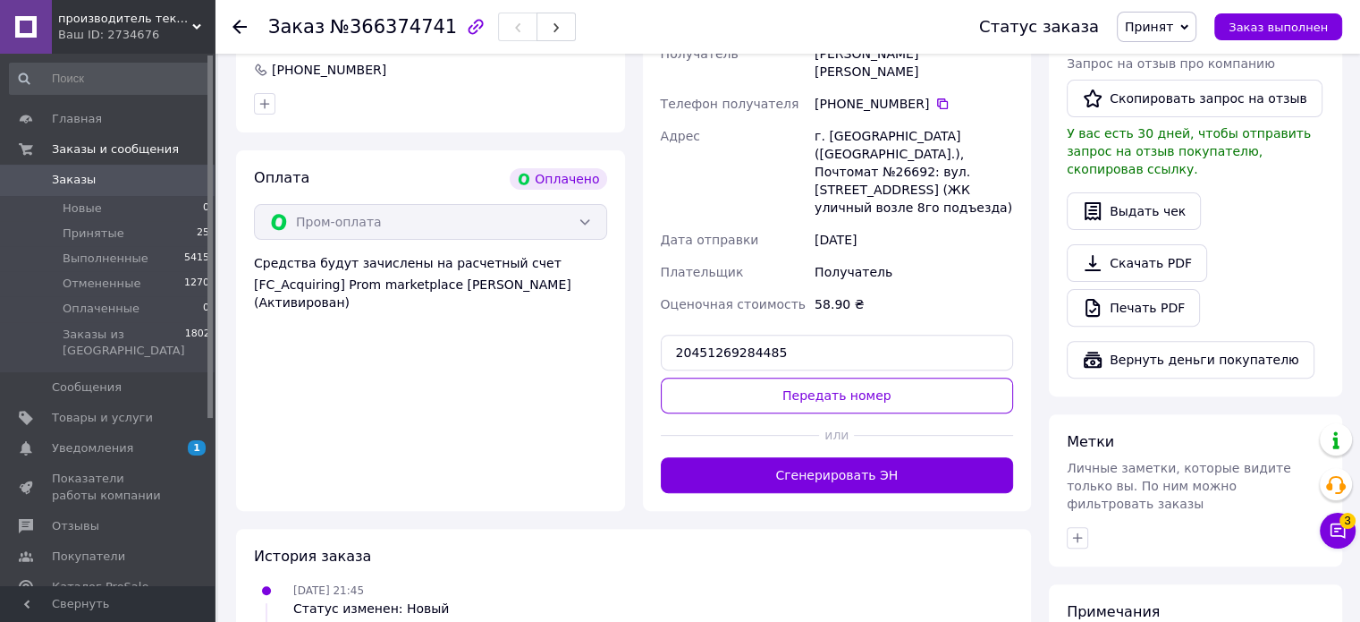
drag, startPoint x: 810, startPoint y: 339, endPoint x: 781, endPoint y: 367, distance: 40.5
click at [810, 377] on button "Передать номер" at bounding box center [837, 395] width 353 height 36
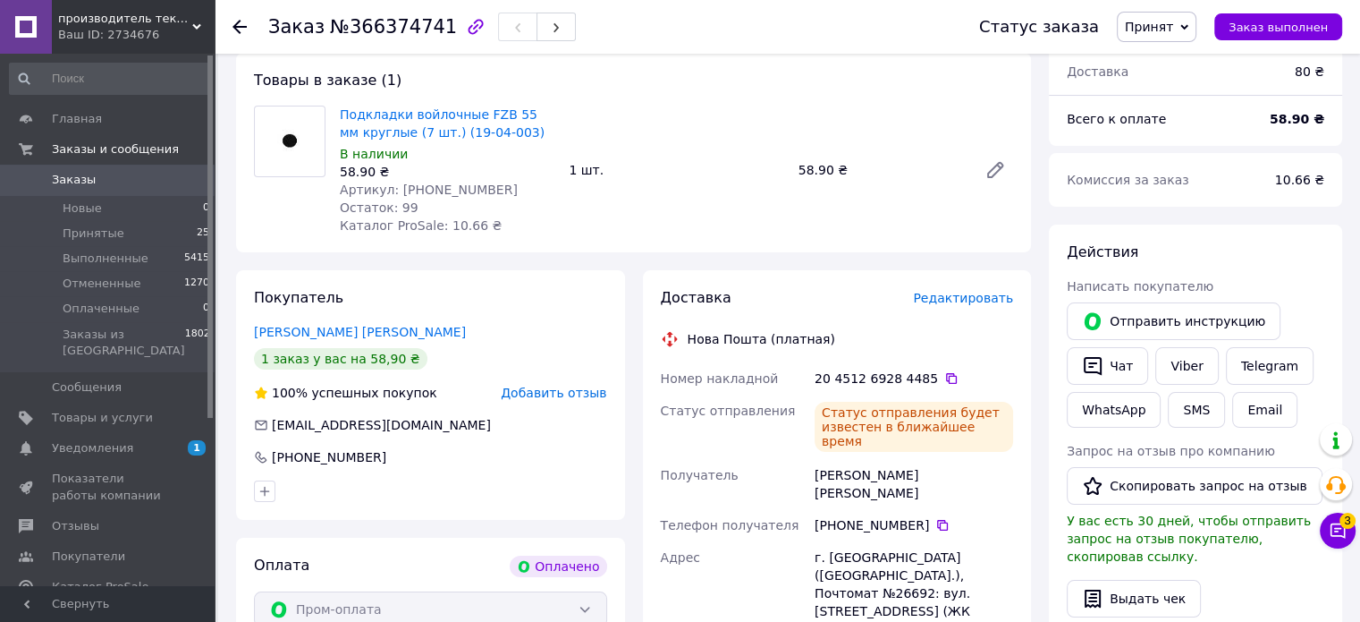
scroll to position [0, 0]
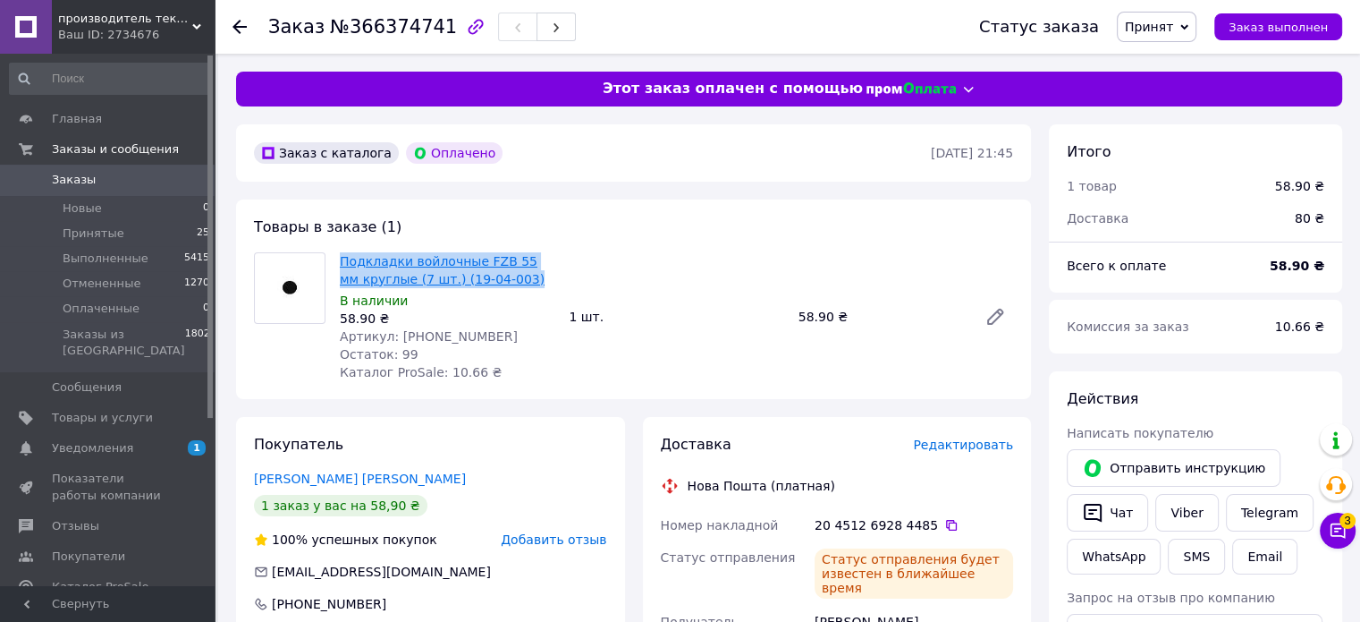
drag, startPoint x: 511, startPoint y: 277, endPoint x: 342, endPoint y: 265, distance: 169.5
click at [342, 265] on span "Подкладки войлочные FZB 55 мм круглые (7 шт.) (19-04-003)" at bounding box center [447, 270] width 215 height 36
copy link "Подкладки войлочные FZB 55 мм круглые (7 шт.) (19-04-003)"
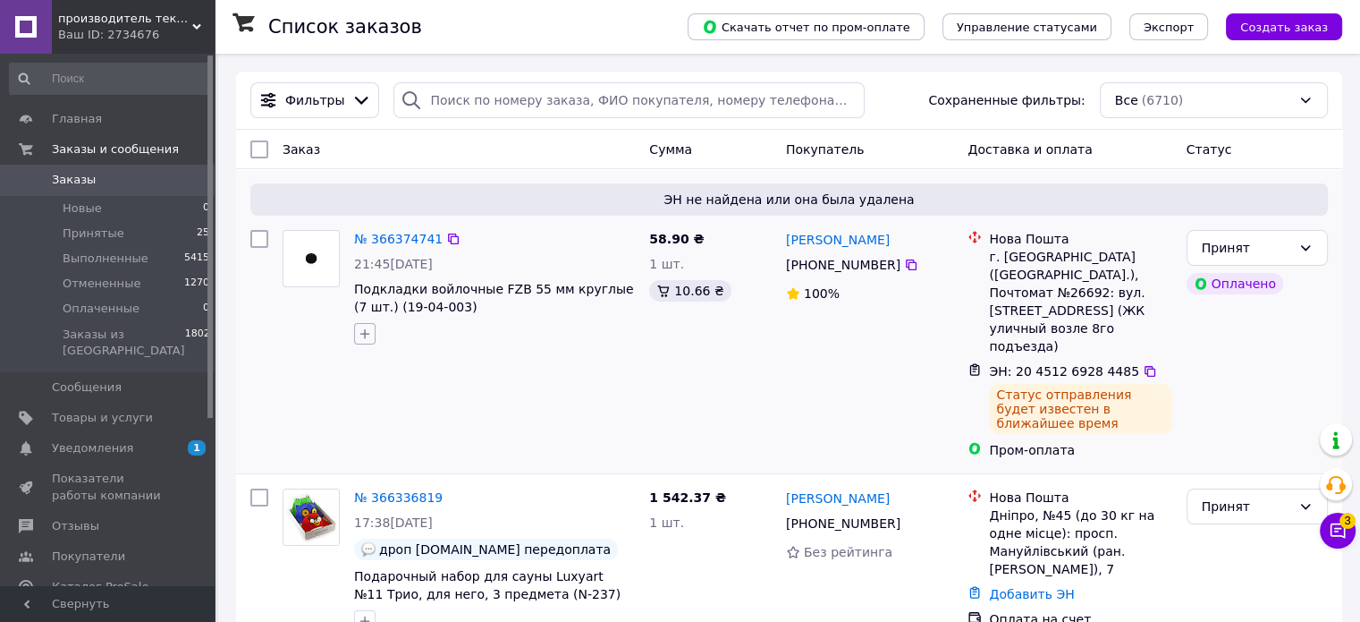
click at [365, 341] on icon "button" at bounding box center [365, 333] width 14 height 14
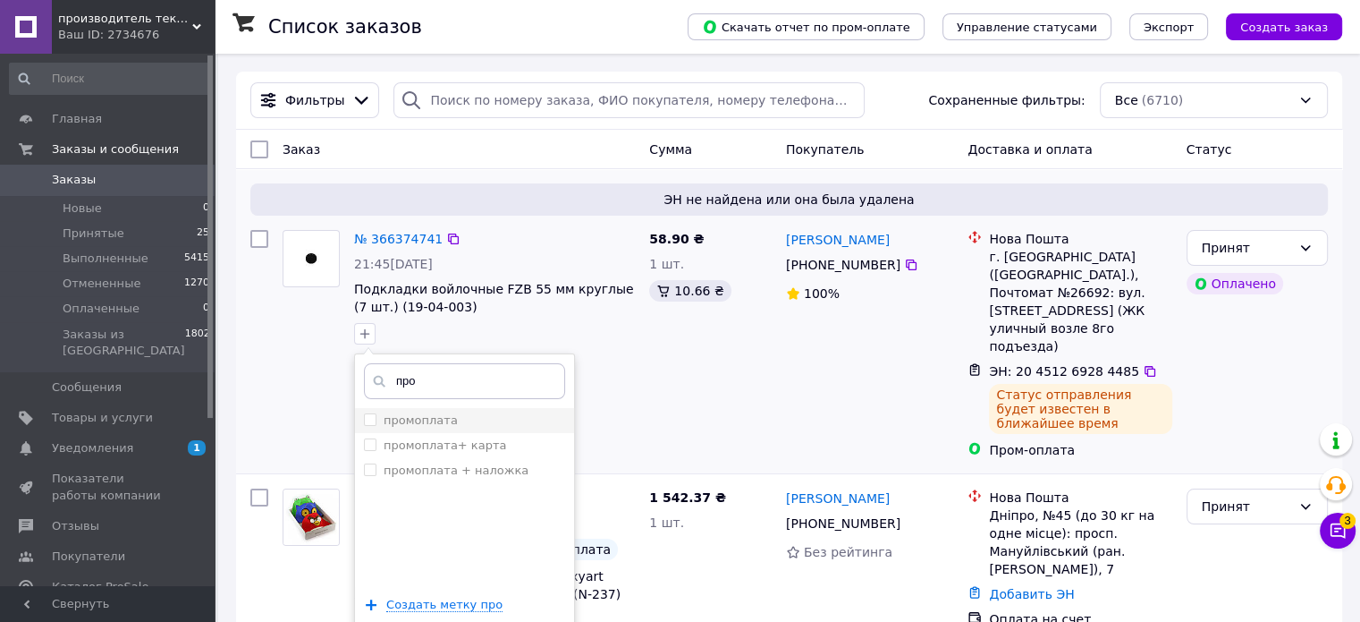
type input "про"
click at [431, 421] on label "промоплата" at bounding box center [421, 419] width 74 height 13
checkbox input "true"
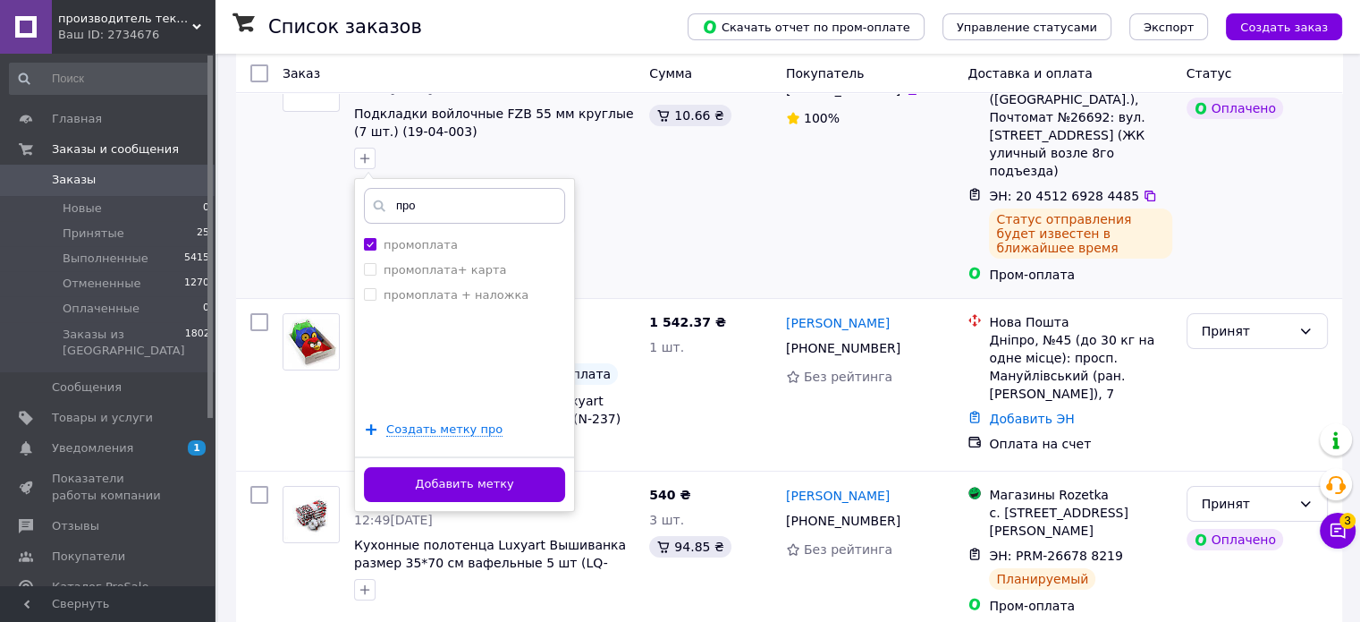
scroll to position [179, 0]
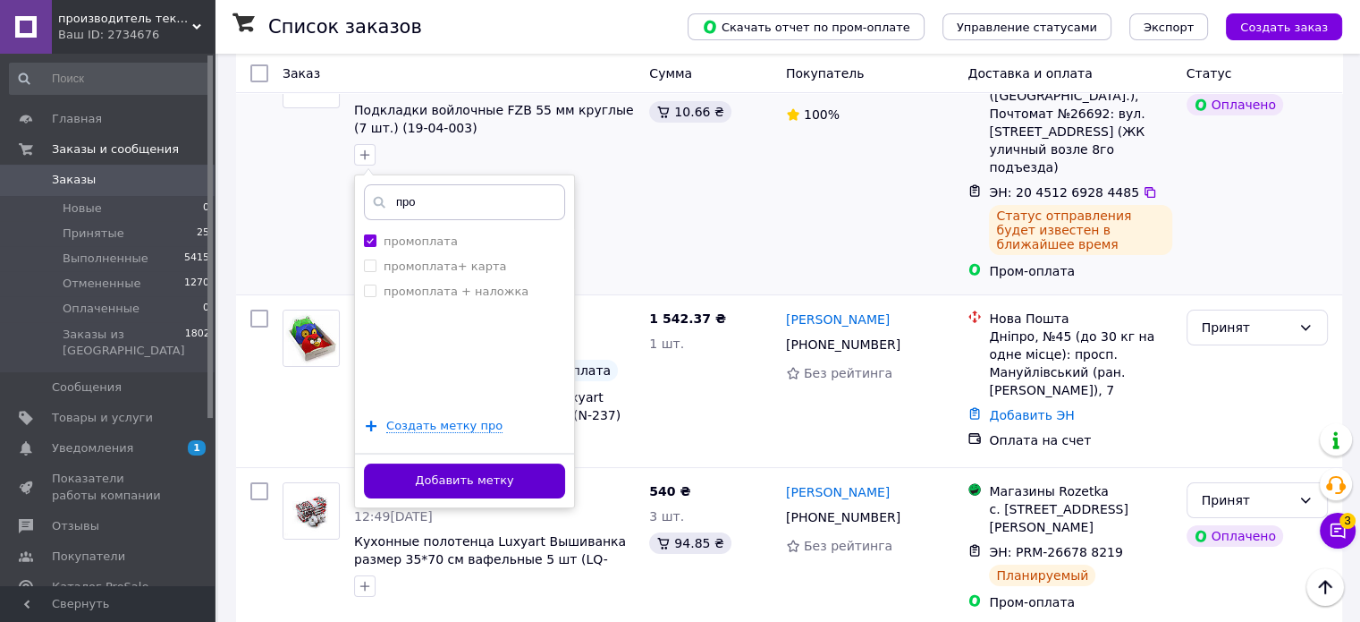
click at [494, 488] on button "Добавить метку" at bounding box center [464, 480] width 201 height 35
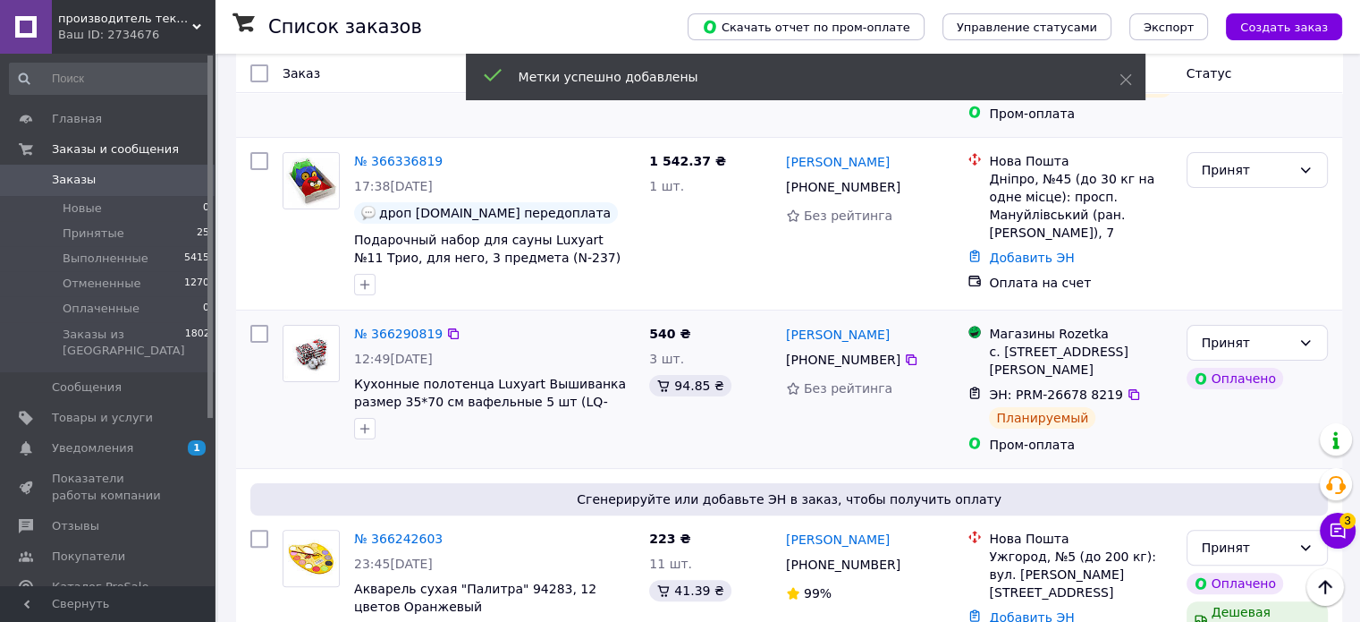
scroll to position [358, 0]
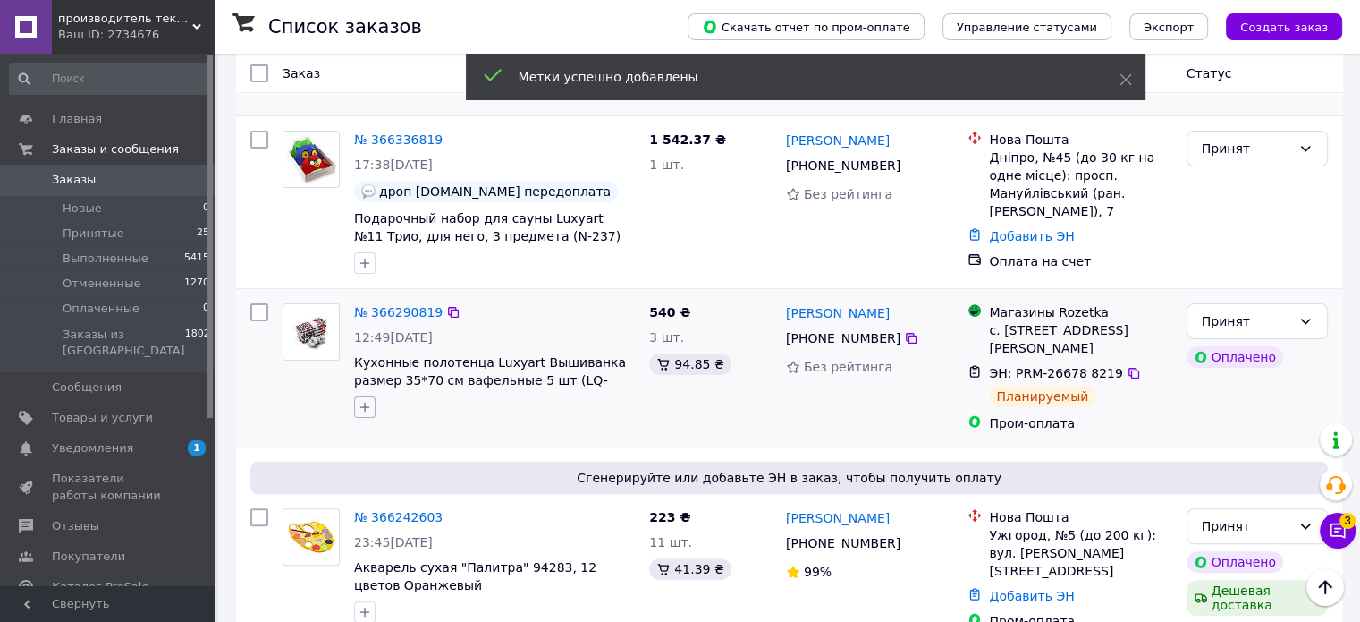
click at [361, 400] on icon "button" at bounding box center [365, 407] width 14 height 14
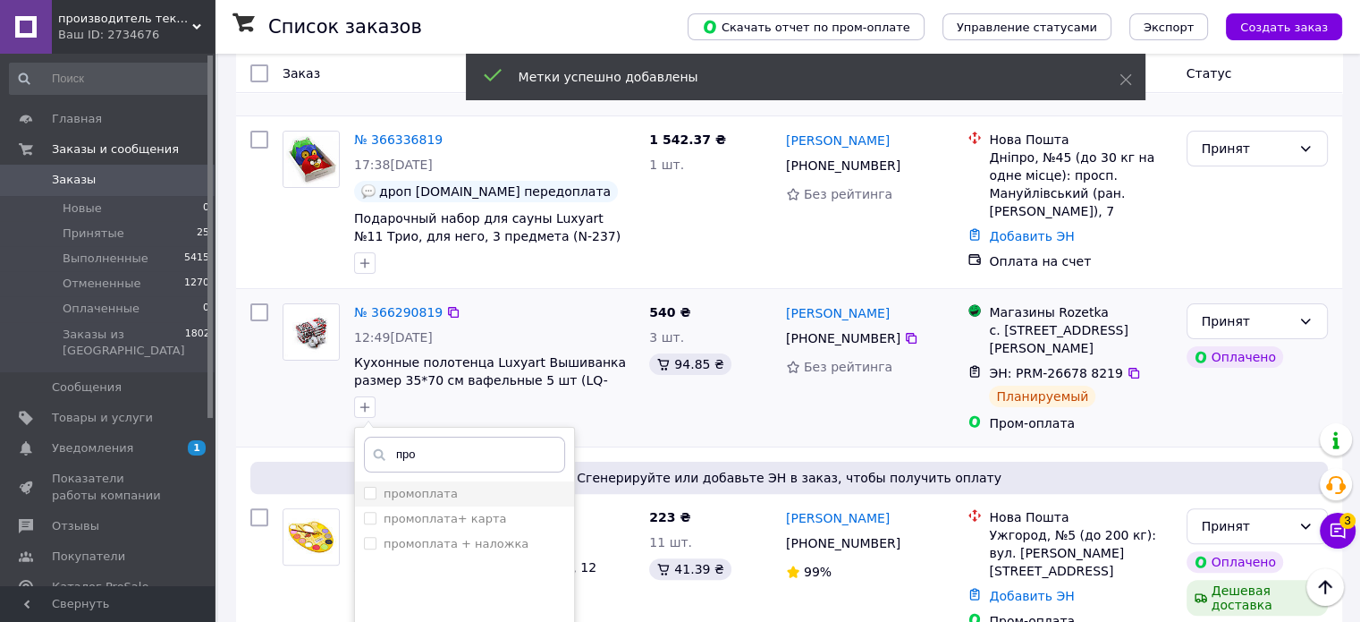
type input "про"
drag, startPoint x: 427, startPoint y: 466, endPoint x: 555, endPoint y: 396, distance: 146.5
click at [428, 487] on label "промоплата" at bounding box center [421, 493] width 74 height 13
checkbox input "true"
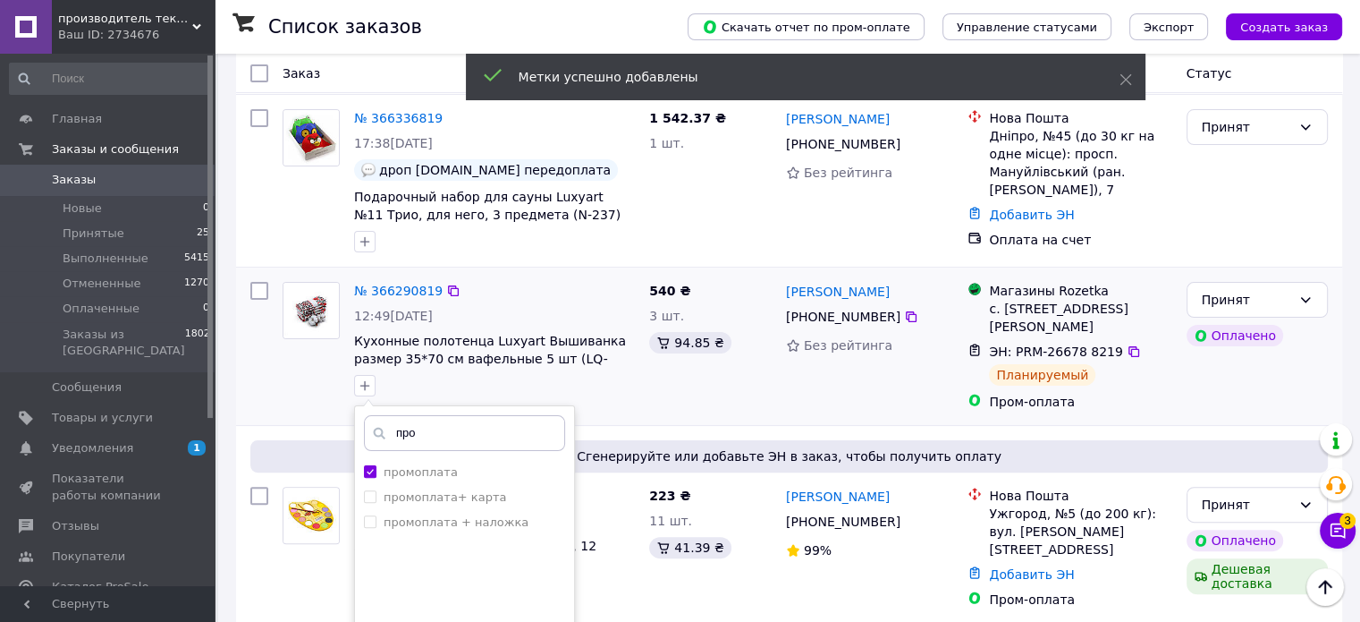
scroll to position [537, 0]
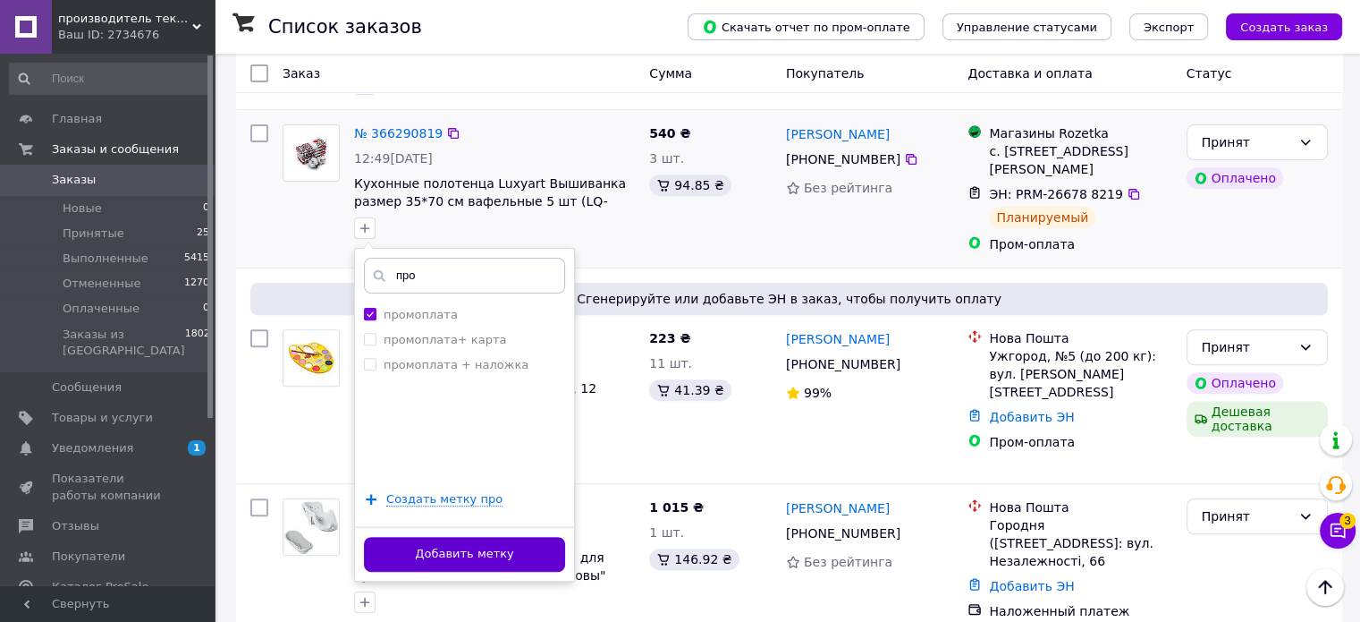
drag, startPoint x: 495, startPoint y: 521, endPoint x: 451, endPoint y: 427, distance: 104.4
click at [495, 537] on button "Добавить метку" at bounding box center [464, 554] width 201 height 35
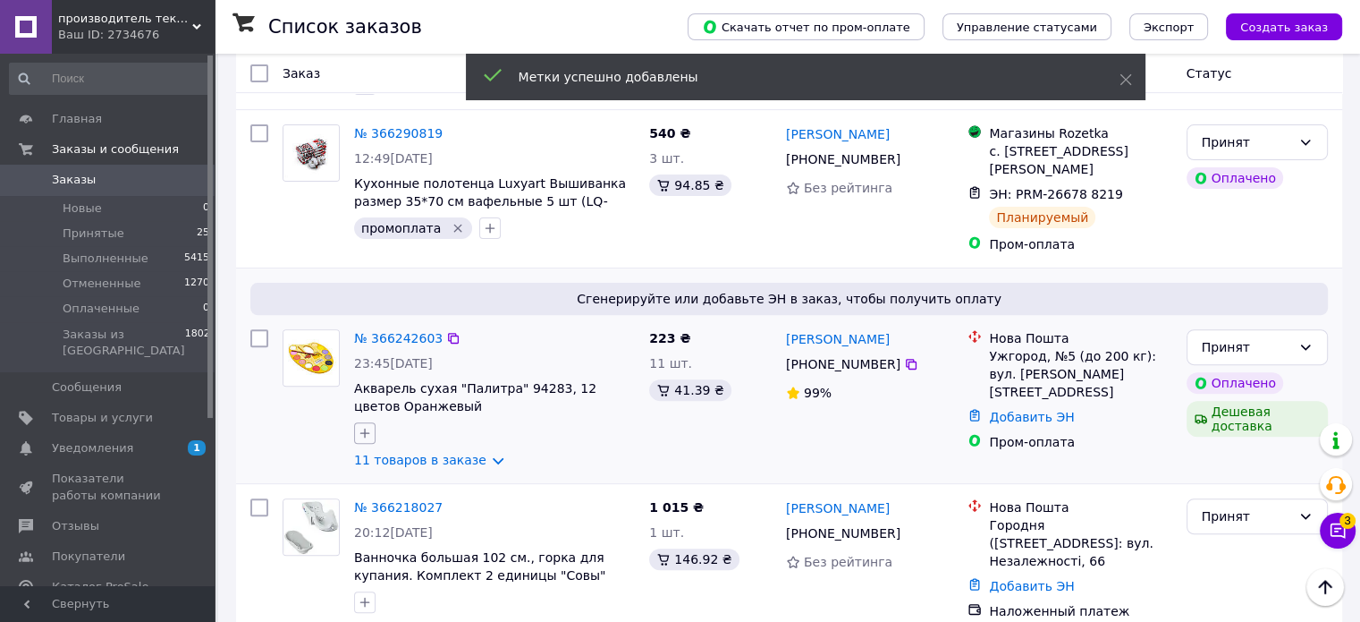
click at [365, 426] on icon "button" at bounding box center [365, 433] width 14 height 14
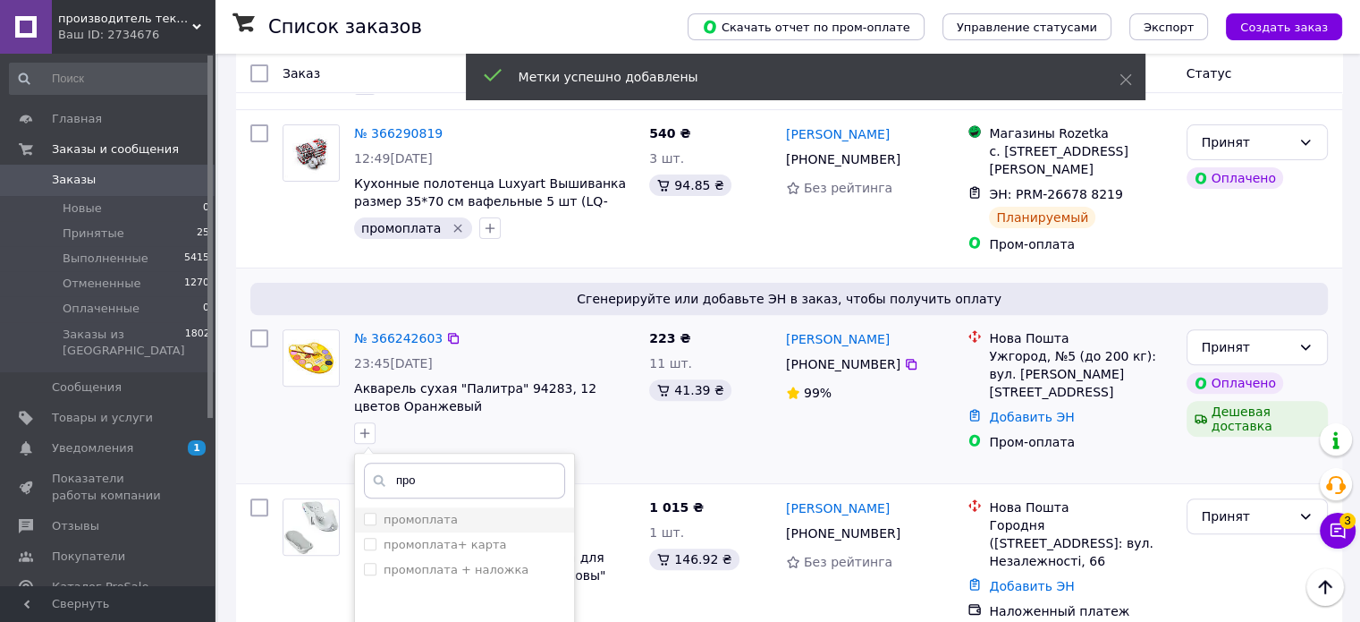
type input "про"
click at [445, 512] on label "промоплата" at bounding box center [421, 518] width 74 height 13
checkbox input "true"
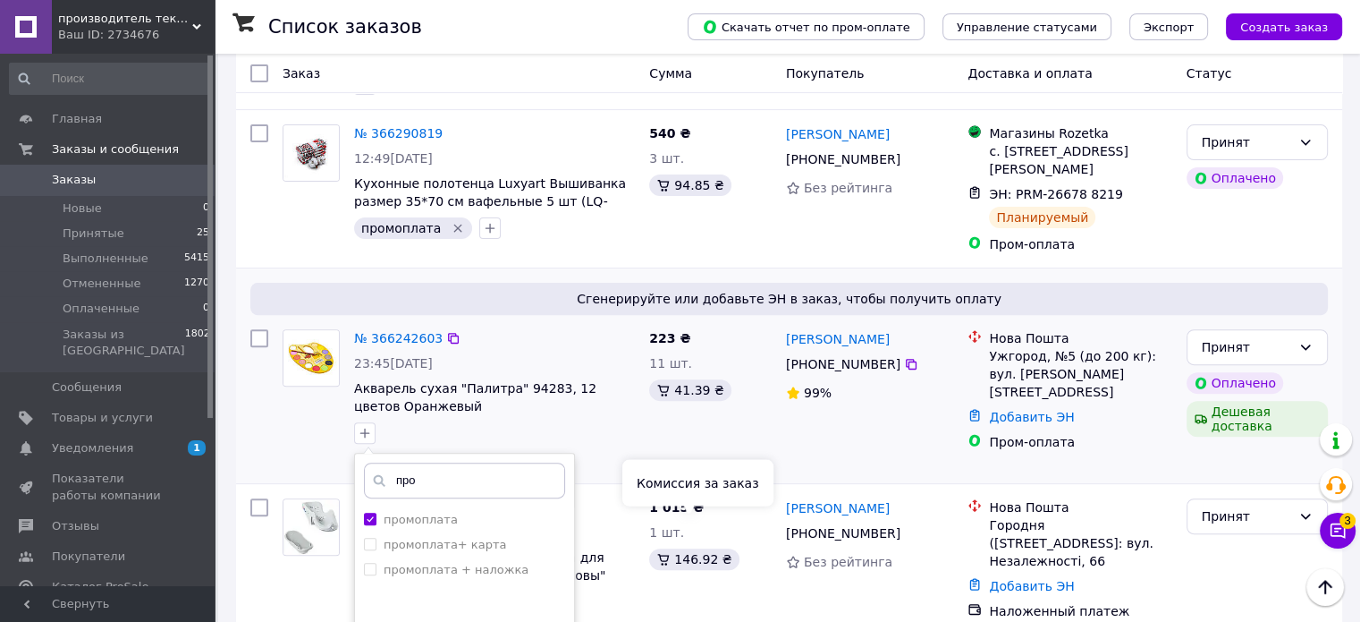
scroll to position [716, 0]
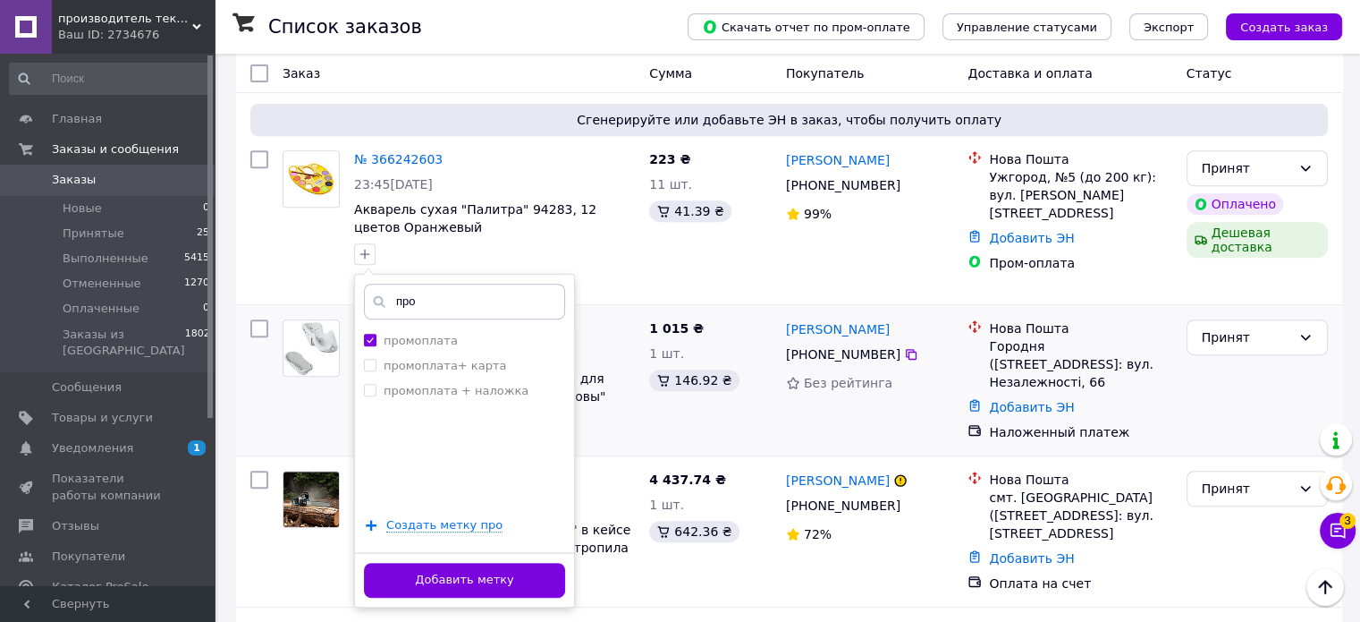
drag, startPoint x: 523, startPoint y: 545, endPoint x: 448, endPoint y: 272, distance: 283.0
click at [523, 563] on button "Добавить метку" at bounding box center [464, 580] width 201 height 35
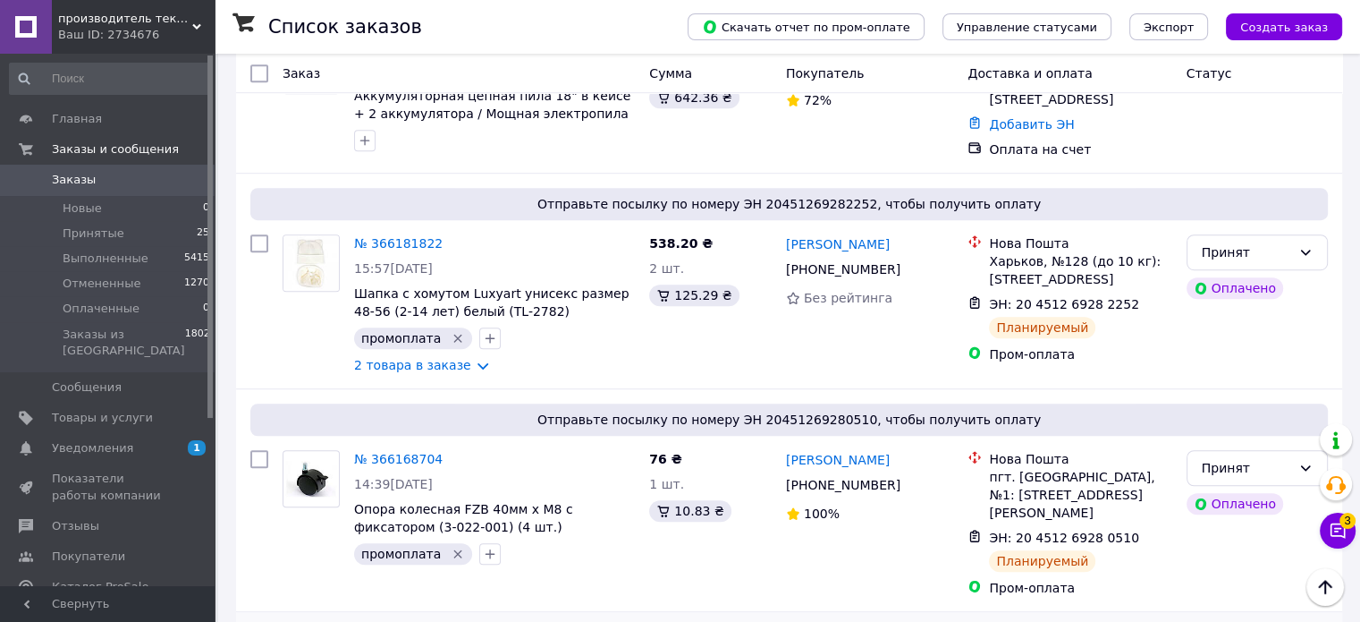
scroll to position [1073, 0]
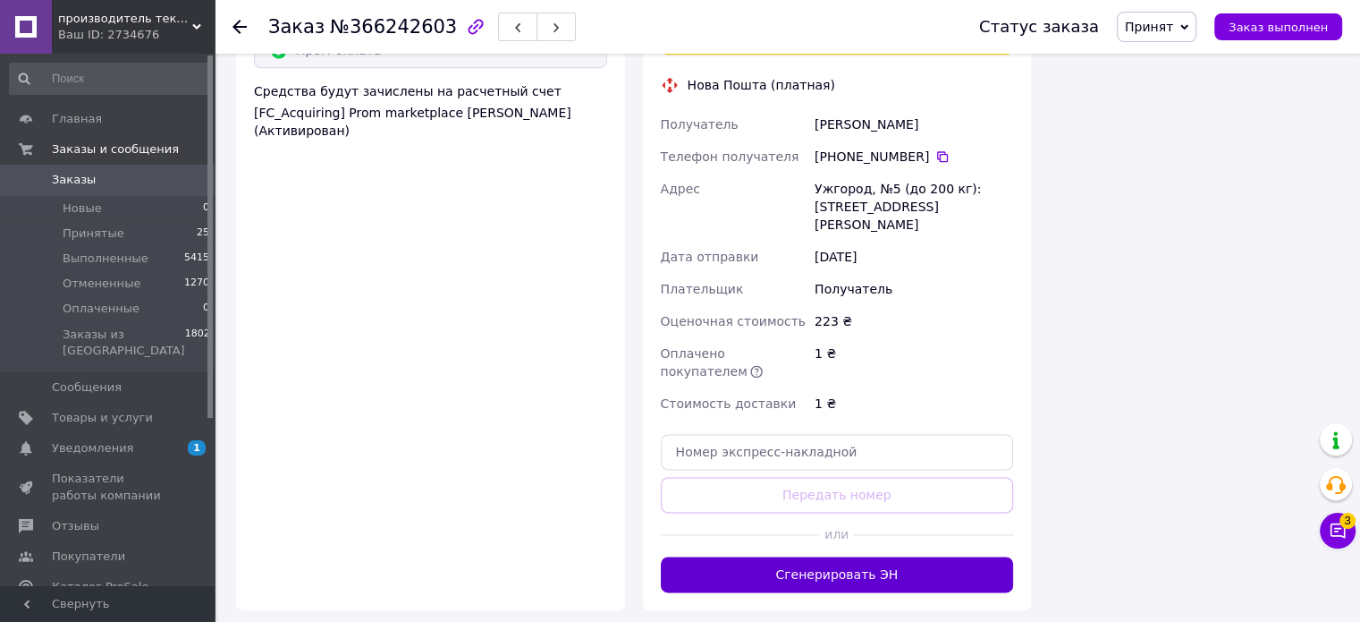
scroll to position [2415, 0]
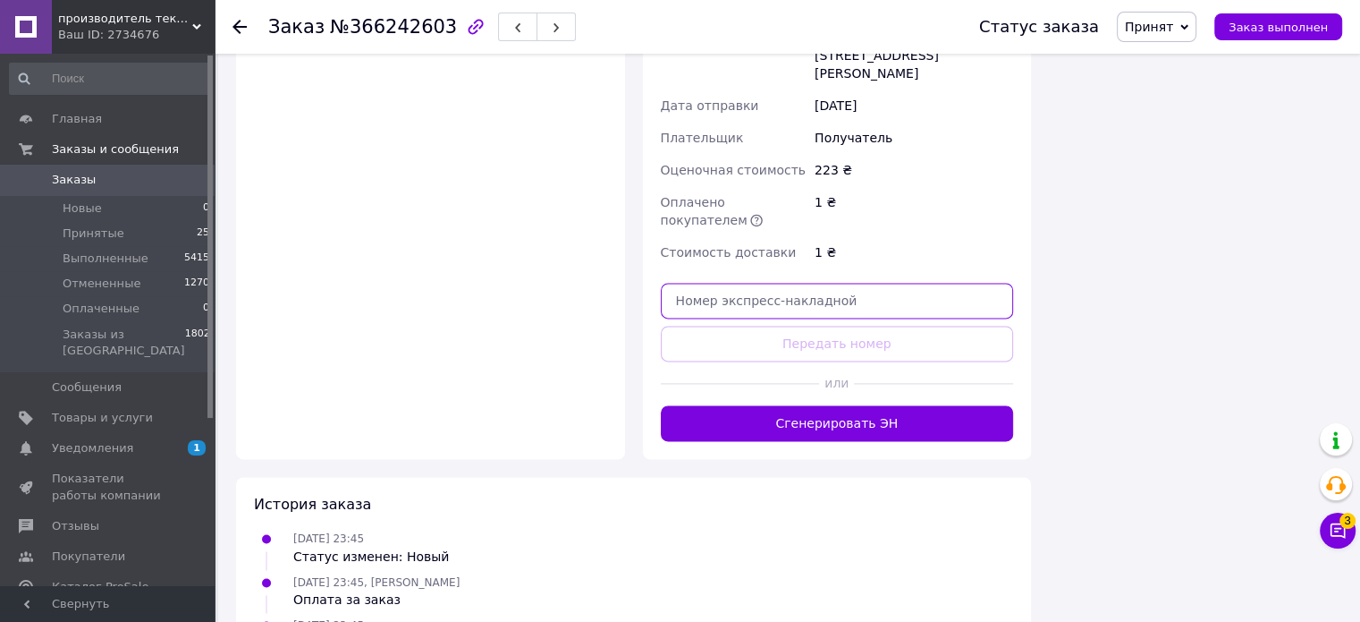
click at [806, 283] on input "text" at bounding box center [837, 301] width 353 height 36
paste input "20451269283379"
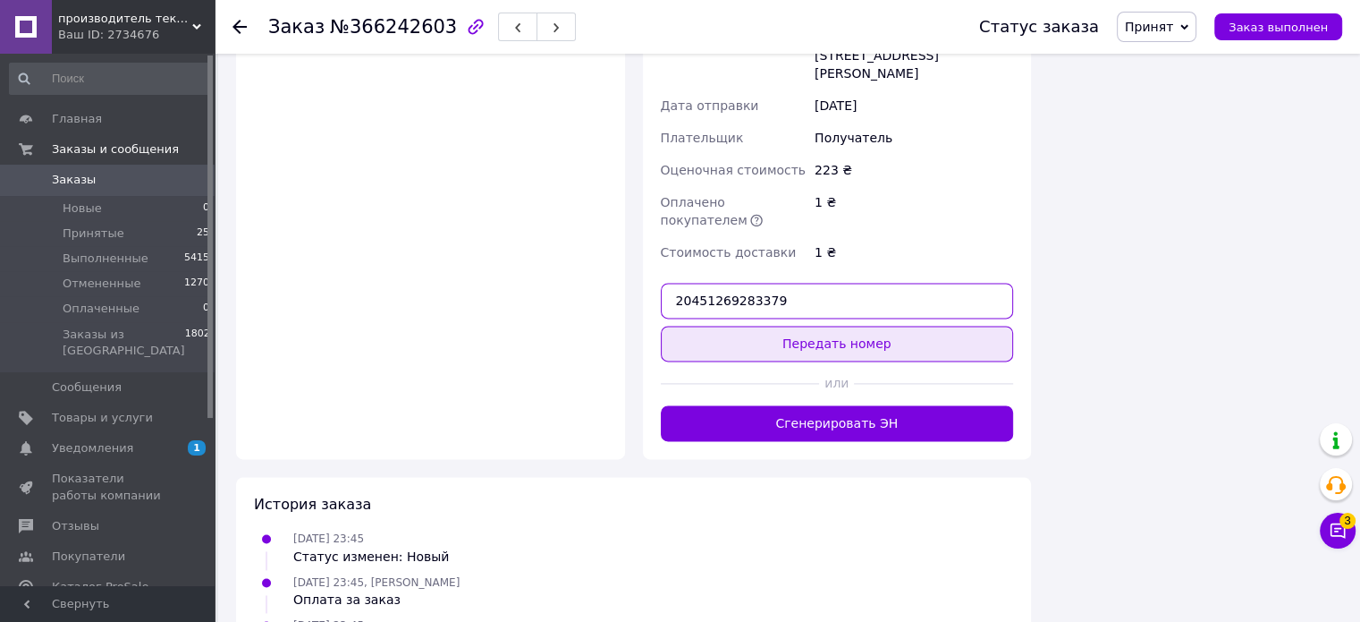
type input "20451269283379"
click at [826, 326] on button "Передать номер" at bounding box center [837, 344] width 353 height 36
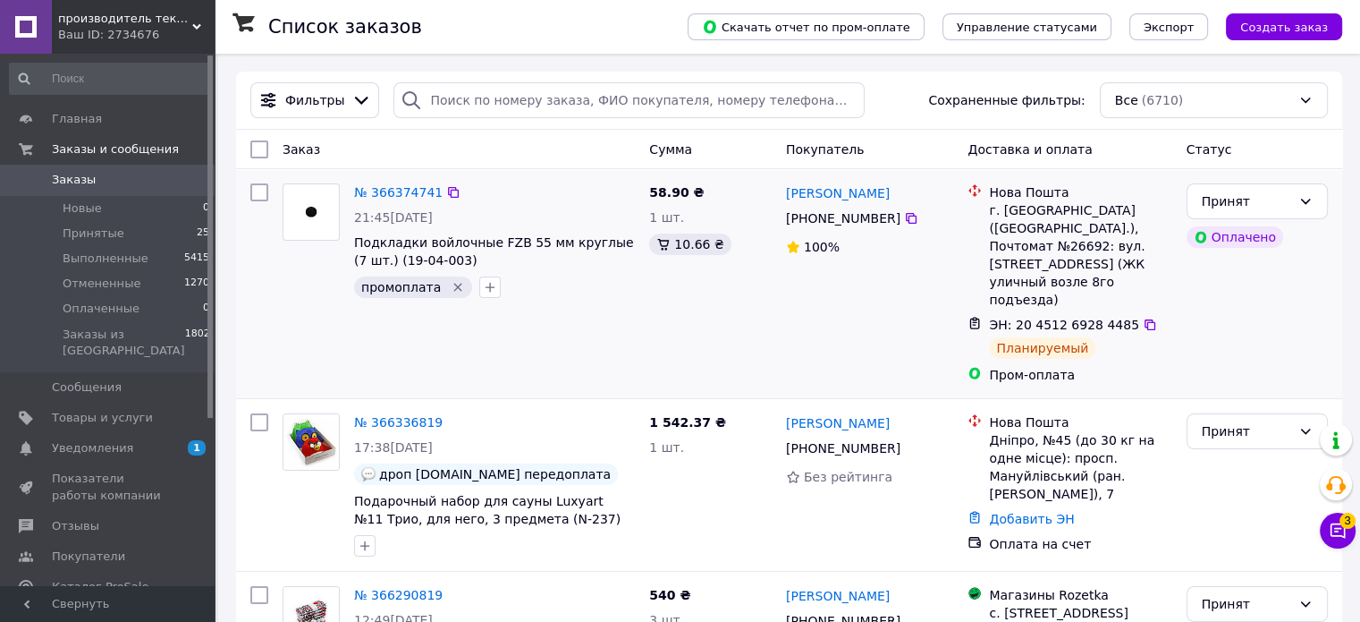
drag, startPoint x: 69, startPoint y: 232, endPoint x: 711, endPoint y: 327, distance: 649.3
click at [71, 232] on span "Принятые" at bounding box center [94, 233] width 62 height 16
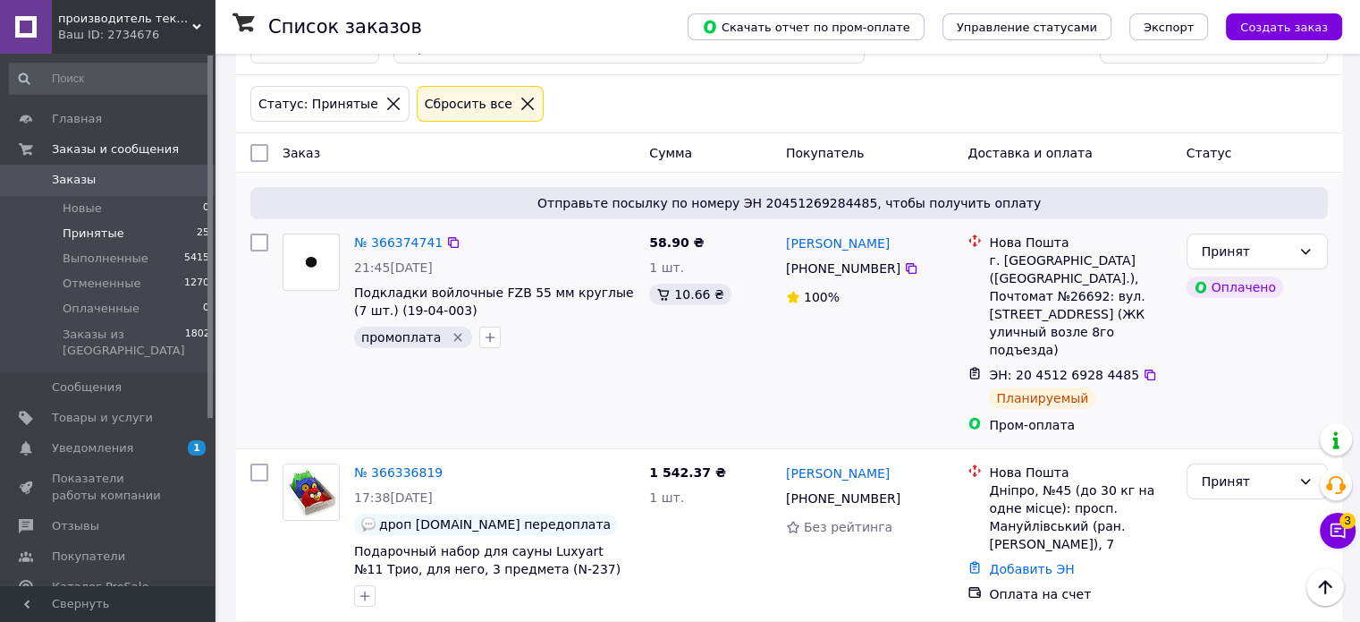
scroll to position [24, 0]
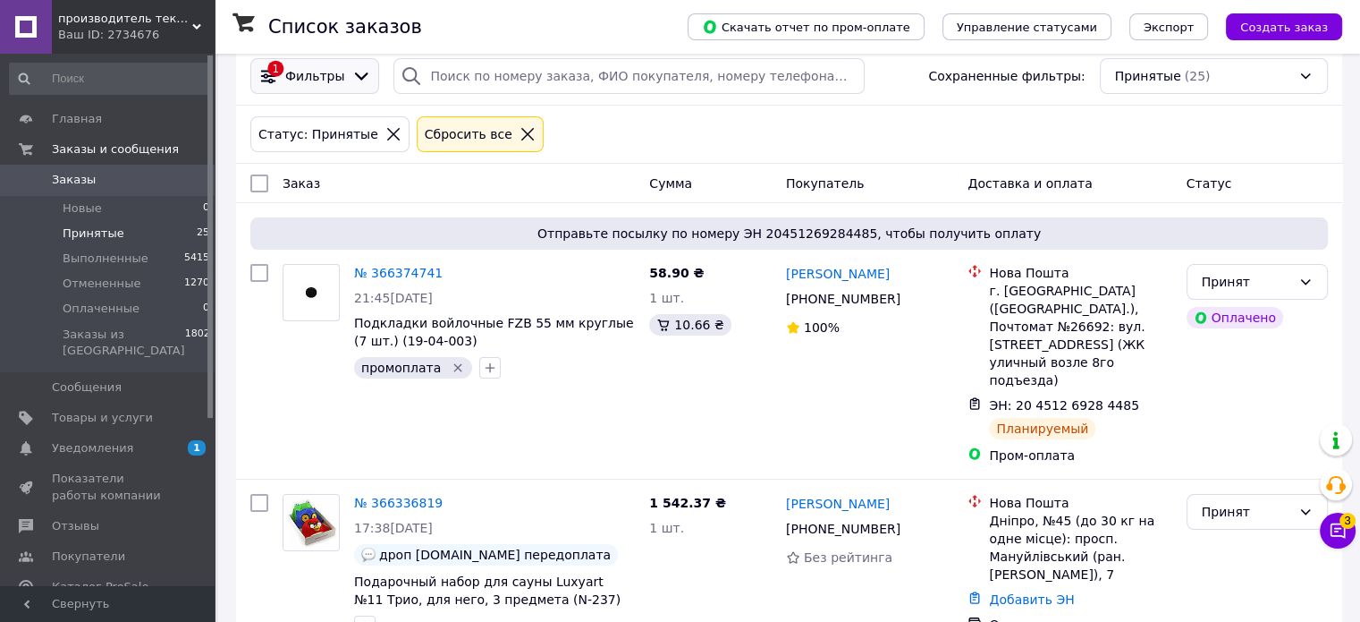
click at [355, 76] on icon at bounding box center [361, 76] width 13 height 8
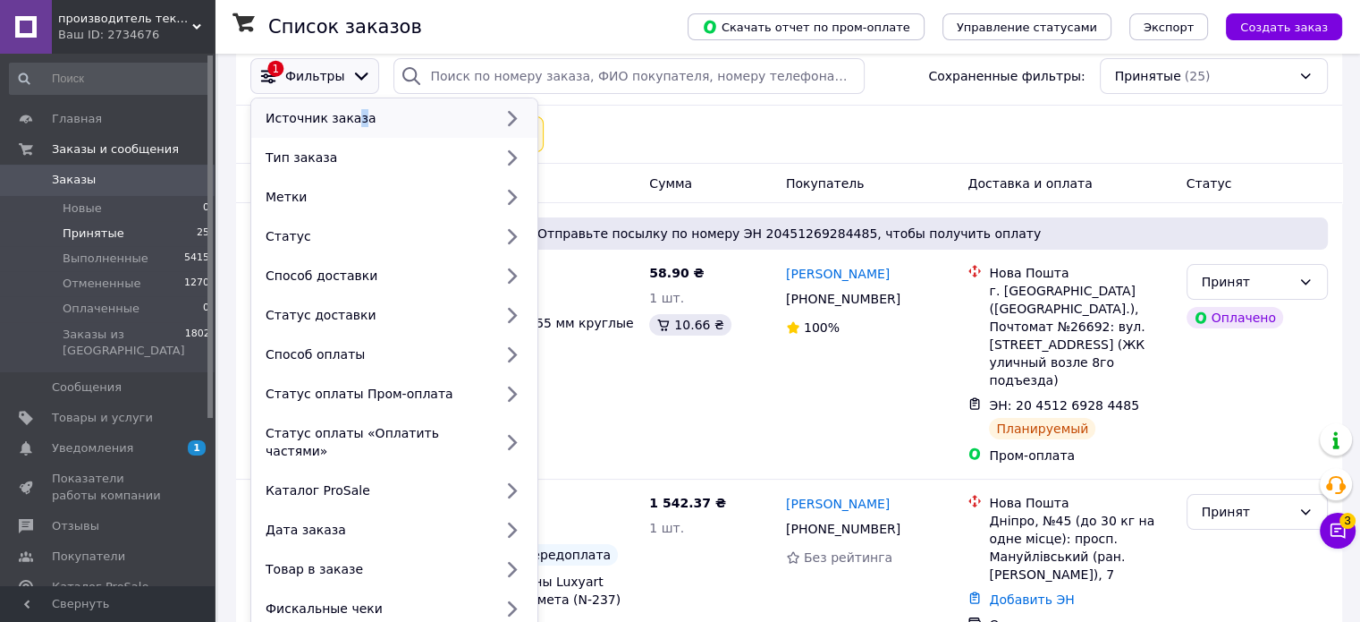
click at [352, 131] on div "Источник заказа" at bounding box center [394, 117] width 286 height 39
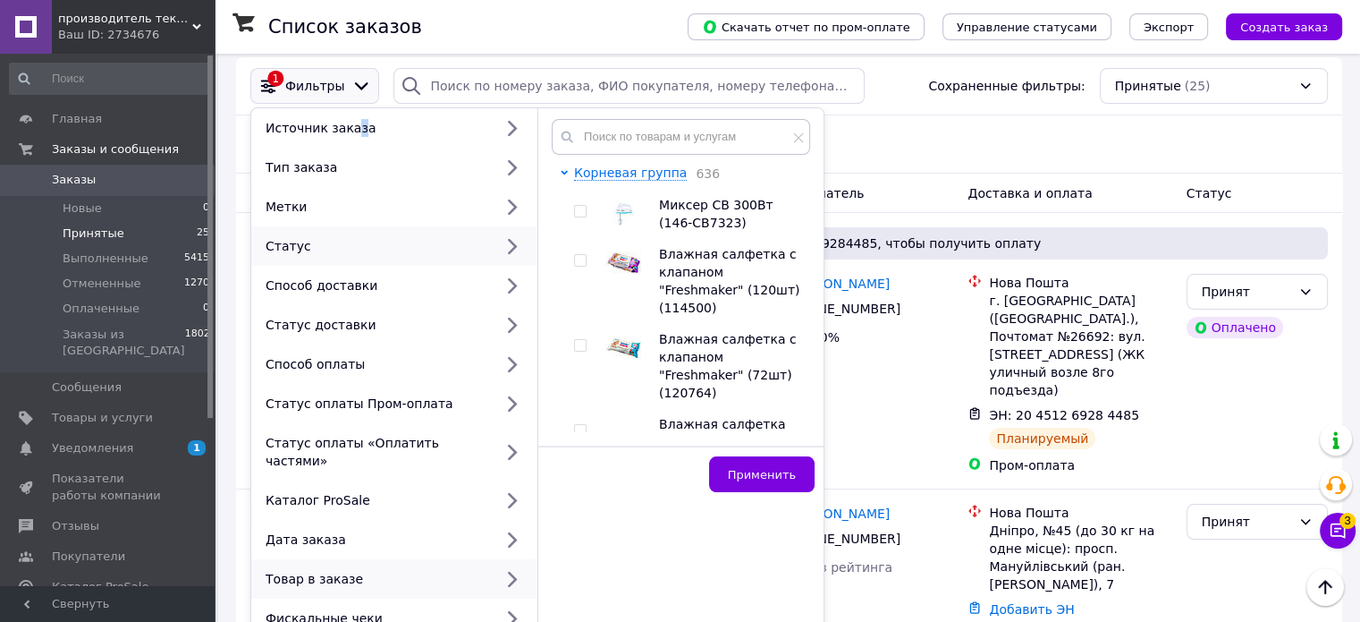
scroll to position [0, 0]
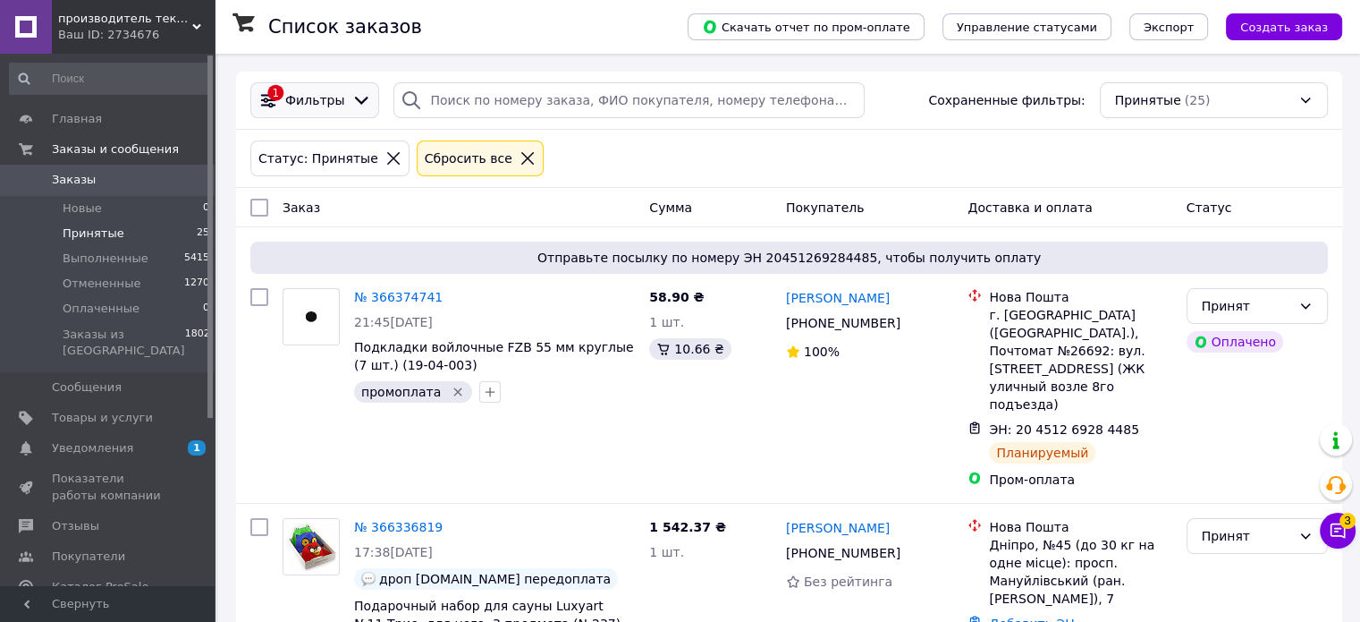
click at [356, 101] on icon at bounding box center [361, 101] width 13 height 8
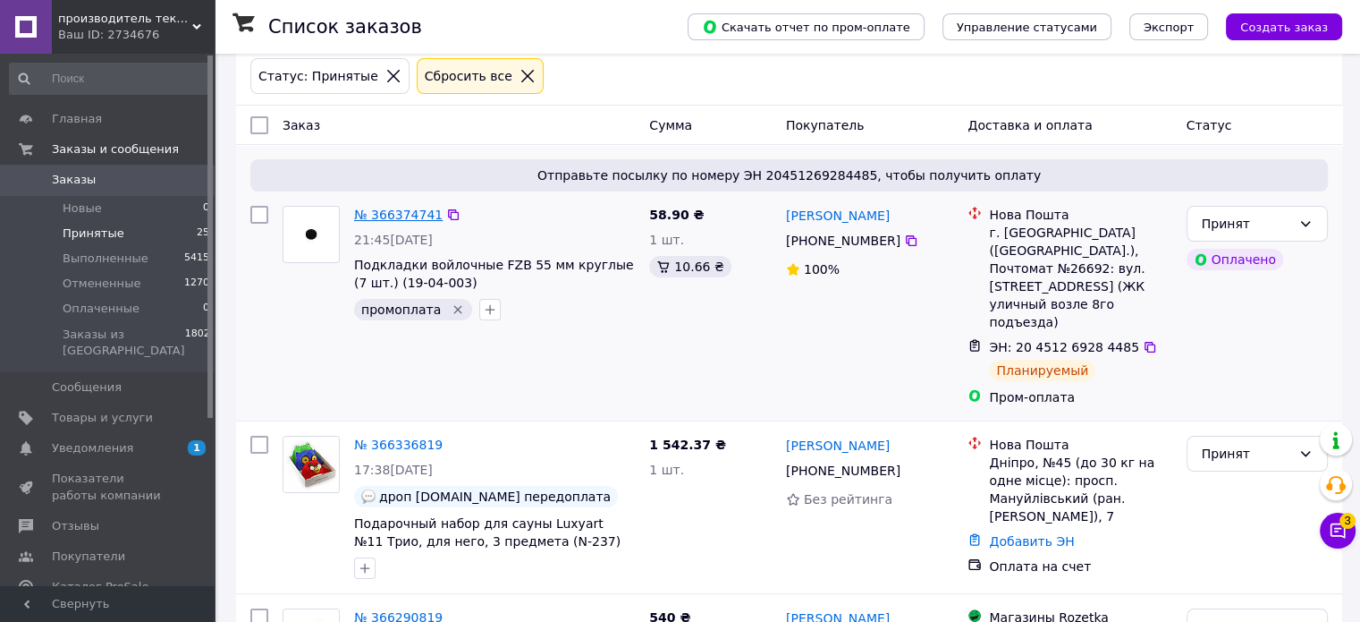
scroll to position [179, 0]
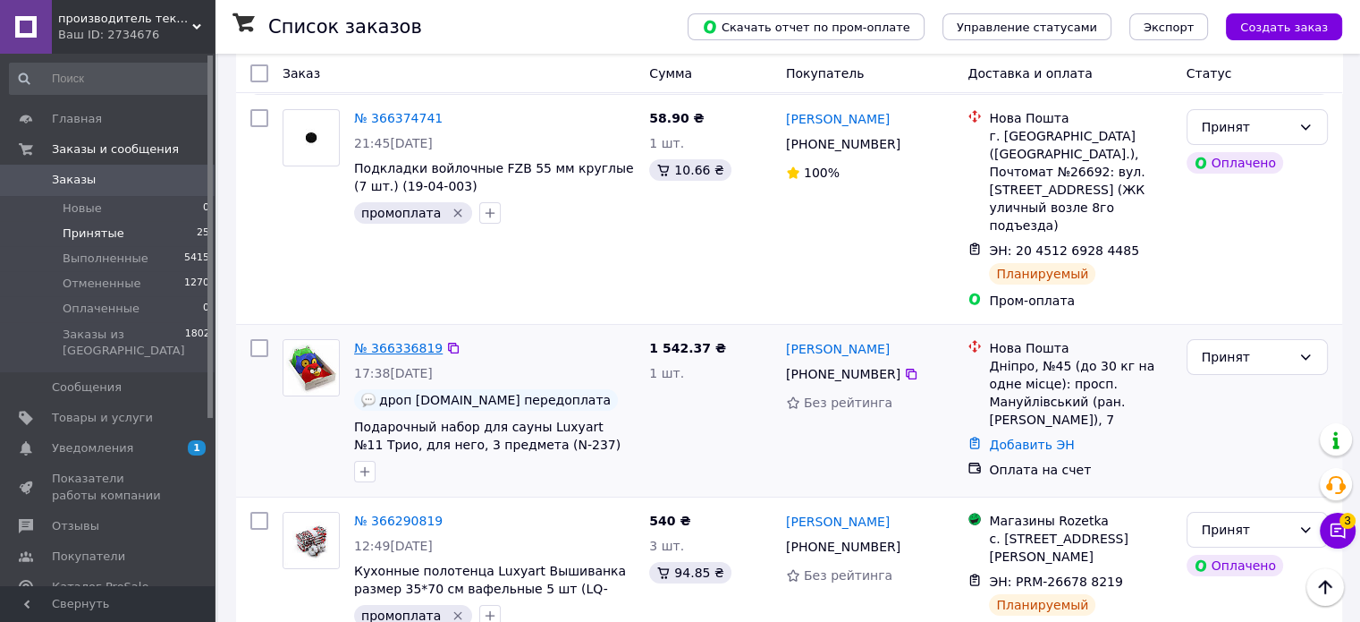
click at [383, 341] on link "№ 366336819" at bounding box center [398, 348] width 89 height 14
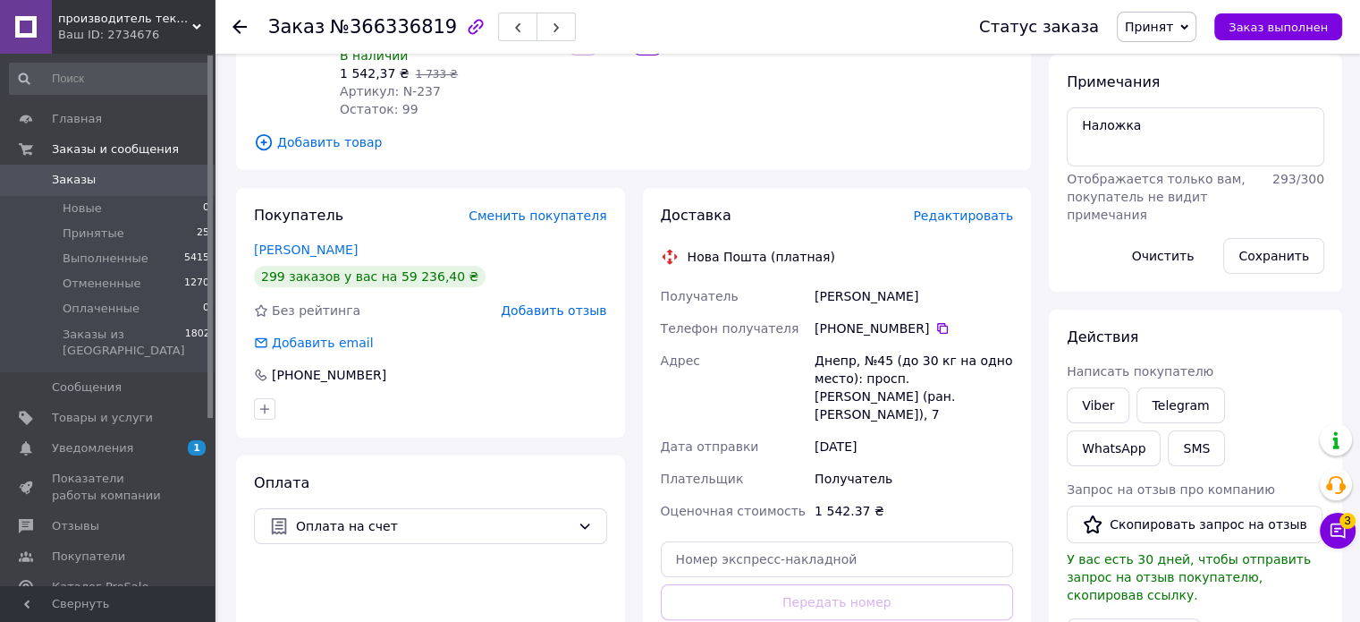
scroll to position [268, 0]
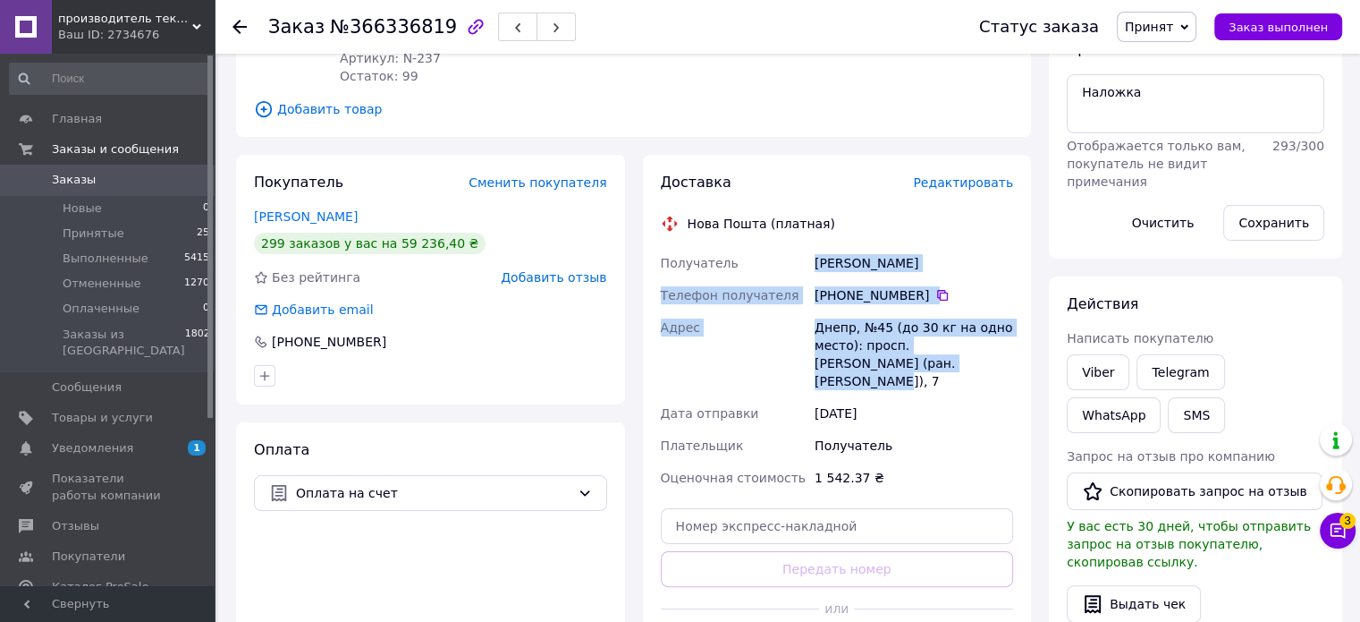
drag, startPoint x: 817, startPoint y: 261, endPoint x: 944, endPoint y: 359, distance: 160.8
click at [944, 359] on div "Получатель [PERSON_NAME] Телефон получателя [PHONE_NUMBER]   Адрес Днепр, №45 (…" at bounding box center [837, 370] width 360 height 247
copy div "[PERSON_NAME] Телефон получателя [PHONE_NUMBER]   Адрес Днепр, №45 (до 30 кг на…"
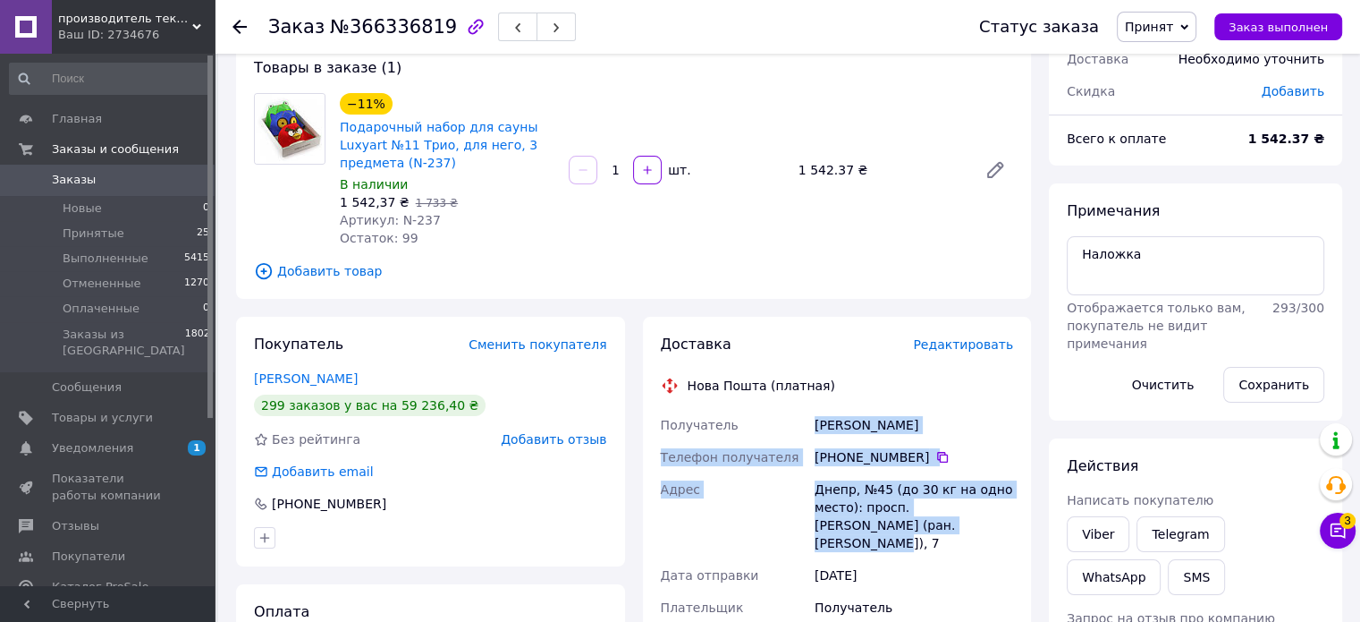
scroll to position [0, 0]
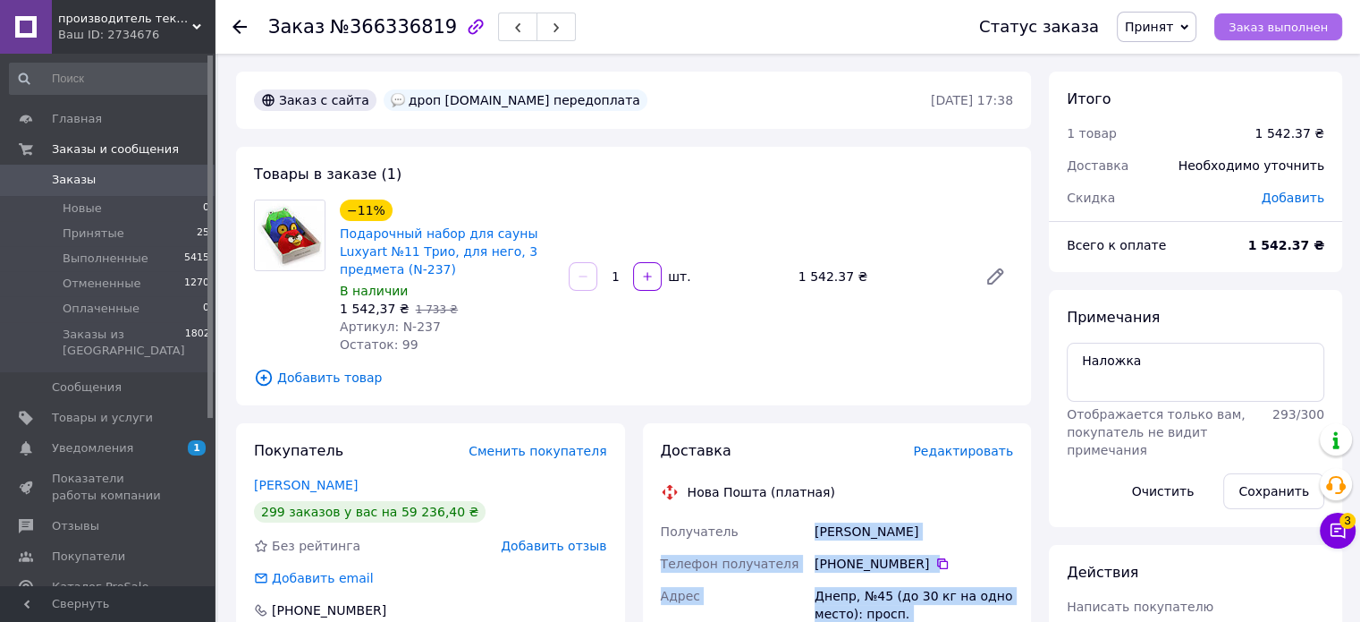
click at [1321, 31] on span "Заказ выполнен" at bounding box center [1278, 27] width 99 height 13
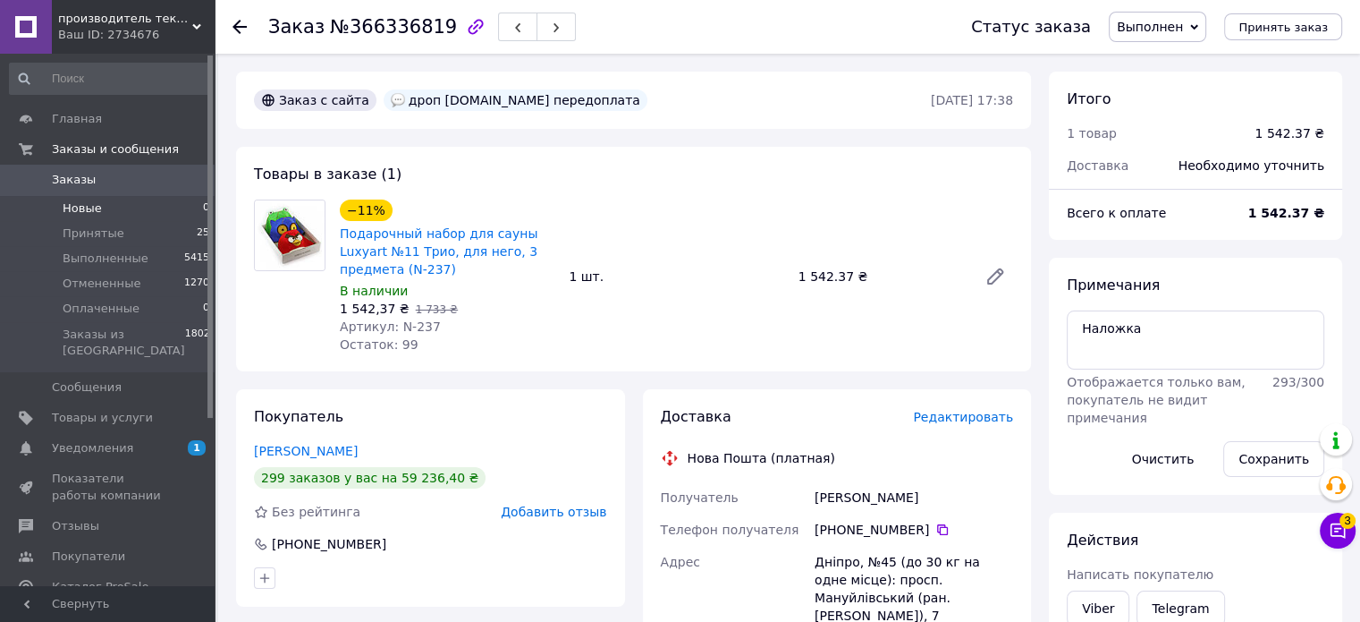
click at [151, 210] on li "Новые 0" at bounding box center [110, 208] width 220 height 25
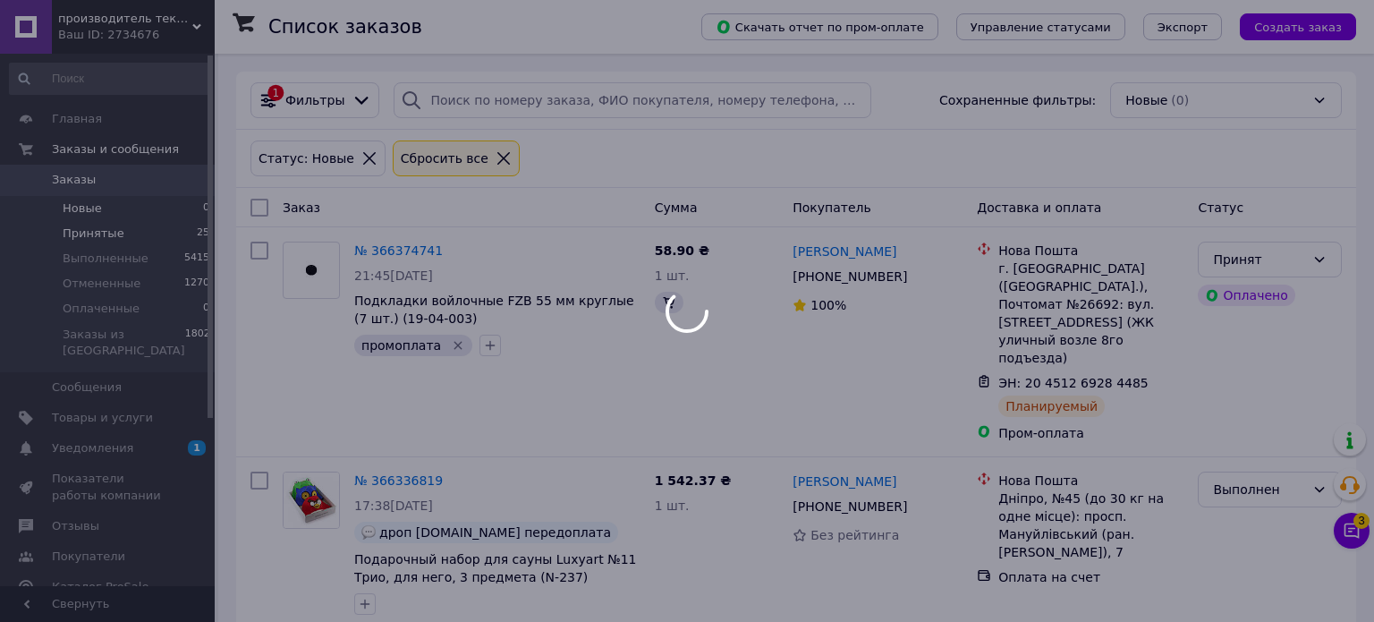
click at [114, 236] on span "Принятые" at bounding box center [94, 233] width 62 height 16
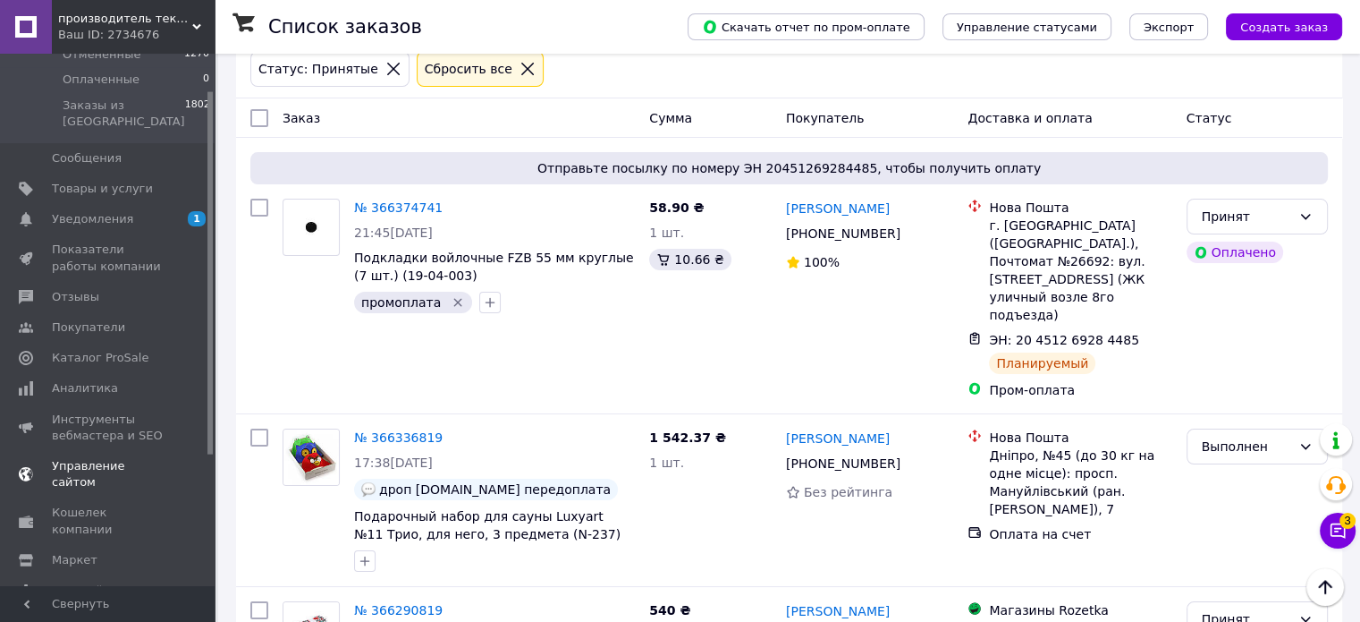
scroll to position [246, 0]
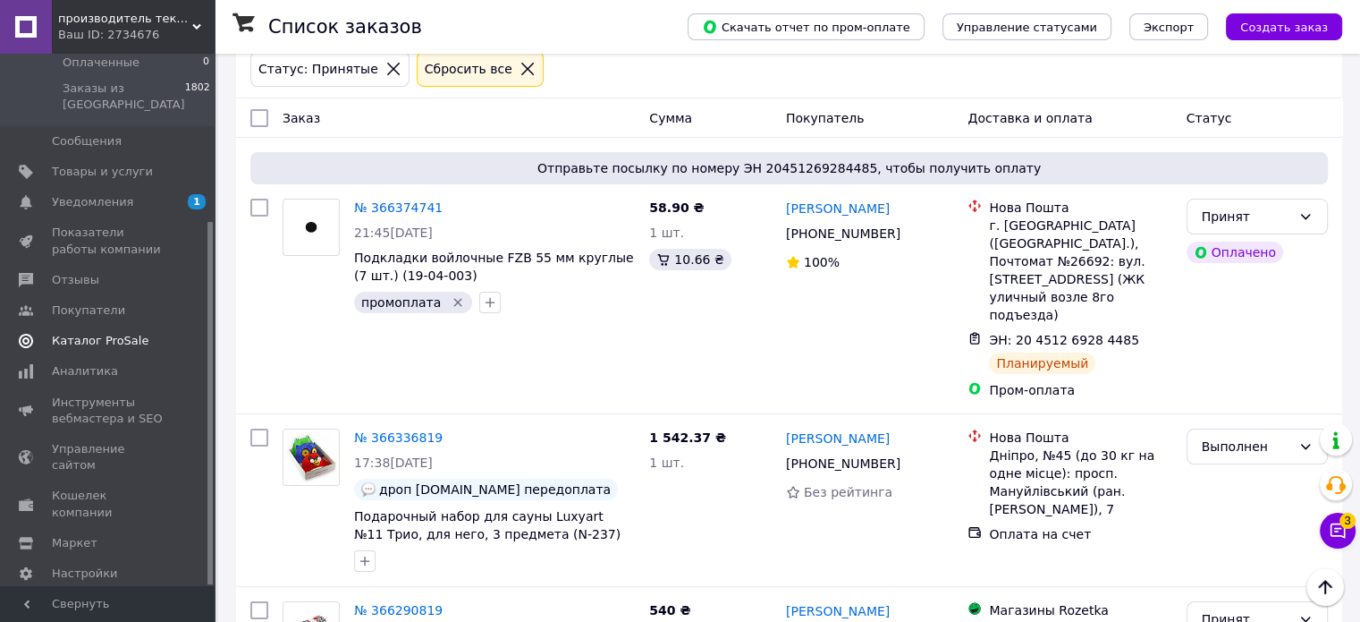
click at [112, 333] on span "Каталог ProSale" at bounding box center [100, 341] width 97 height 16
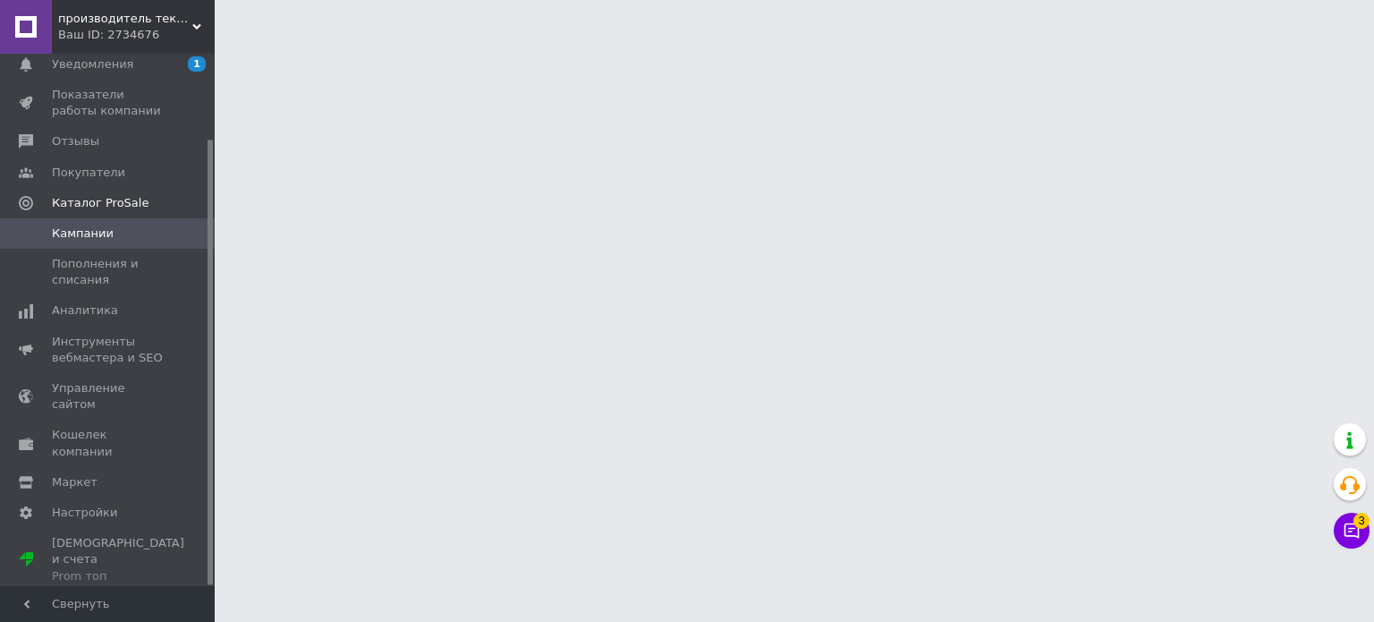
scroll to position [102, 0]
